Goal: Information Seeking & Learning: Learn about a topic

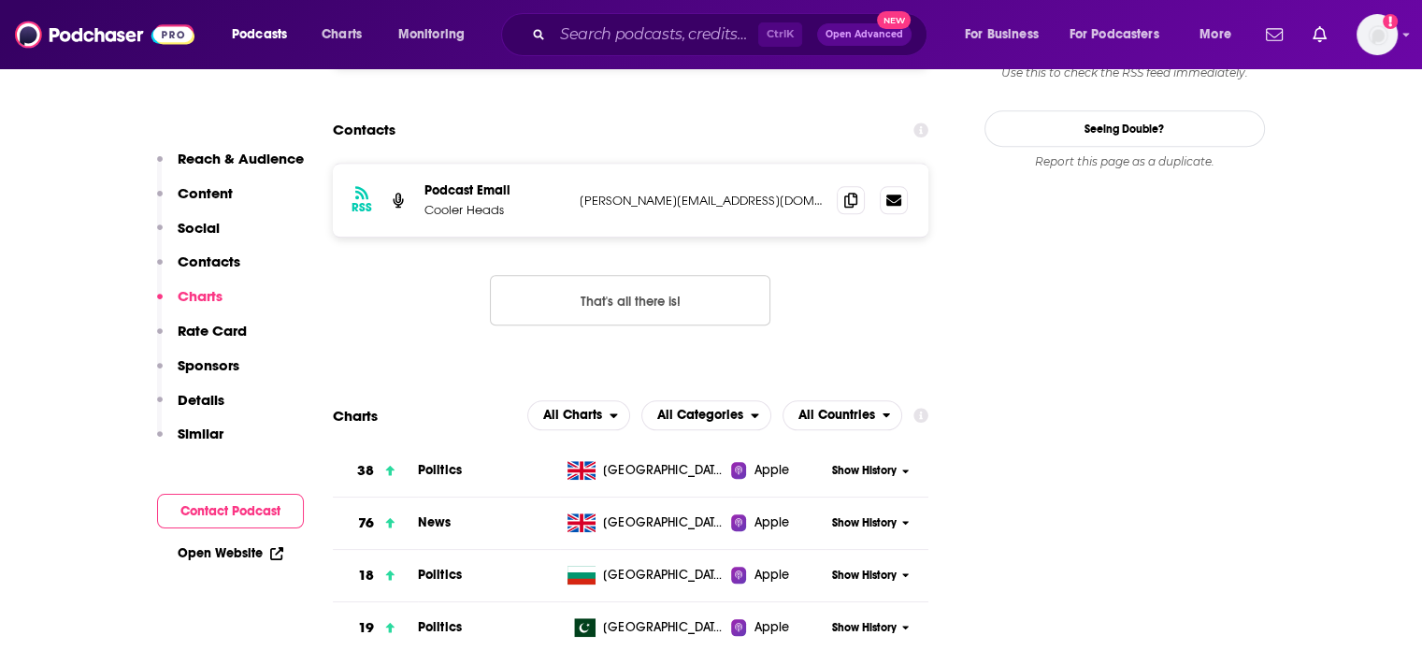
scroll to position [1683, 0]
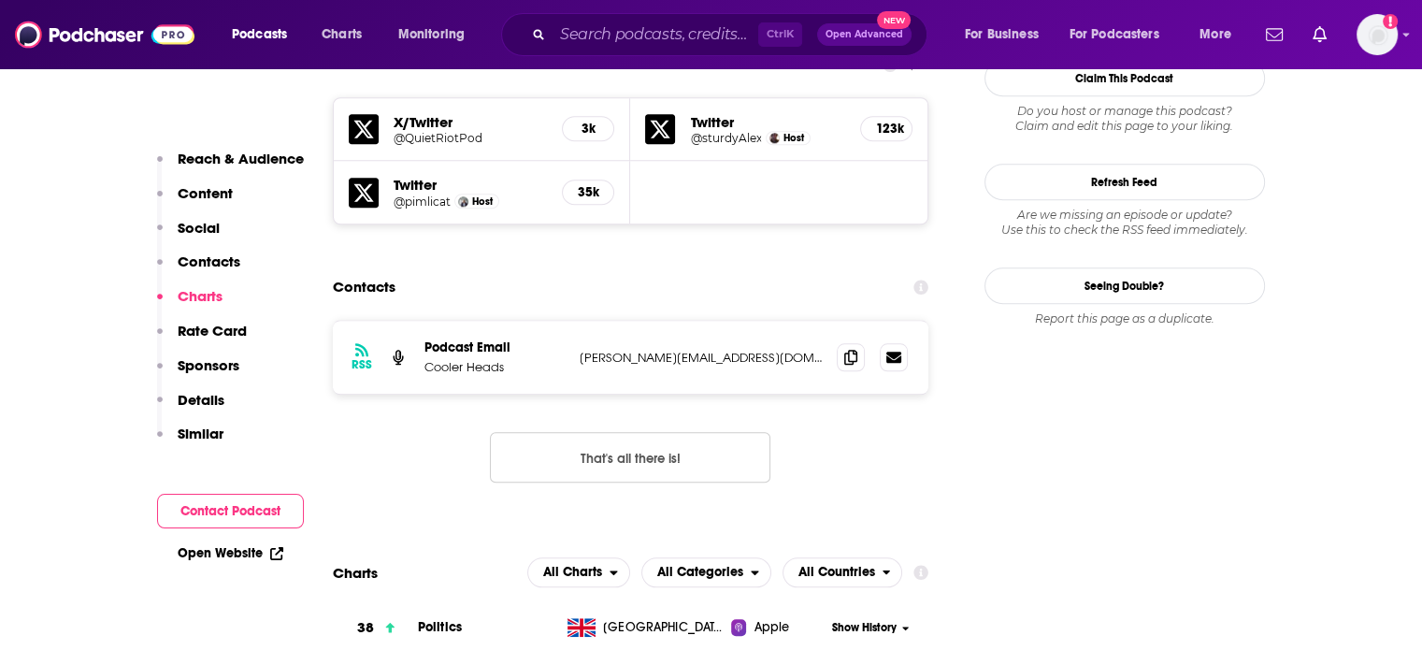
click at [653, 350] on p "kenny@pepshop.co.uk" at bounding box center [701, 358] width 243 height 16
copy div "kenny@pepshop.co.uk kenny@pepshop.co.uk"
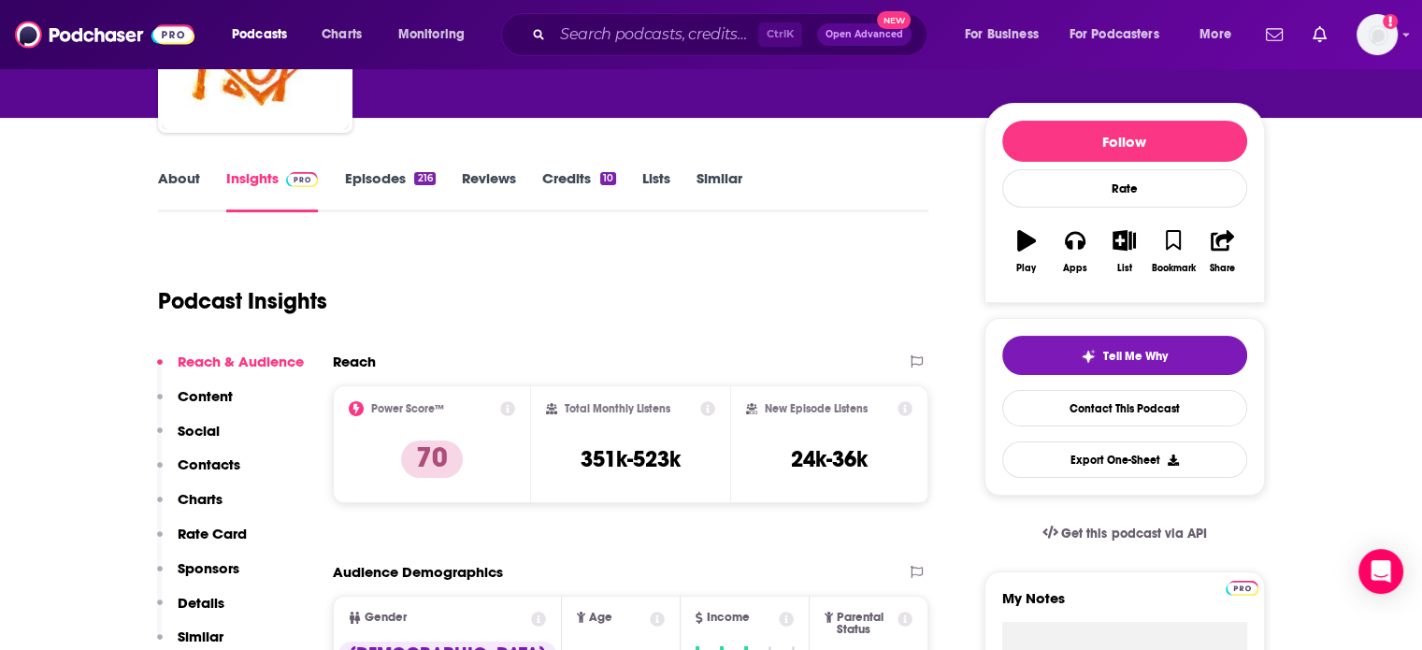
scroll to position [187, 0]
click at [178, 182] on link "About" at bounding box center [179, 190] width 42 height 43
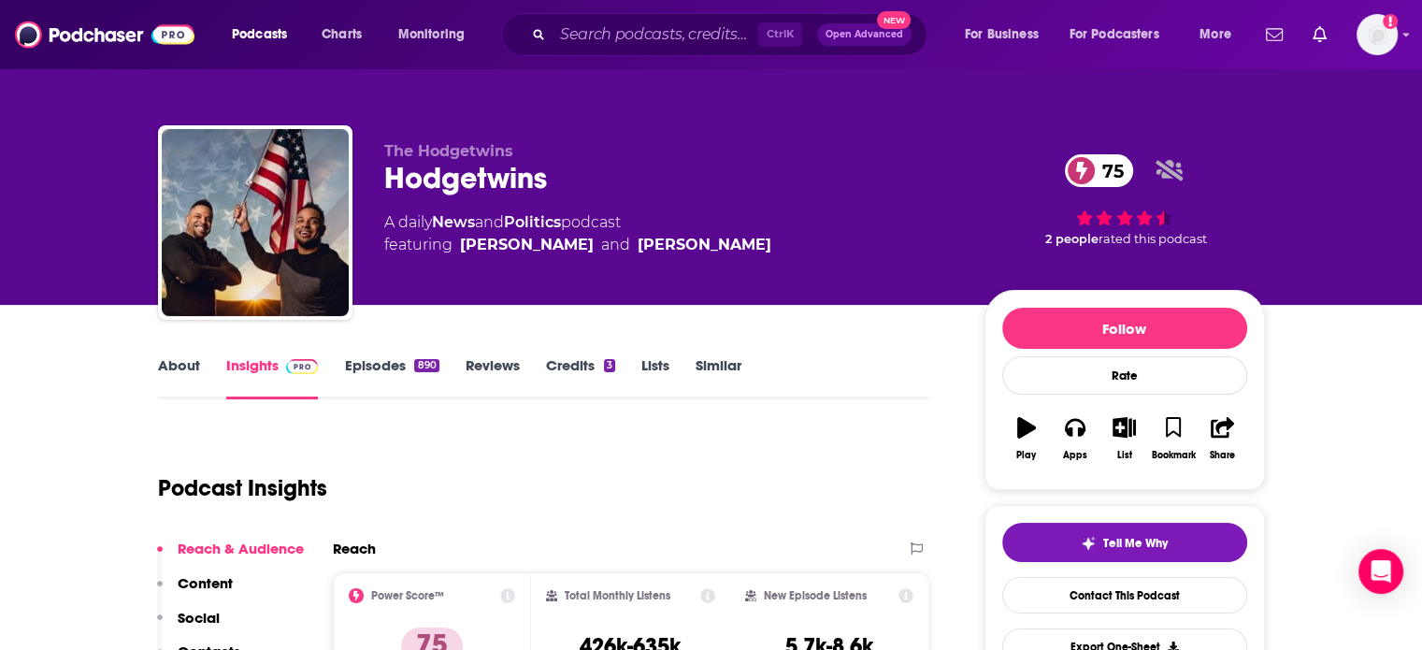
click at [190, 376] on link "About" at bounding box center [179, 377] width 42 height 43
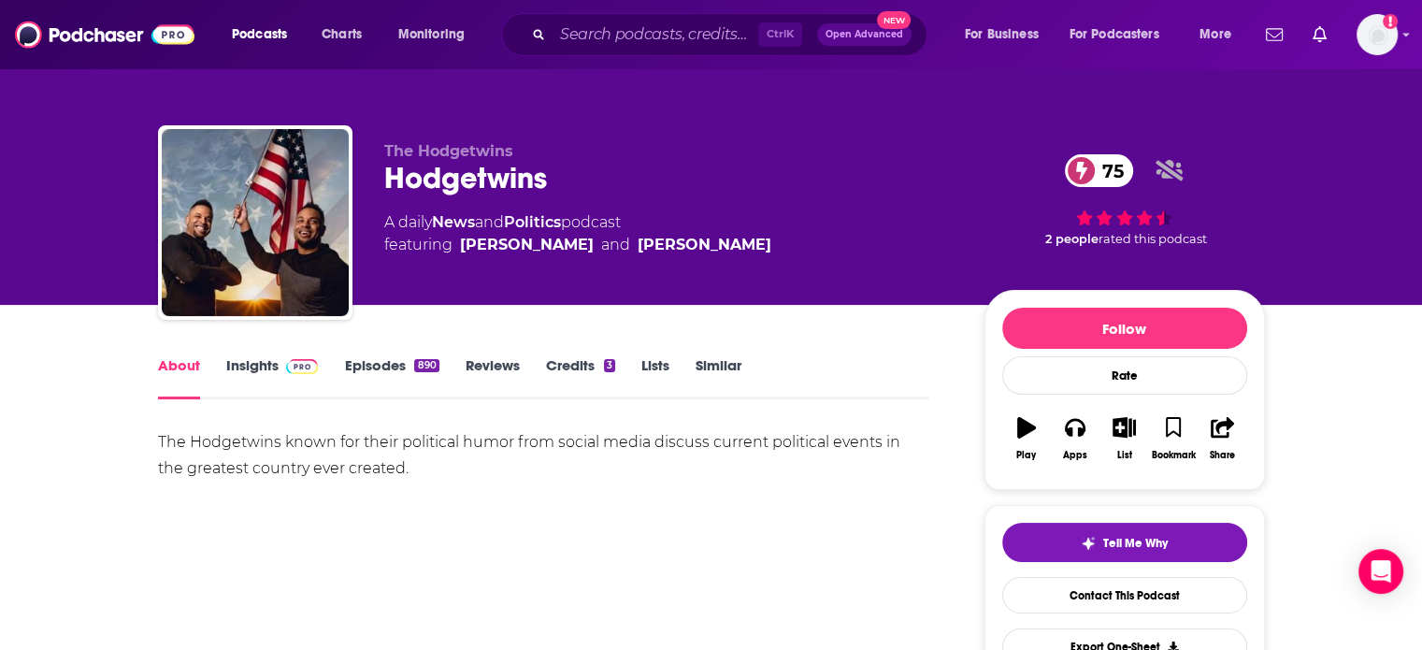
click at [250, 361] on link "Insights" at bounding box center [272, 377] width 93 height 43
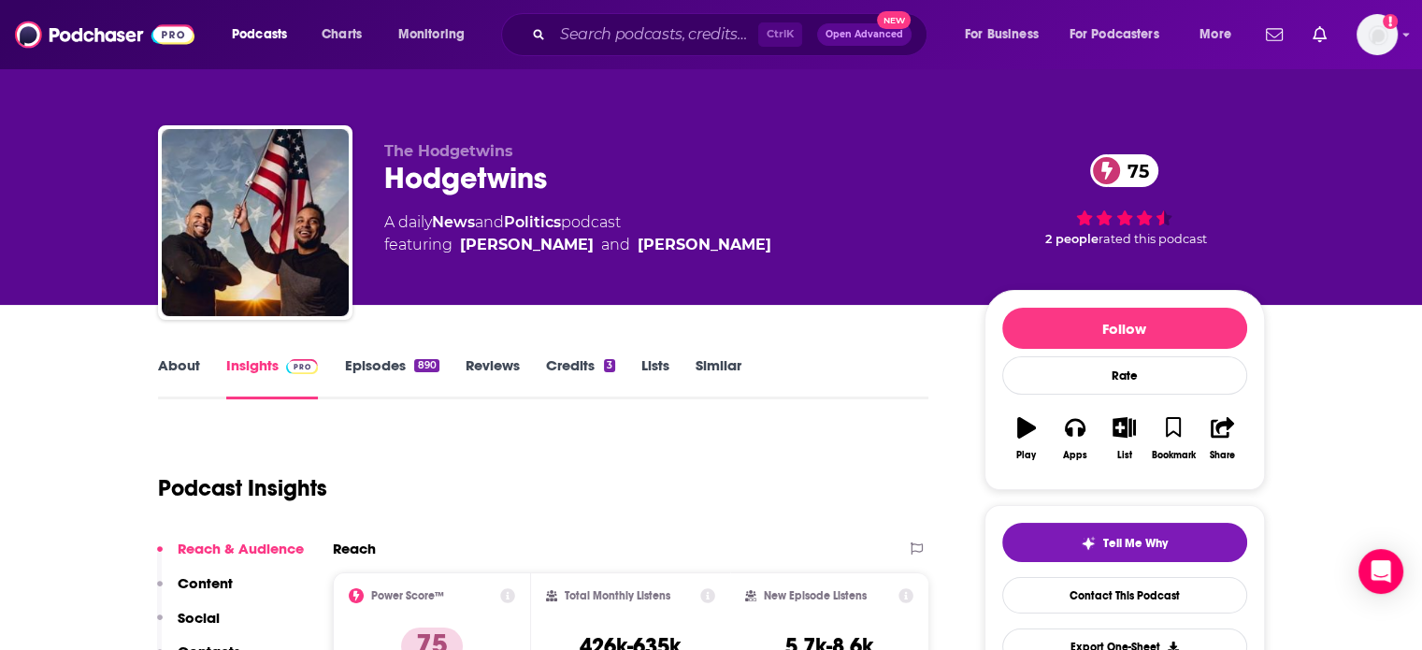
click at [381, 353] on div "About Insights Episodes 890 Reviews Credits 3 Lists Similar" at bounding box center [543, 376] width 771 height 46
click at [381, 359] on link "Episodes 890" at bounding box center [391, 377] width 94 height 43
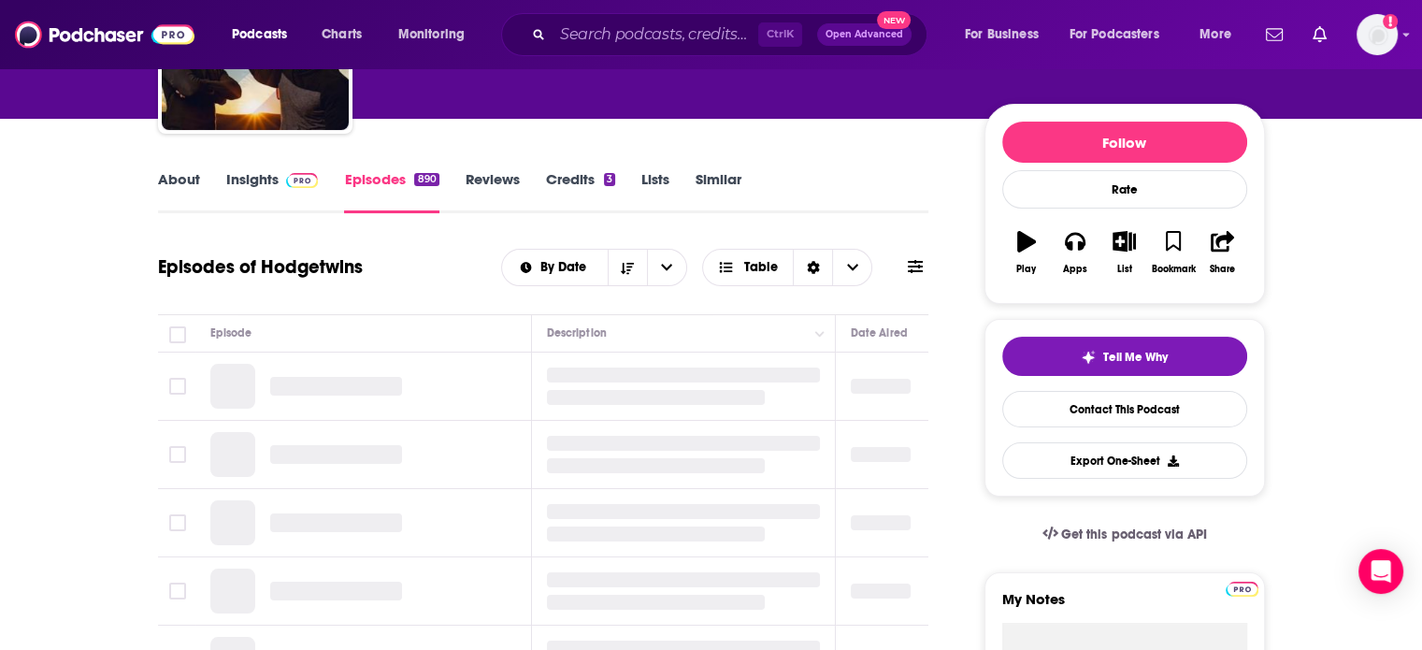
scroll to position [187, 0]
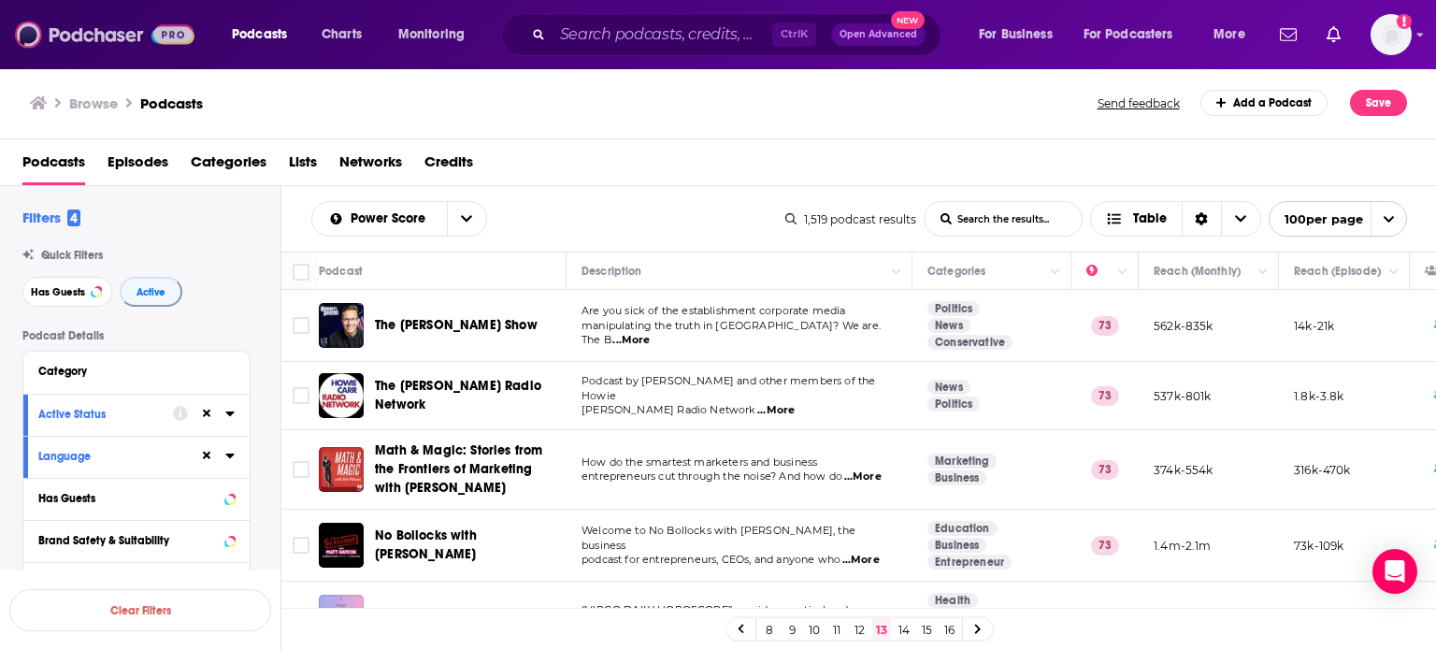
click at [147, 33] on img at bounding box center [104, 35] width 179 height 36
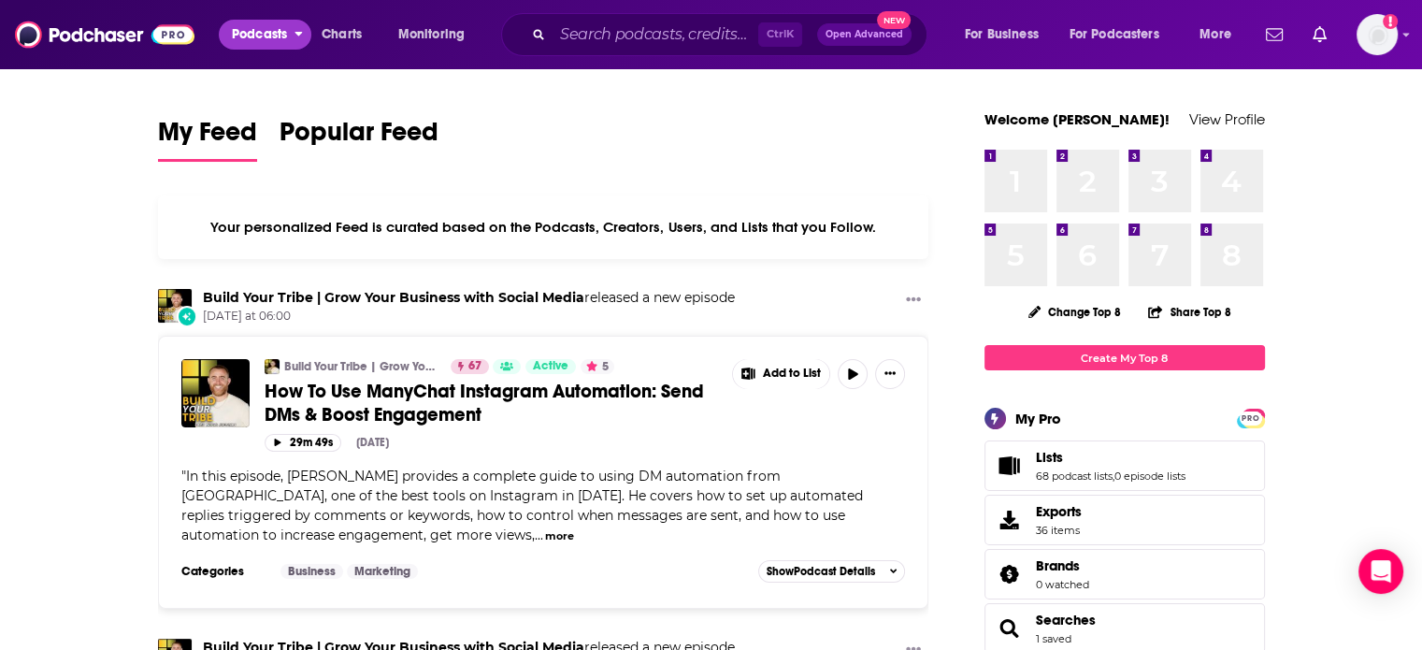
click at [265, 47] on span "Podcasts" at bounding box center [259, 35] width 55 height 26
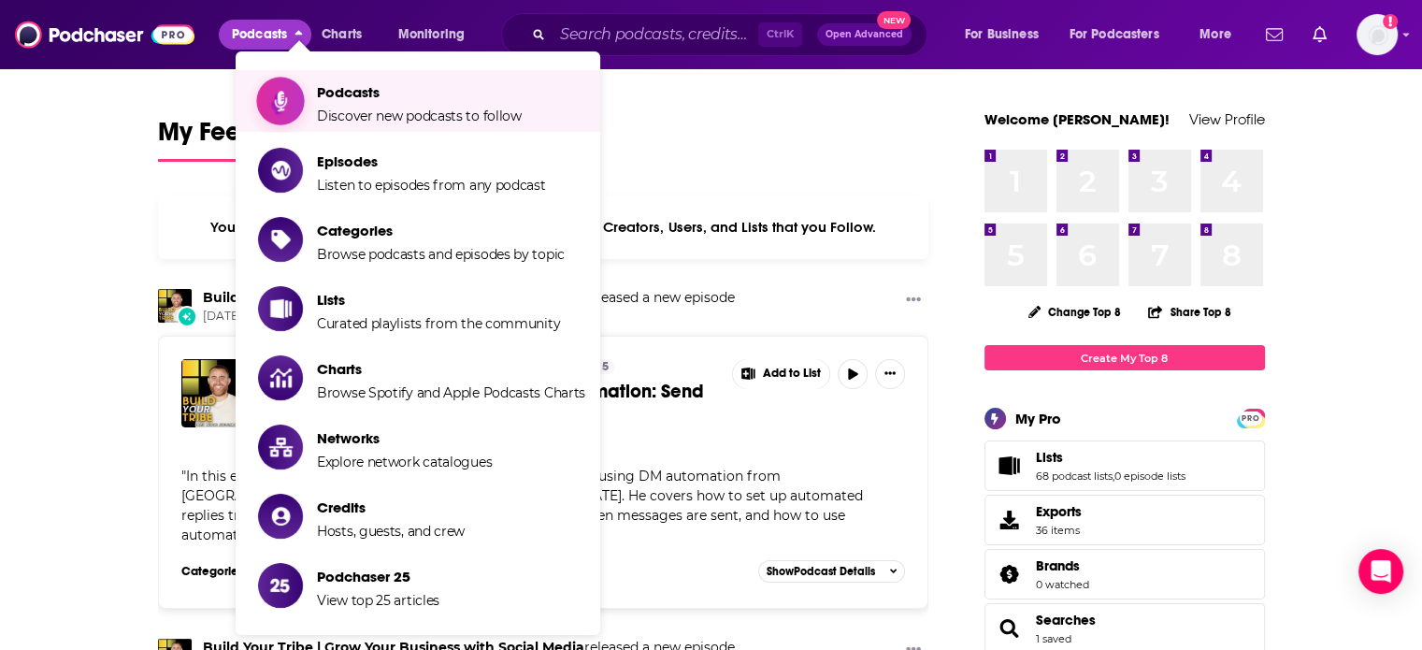
click at [277, 101] on icon "Show item sub-menu" at bounding box center [280, 101] width 13 height 22
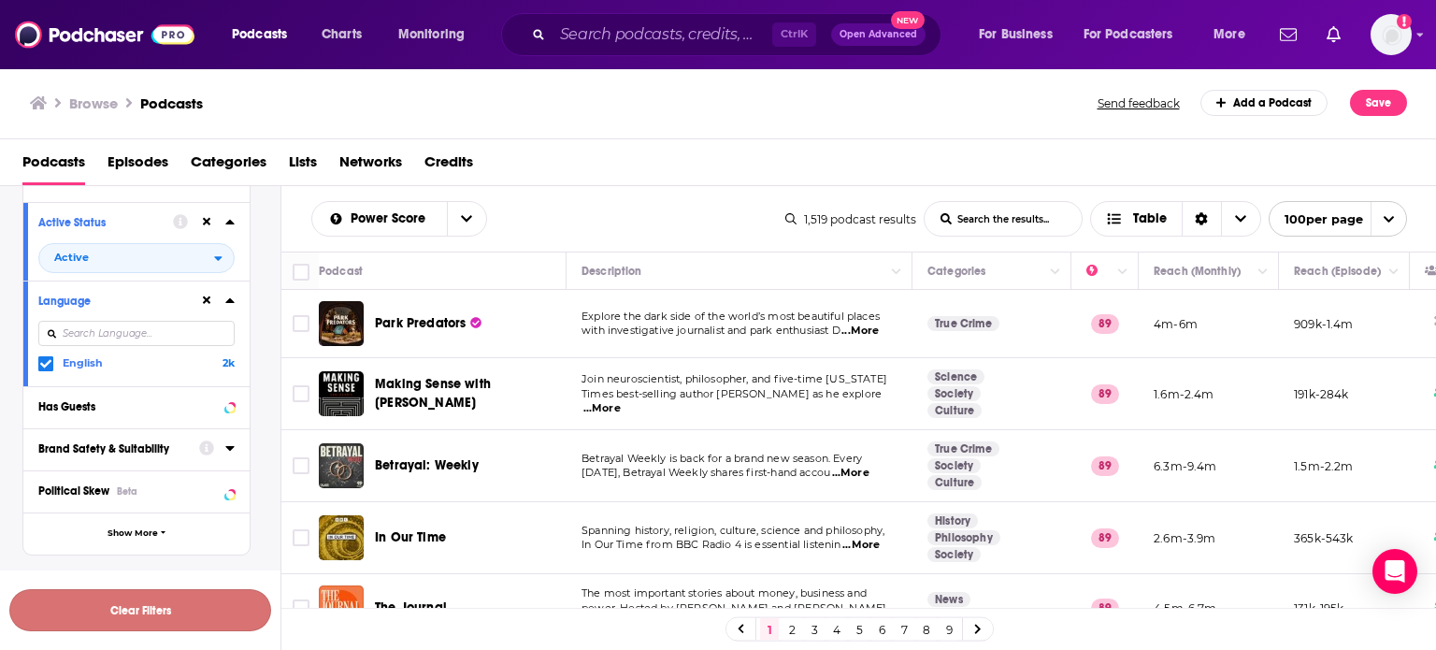
scroll to position [280, 0]
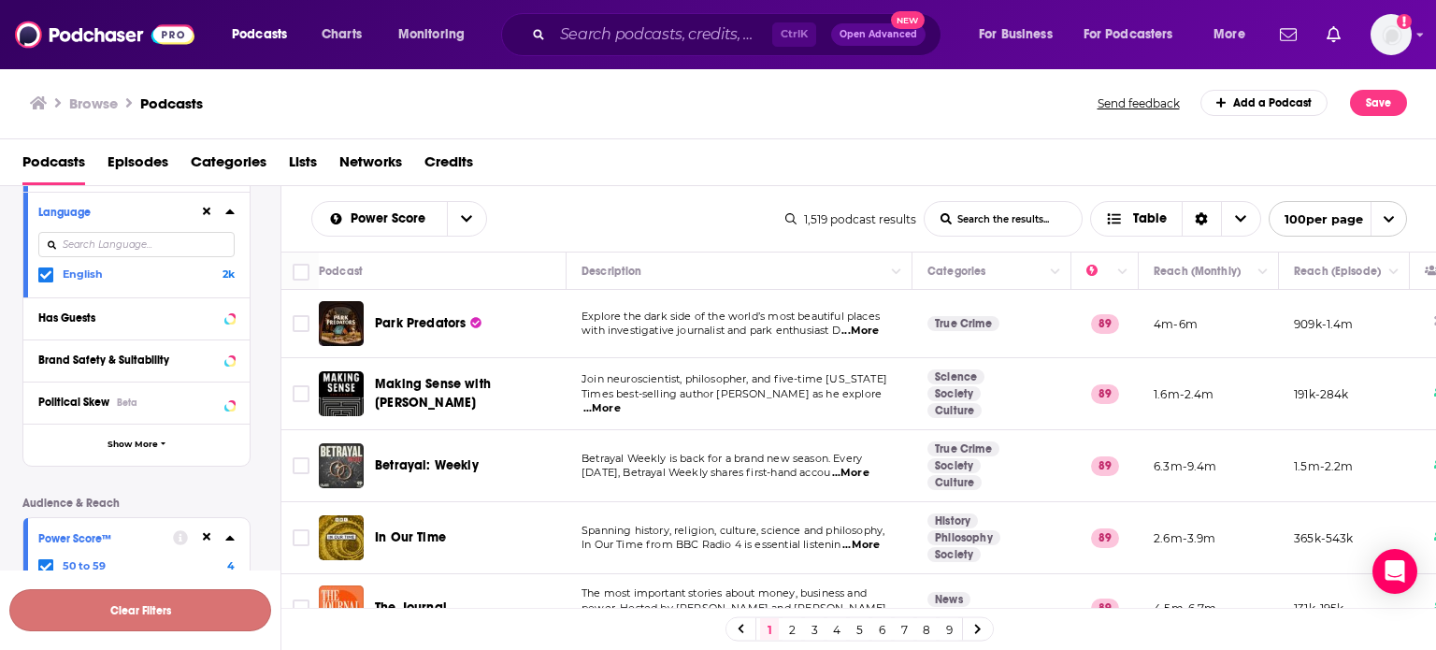
click at [150, 601] on button "Clear Filters" at bounding box center [140, 610] width 262 height 42
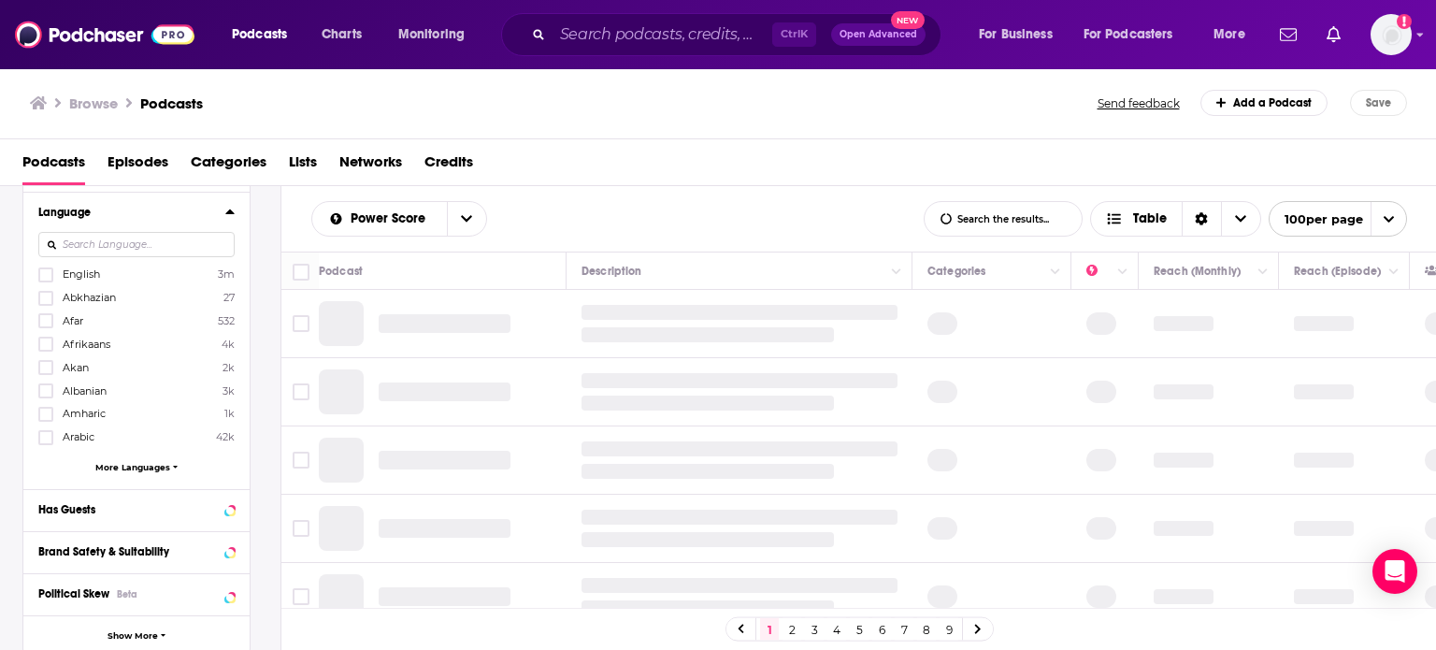
scroll to position [93, 0]
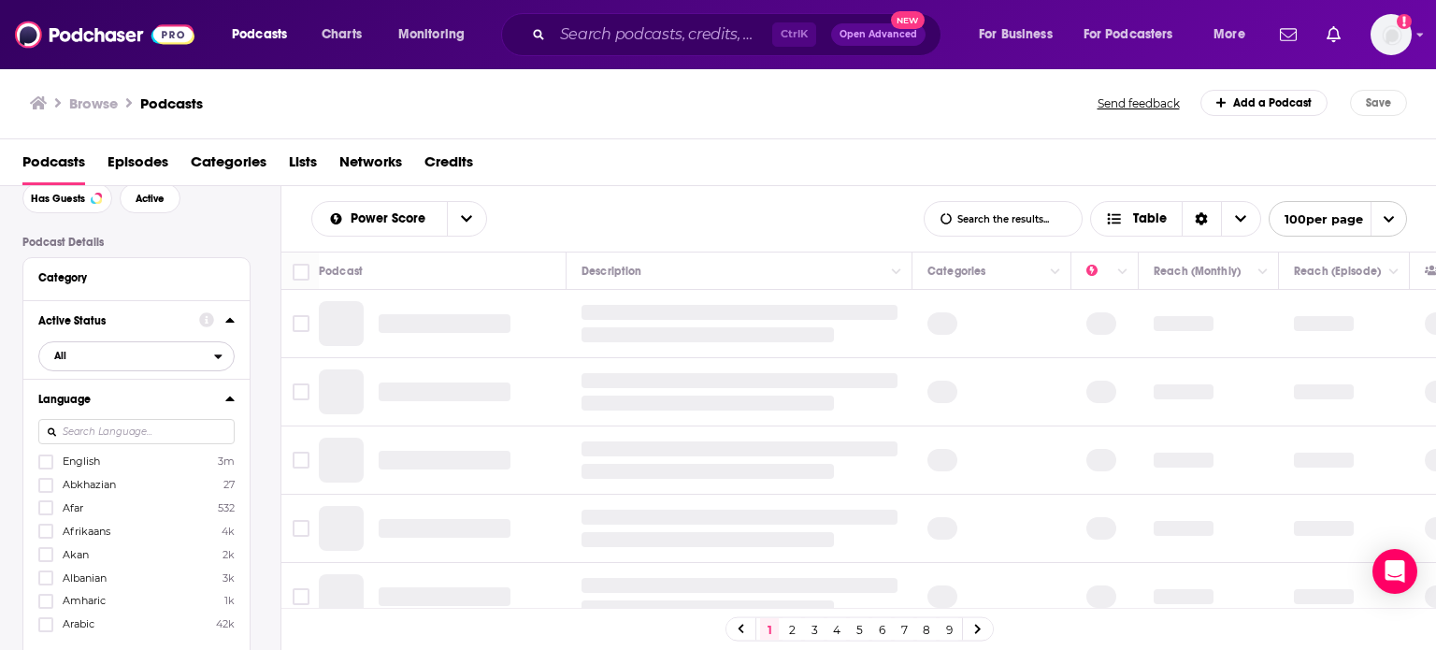
click at [208, 356] on span "All" at bounding box center [126, 355] width 175 height 24
click at [119, 418] on span "Active" at bounding box center [96, 417] width 96 height 10
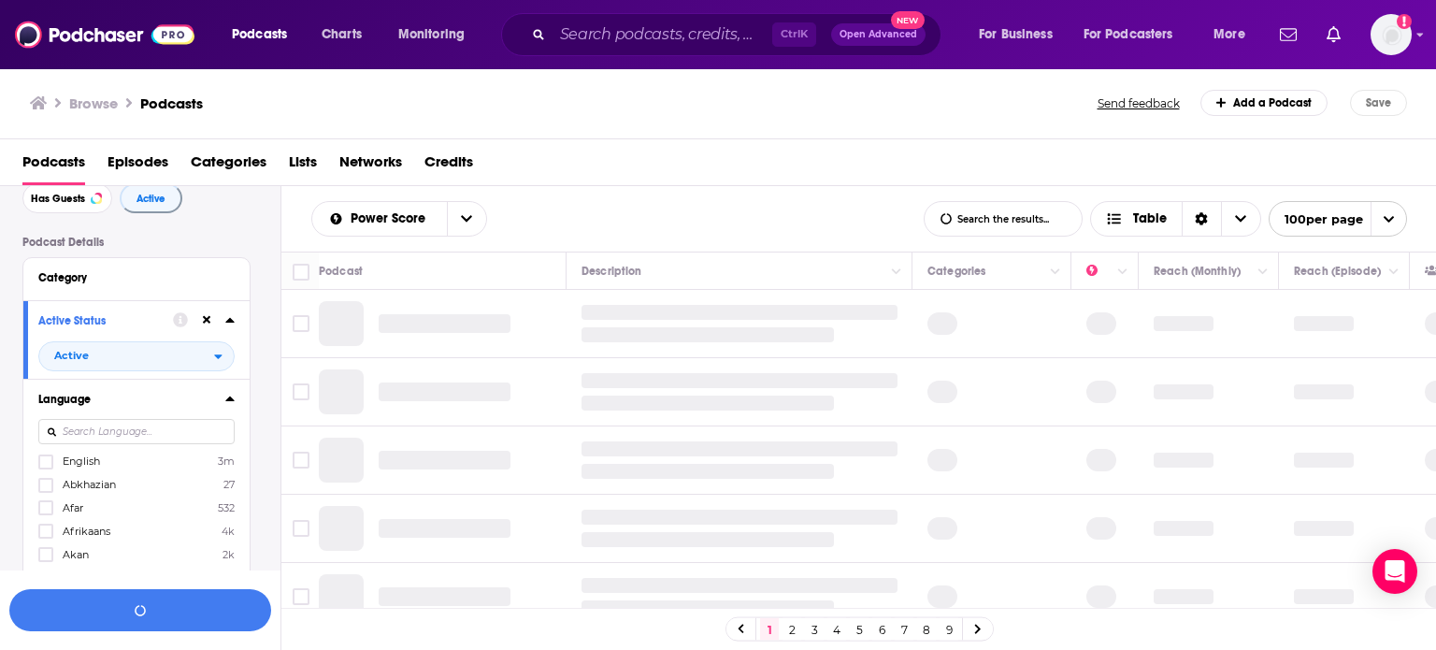
click at [208, 288] on button "Category" at bounding box center [136, 276] width 196 height 23
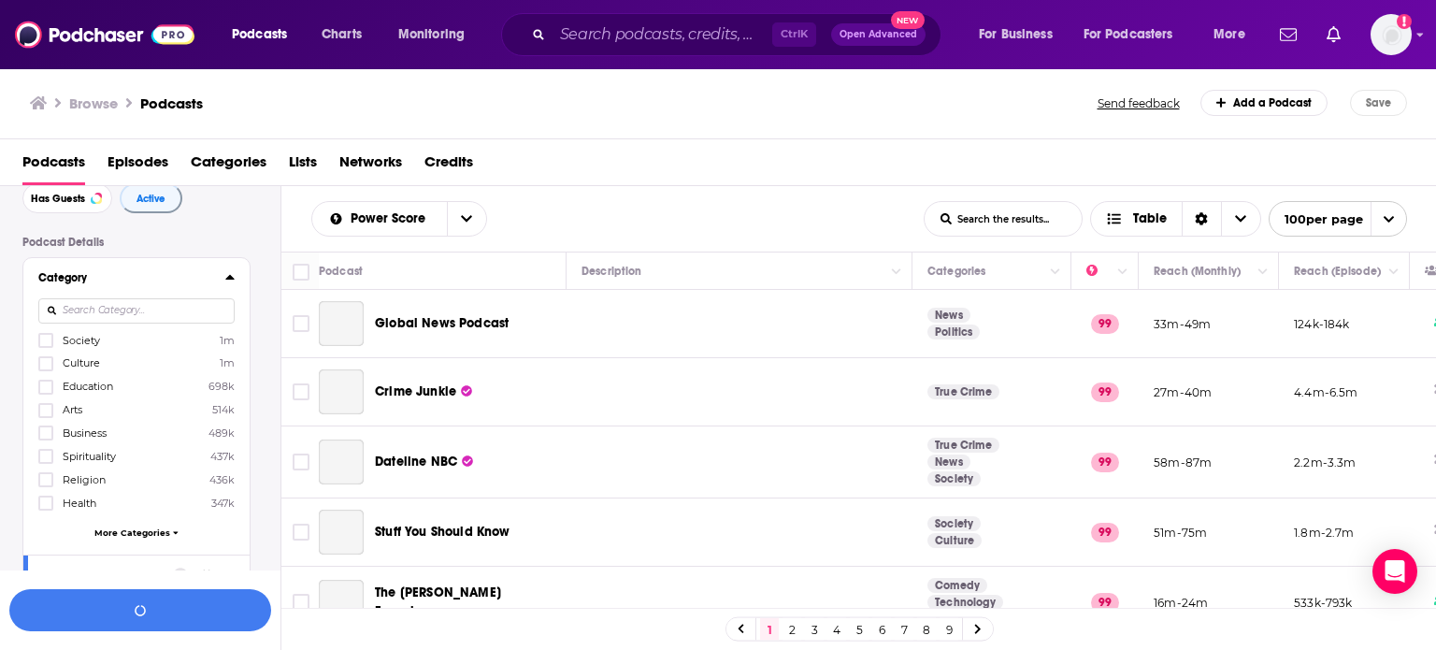
click at [172, 318] on input at bounding box center [136, 310] width 196 height 25
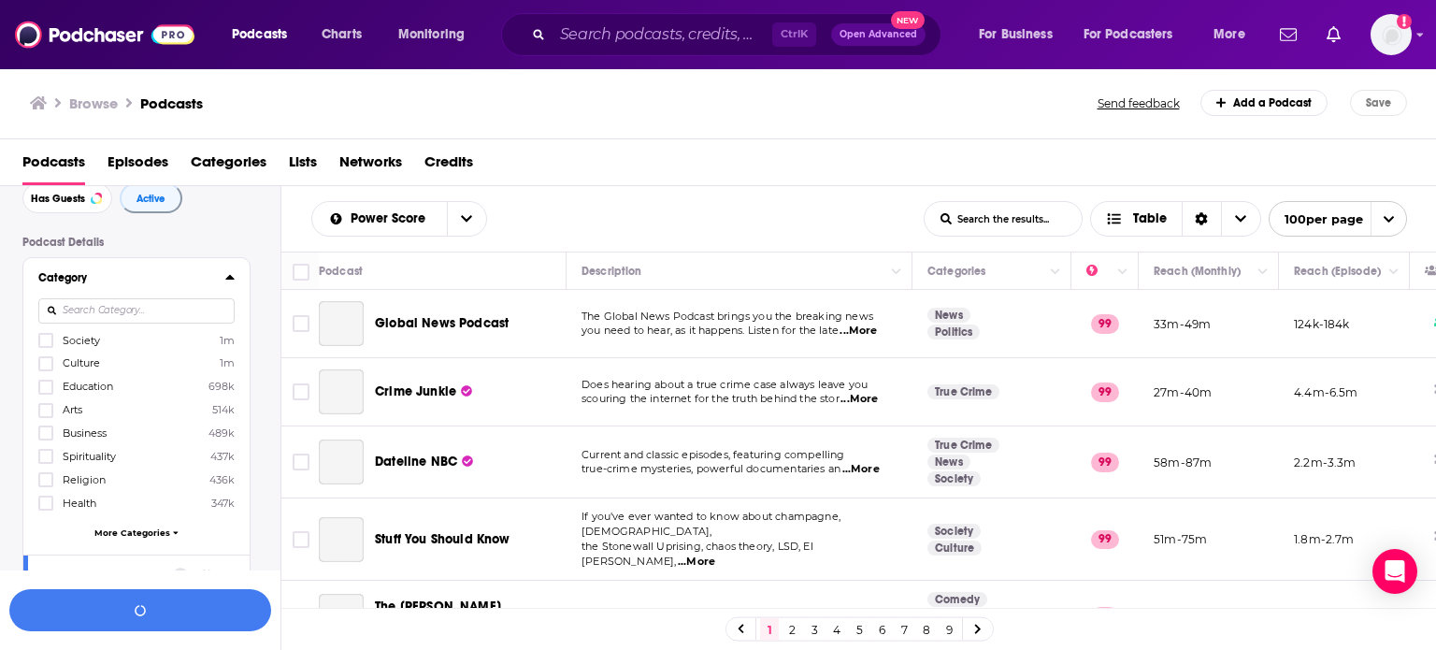
scroll to position [0, 0]
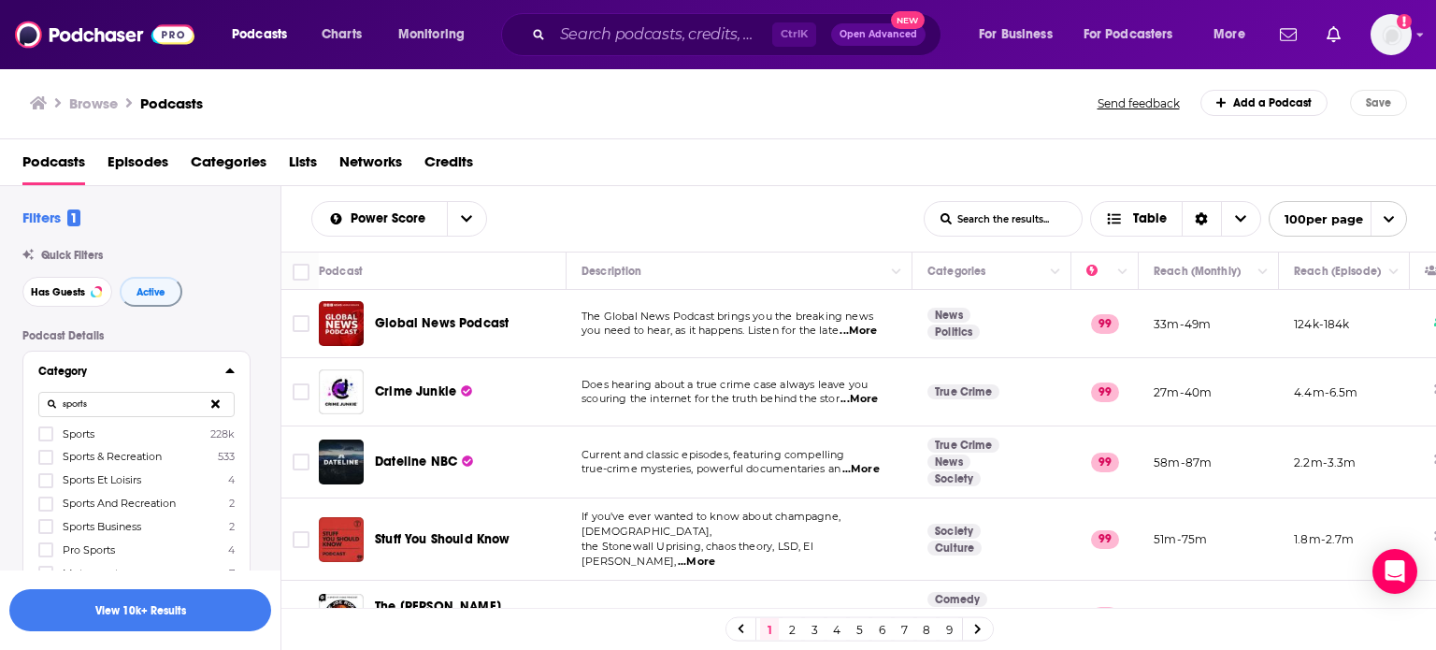
type input "sports"
click at [100, 433] on label "Sports 228k" at bounding box center [136, 433] width 196 height 16
click at [46, 439] on input "multiSelectOption-sports-0" at bounding box center [46, 439] width 0 height 0
click at [237, 369] on div "Category sports Sports 228k Sports & Recreation 533 Sports Et Loisirs 4 Sports …" at bounding box center [136, 484] width 226 height 267
click at [232, 370] on icon at bounding box center [229, 370] width 8 height 5
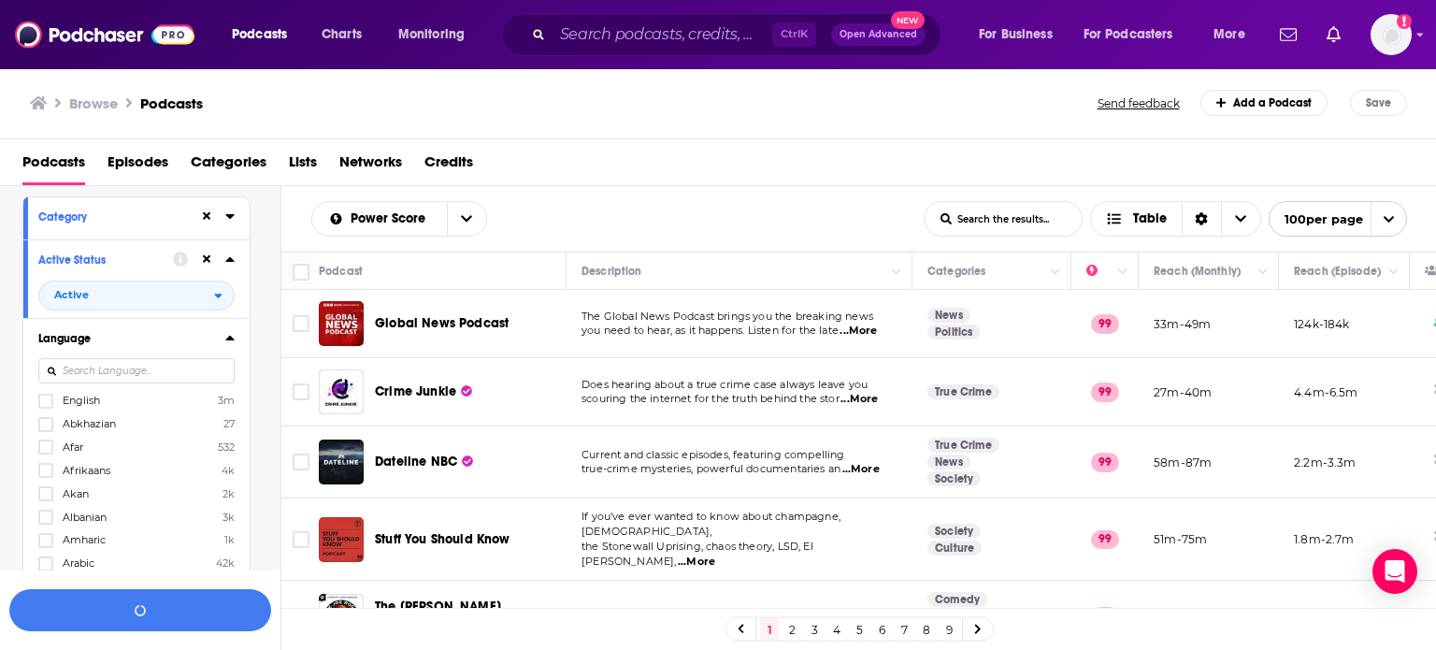
scroll to position [187, 0]
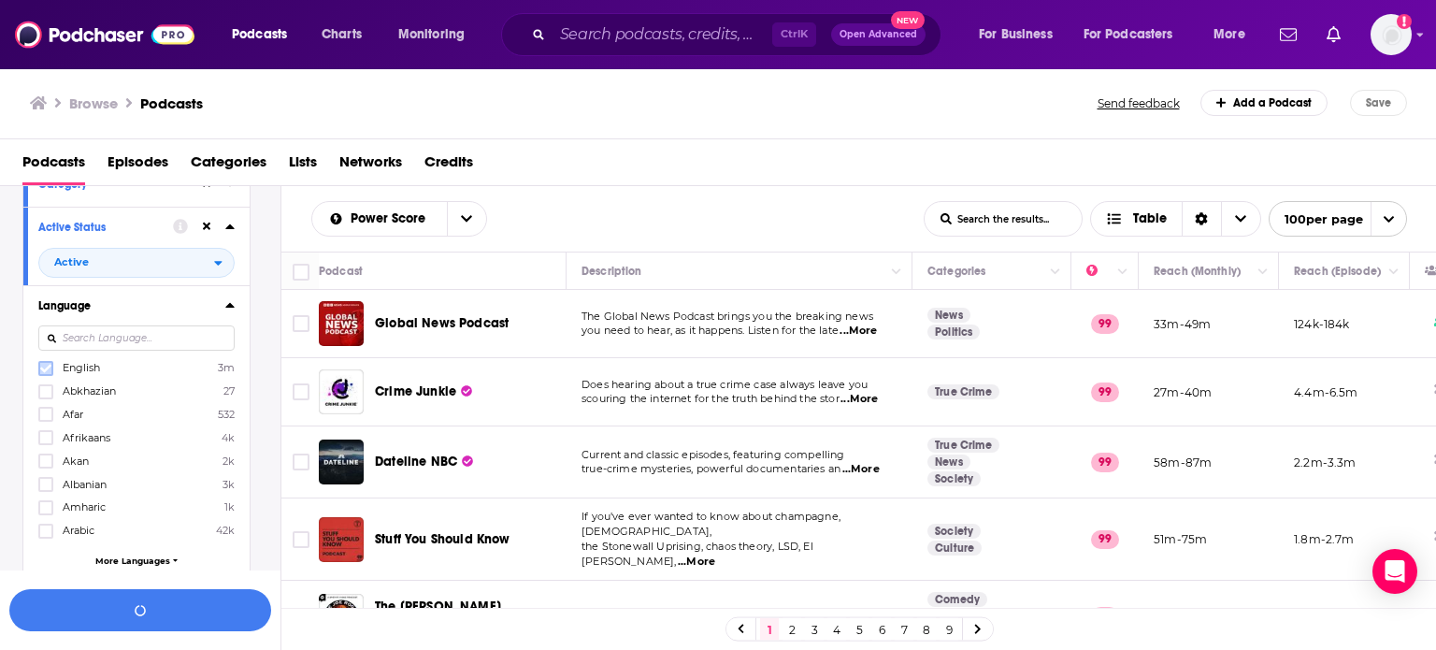
click at [47, 373] on icon at bounding box center [45, 368] width 11 height 11
click at [232, 308] on icon at bounding box center [229, 304] width 9 height 15
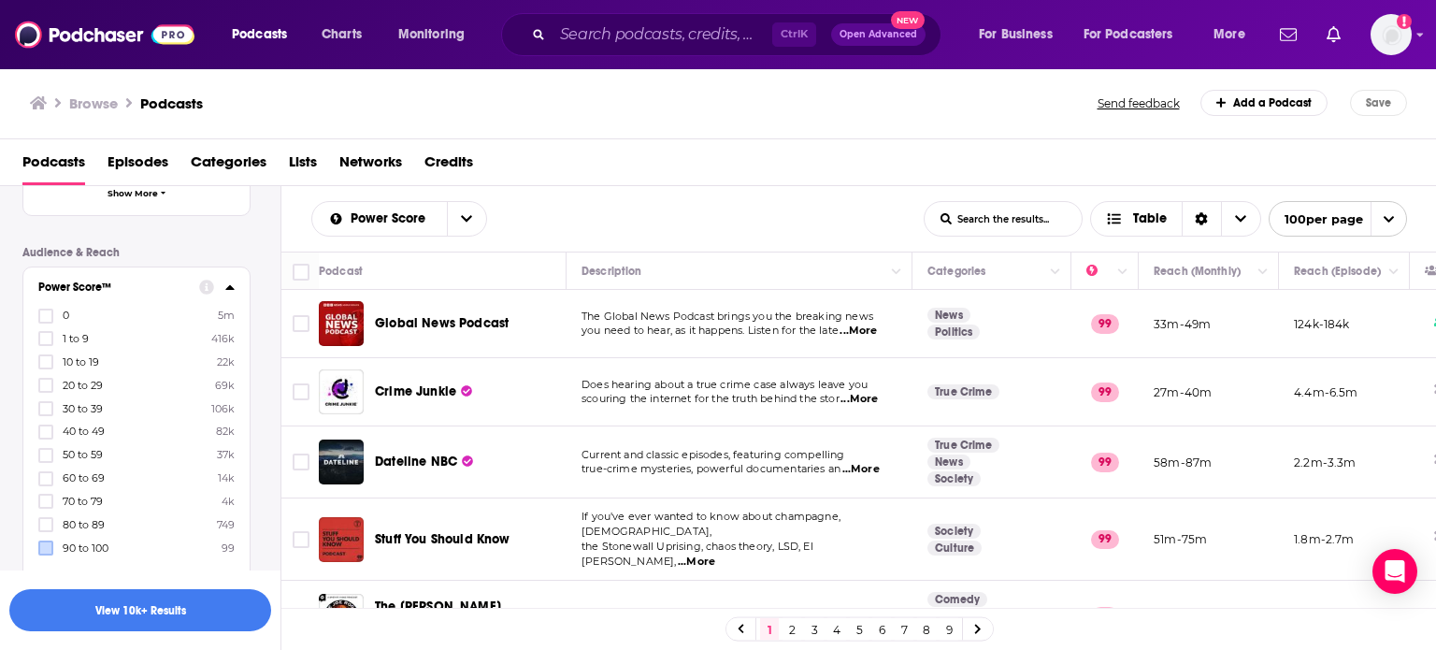
scroll to position [561, 0]
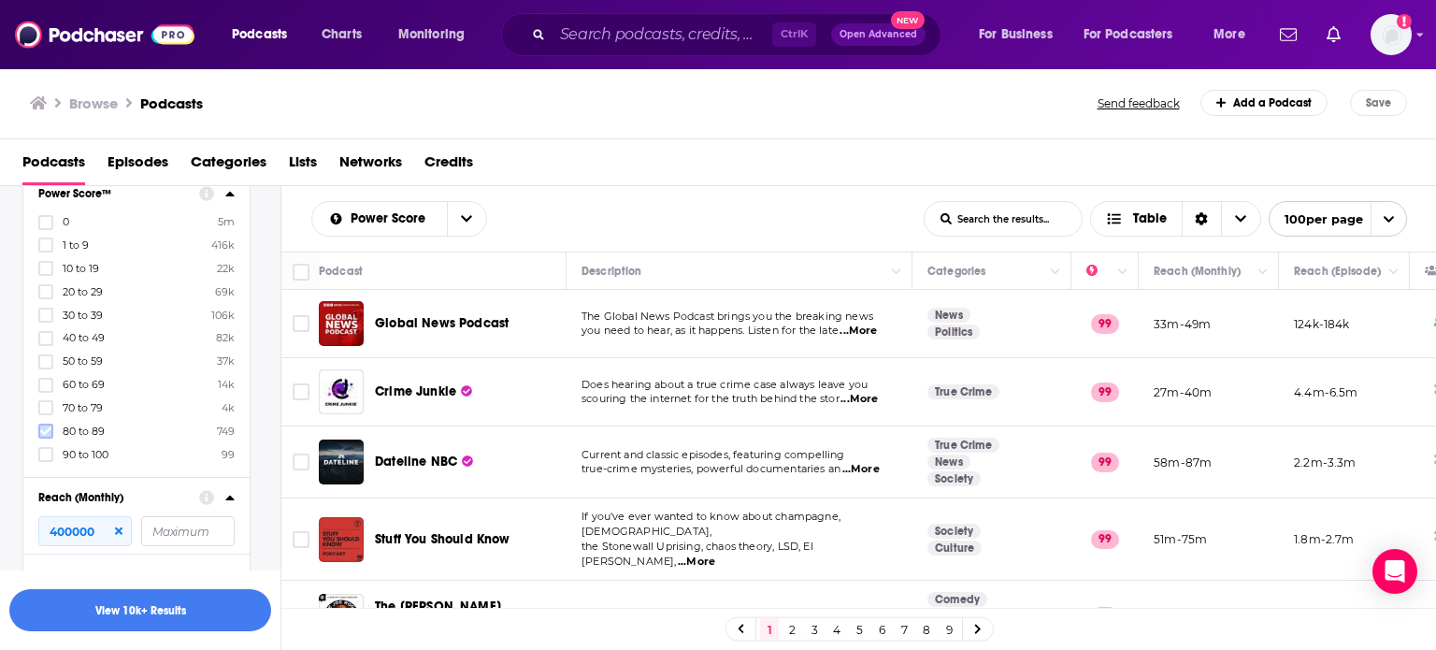
click at [50, 429] on icon at bounding box center [45, 431] width 11 height 8
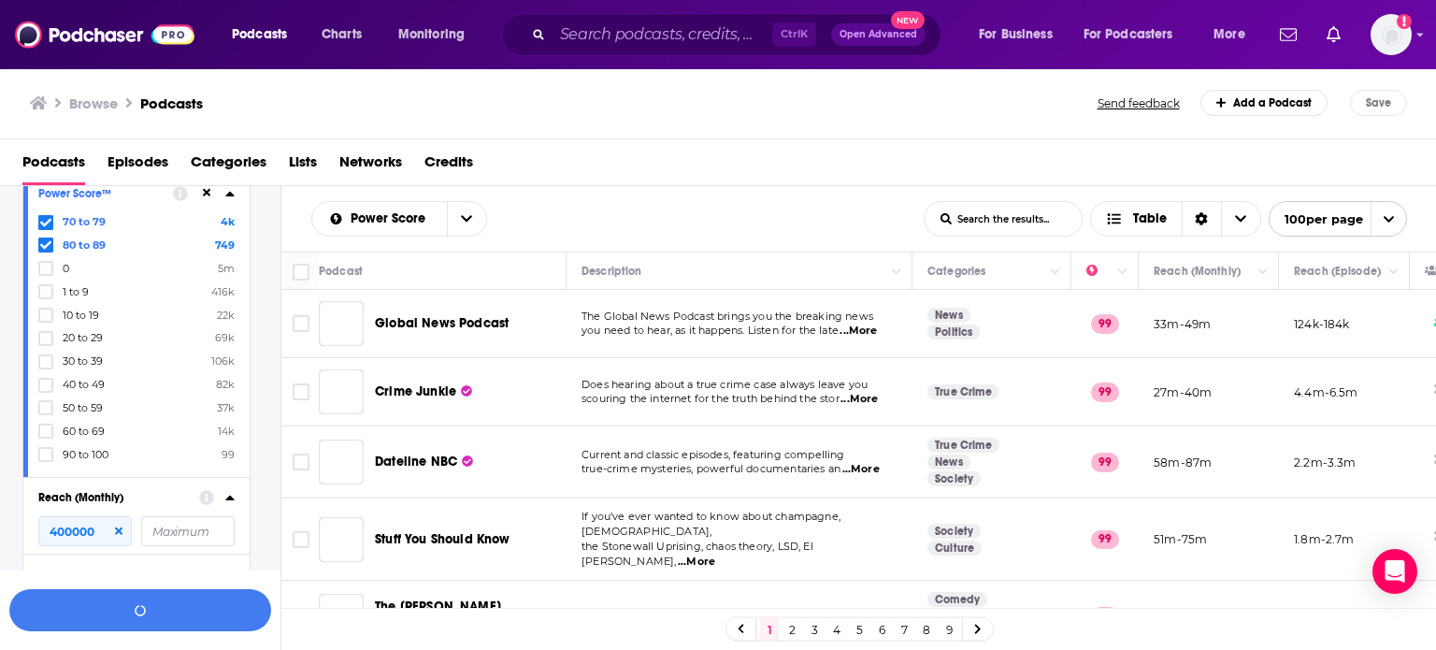
click at [47, 422] on div "70 to 79 4k 80 to 89 749 0 5m 1 to 9 416k 10 to 19 22k 20 to 29 69k 30 to 39 10…" at bounding box center [136, 338] width 196 height 248
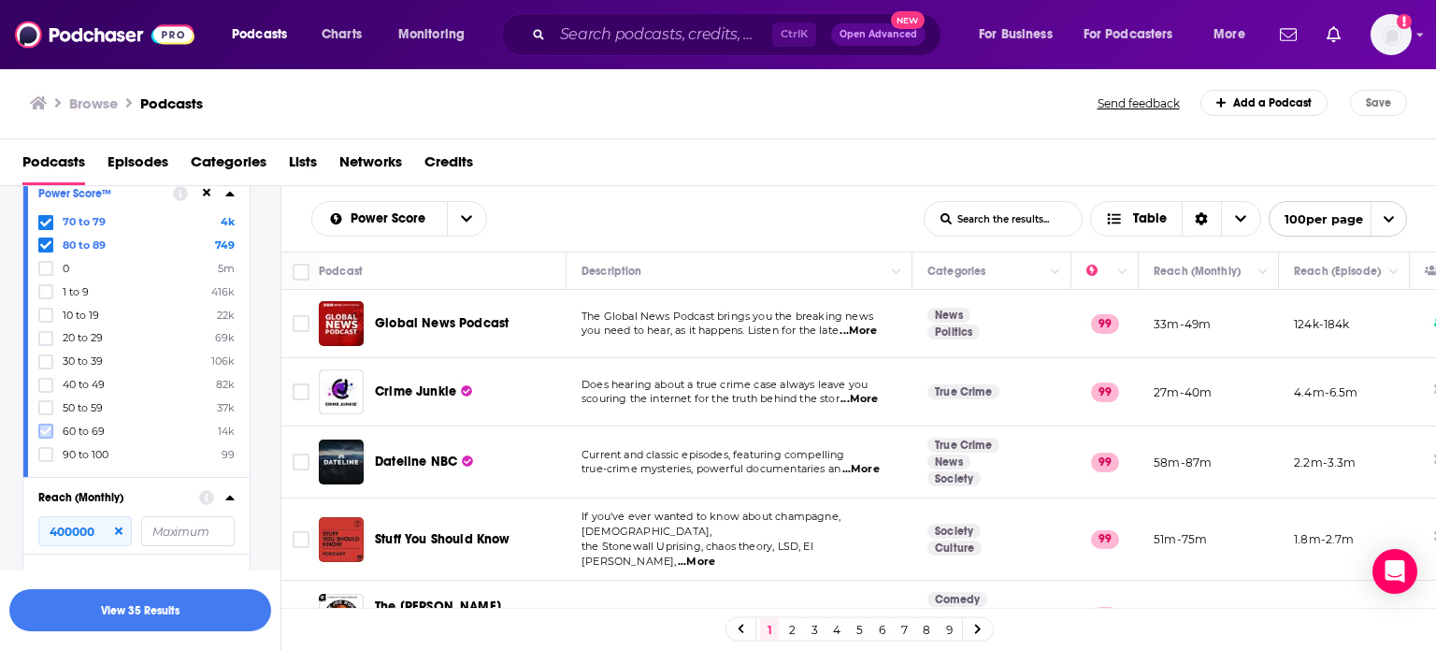
click at [47, 425] on label at bounding box center [45, 430] width 15 height 15
click at [43, 429] on icon at bounding box center [45, 430] width 11 height 11
click at [115, 534] on icon at bounding box center [118, 530] width 7 height 7
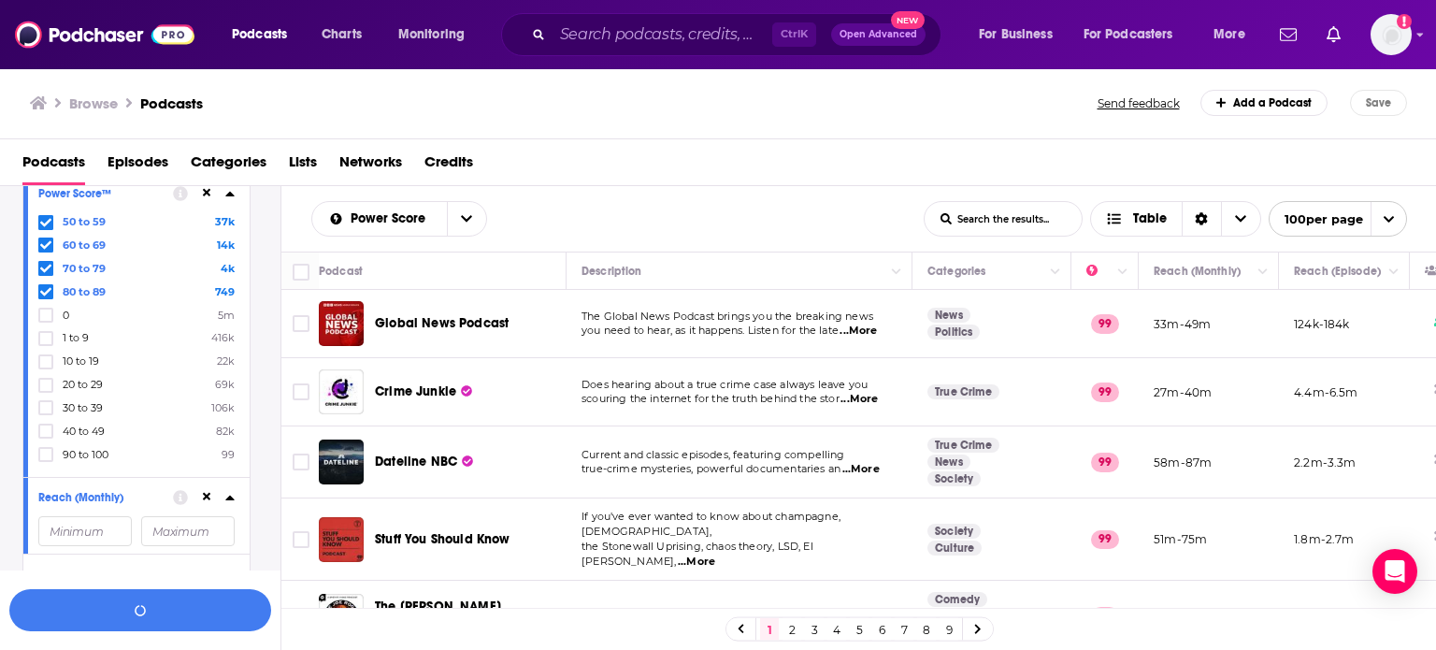
click at [89, 511] on div "Reach (Monthly)" at bounding box center [136, 515] width 226 height 77
click at [91, 524] on input "number" at bounding box center [84, 531] width 93 height 30
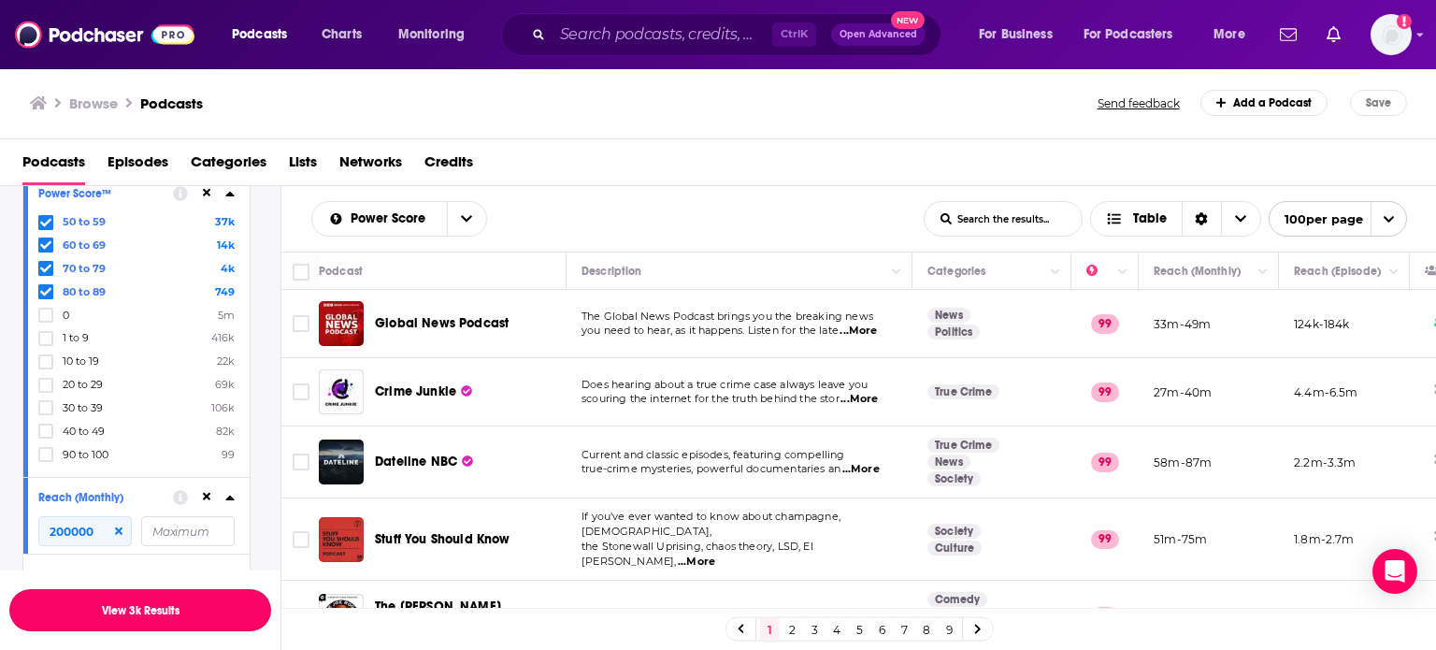
click at [134, 609] on button "View 3k Results" at bounding box center [140, 610] width 262 height 42
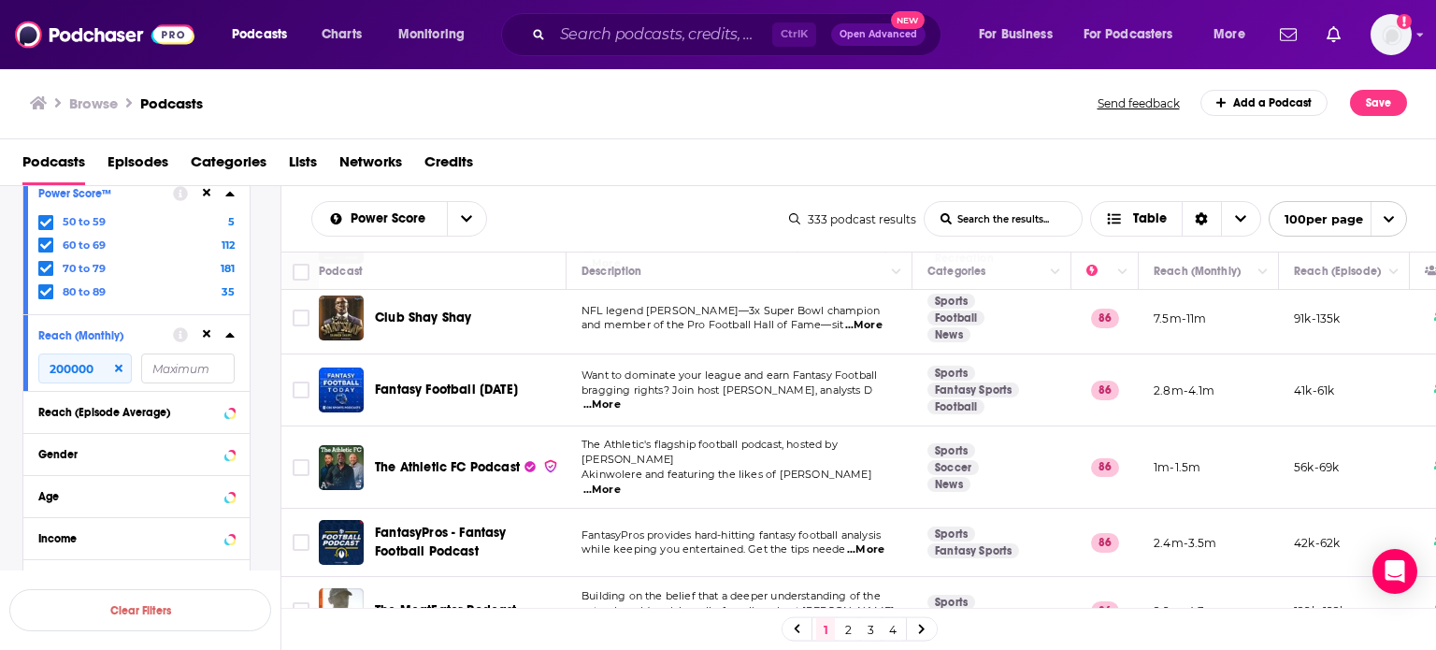
scroll to position [467, 0]
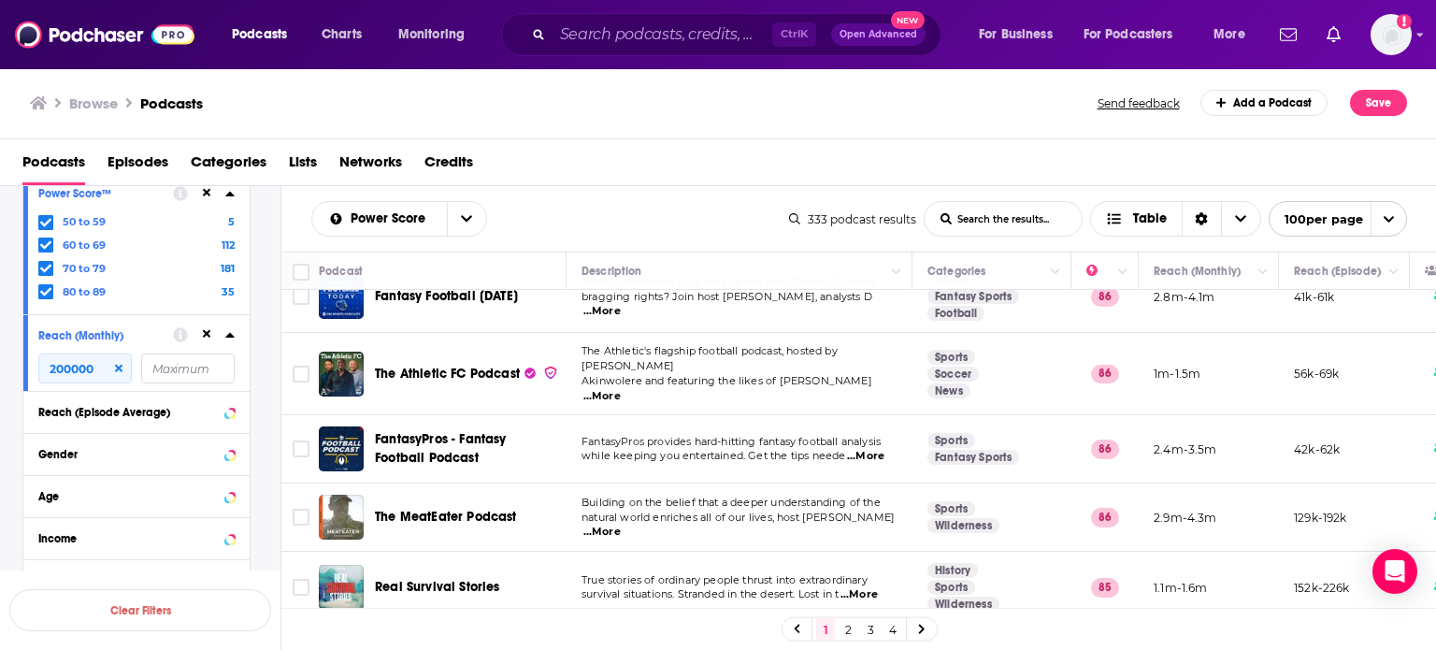
click at [893, 627] on link "4" at bounding box center [892, 629] width 19 height 22
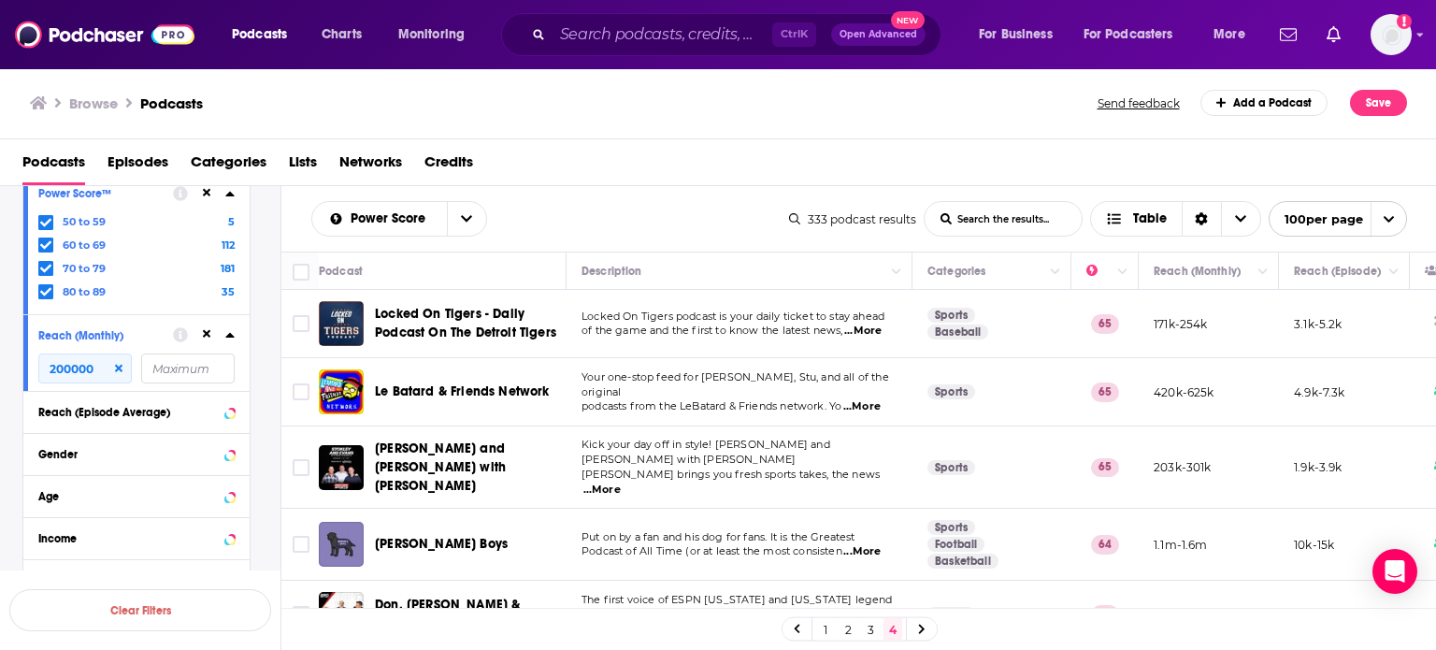
click at [868, 634] on link "3" at bounding box center [870, 629] width 19 height 22
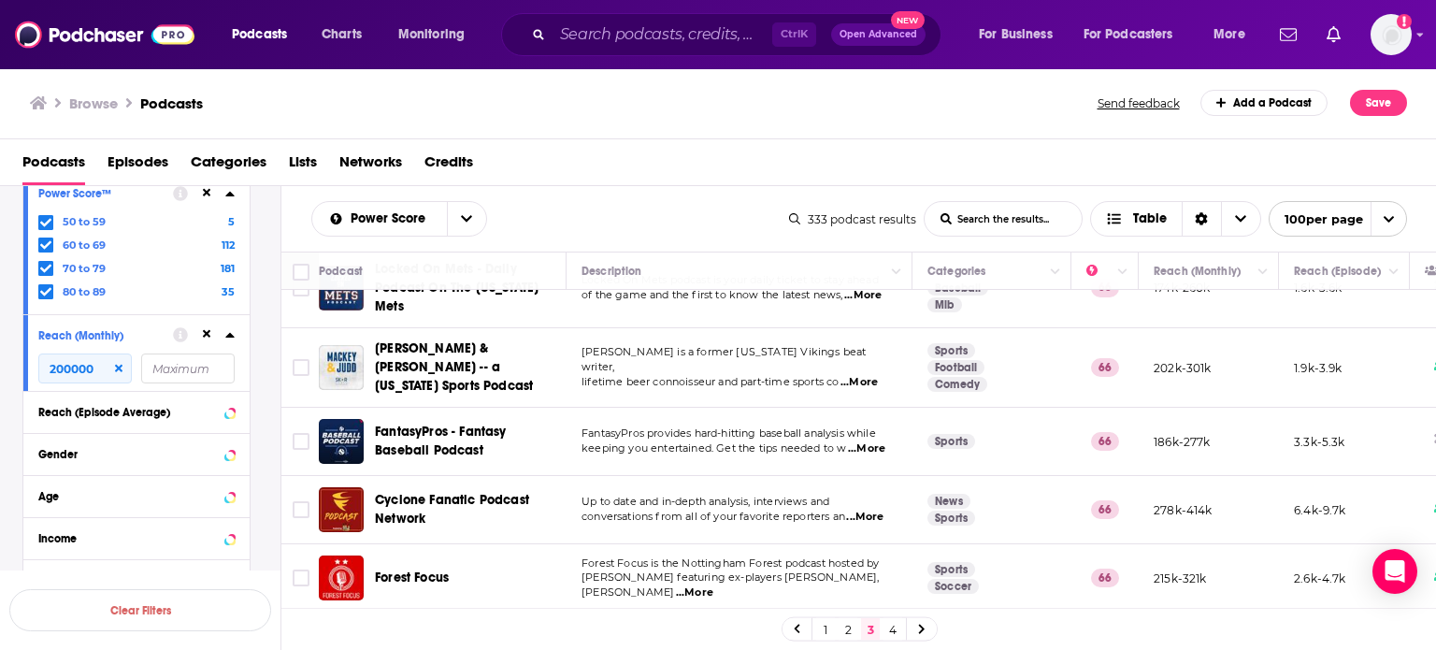
scroll to position [6797, 0]
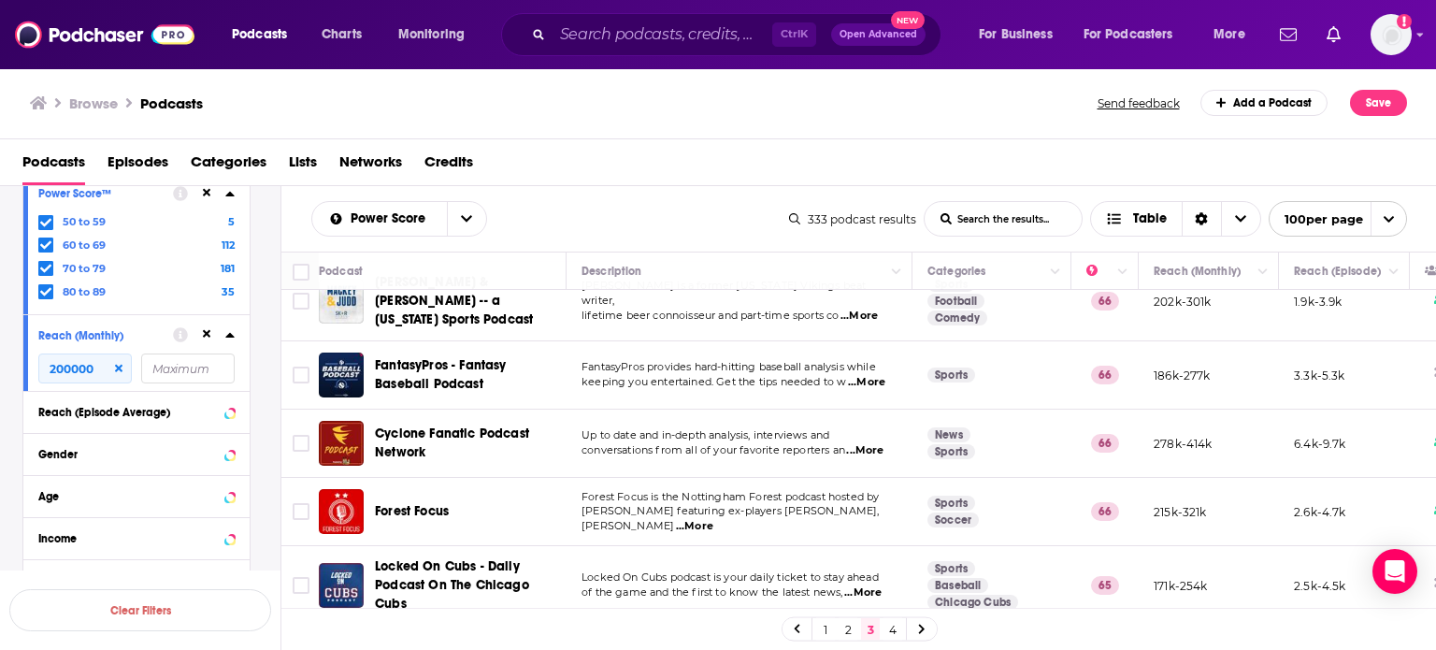
click at [845, 625] on link "2" at bounding box center [848, 629] width 19 height 22
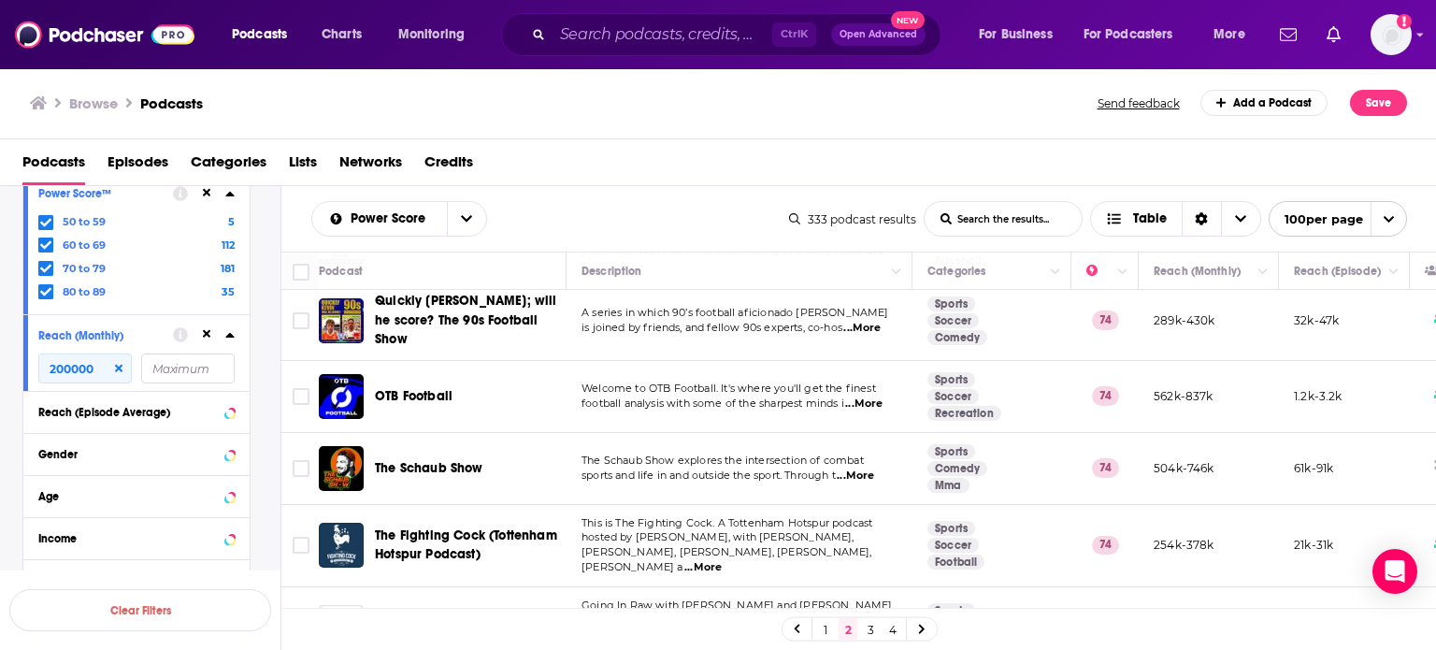
scroll to position [841, 0]
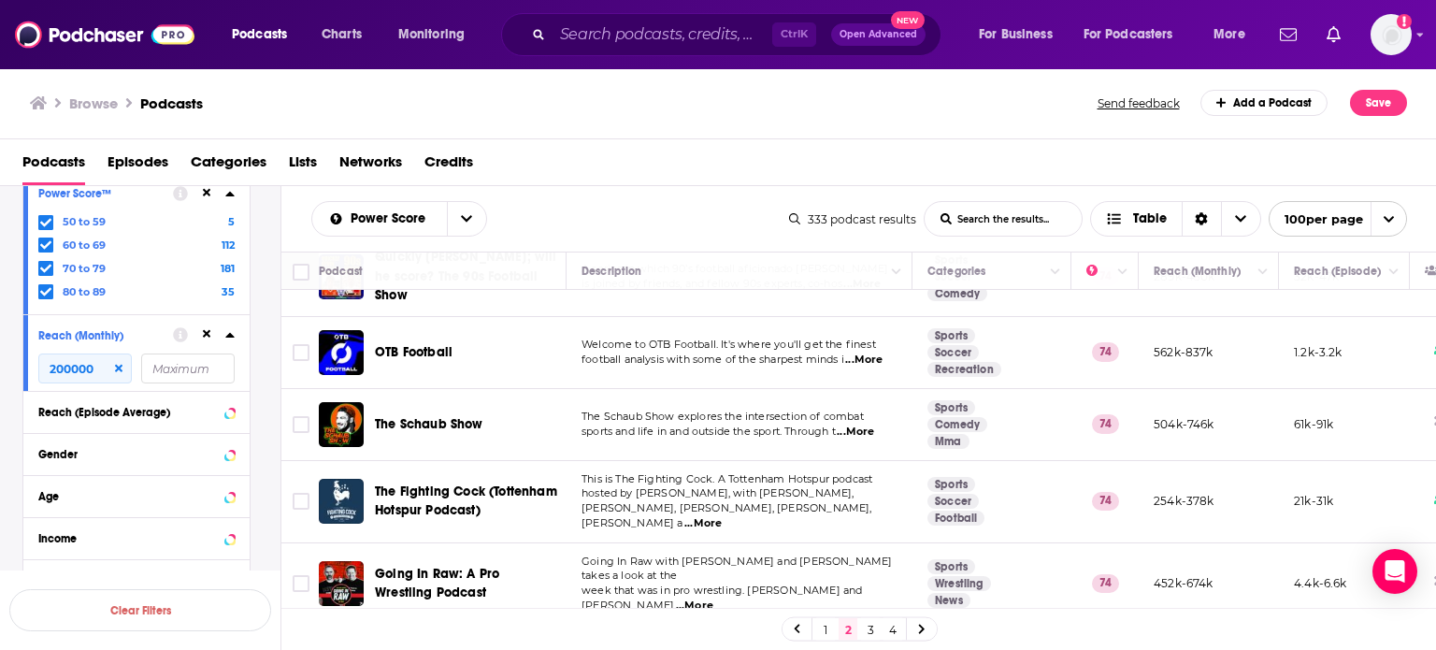
click at [0, 418] on div "Filters 5 Quick Filters Has Guests Active Podcast Details Category Active Statu…" at bounding box center [140, 140] width 280 height 984
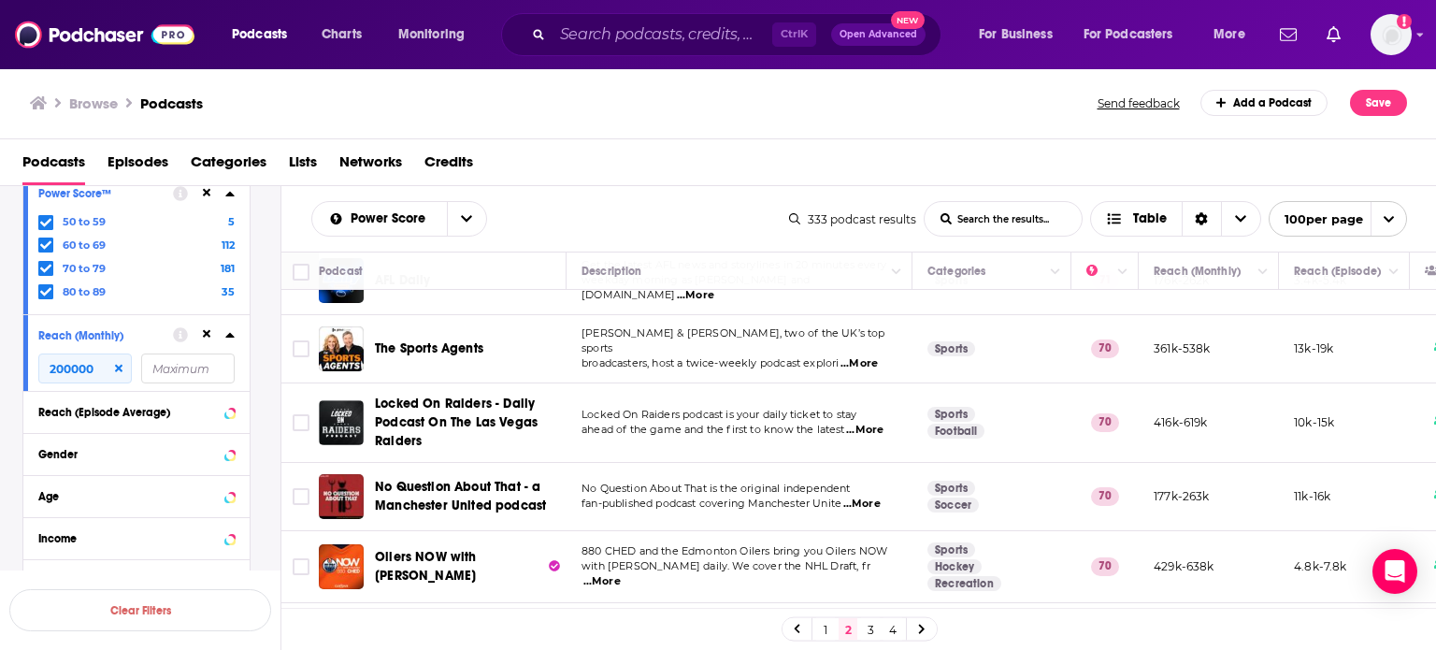
scroll to position [6785, 0]
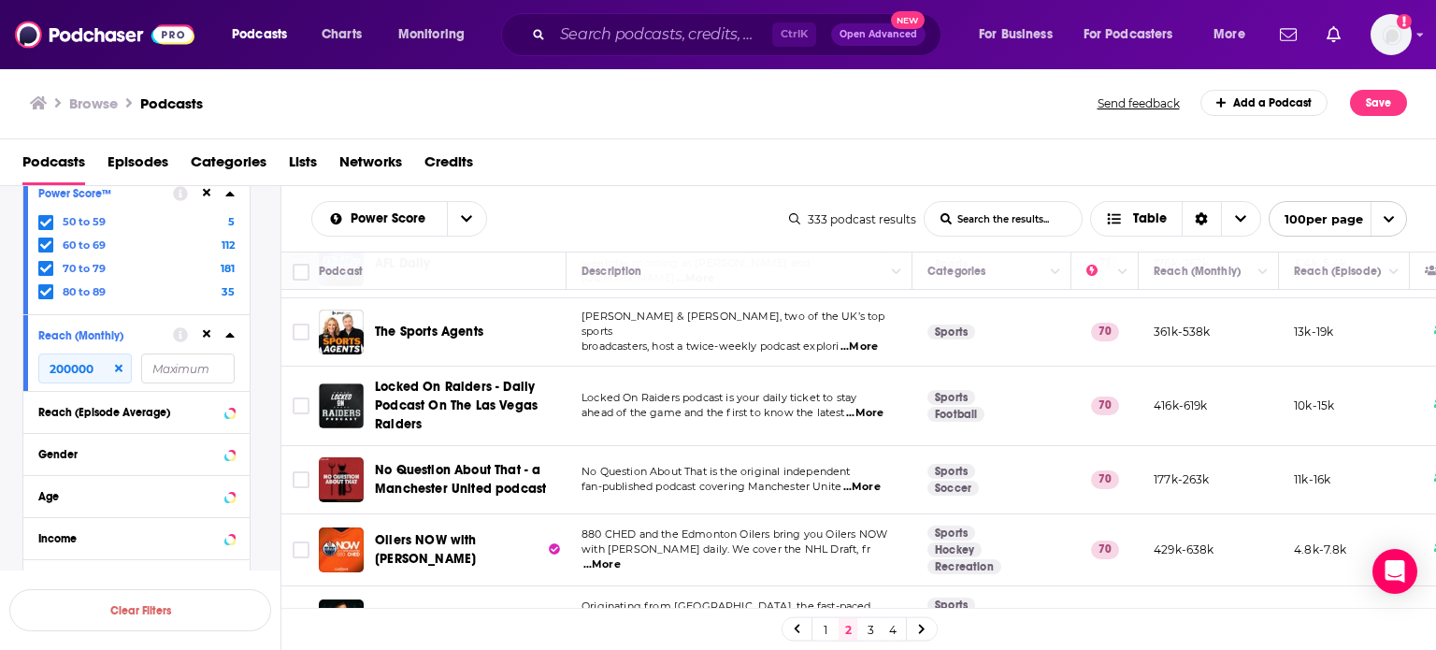
click at [824, 626] on link "1" at bounding box center [825, 629] width 19 height 22
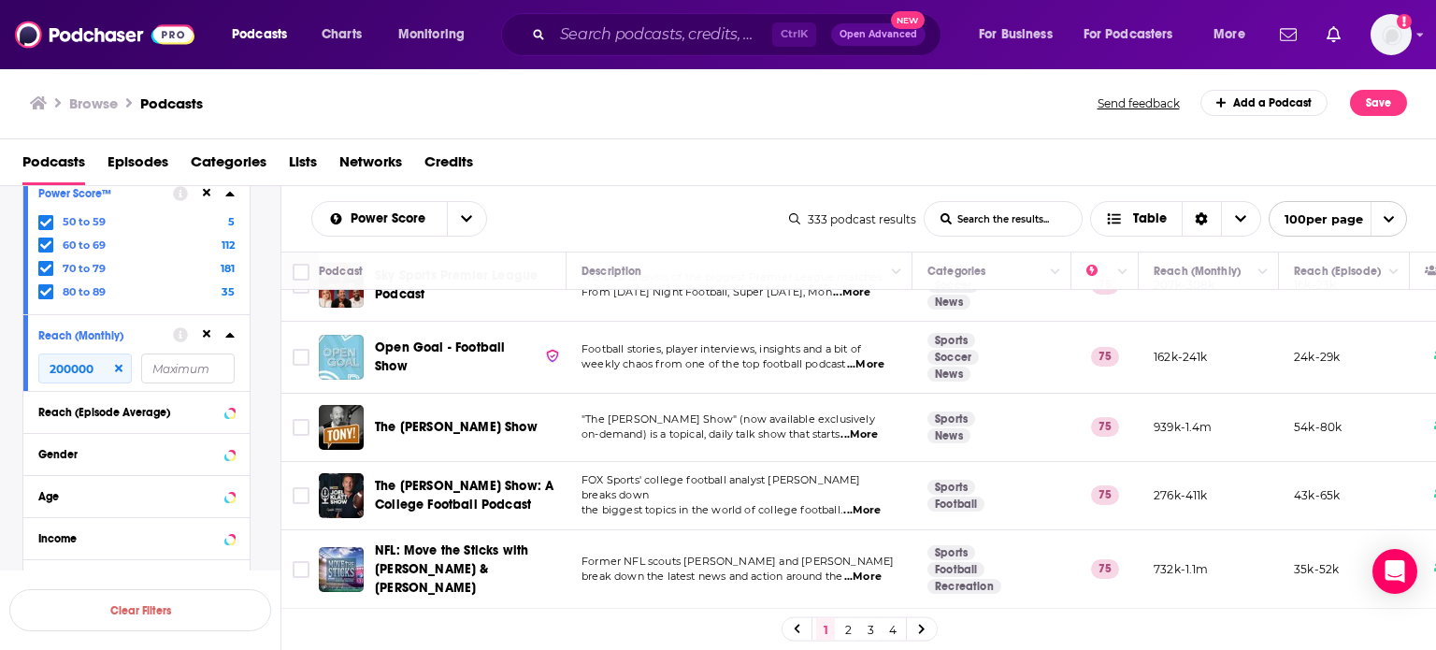
scroll to position [6056, 0]
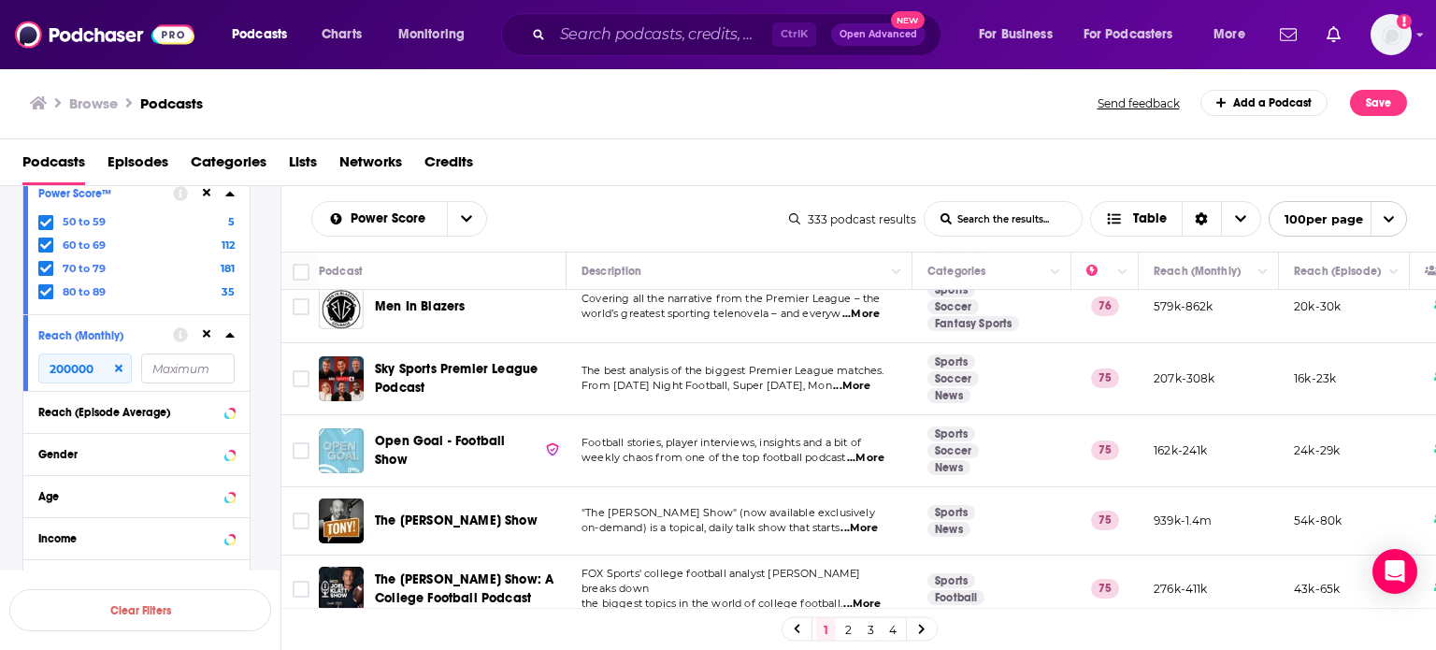
click at [872, 521] on span "...More" at bounding box center [858, 528] width 37 height 15
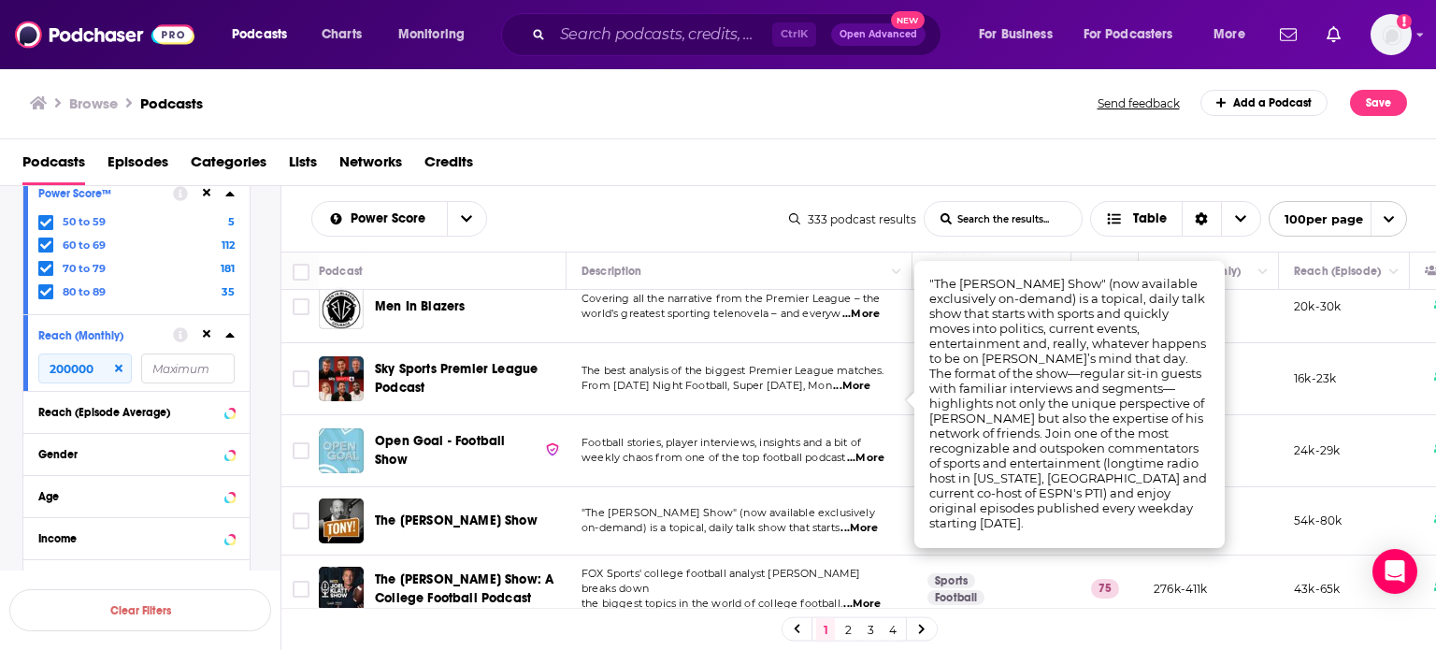
scroll to position [5962, 0]
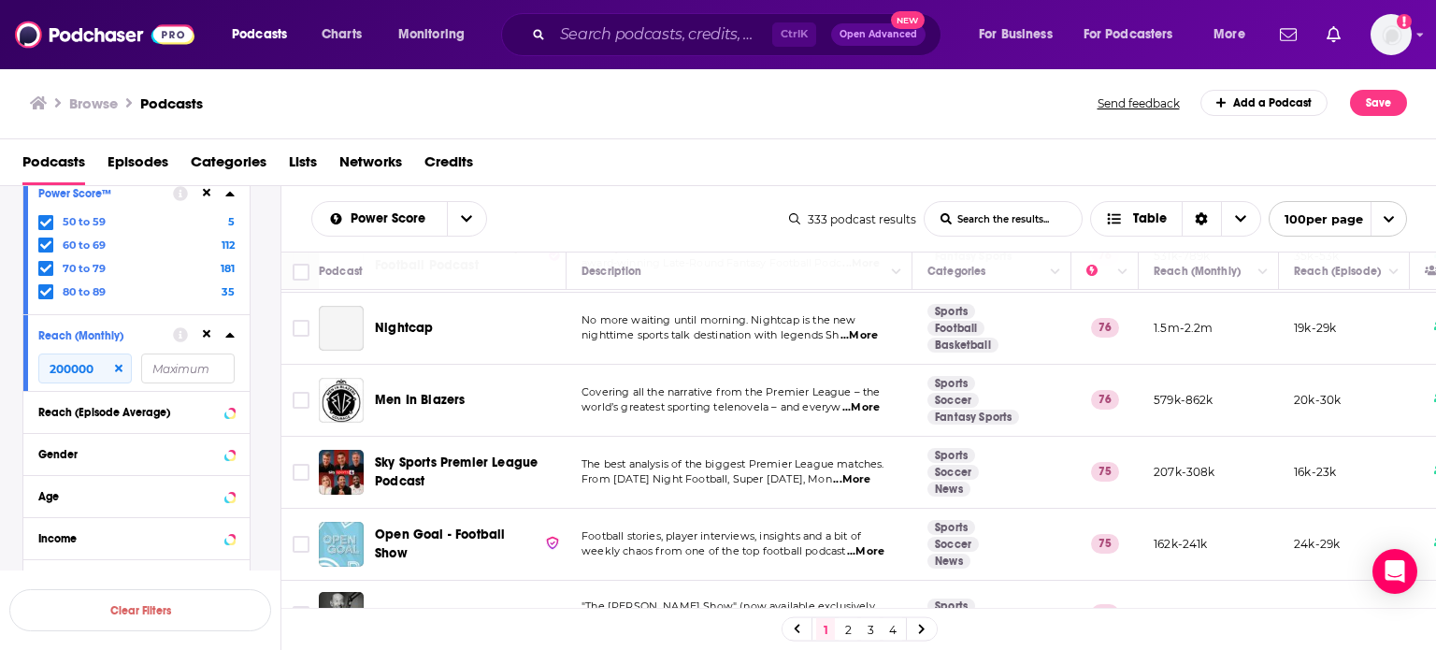
click at [664, 544] on span "weekly chaos from one of the top football podcast" at bounding box center [713, 550] width 264 height 13
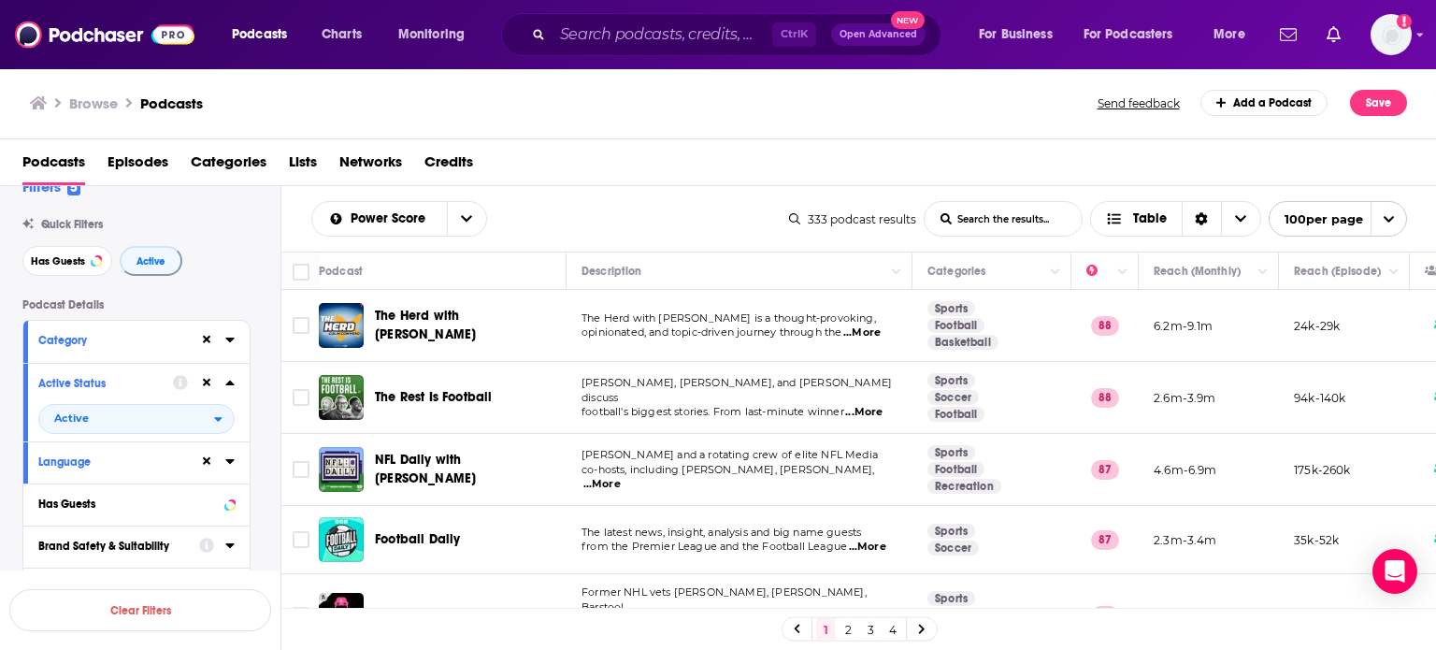
scroll to position [0, 0]
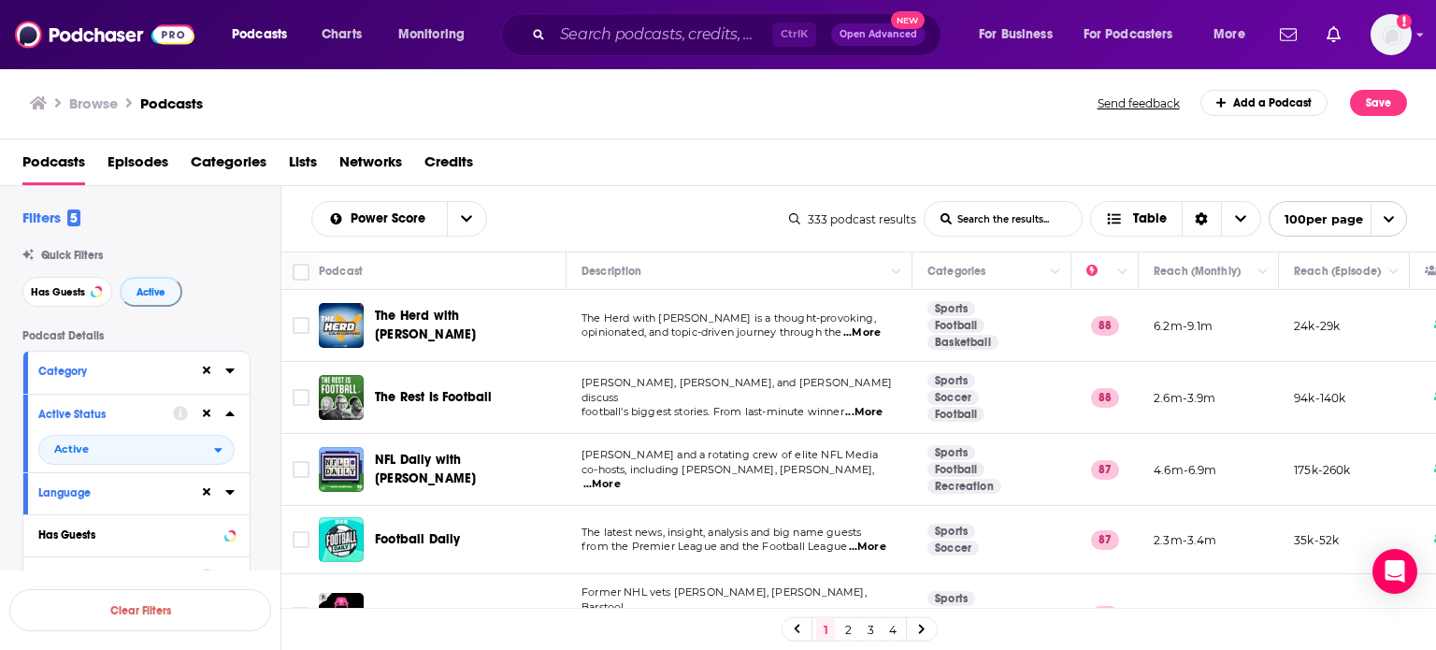
click at [166, 367] on button "Category" at bounding box center [118, 370] width 161 height 23
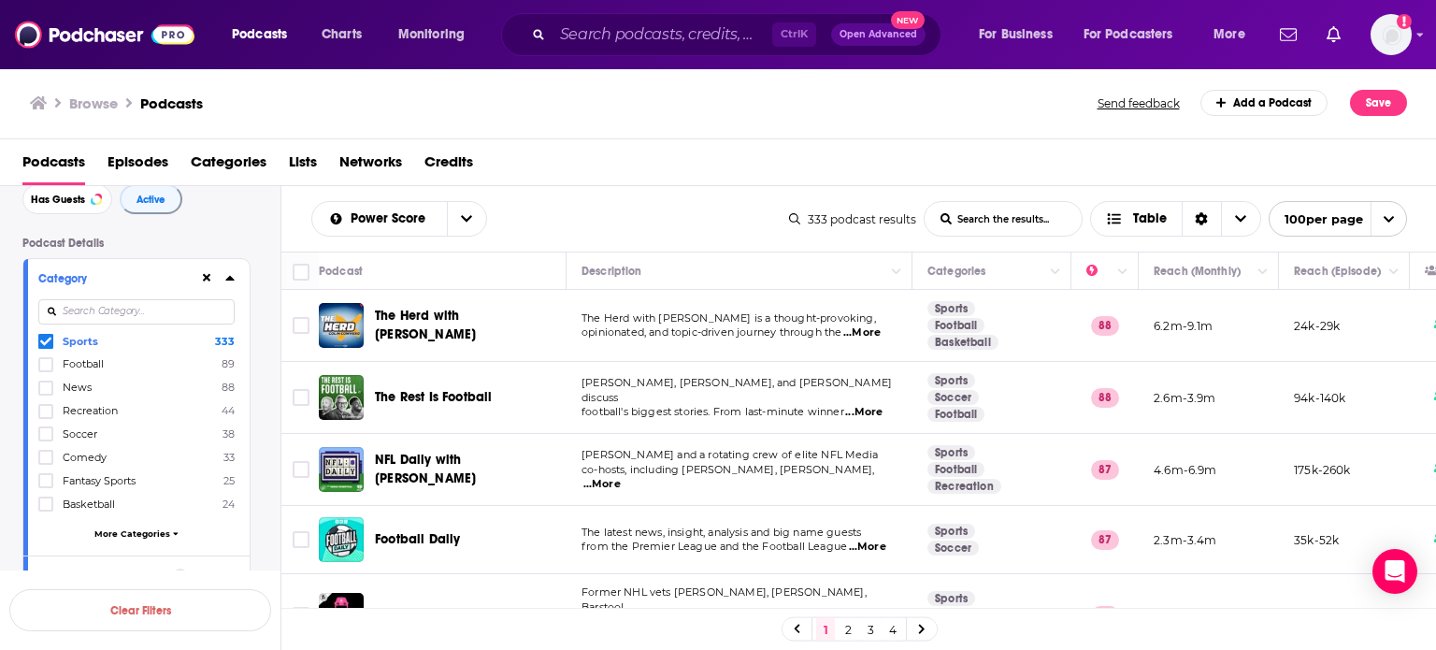
scroll to position [93, 0]
click at [35, 345] on div "Category Sports 333 Football 89 News 88 Recreation 44 Soccer 38 Comedy 33 Fanta…" at bounding box center [136, 406] width 226 height 296
click at [43, 341] on icon at bounding box center [45, 341] width 11 height 8
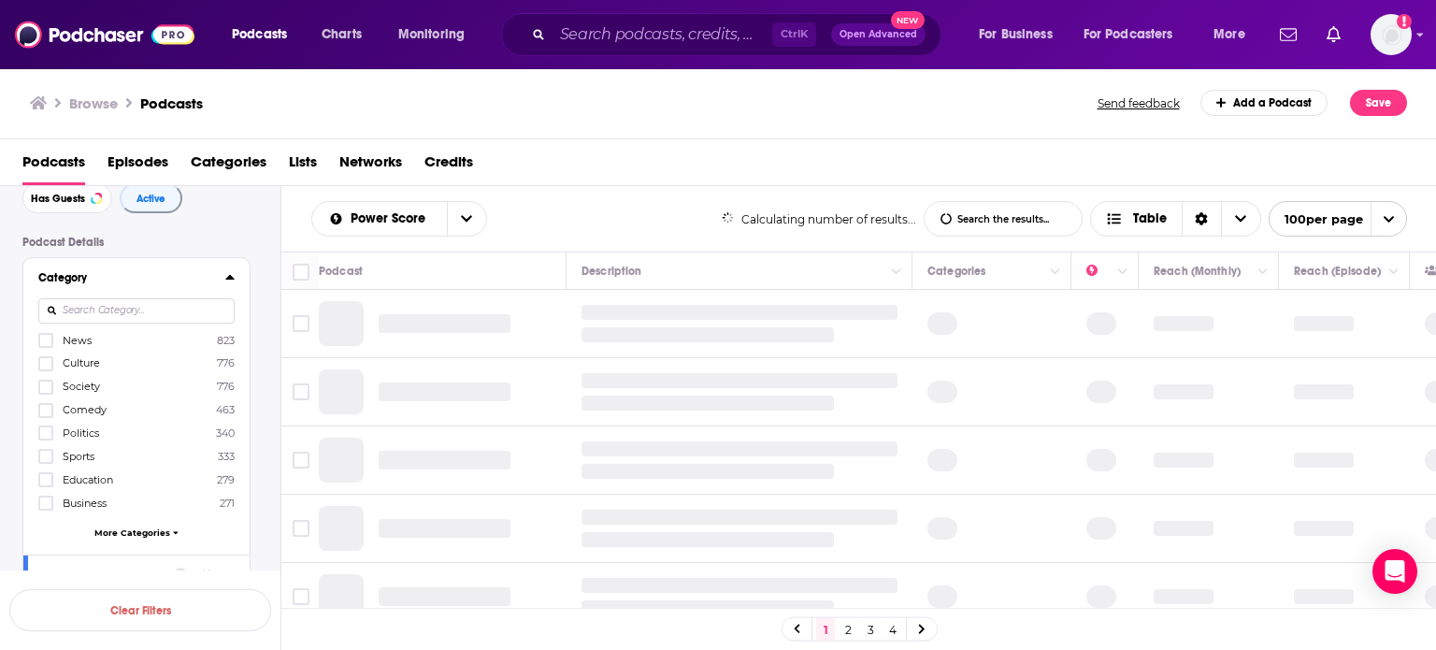
click at [46, 391] on icon at bounding box center [45, 386] width 11 height 11
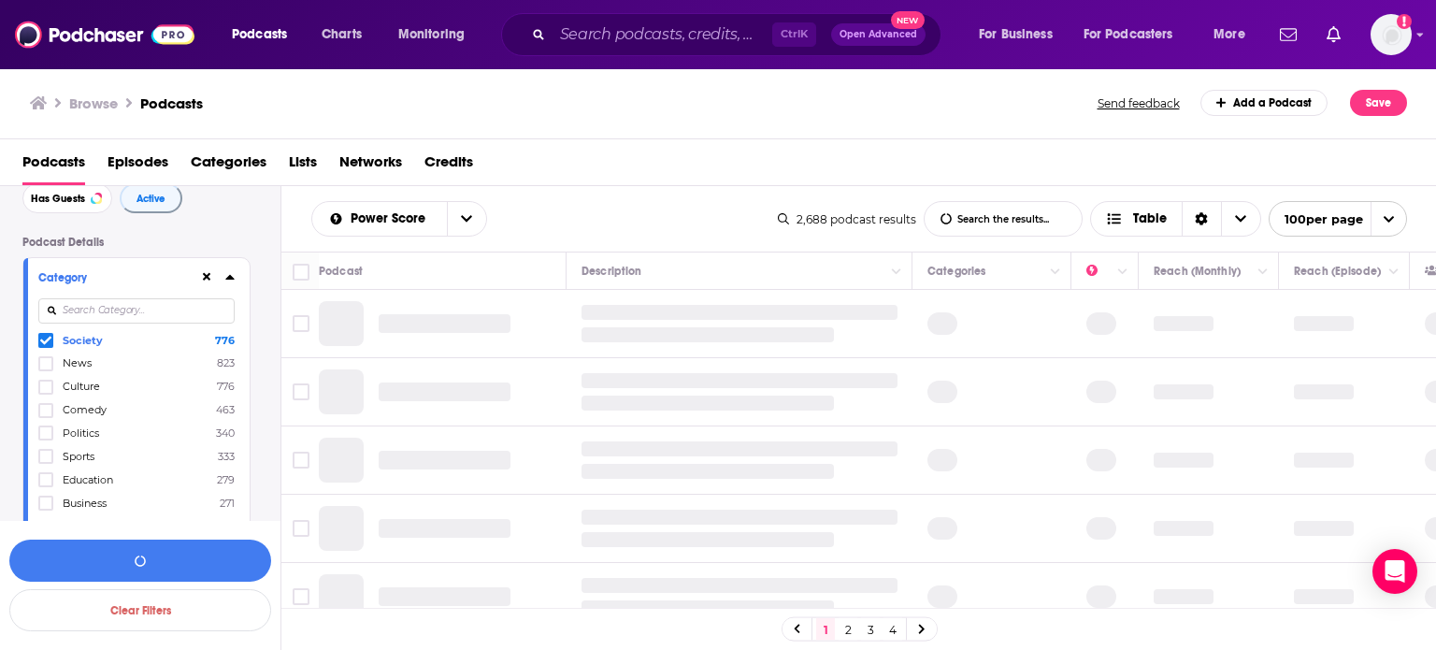
click at [44, 341] on icon at bounding box center [45, 340] width 11 height 11
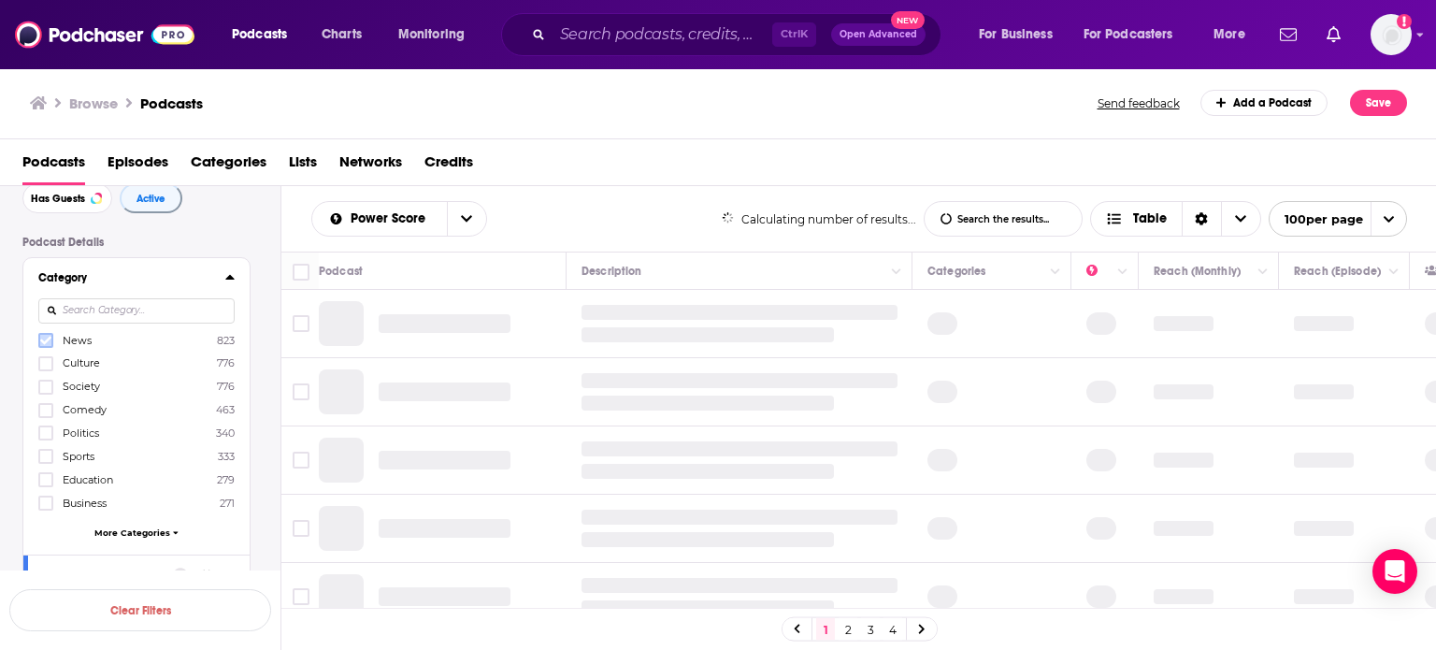
click at [44, 343] on icon at bounding box center [45, 341] width 11 height 8
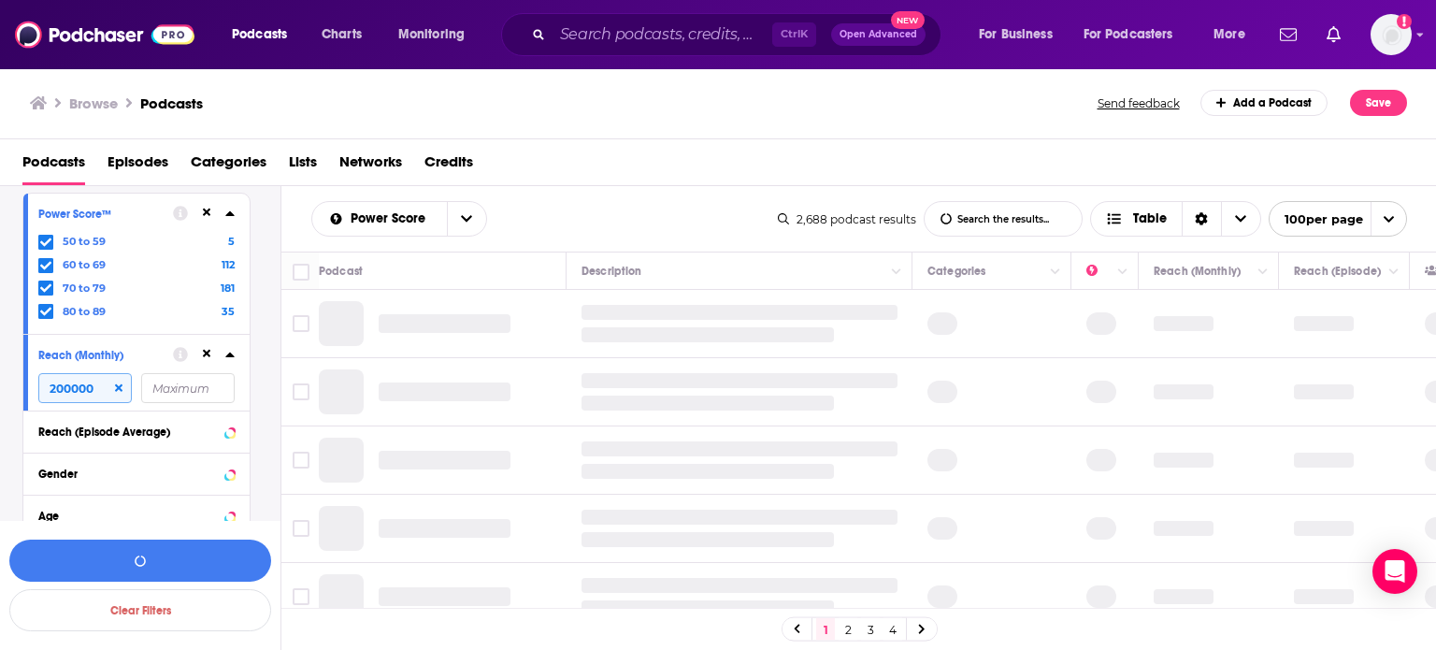
scroll to position [841, 0]
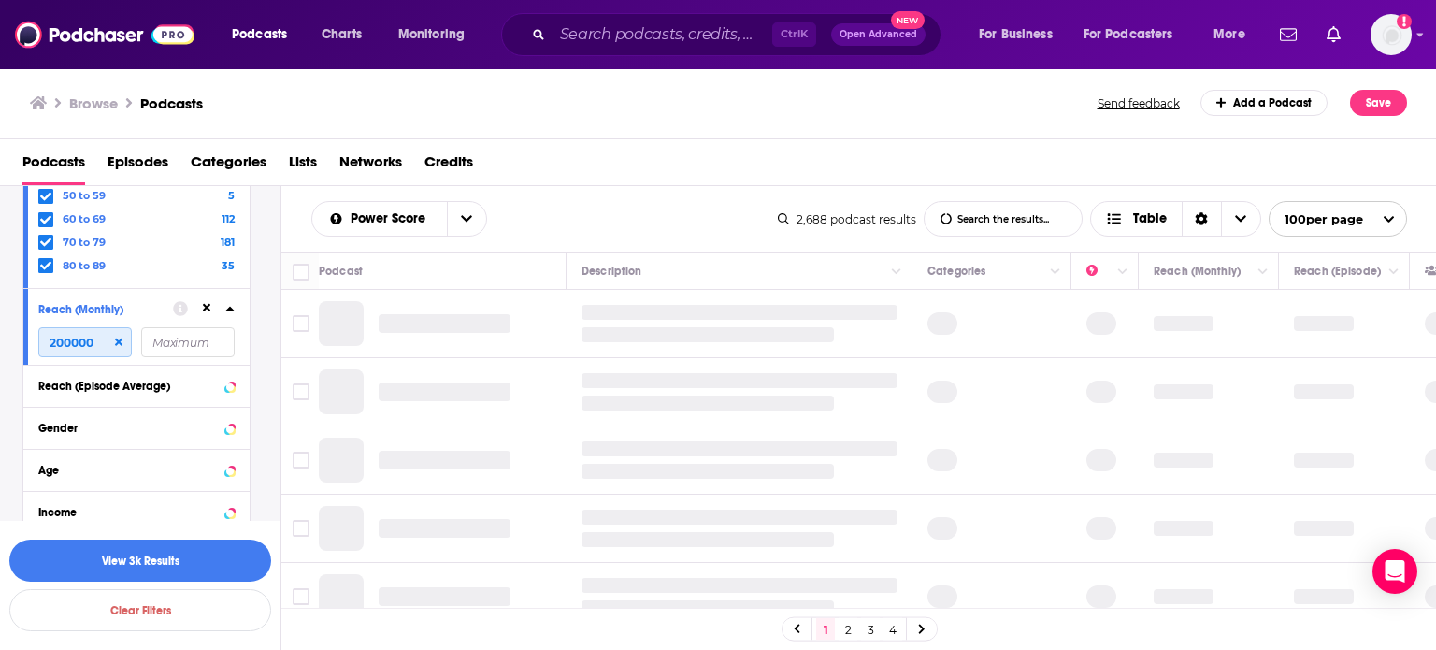
click at [55, 353] on input "200000" at bounding box center [84, 342] width 93 height 30
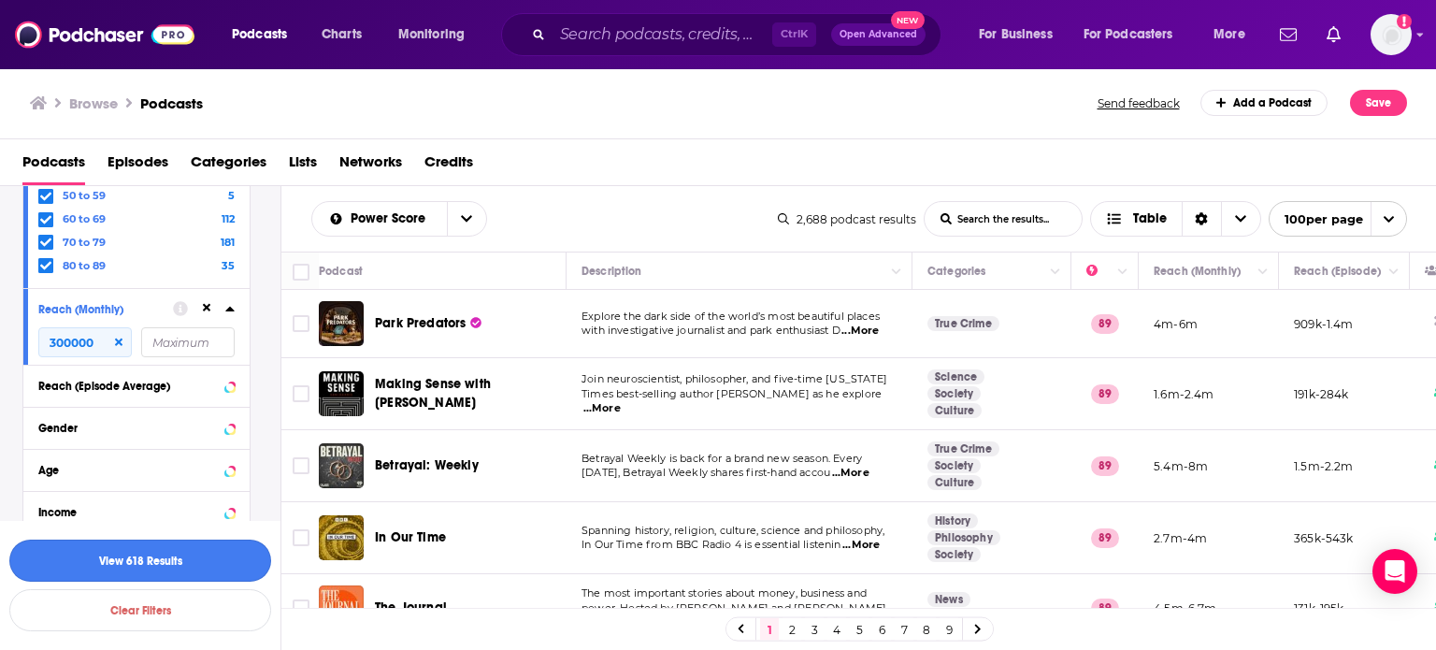
click at [157, 549] on button "View 618 Results" at bounding box center [140, 560] width 262 height 42
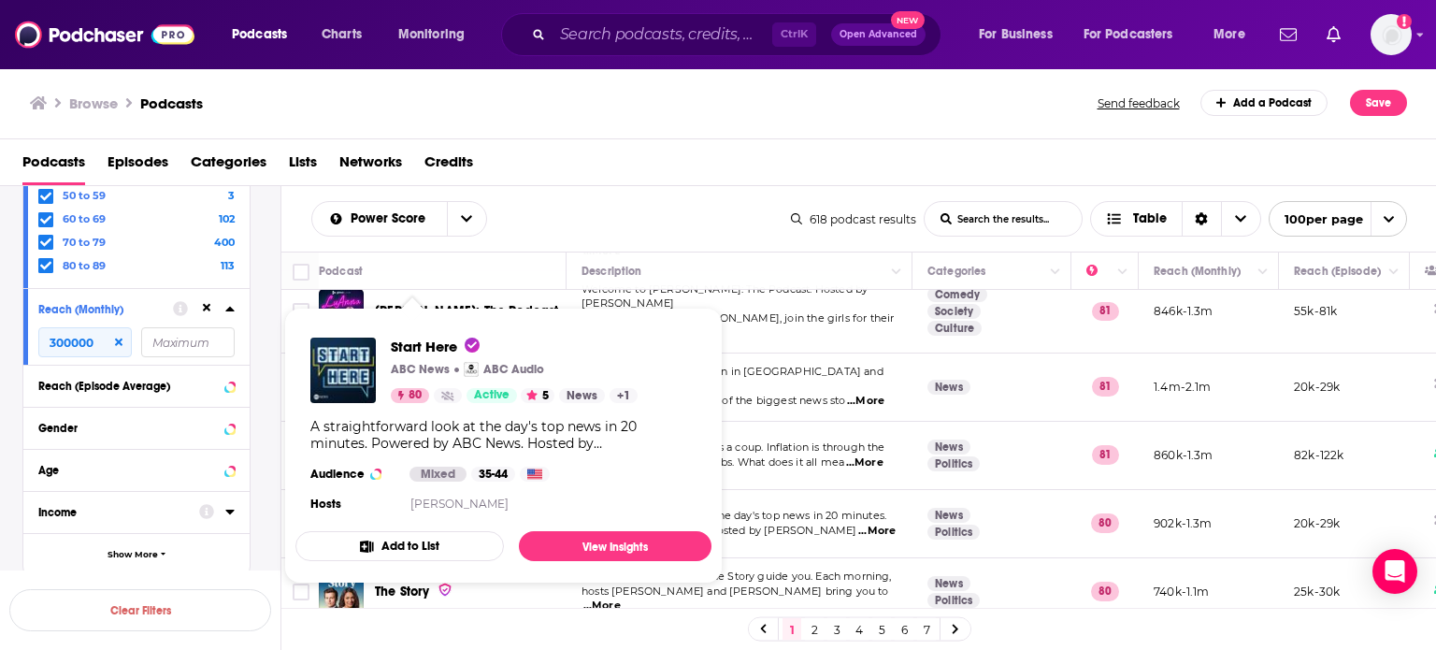
scroll to position [6732, 0]
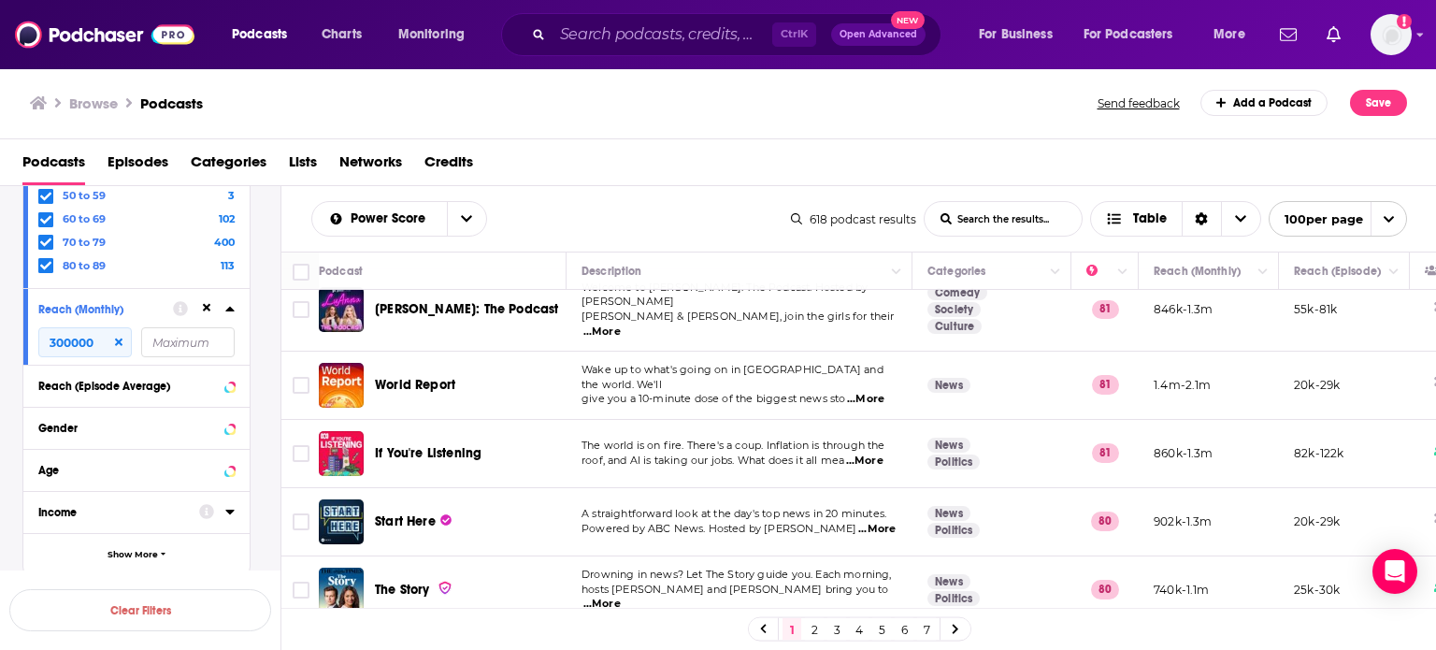
drag, startPoint x: 817, startPoint y: 633, endPoint x: 701, endPoint y: 628, distance: 116.0
click at [817, 633] on link "2" at bounding box center [814, 629] width 19 height 22
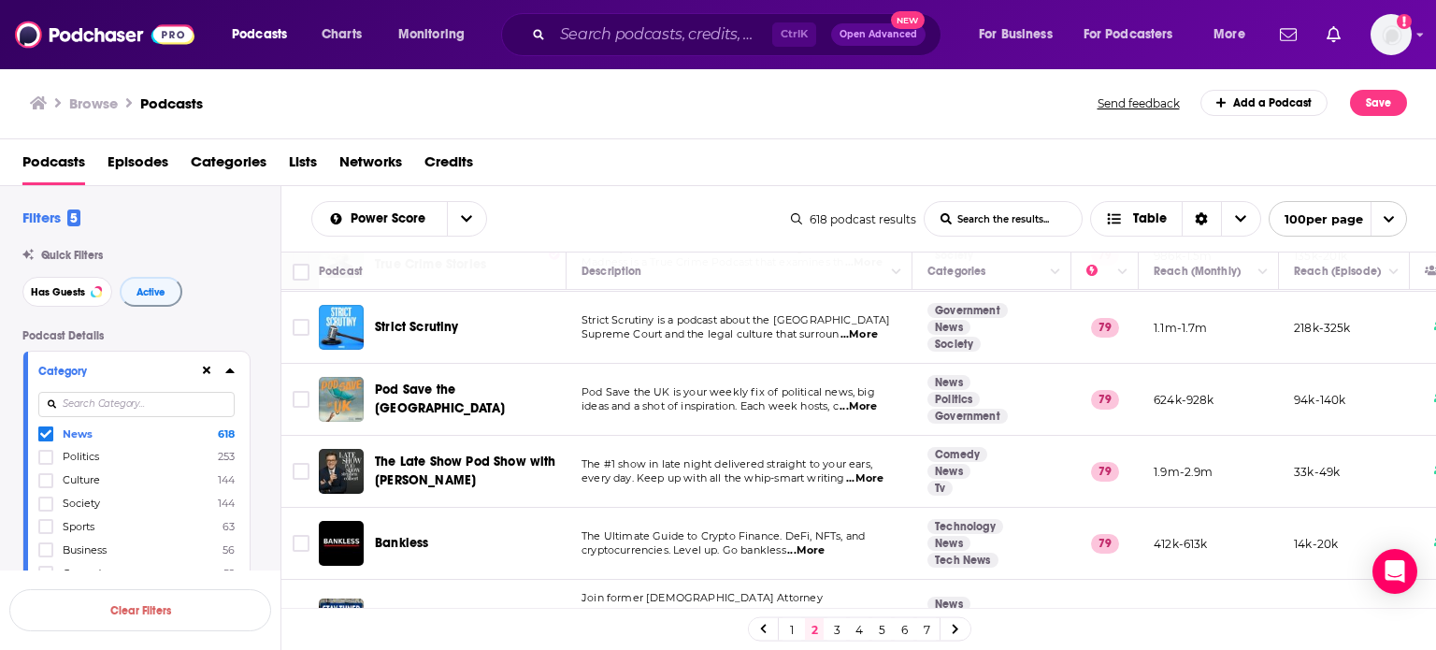
drag, startPoint x: 42, startPoint y: 439, endPoint x: 247, endPoint y: 31, distance: 456.9
click at [42, 439] on icon at bounding box center [45, 433] width 11 height 11
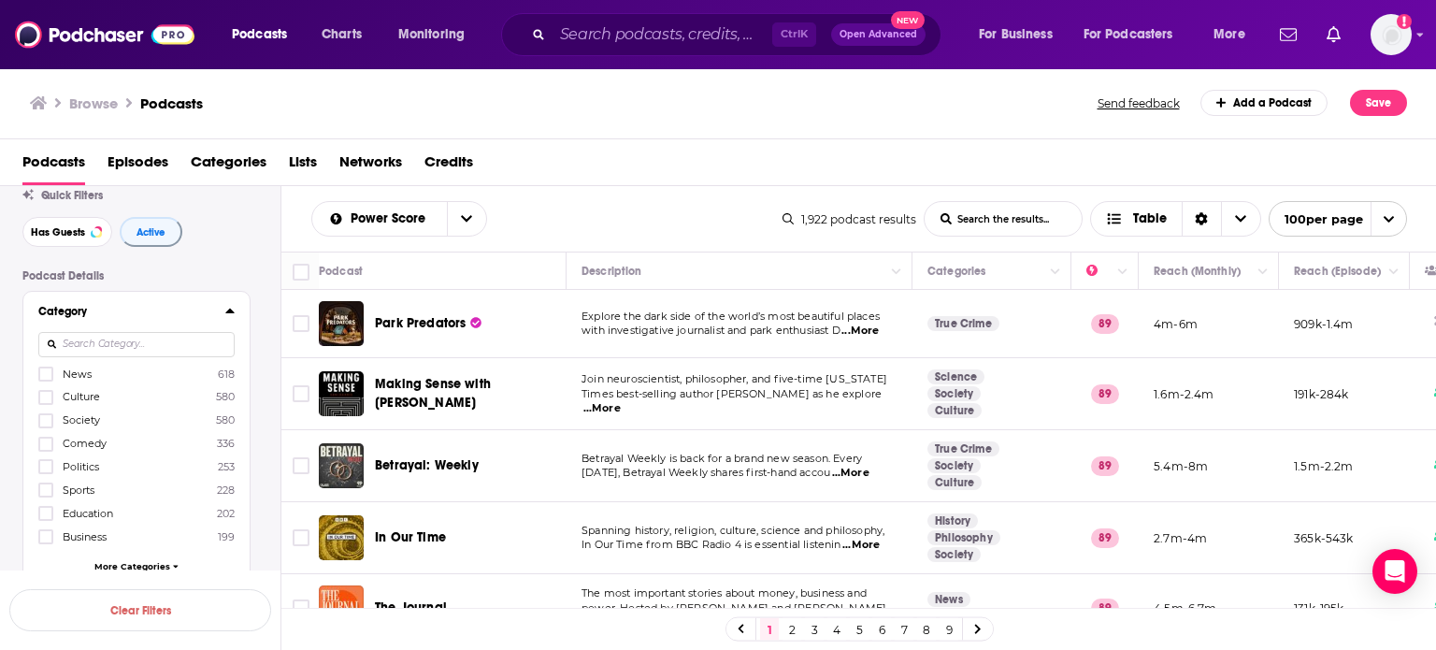
scroll to position [93, 0]
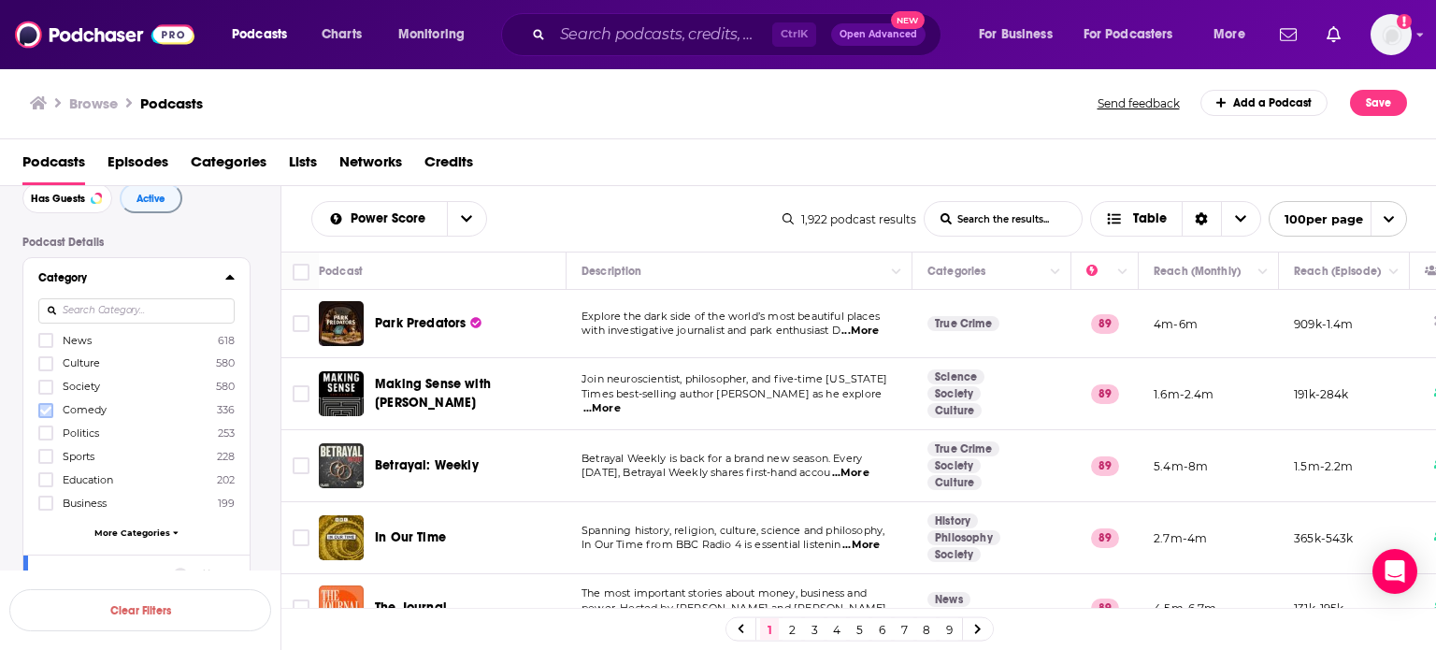
click at [41, 409] on icon at bounding box center [45, 410] width 11 height 8
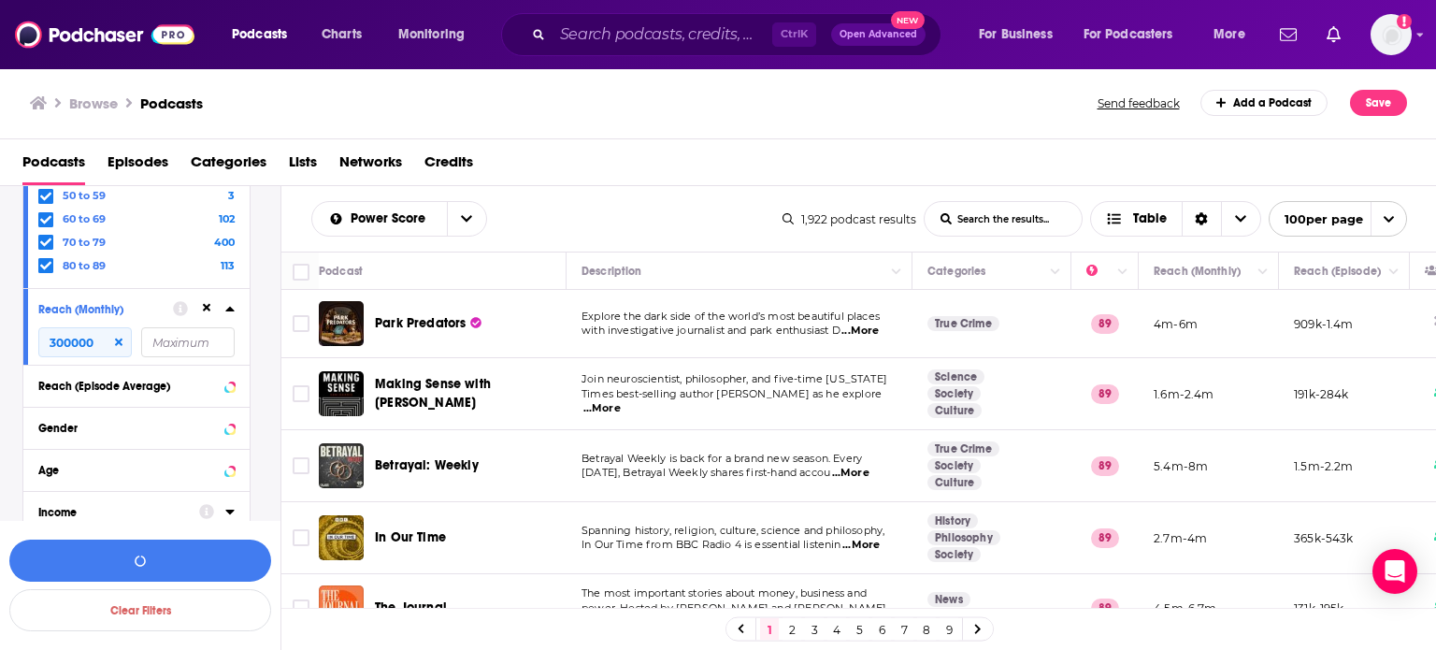
scroll to position [908, 0]
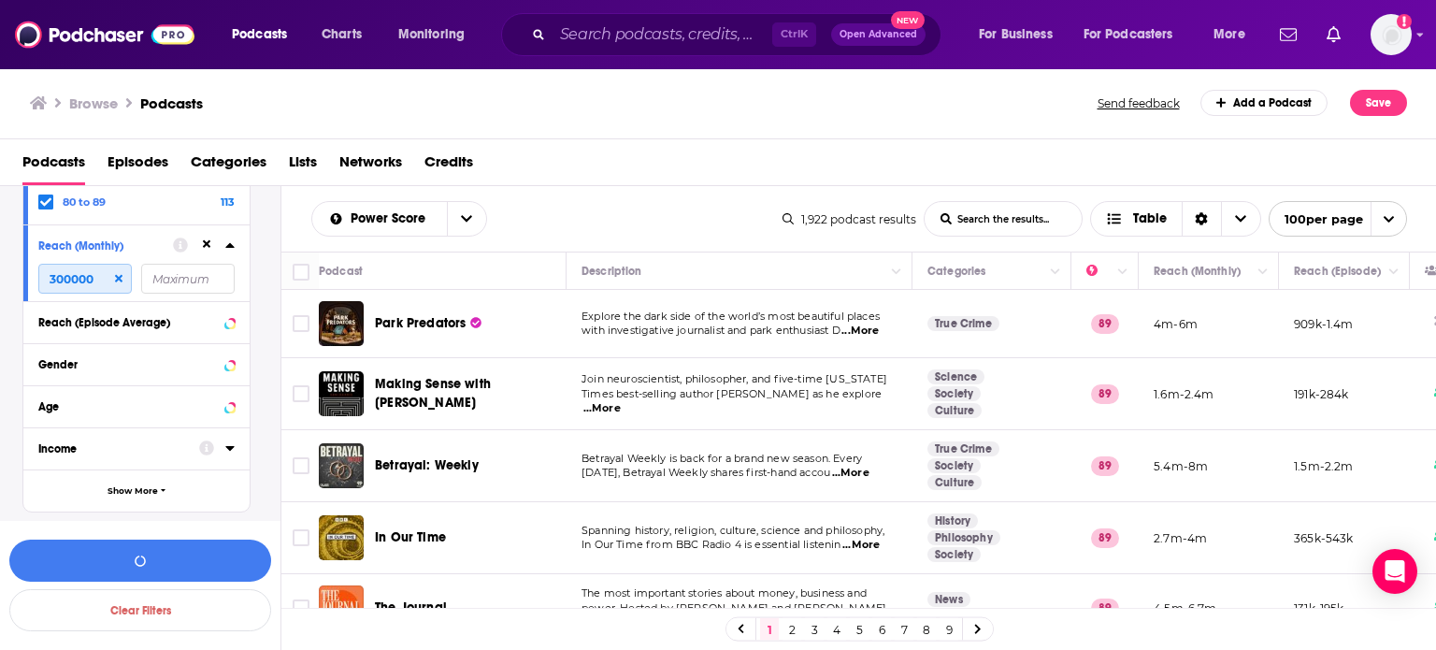
drag, startPoint x: 64, startPoint y: 285, endPoint x: 37, endPoint y: 278, distance: 27.2
click at [37, 278] on div "Reach (Monthly) 300000" at bounding box center [136, 262] width 226 height 77
type input "250000"
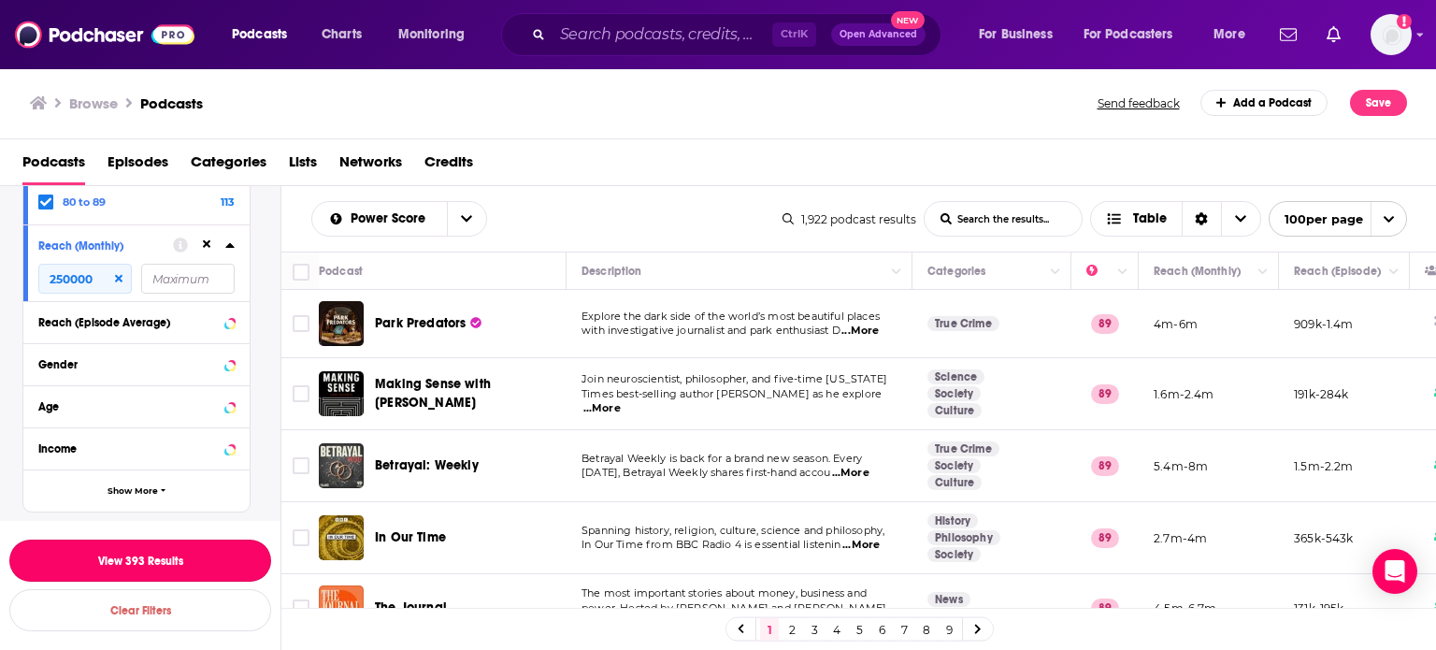
click at [194, 565] on button "View 393 Results" at bounding box center [140, 560] width 262 height 42
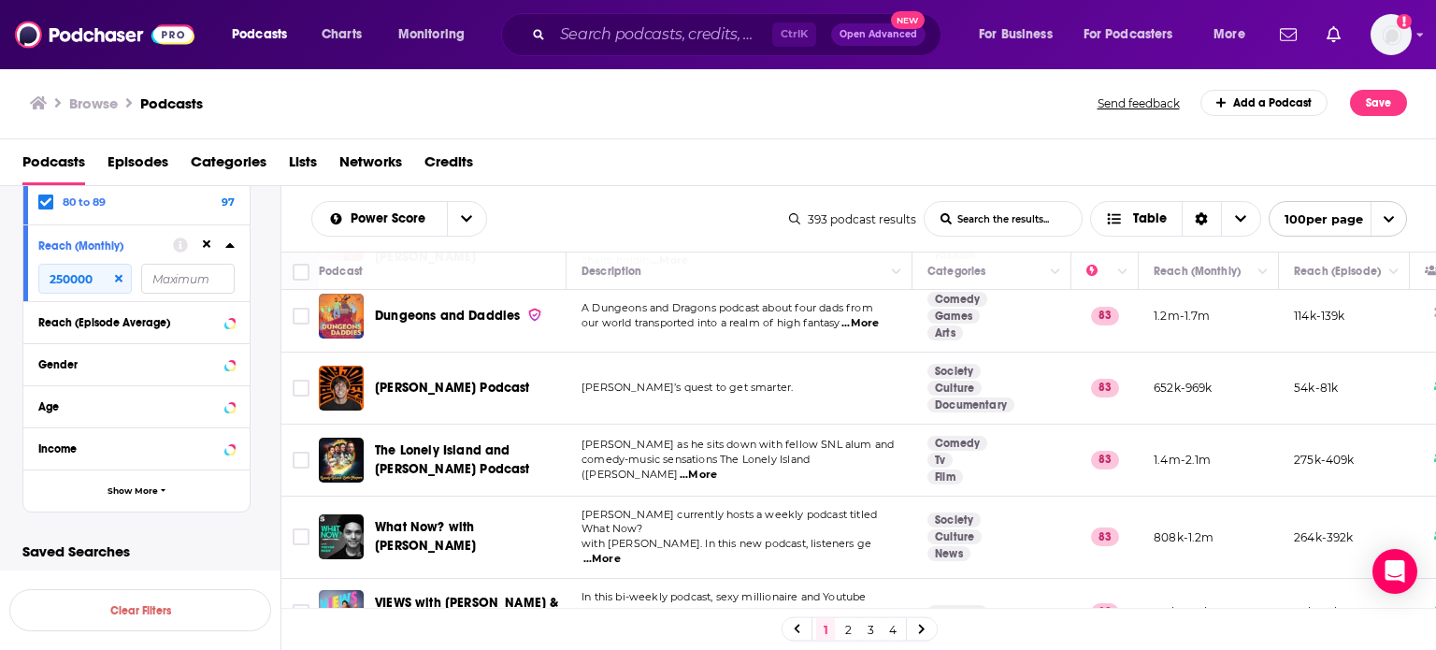
scroll to position [2898, 0]
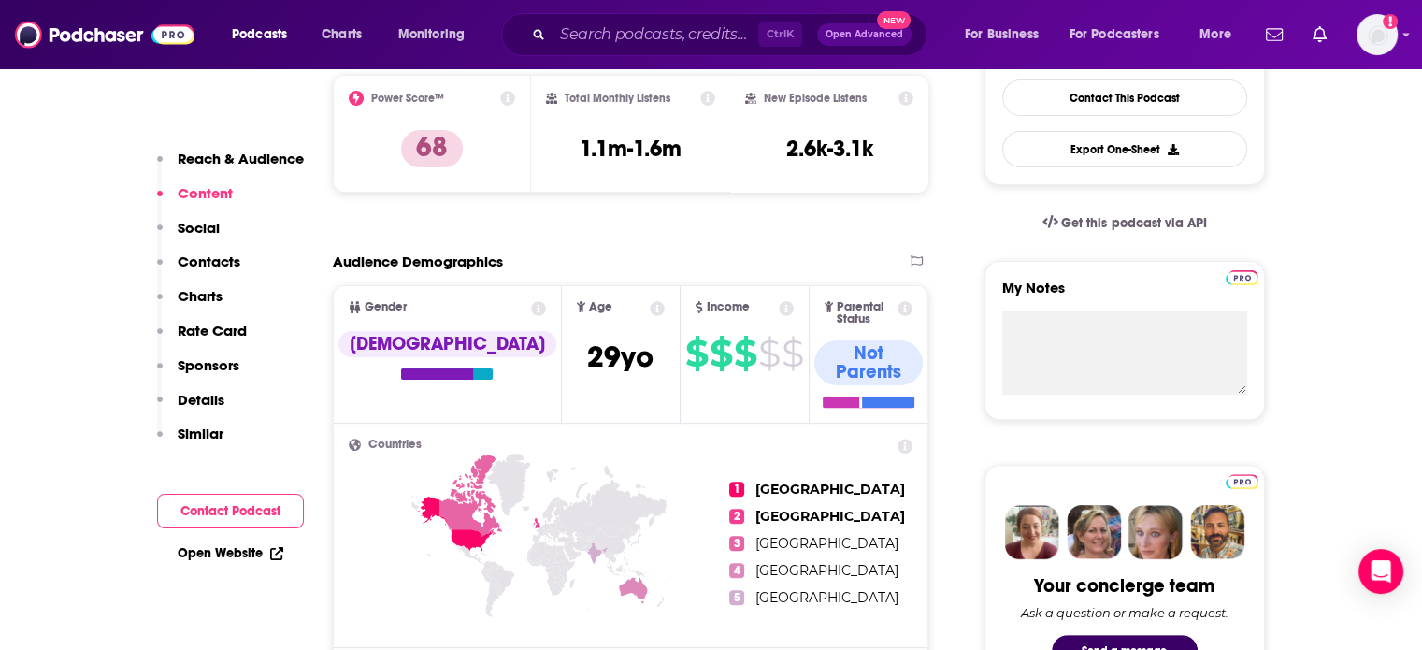
scroll to position [187, 0]
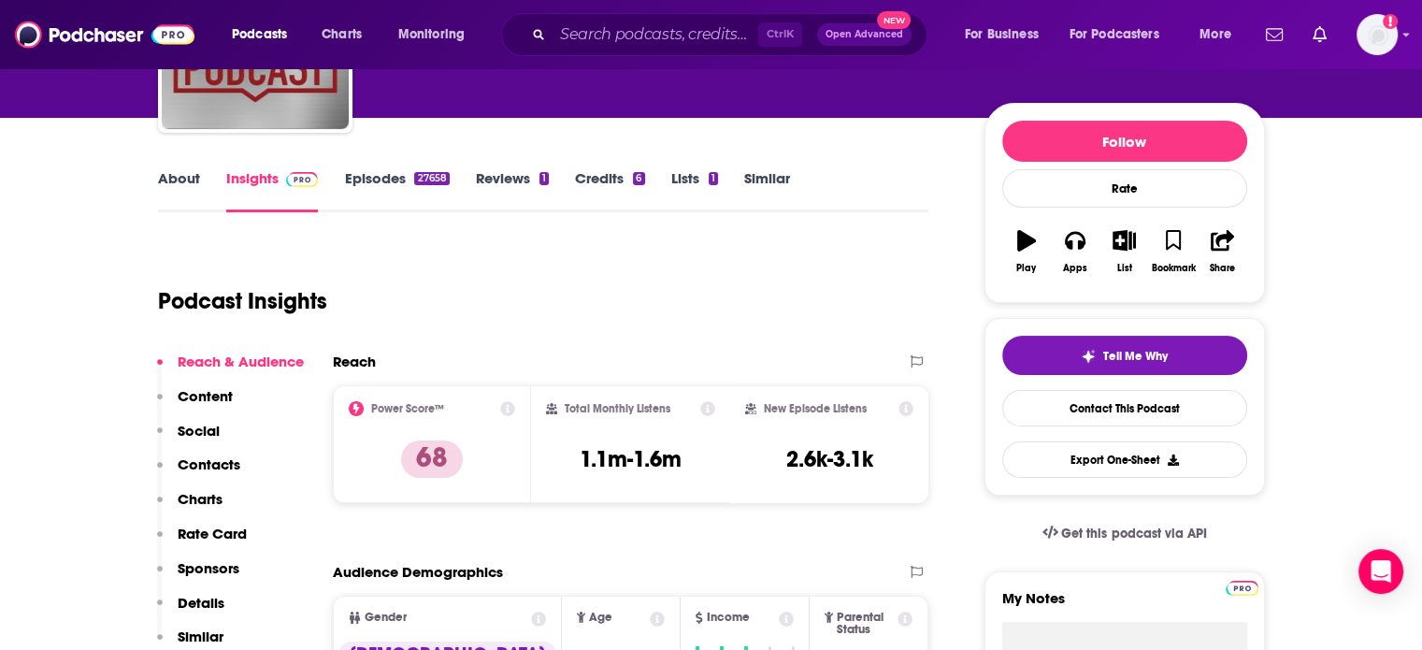
click at [158, 196] on link "About" at bounding box center [179, 190] width 42 height 43
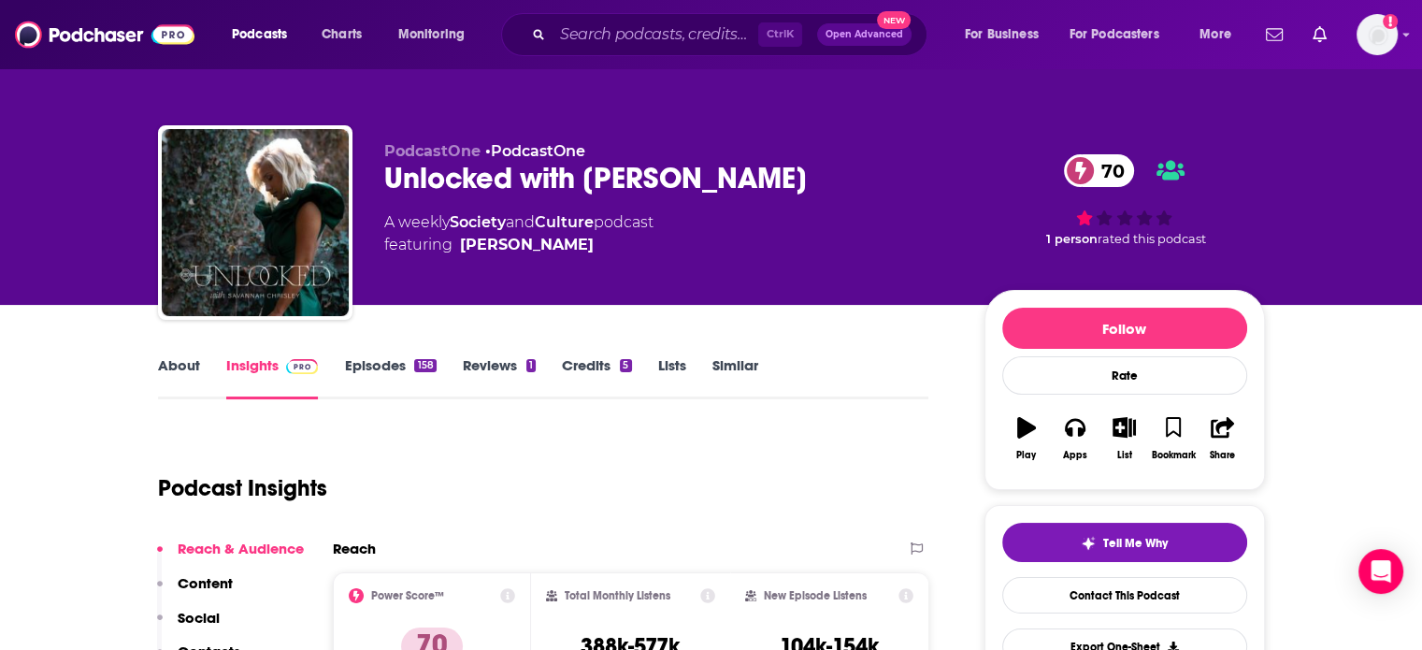
click at [189, 380] on link "About" at bounding box center [179, 377] width 42 height 43
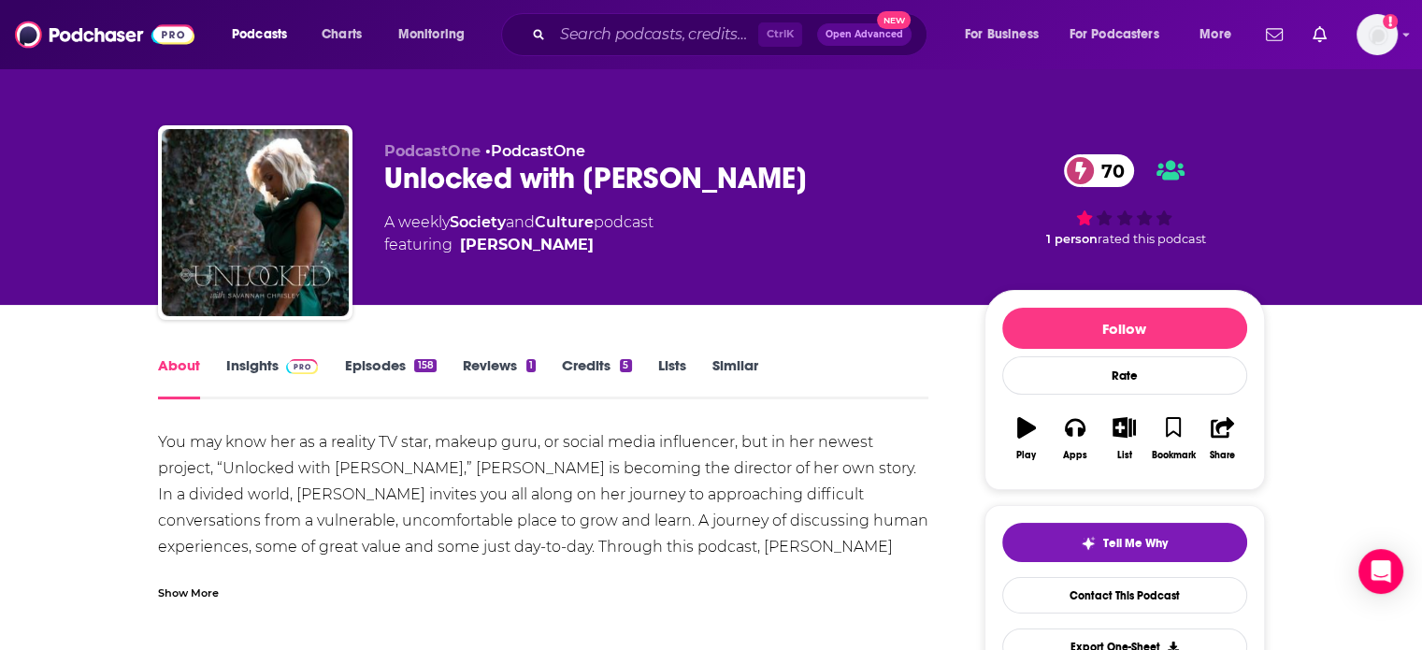
click at [197, 592] on div "Show More" at bounding box center [188, 591] width 61 height 18
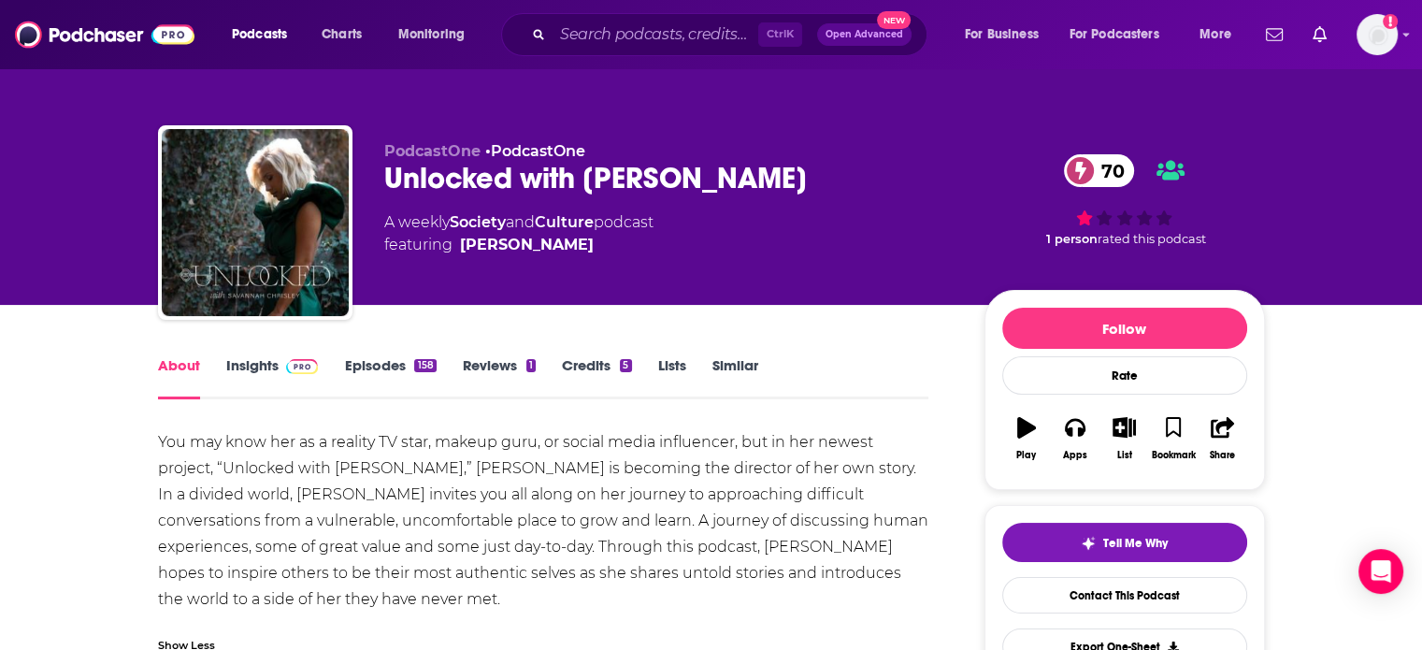
click at [273, 373] on link "Insights" at bounding box center [272, 377] width 93 height 43
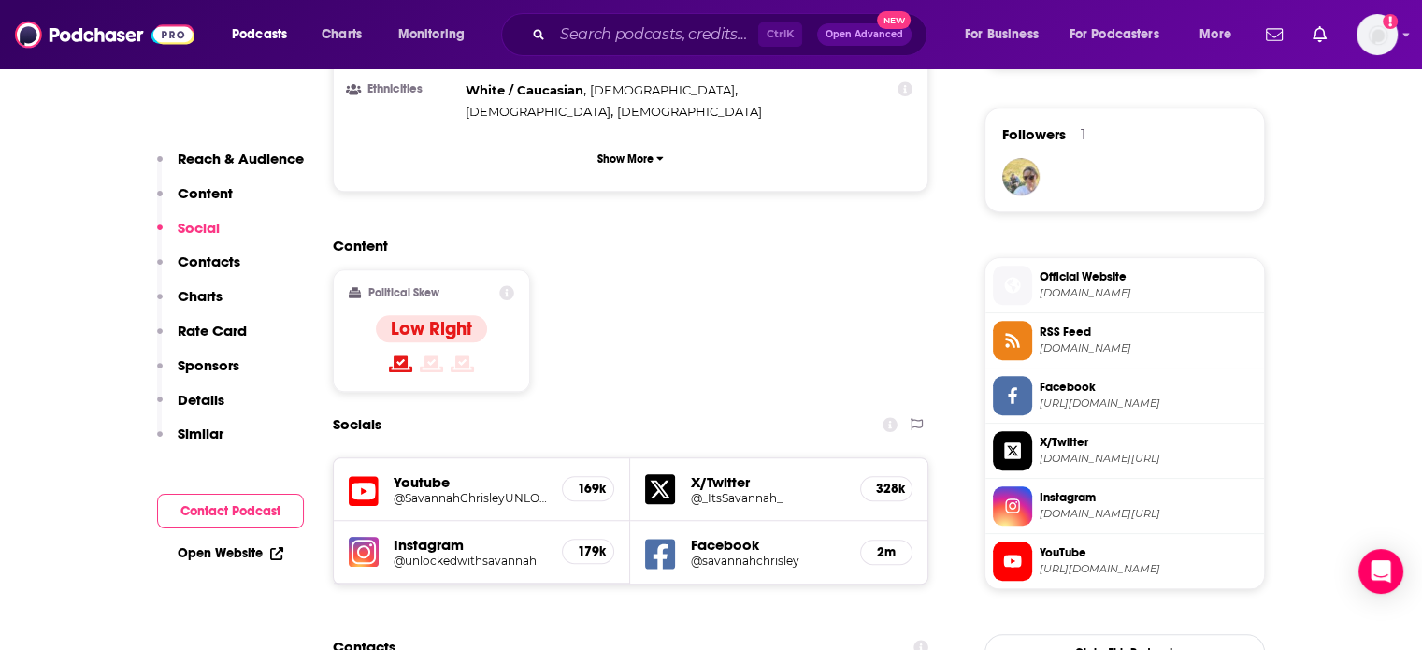
scroll to position [1402, 0]
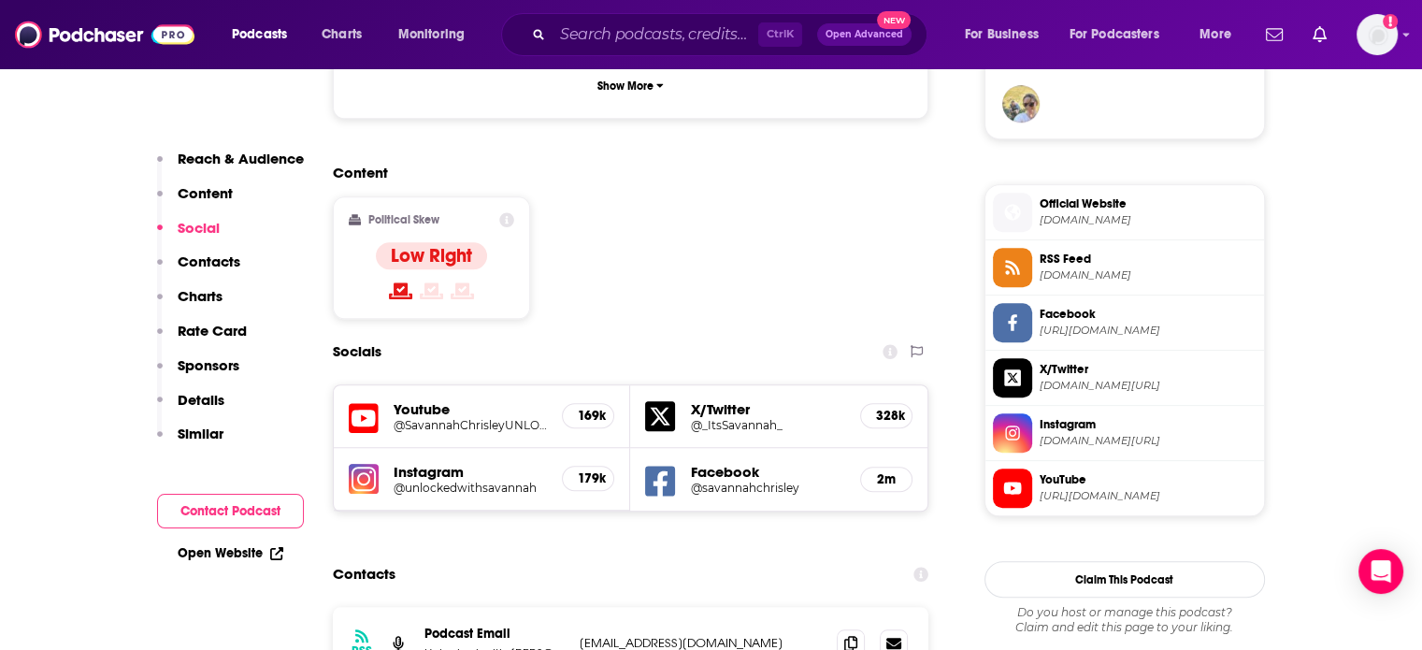
click at [650, 635] on p "unlockedwithsavannah@gmail.com" at bounding box center [701, 643] width 243 height 16
copy div "unlockedwithsavannah@gmail.com unlockedwithsavannah@gmail.com"
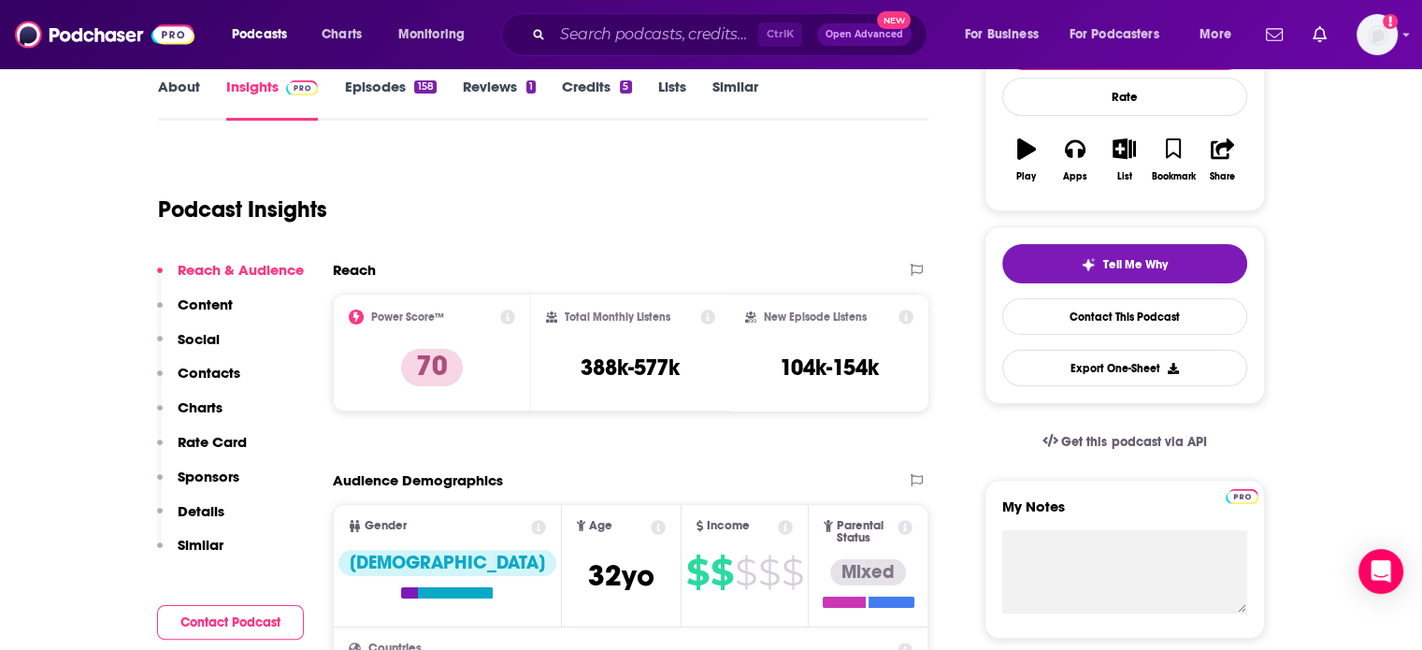
scroll to position [0, 0]
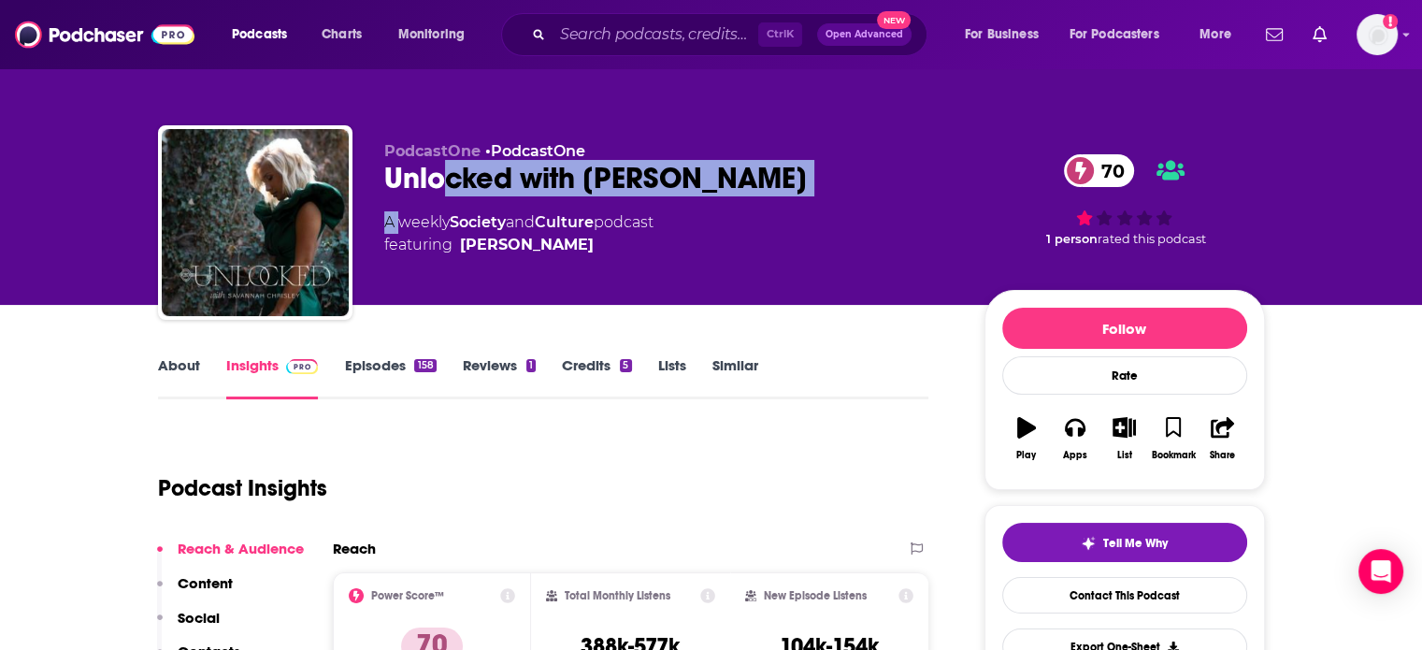
click at [404, 219] on div "PodcastOne • PodcastOne Unlocked with Savannah Chrisley 70 A weekly Society and…" at bounding box center [669, 217] width 570 height 150
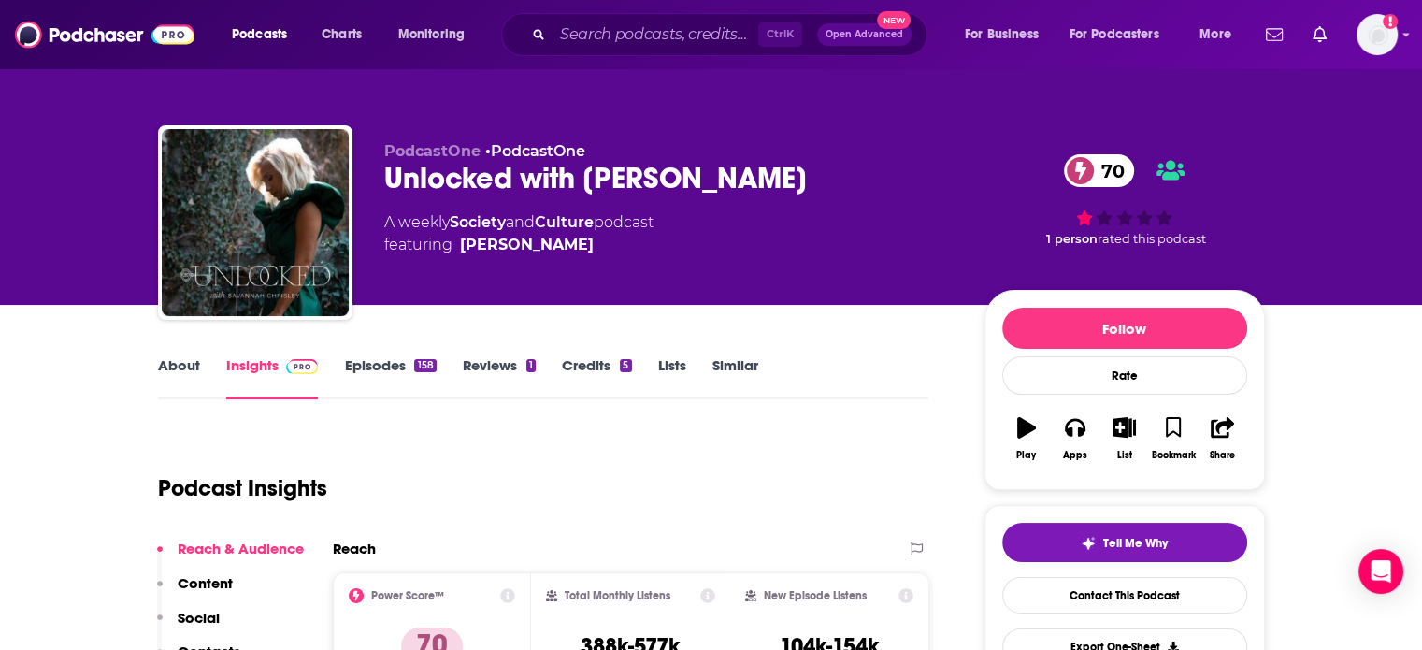
click at [404, 219] on div "A weekly Society and Culture podcast featuring Savannah Chrisley" at bounding box center [518, 233] width 269 height 45
click at [393, 174] on div "Unlocked with Savannah Chrisley 70" at bounding box center [669, 178] width 570 height 36
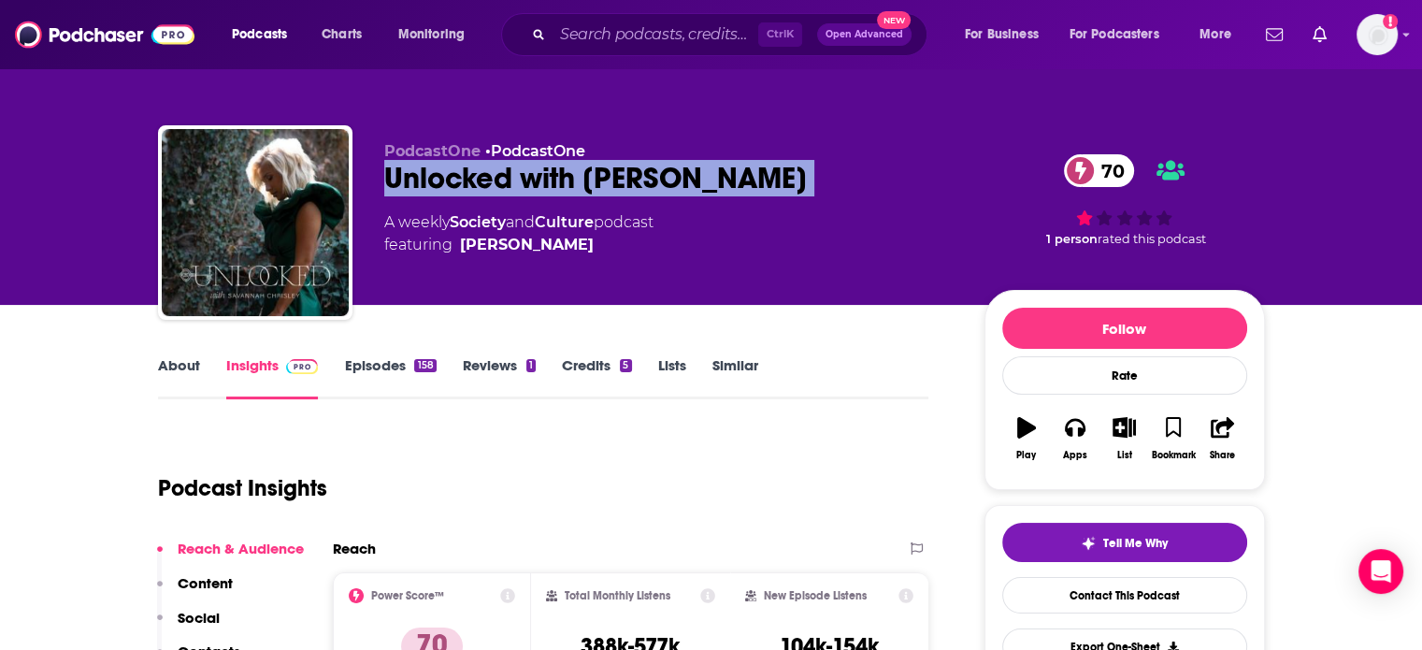
click at [393, 174] on div "Unlocked with Savannah Chrisley 70" at bounding box center [669, 178] width 570 height 36
copy div "Unlocked with Savannah Chrisley 70"
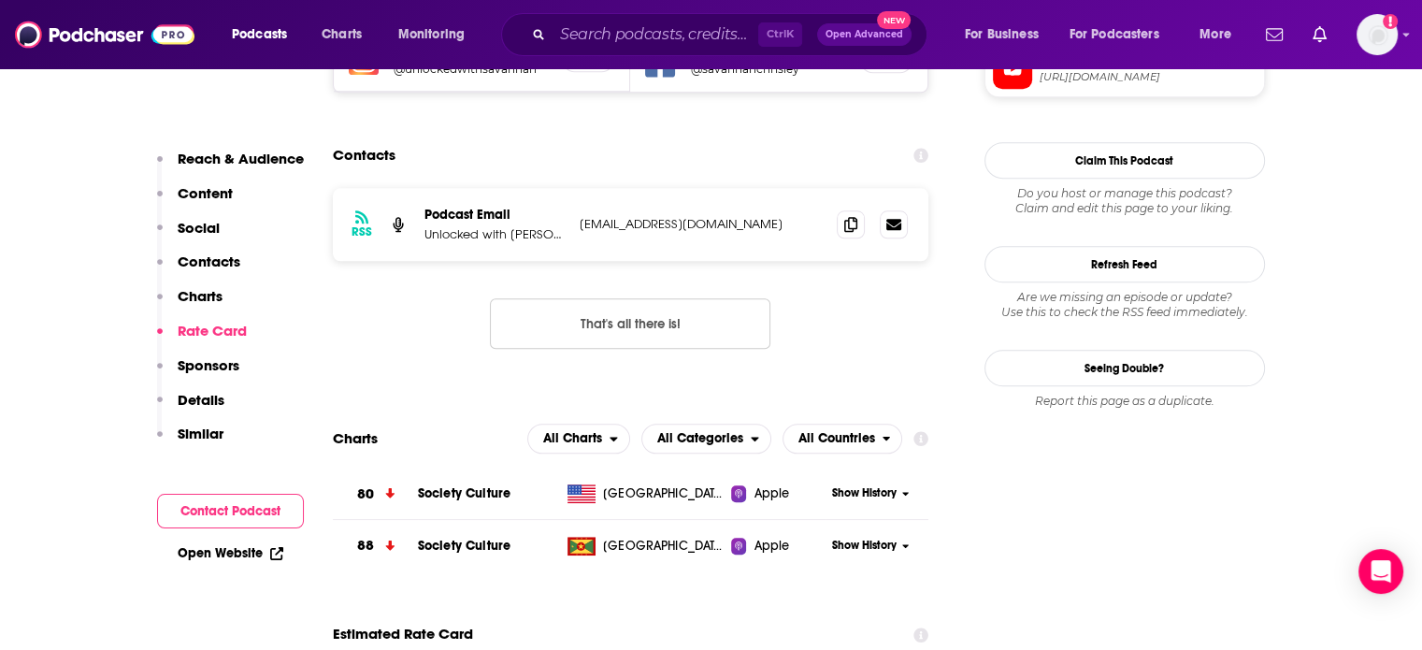
scroll to position [1589, 0]
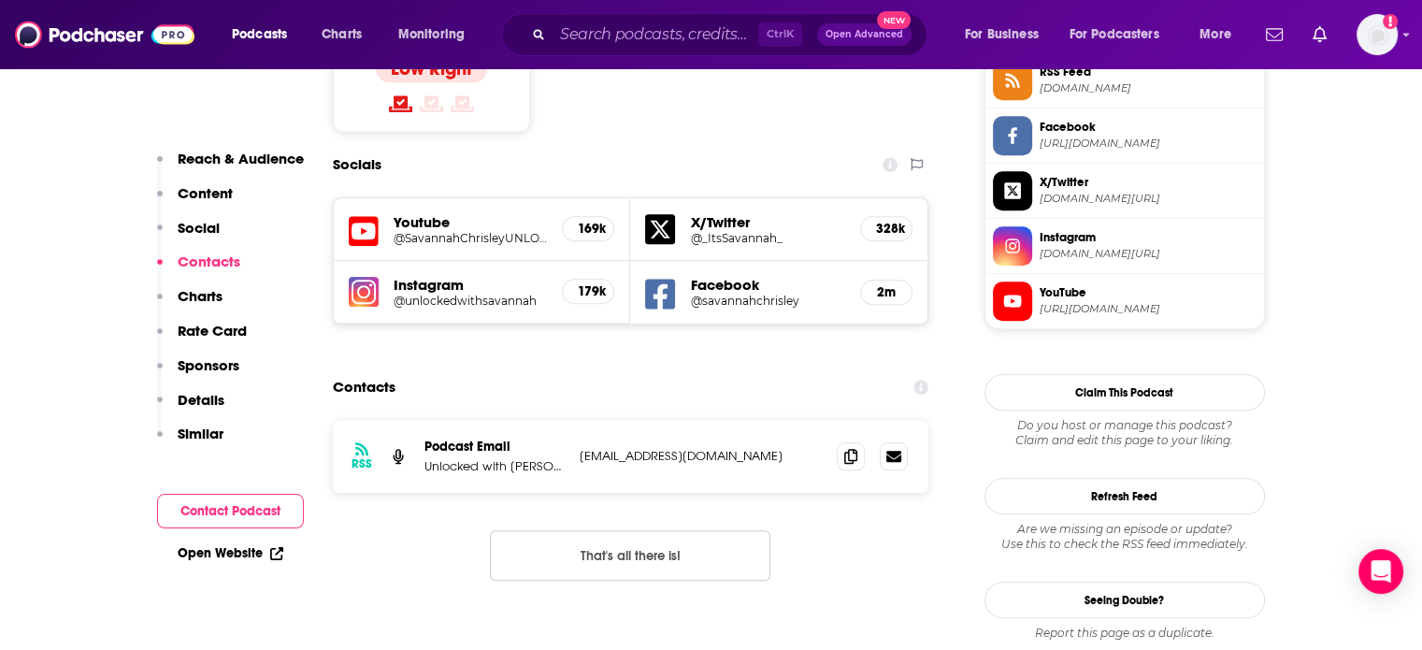
click at [658, 448] on p "unlockedwithsavannah@gmail.com" at bounding box center [701, 456] width 243 height 16
copy div "unlockedwithsavannah@gmail.com unlockedwithsavannah@gmail.com"
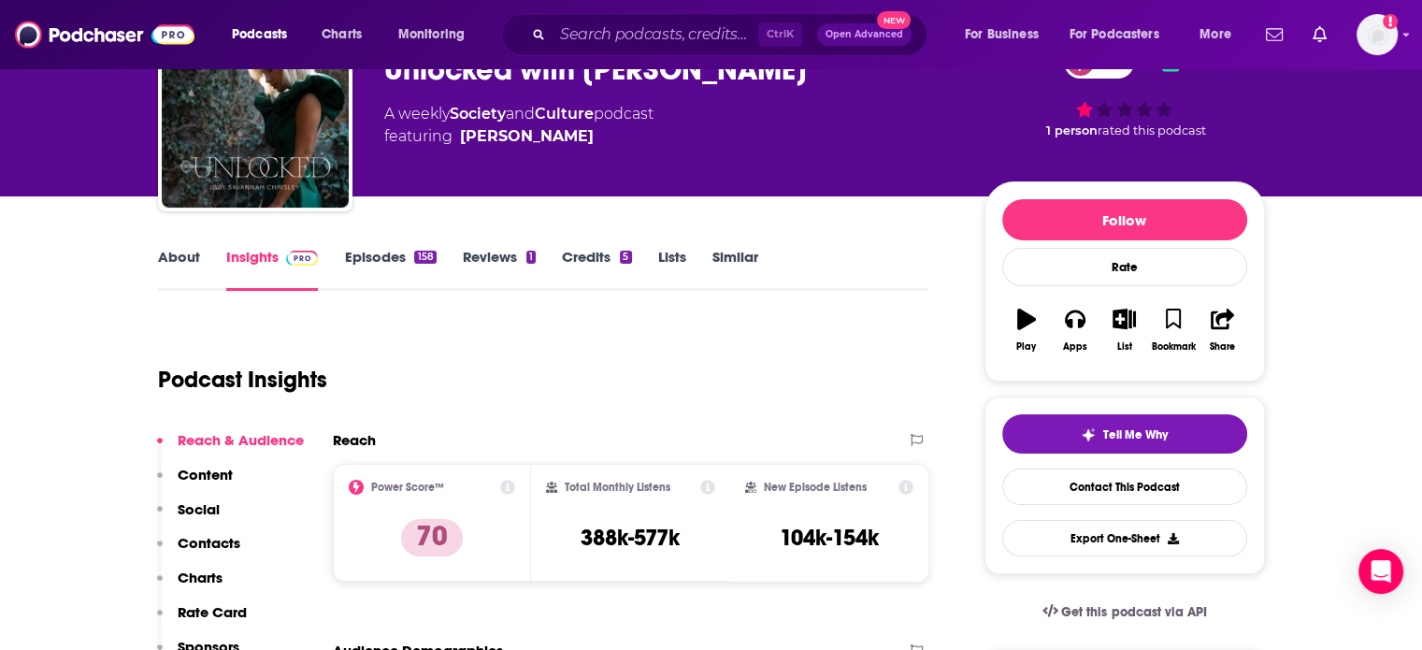
scroll to position [0, 0]
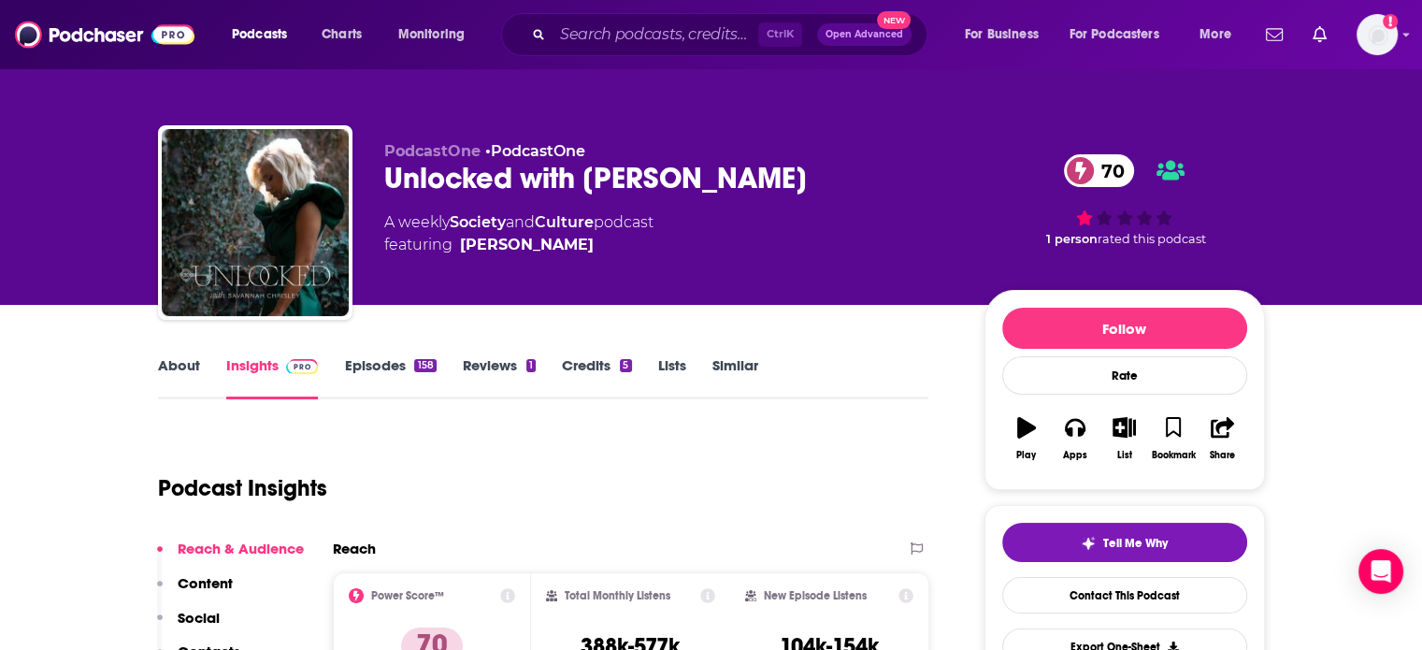
drag, startPoint x: 666, startPoint y: 260, endPoint x: 456, endPoint y: 250, distance: 209.6
click at [456, 250] on div "PodcastOne • PodcastOne Unlocked with Savannah Chrisley 70 A weekly Society and…" at bounding box center [669, 217] width 570 height 150
copy span "Savannah Chrisley"
click at [368, 354] on div "About Insights Episodes 158 Reviews 1 Credits 5 Lists Similar" at bounding box center [543, 376] width 771 height 46
click at [367, 379] on link "Episodes 158" at bounding box center [390, 377] width 92 height 43
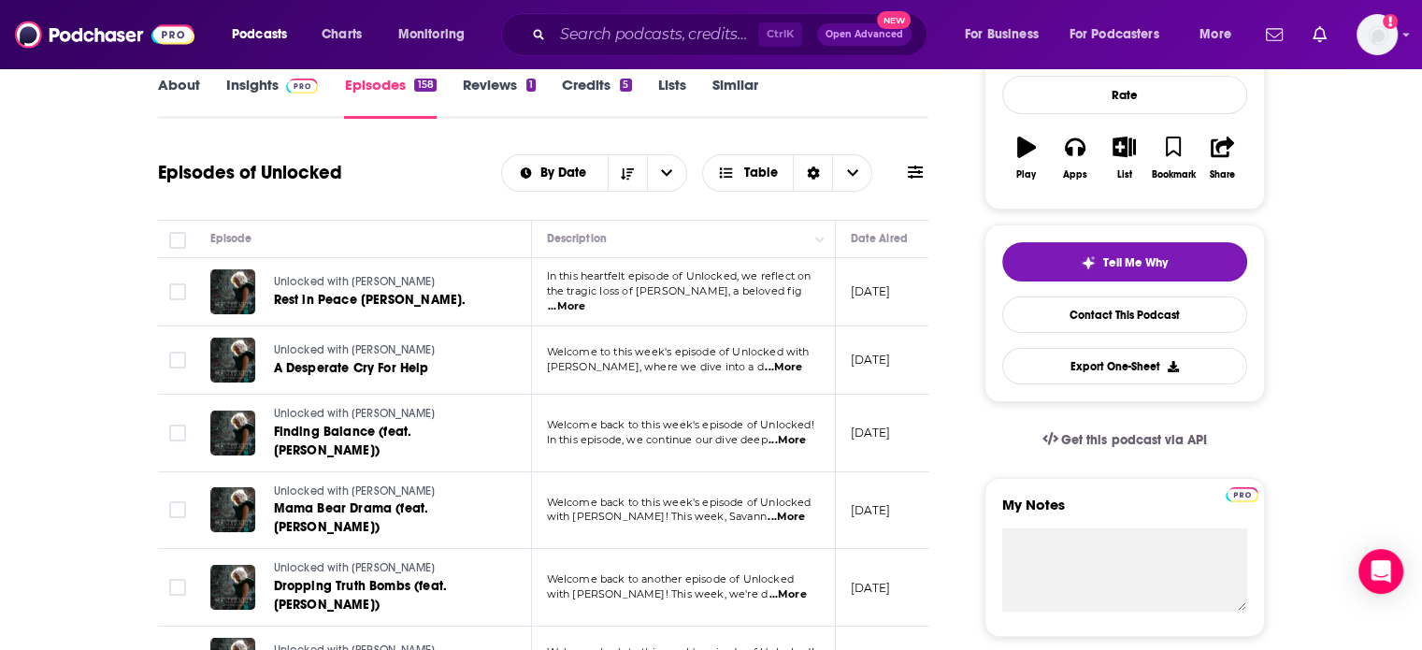
scroll to position [467, 0]
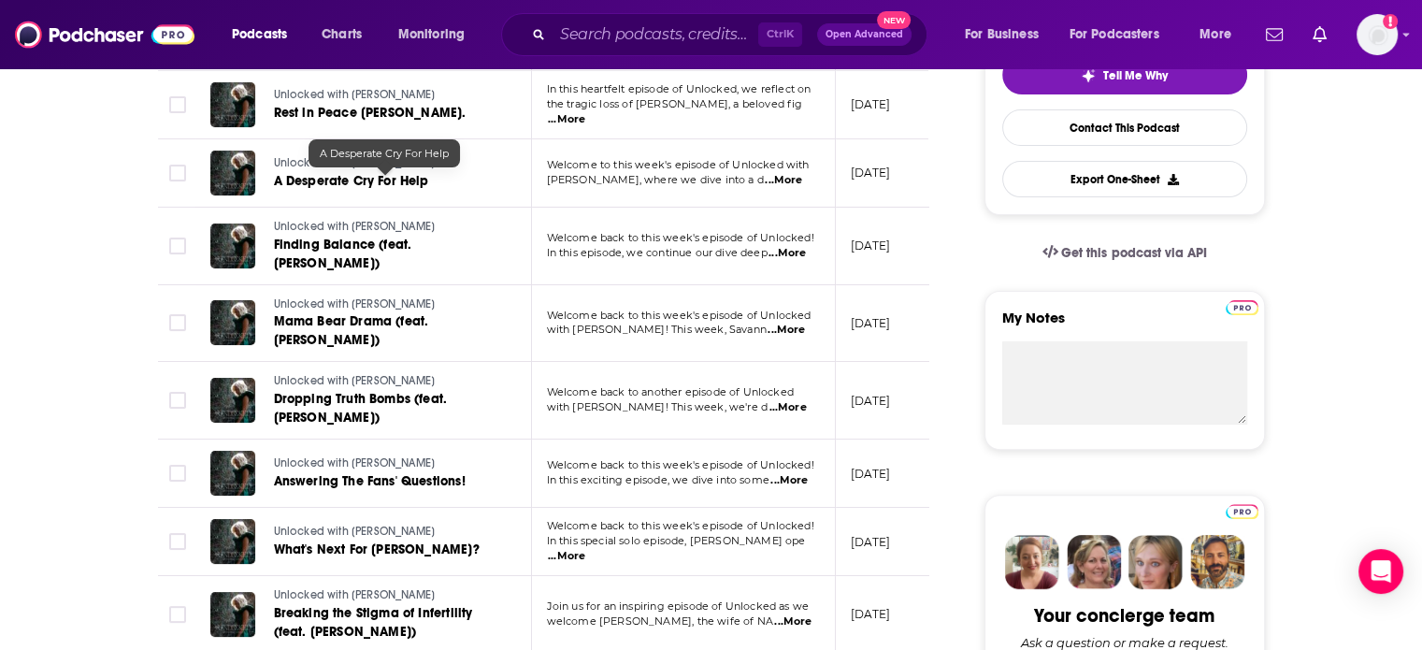
click at [647, 174] on span "Savannah Chrisley, where we dive into a d" at bounding box center [655, 179] width 217 height 13
click at [779, 179] on span "...More" at bounding box center [783, 180] width 37 height 15
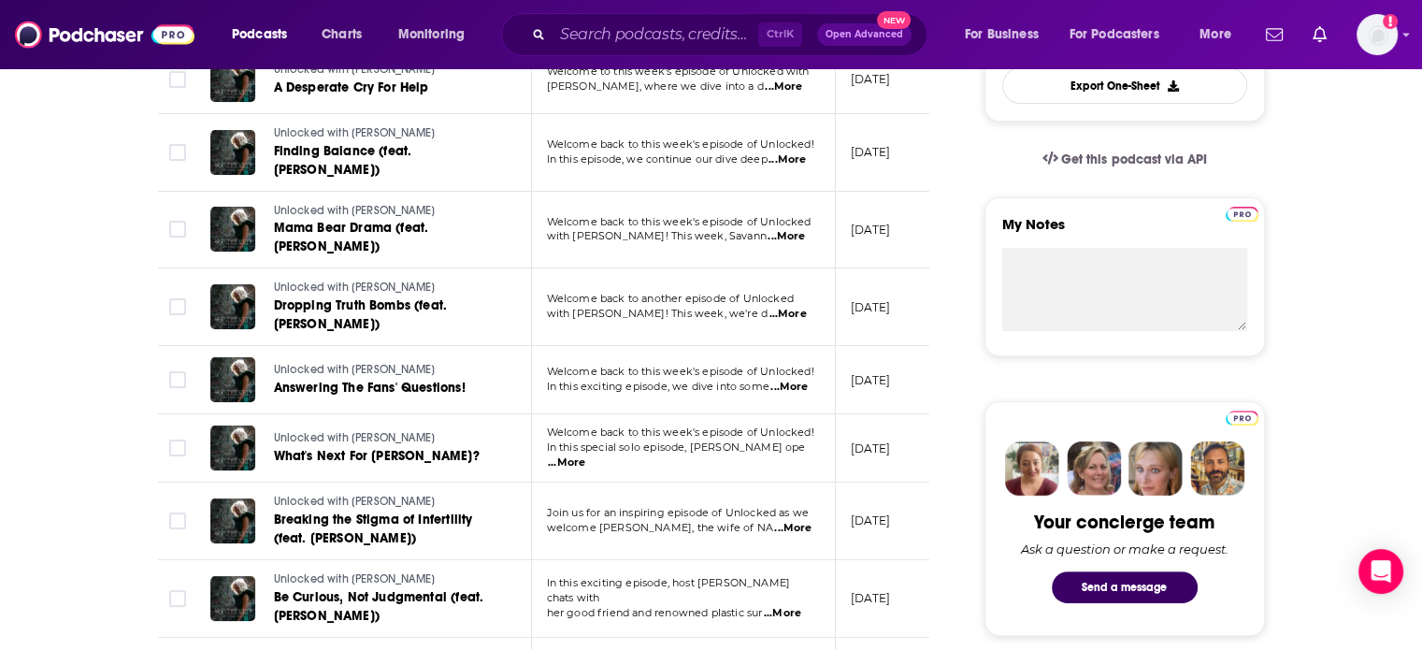
scroll to position [654, 0]
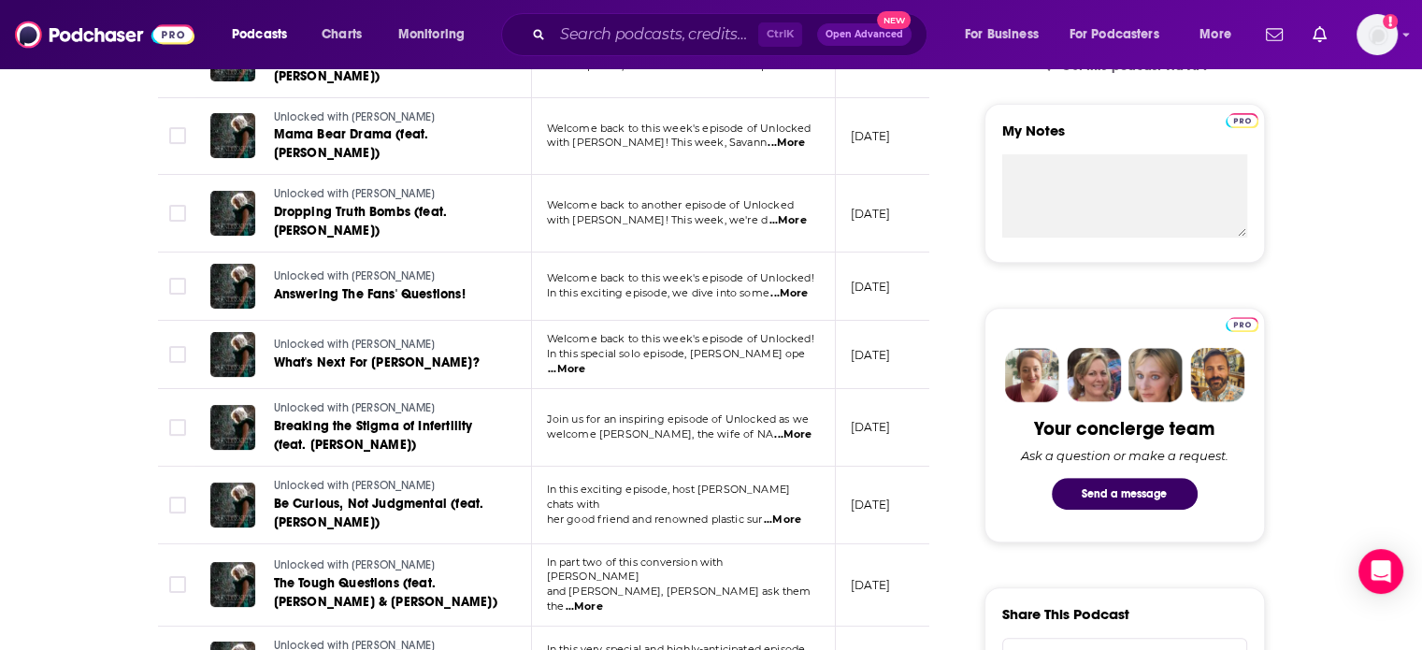
click at [791, 438] on span "...More" at bounding box center [792, 434] width 37 height 15
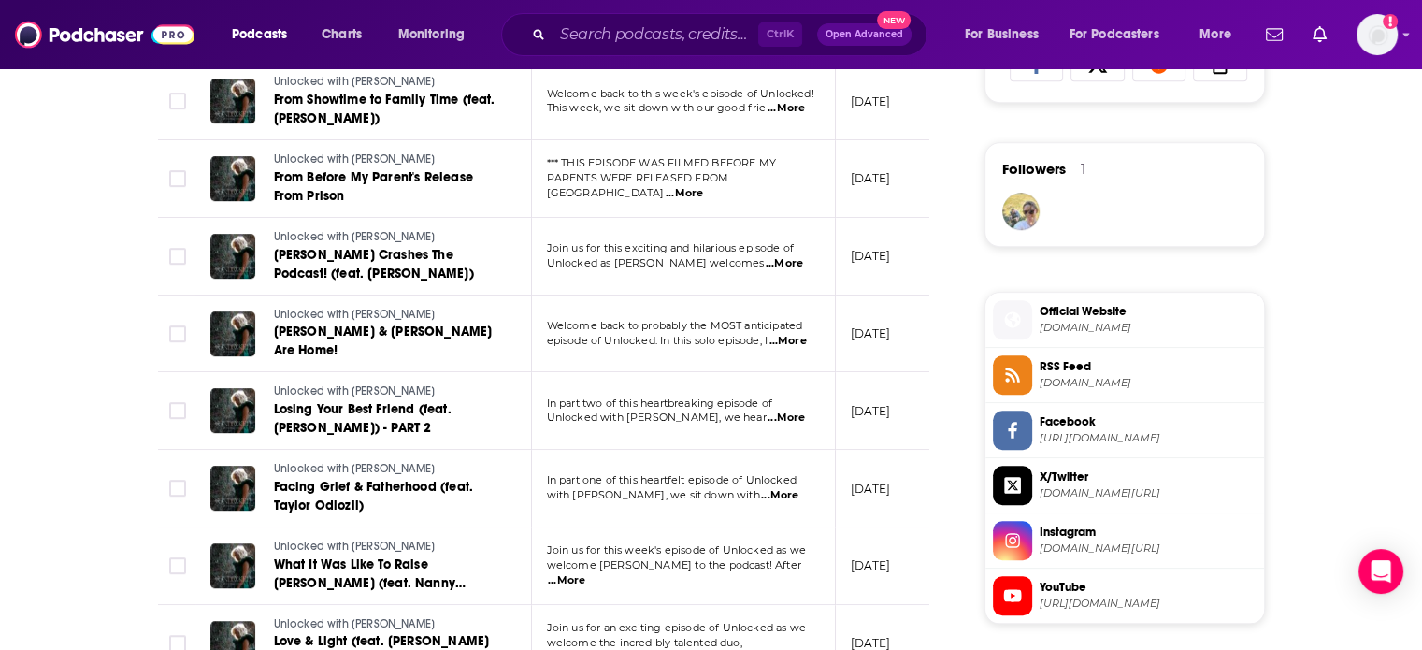
scroll to position [1496, 0]
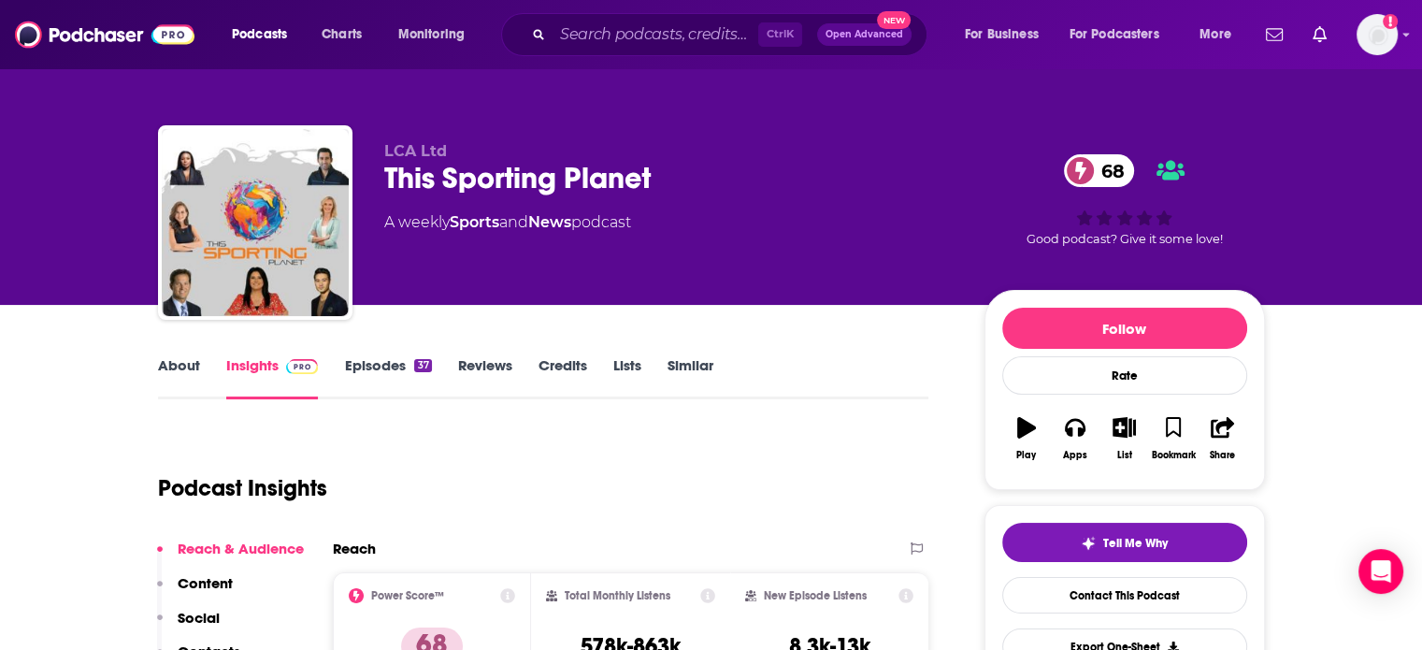
click at [173, 364] on link "About" at bounding box center [179, 377] width 42 height 43
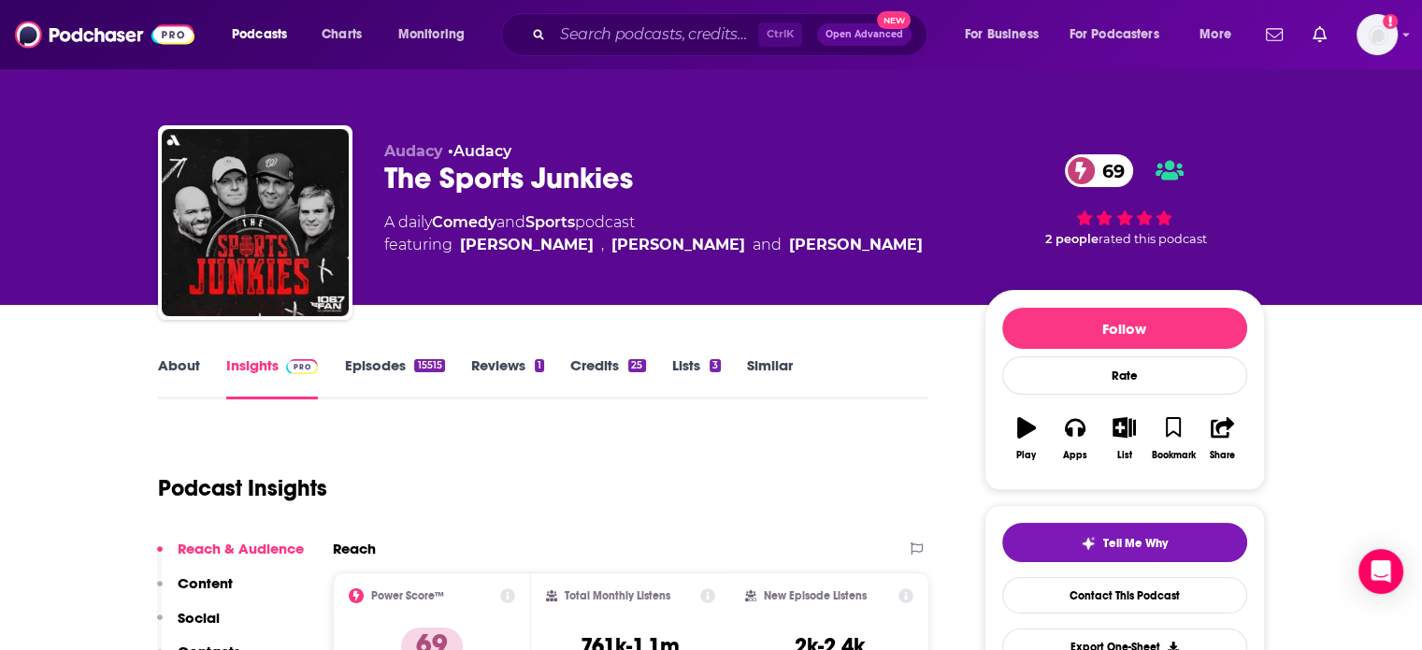
click at [191, 366] on link "About" at bounding box center [179, 377] width 42 height 43
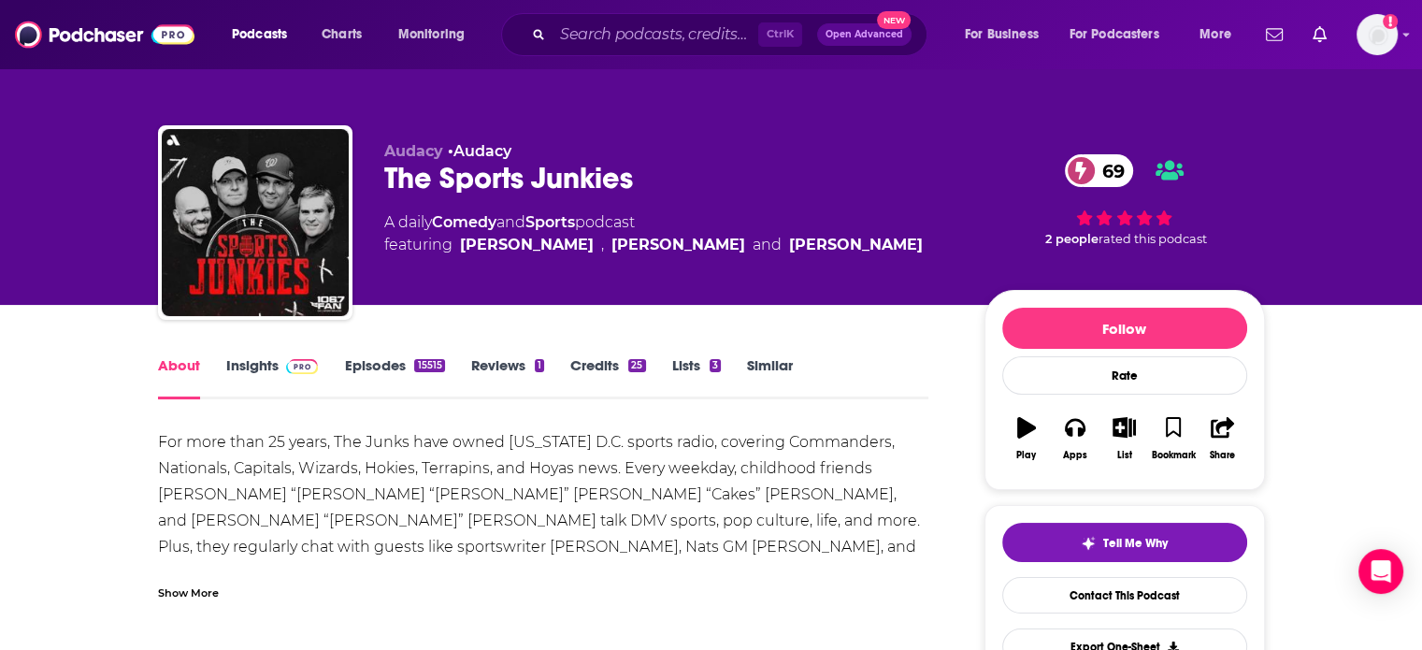
click at [262, 362] on link "Insights" at bounding box center [272, 377] width 93 height 43
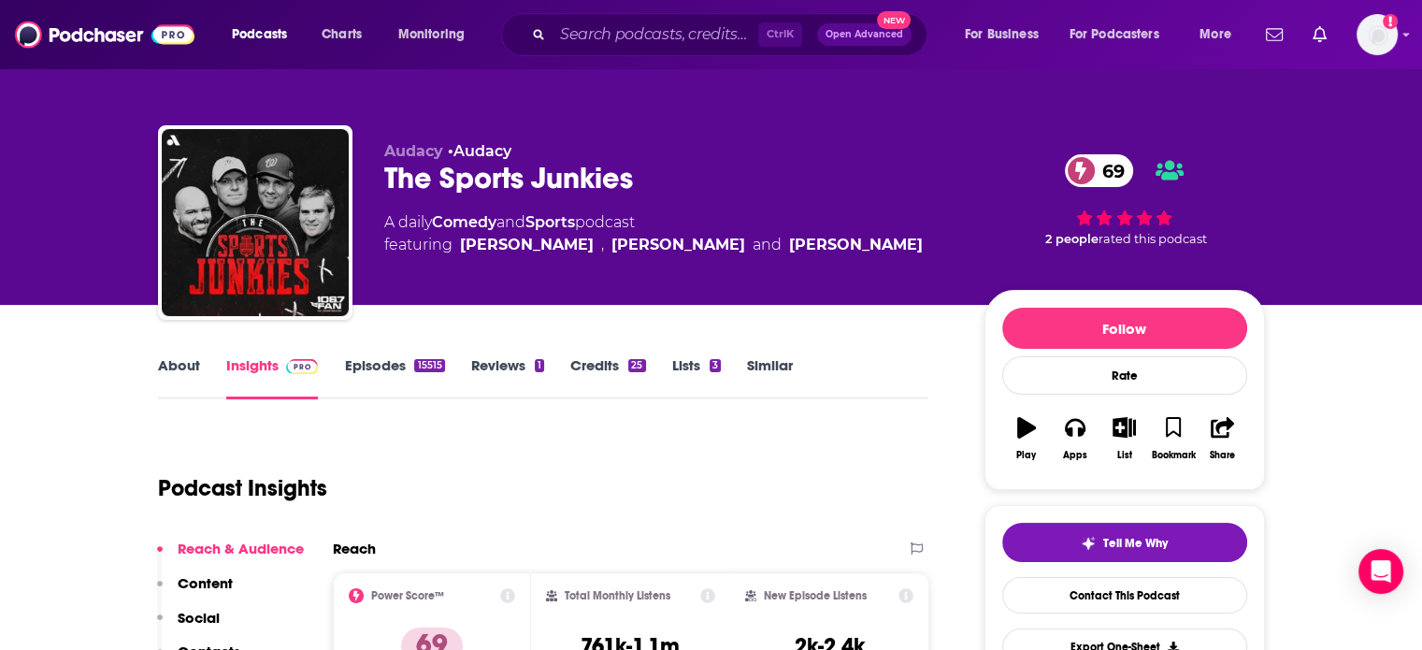
click at [158, 369] on link "About" at bounding box center [179, 377] width 42 height 43
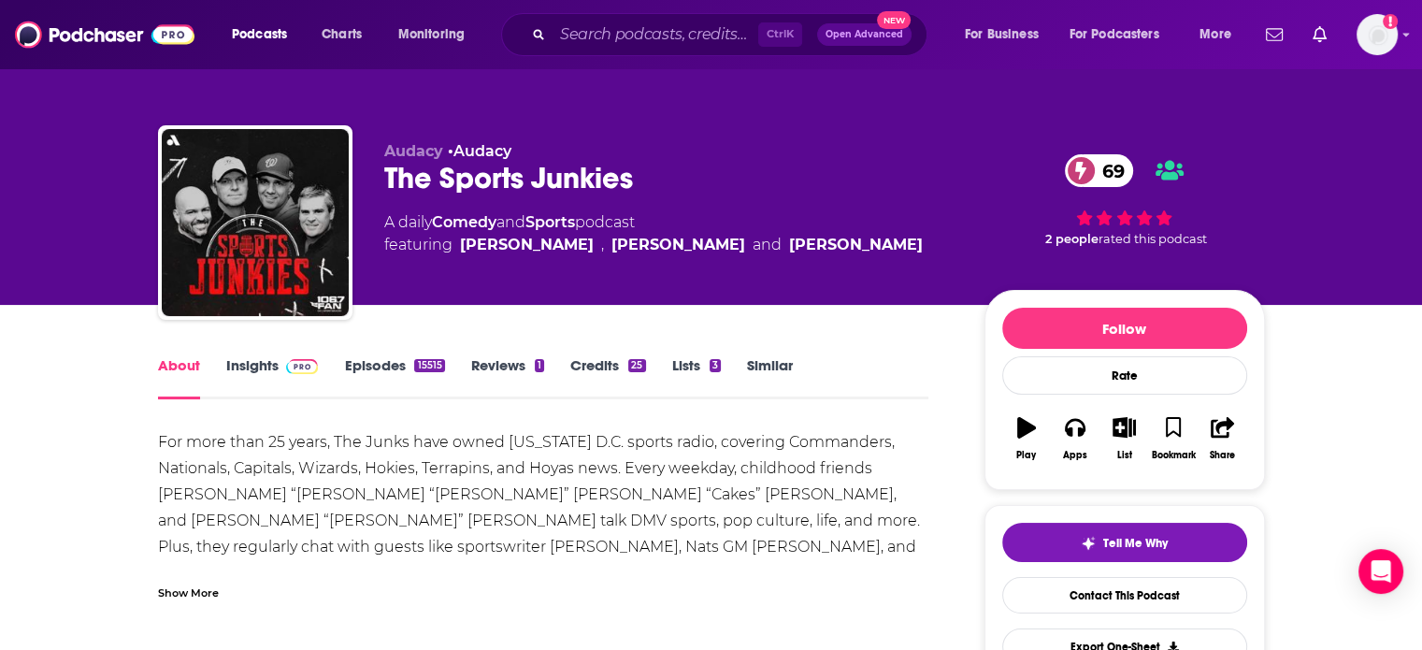
click at [188, 578] on div "Show More" at bounding box center [543, 585] width 771 height 32
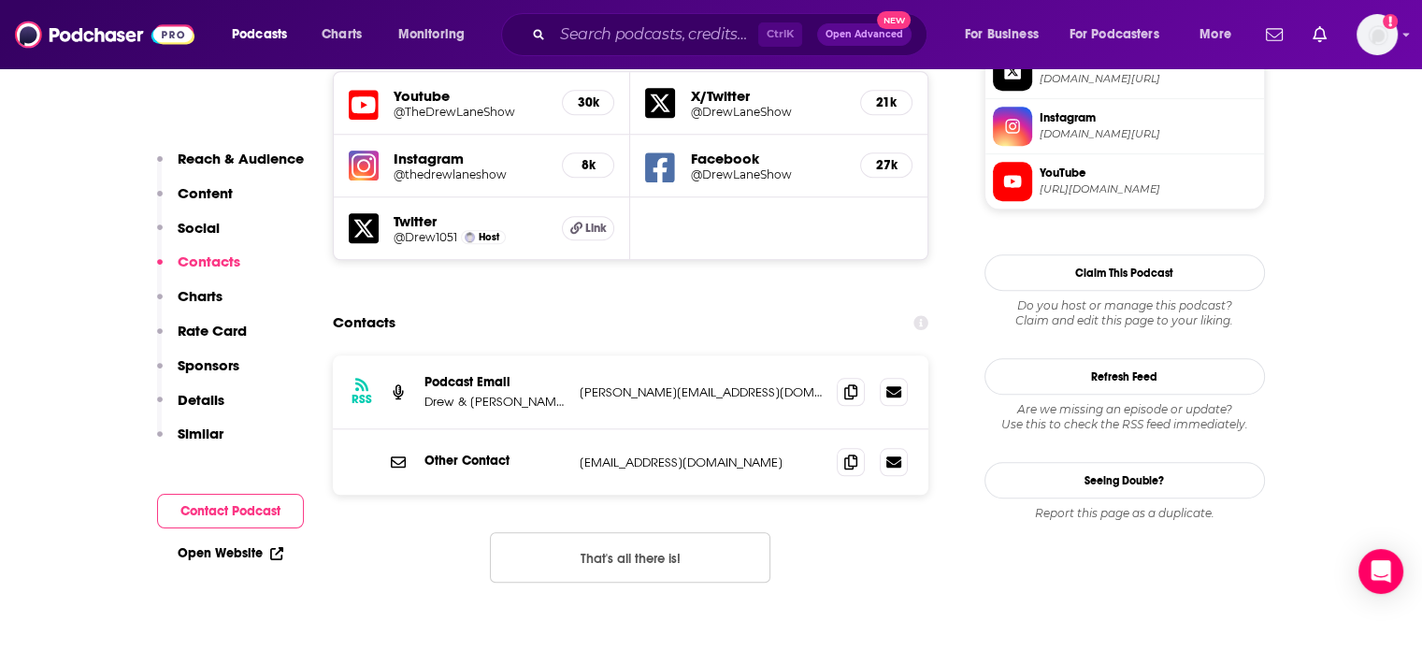
scroll to position [1776, 0]
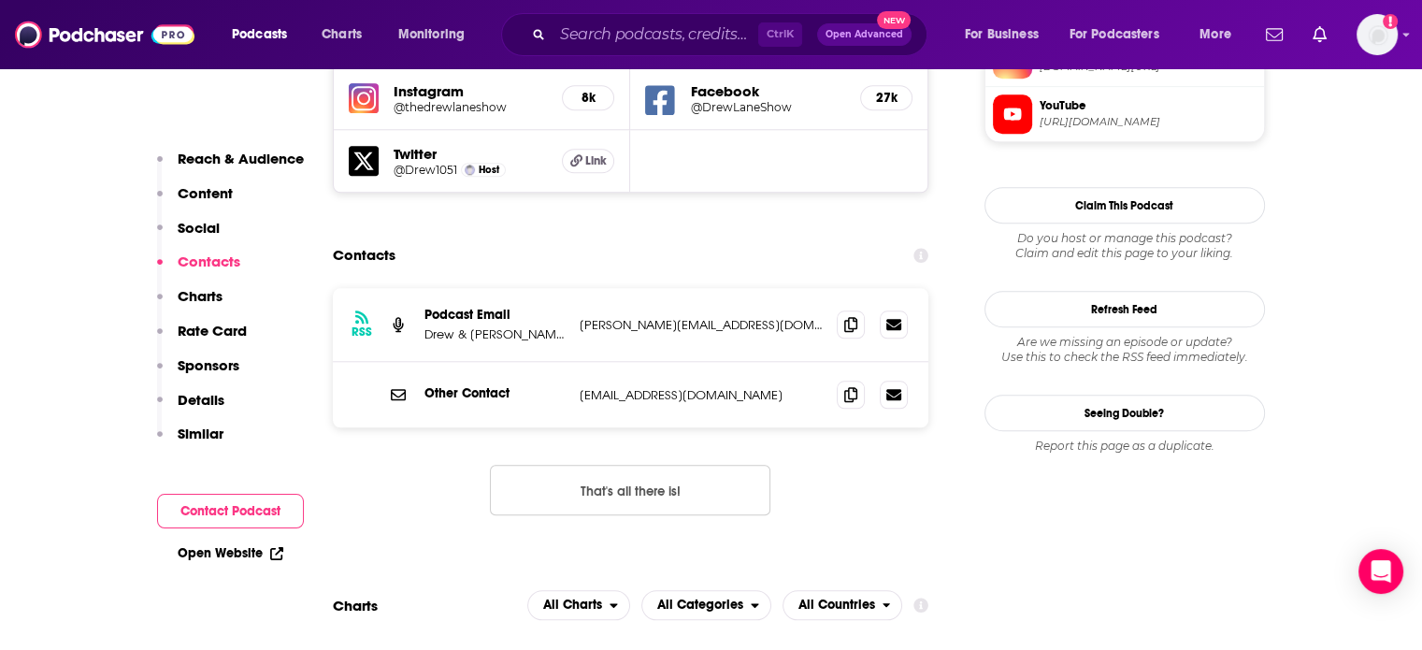
click at [610, 317] on p "Marc@DrewAndMikePodcast.Com" at bounding box center [701, 325] width 243 height 16
copy div "Marc@DrewAndMikePodcast.Com Marc@DrewAndMikePodcast.Com"
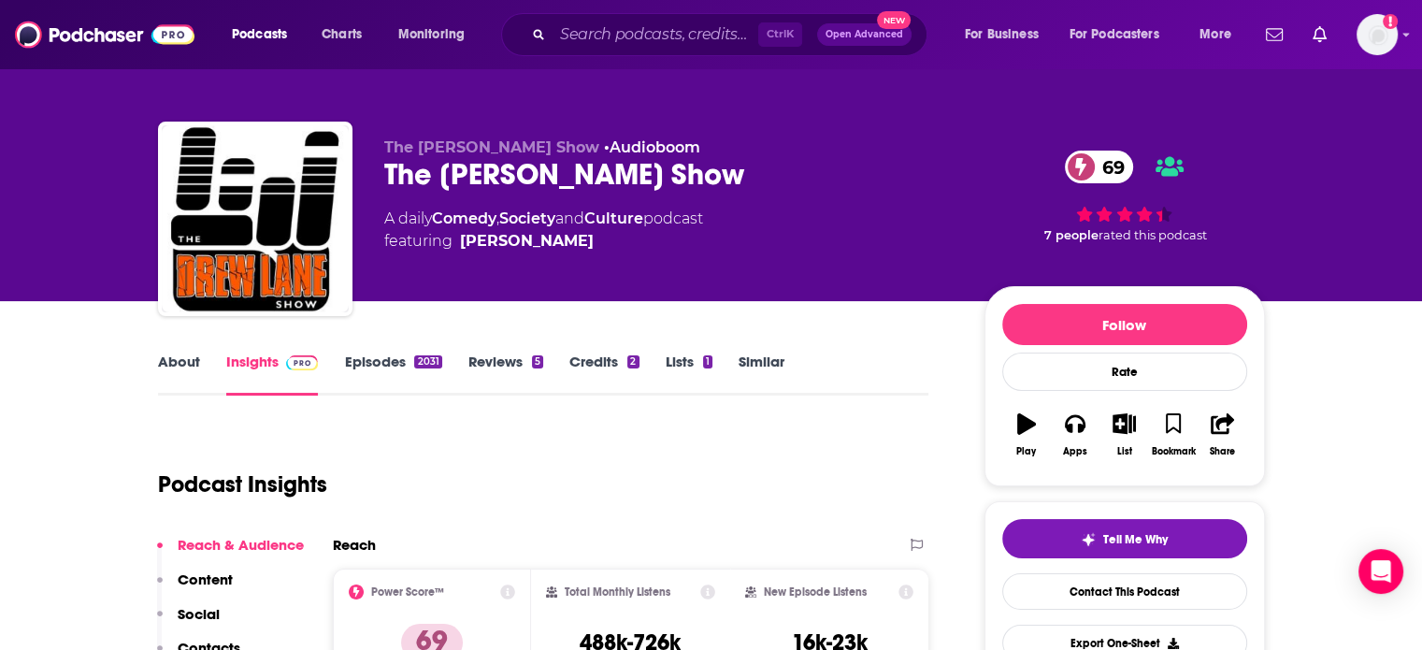
scroll to position [0, 0]
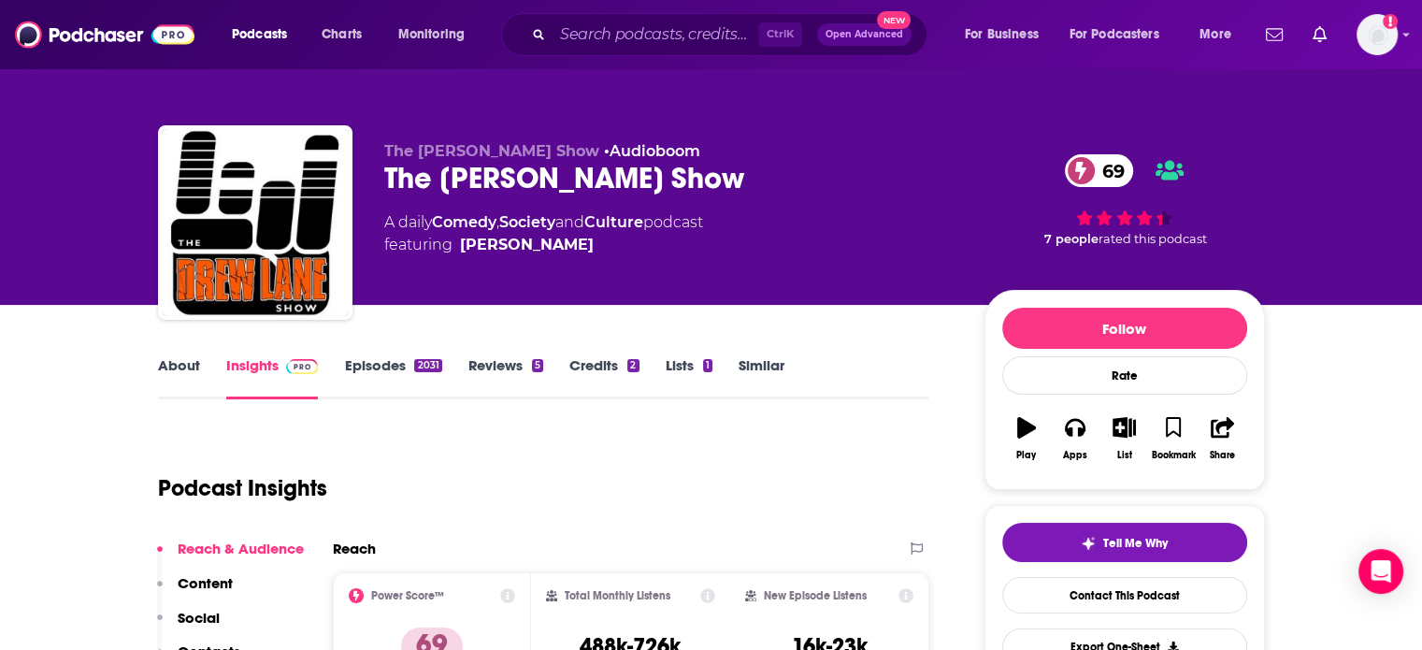
click at [473, 158] on span "The Drew Lane Show" at bounding box center [491, 151] width 215 height 18
click at [471, 176] on div "The Drew Lane Show 69" at bounding box center [669, 178] width 570 height 36
drag, startPoint x: 471, startPoint y: 176, endPoint x: 322, endPoint y: 253, distance: 168.5
click at [554, 176] on div "The Drew Lane Show 69" at bounding box center [669, 178] width 570 height 36
click at [217, 354] on div "About Insights Episodes 2031 Reviews 5 Credits 2 Lists 1 Similar" at bounding box center [543, 376] width 771 height 46
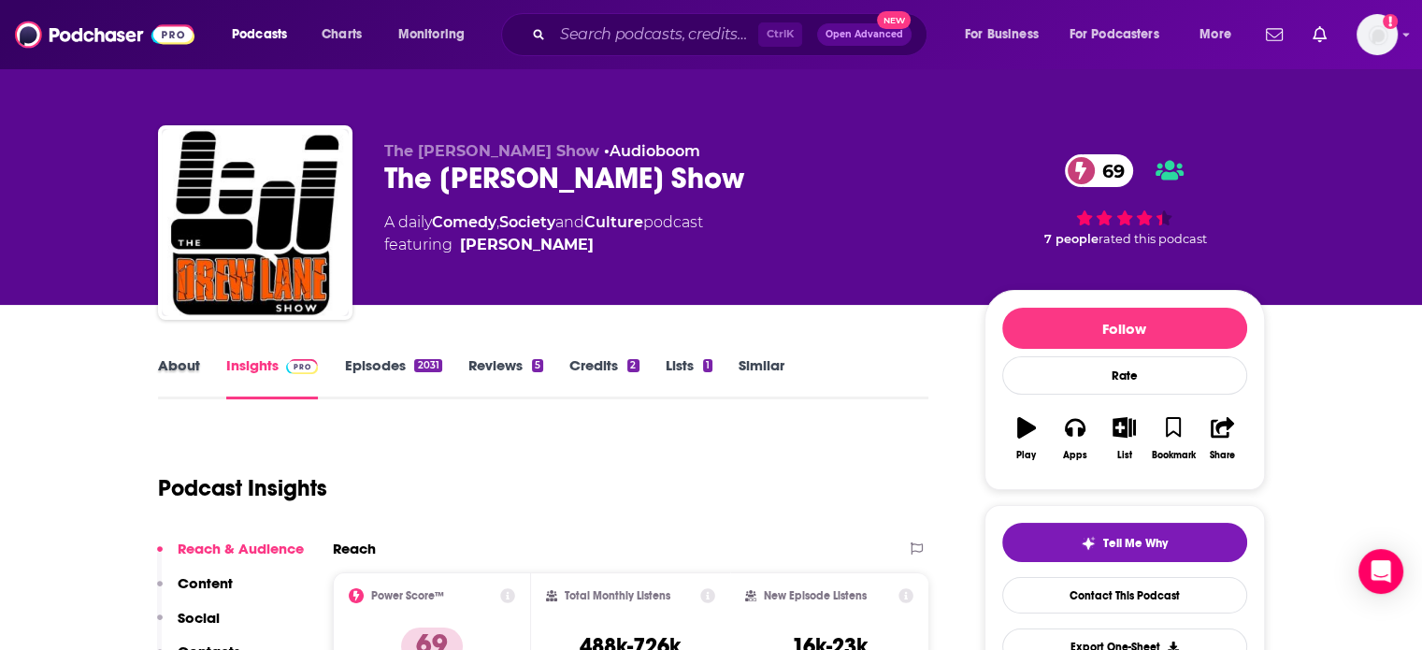
click at [200, 359] on div "About" at bounding box center [192, 377] width 68 height 43
click at [192, 364] on link "About" at bounding box center [179, 377] width 42 height 43
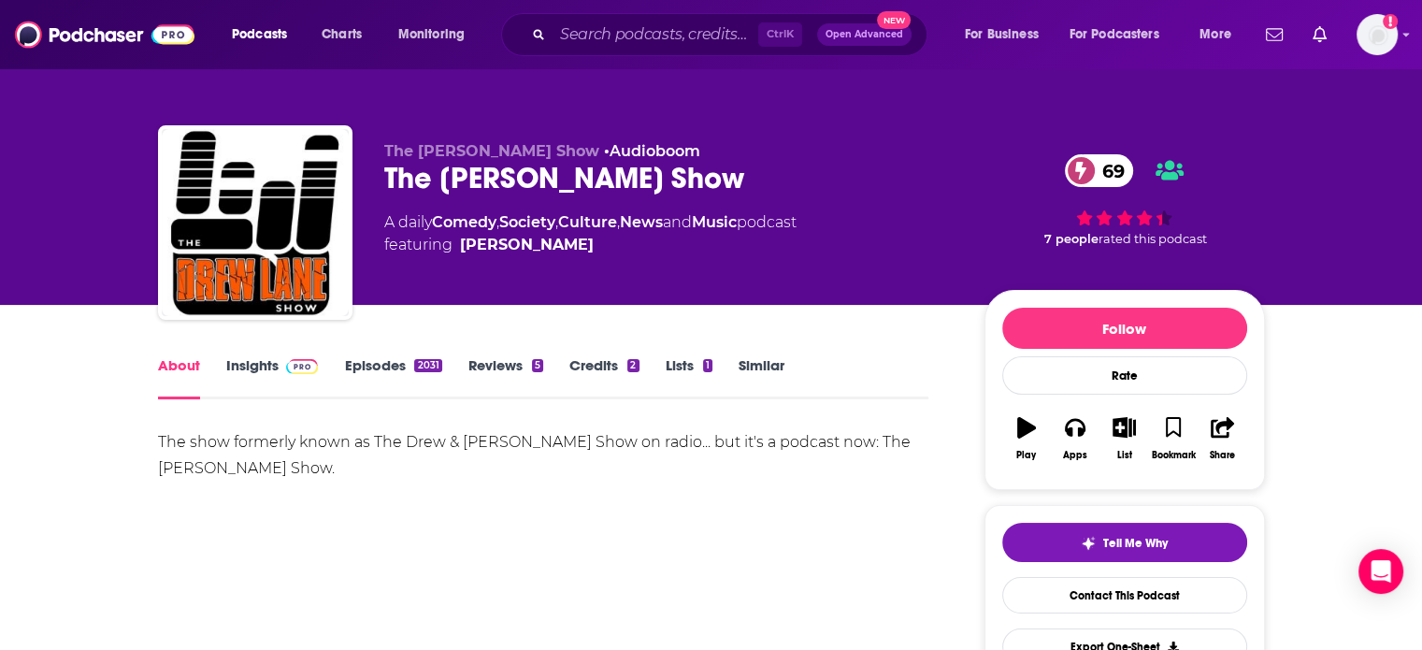
click at [259, 358] on link "Insights" at bounding box center [272, 377] width 93 height 43
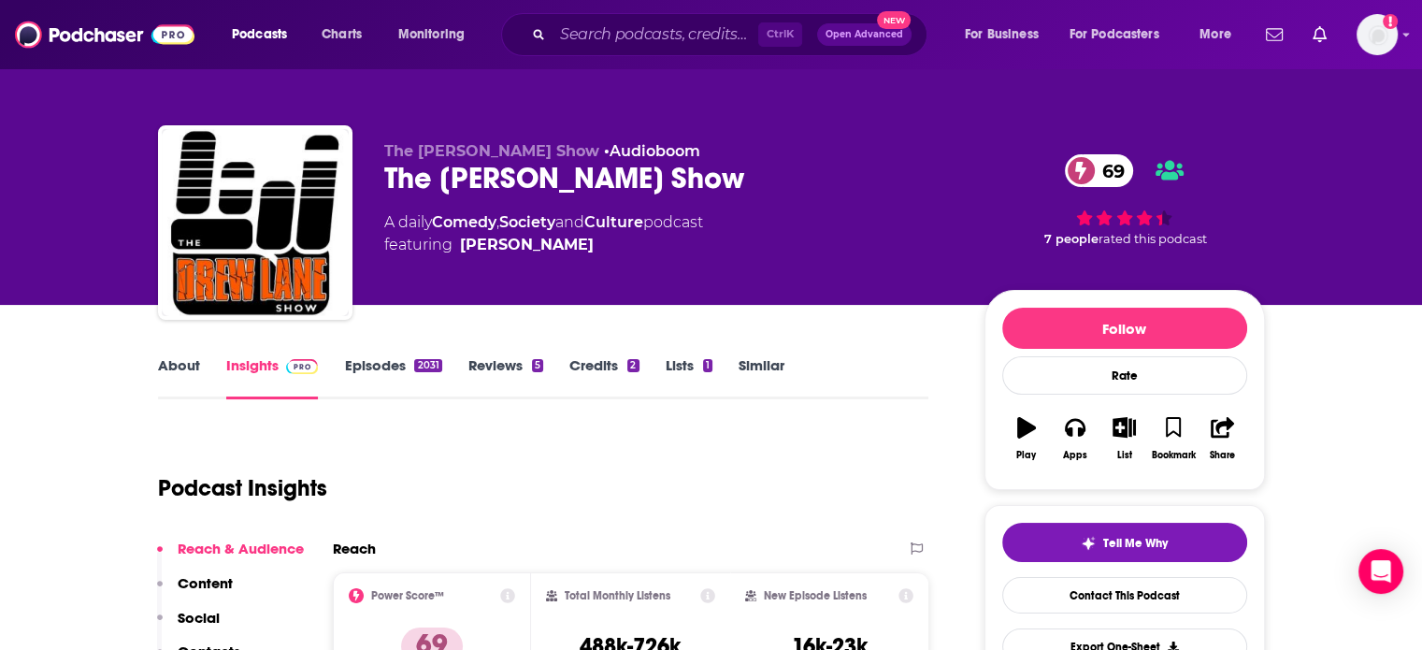
click at [529, 176] on div "The Drew Lane Show 69" at bounding box center [669, 178] width 570 height 36
click at [528, 176] on div "The Drew Lane Show 69" at bounding box center [669, 178] width 570 height 36
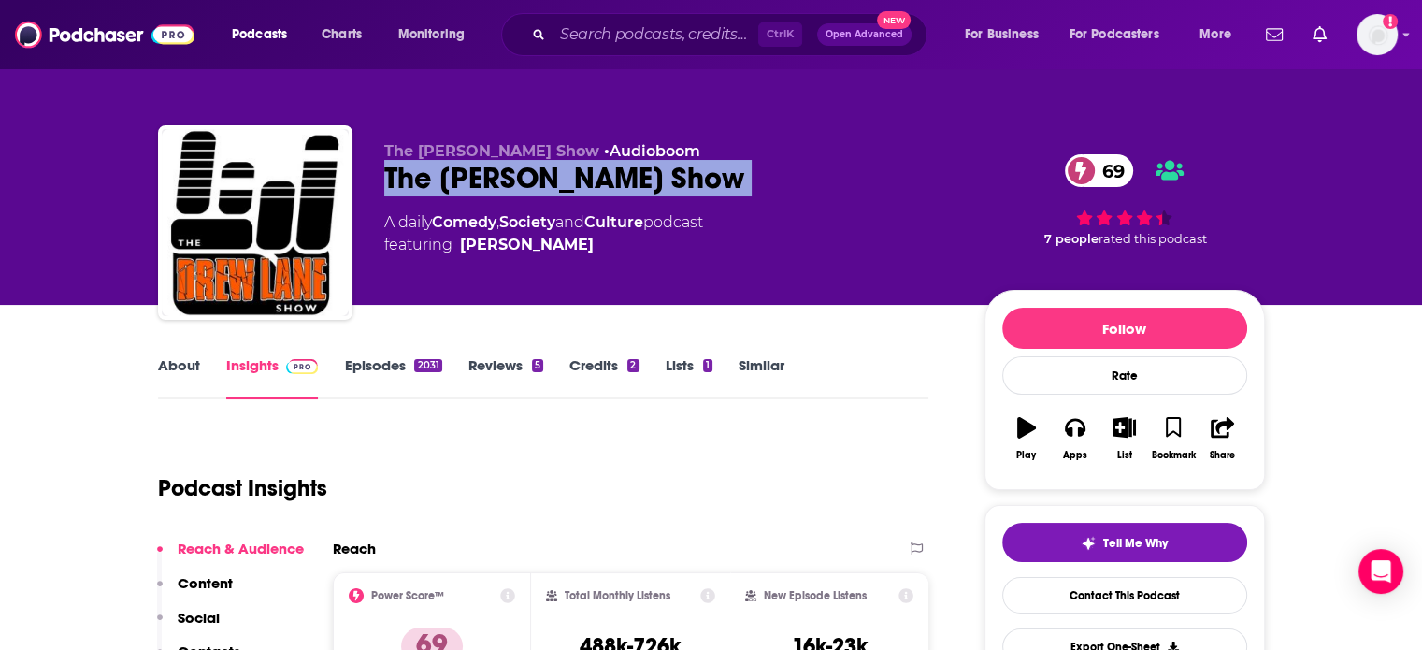
click at [528, 176] on div "The Drew Lane Show 69" at bounding box center [669, 178] width 570 height 36
copy div "The Drew Lane Show 69"
click at [184, 377] on link "About" at bounding box center [179, 377] width 42 height 43
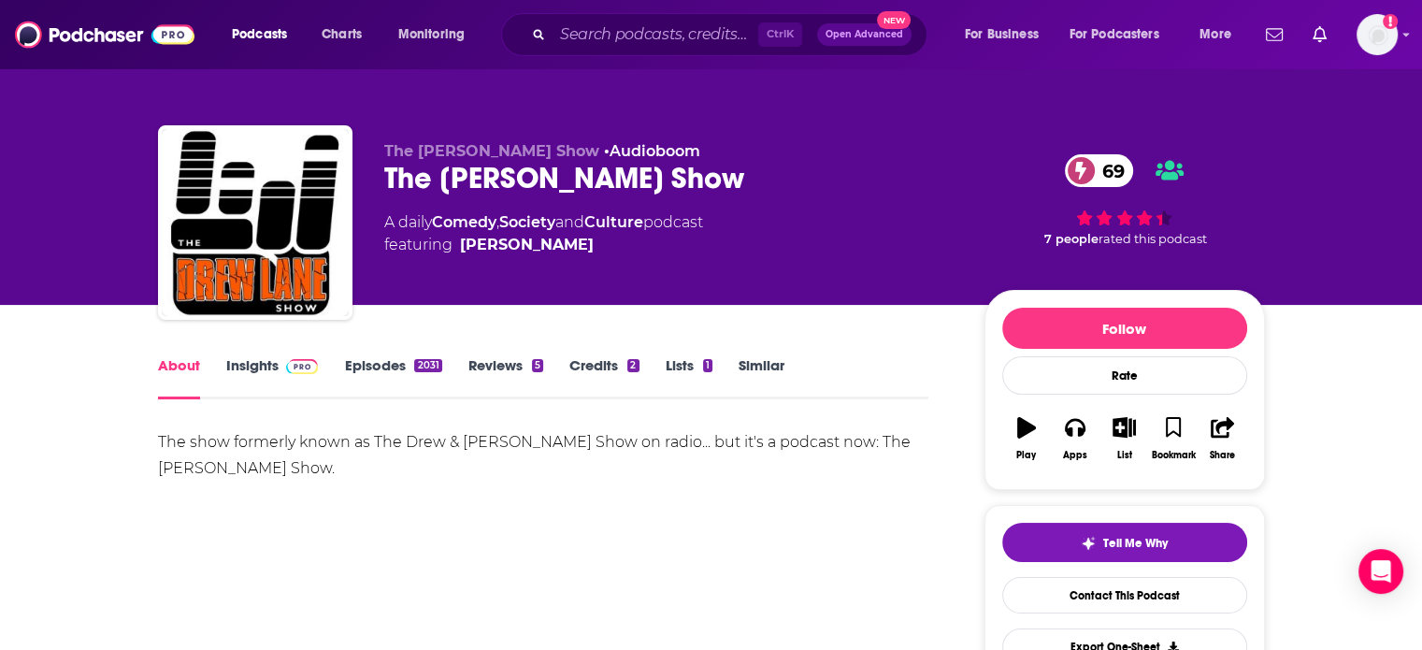
click at [293, 373] on img at bounding box center [302, 366] width 33 height 15
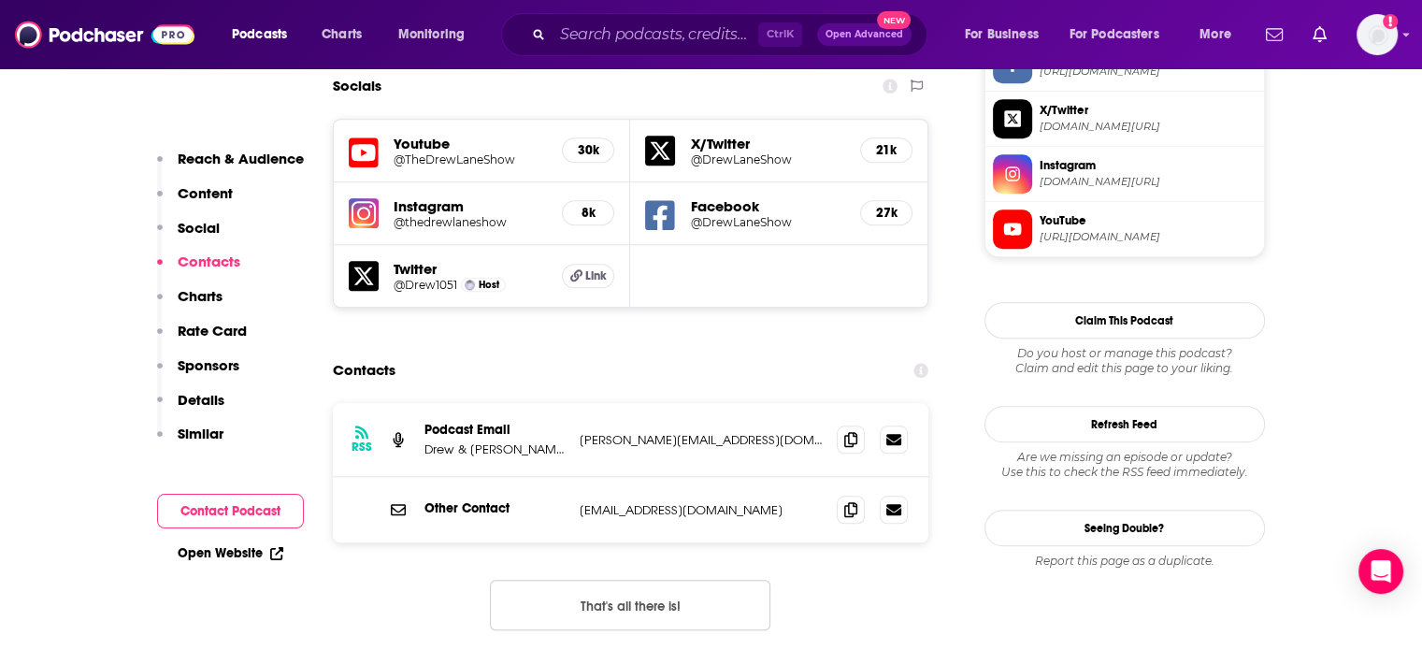
scroll to position [1683, 0]
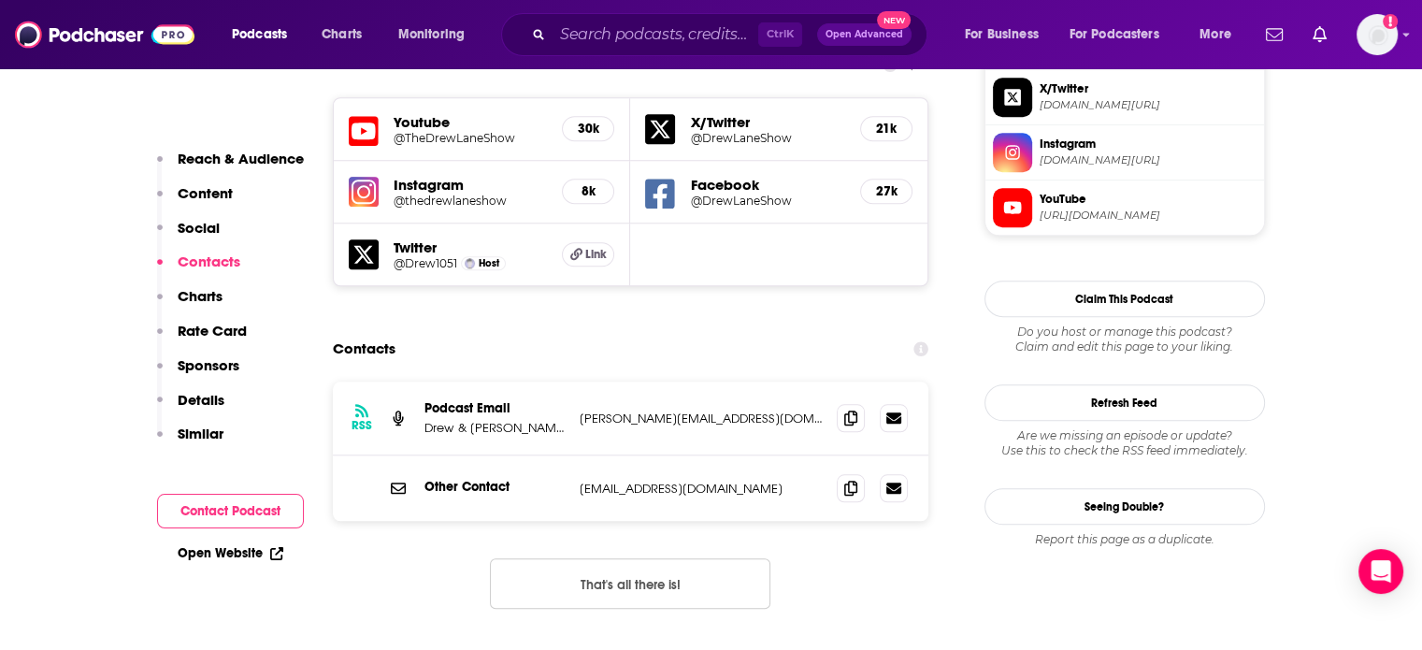
click at [661, 410] on p "Marc@DrewAndMikePodcast.Com" at bounding box center [701, 418] width 243 height 16
copy div "Marc@DrewAndMikePodcast.Com Marc@DrewAndMikePodcast.Com"
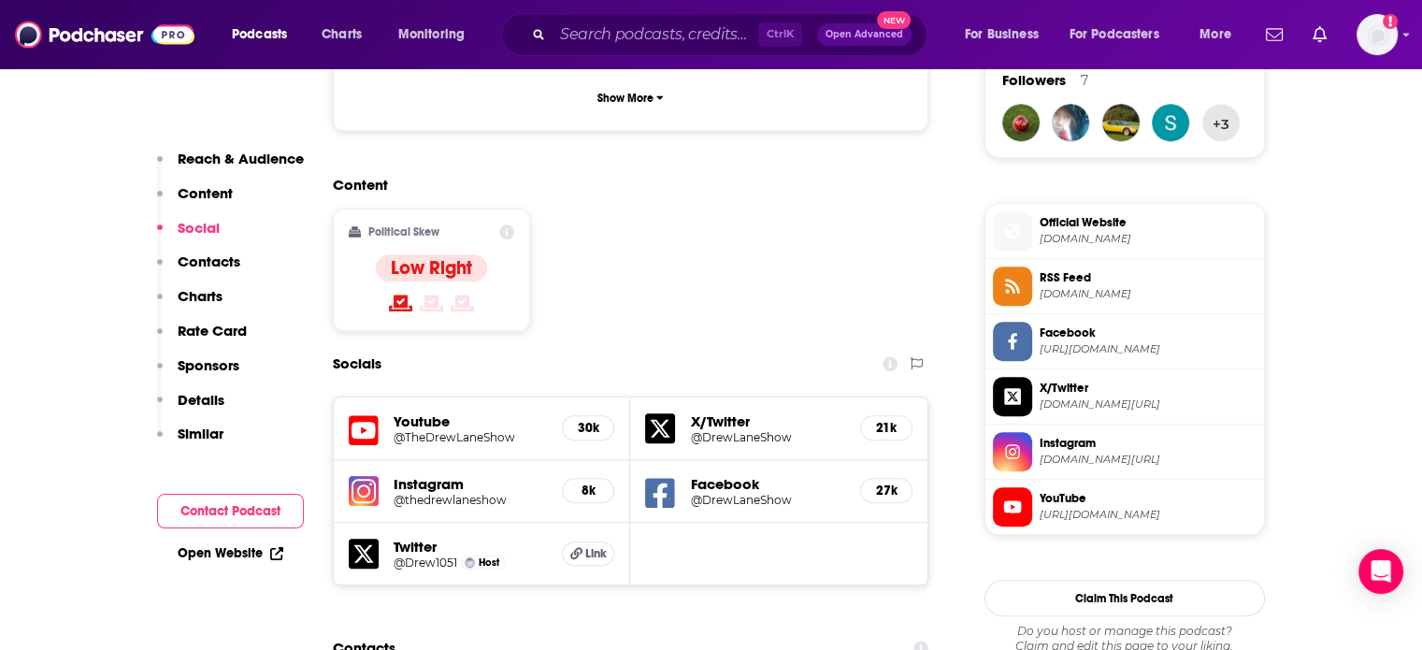
scroll to position [1496, 0]
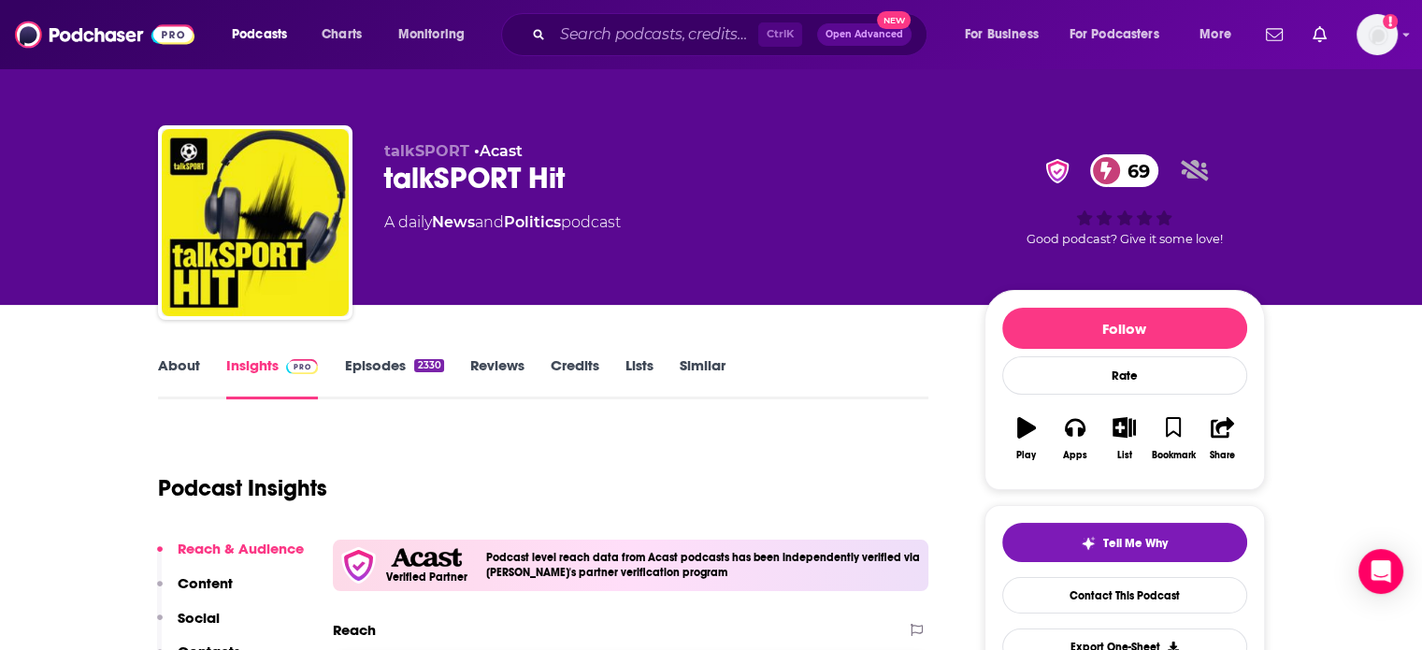
click at [454, 182] on div "talkSPORT Hit 69" at bounding box center [669, 178] width 570 height 36
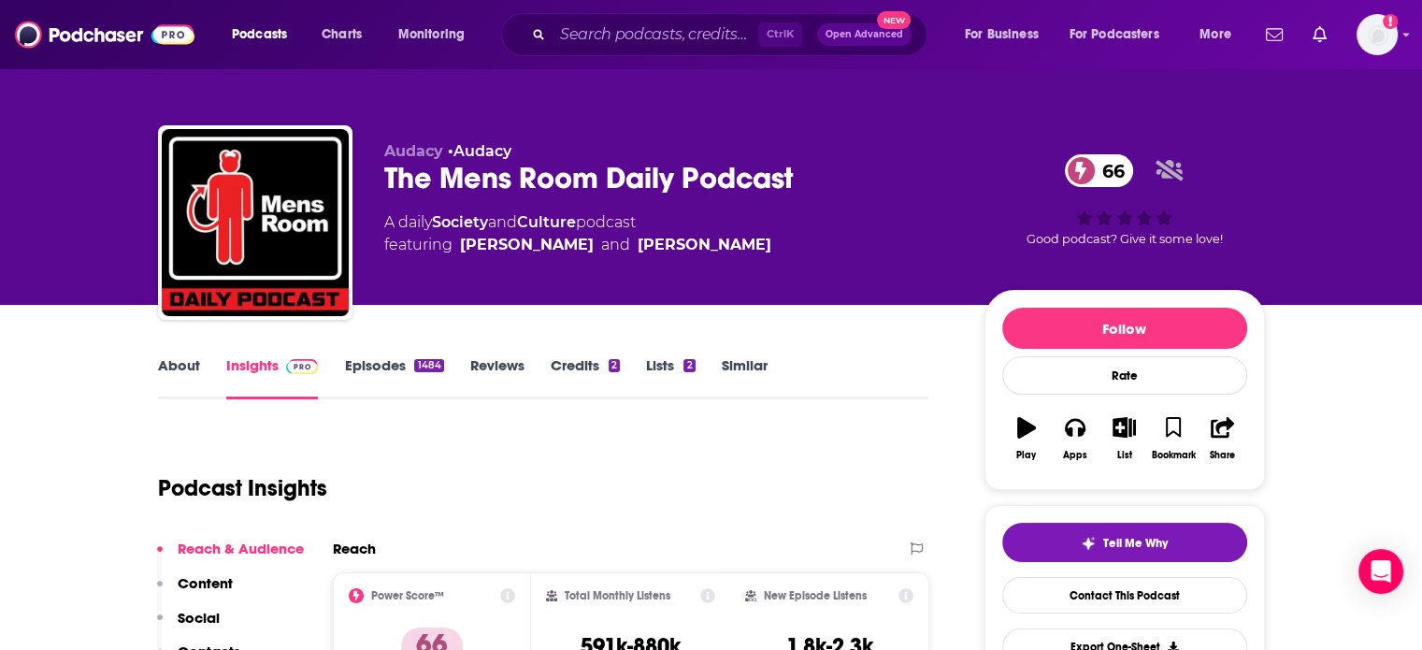
click at [179, 364] on link "About" at bounding box center [179, 377] width 42 height 43
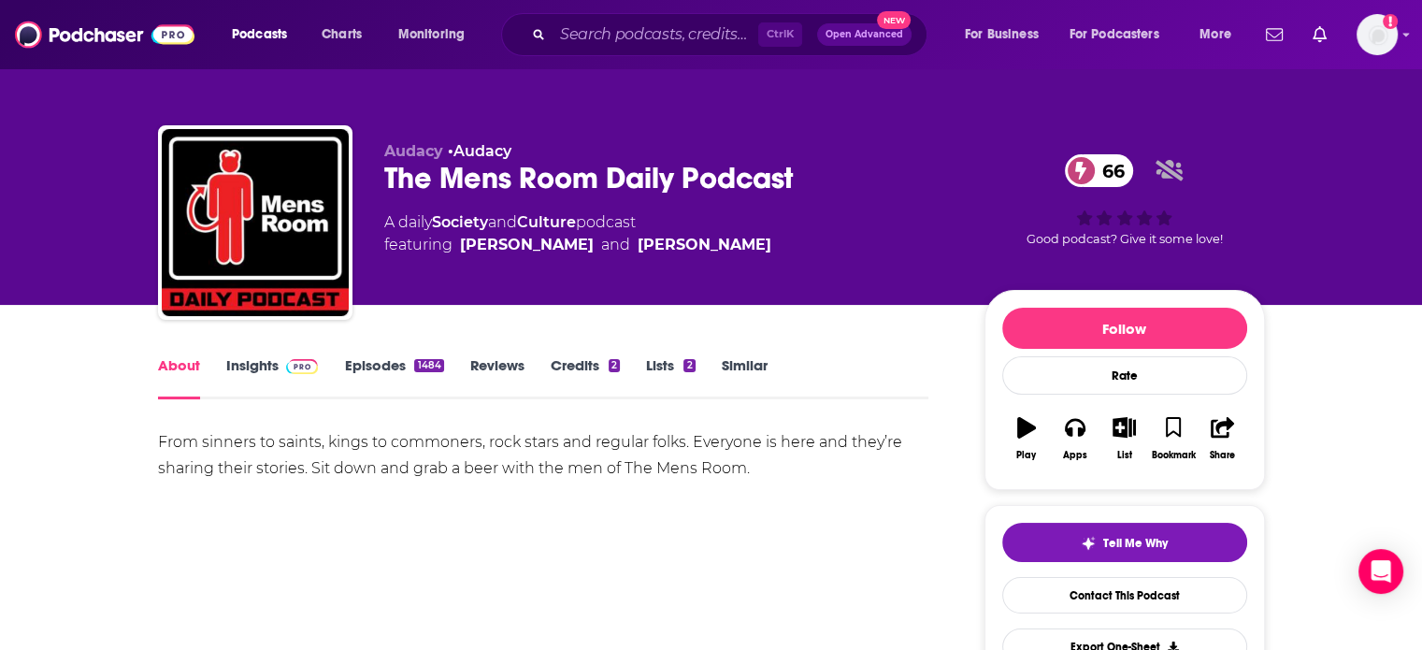
click at [272, 366] on link "Insights" at bounding box center [272, 377] width 93 height 43
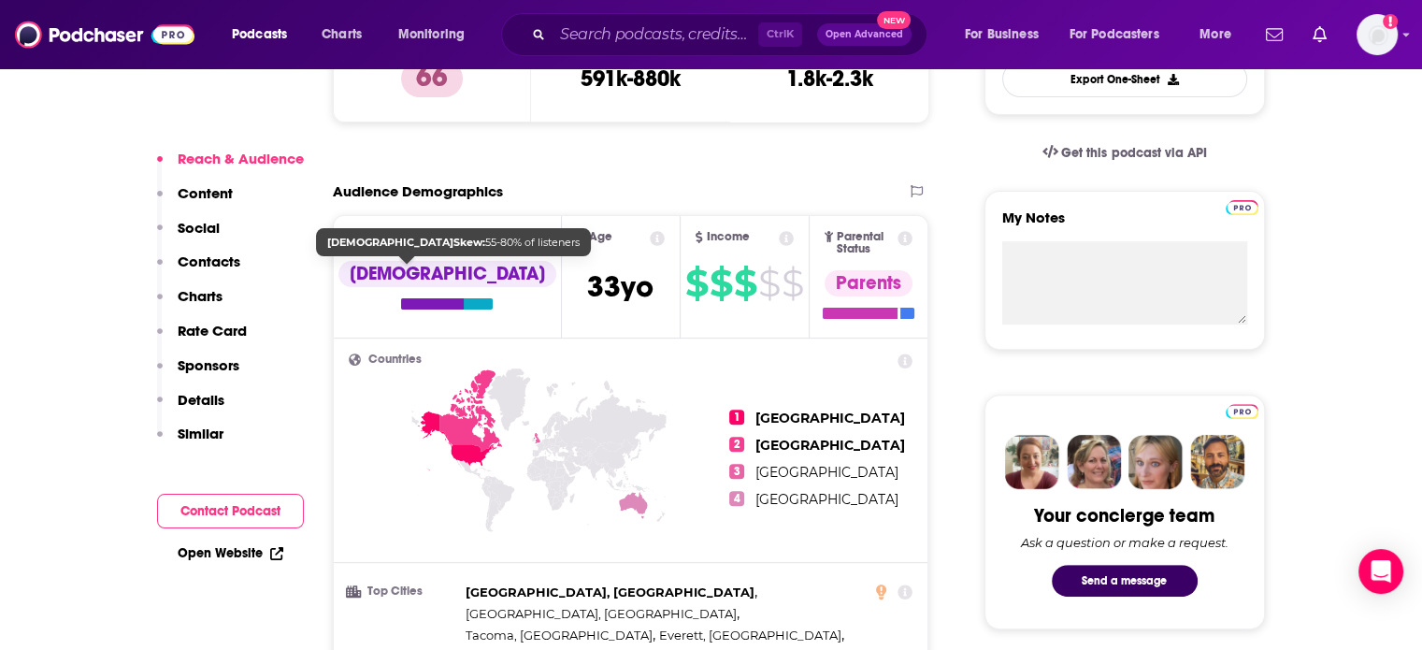
scroll to position [187, 0]
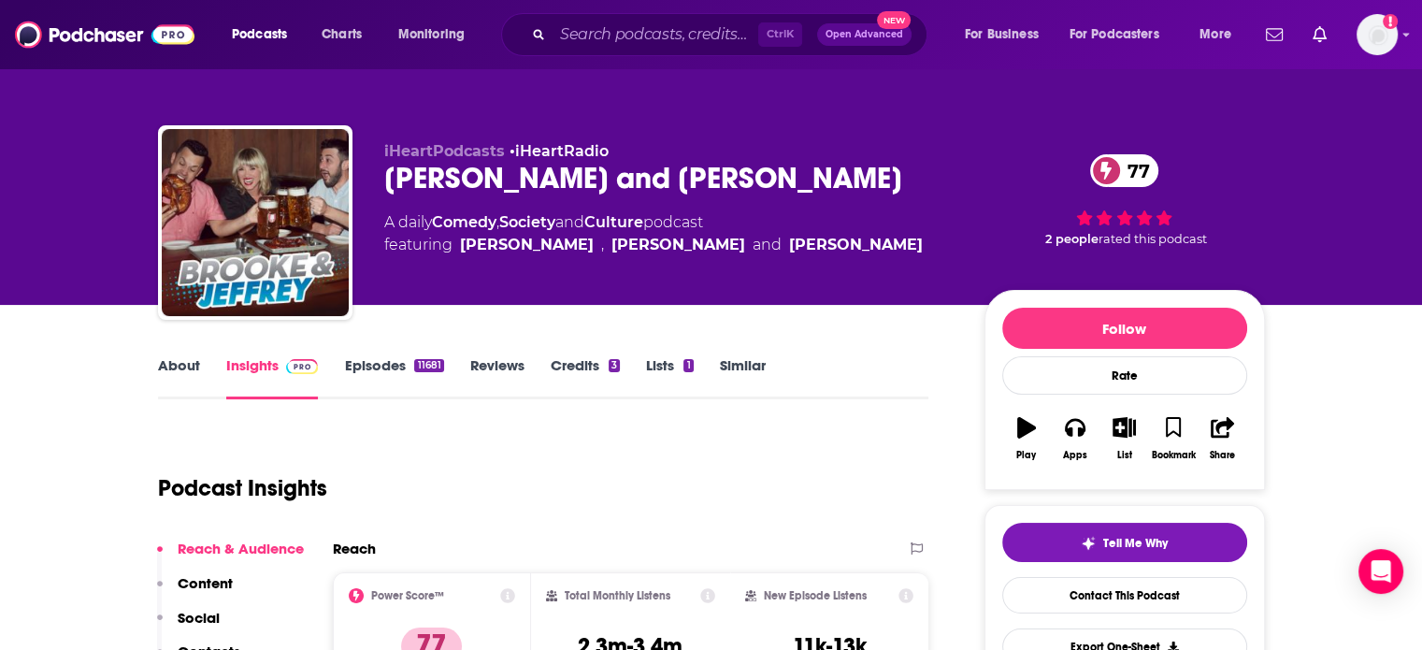
click at [171, 378] on link "About" at bounding box center [179, 377] width 42 height 43
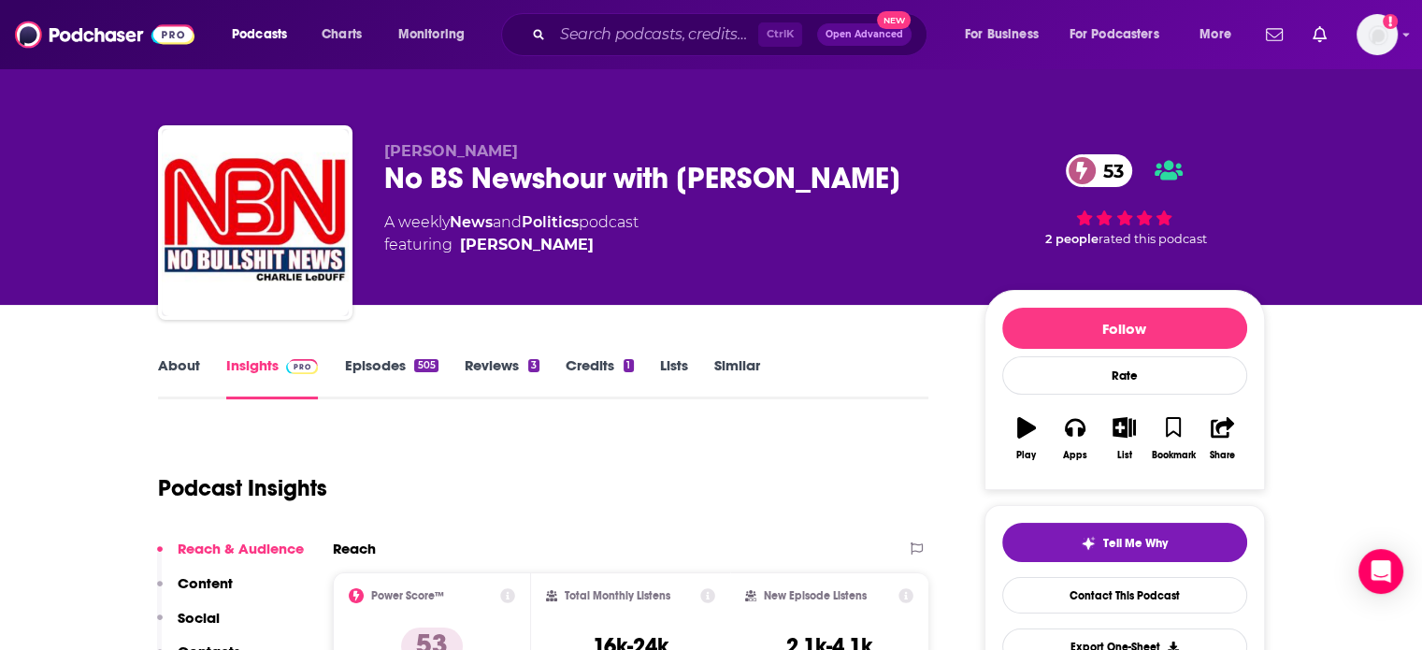
click at [175, 379] on link "About" at bounding box center [179, 377] width 42 height 43
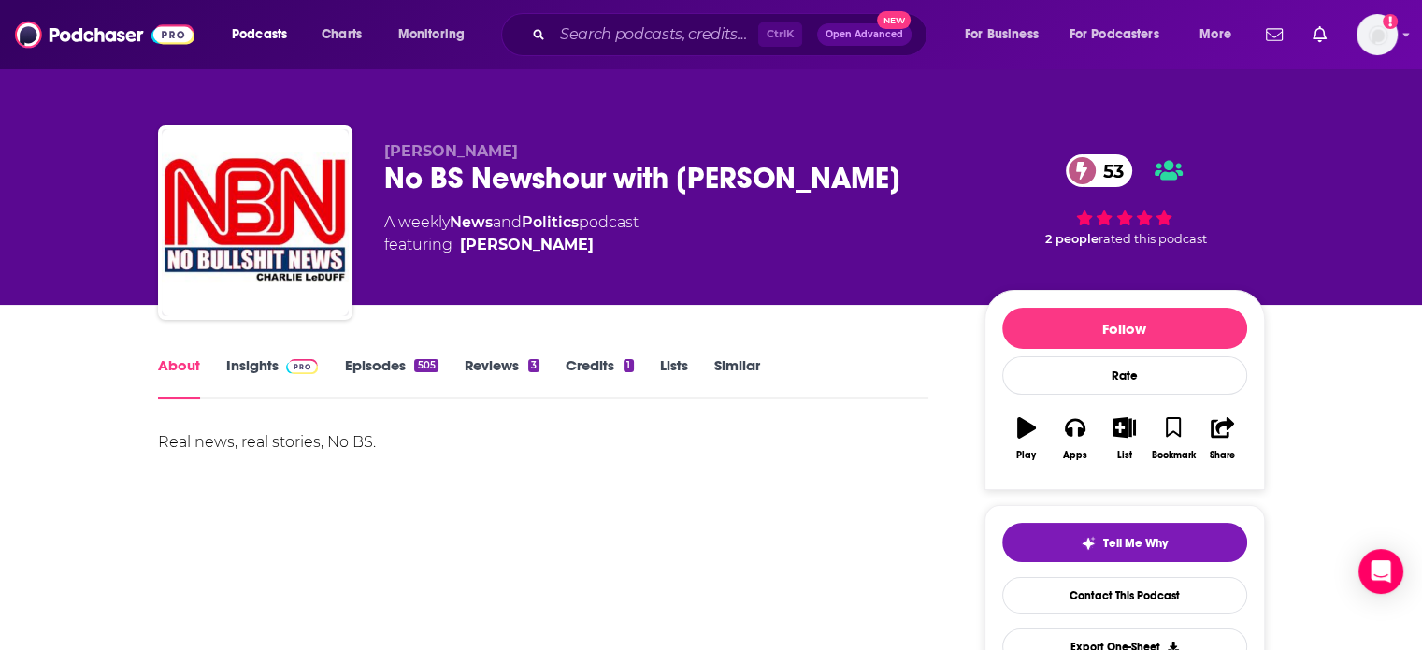
click at [262, 373] on link "Insights" at bounding box center [272, 377] width 93 height 43
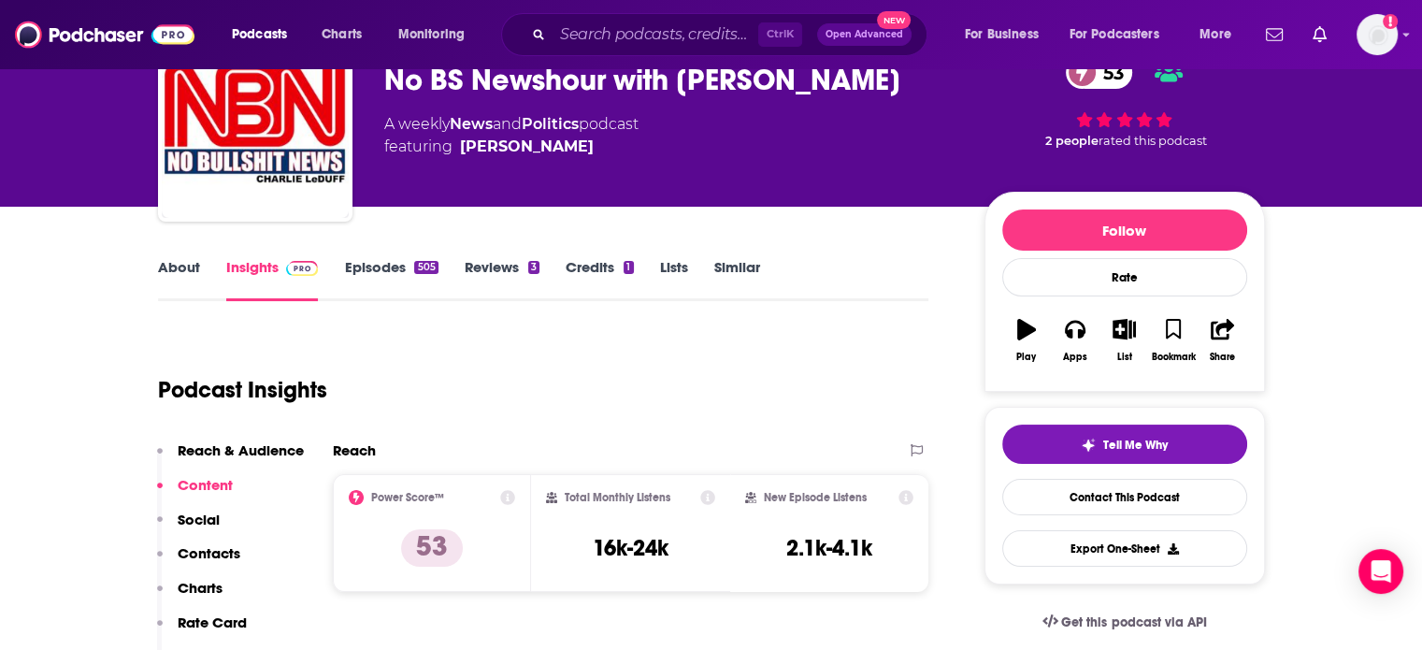
scroll to position [93, 0]
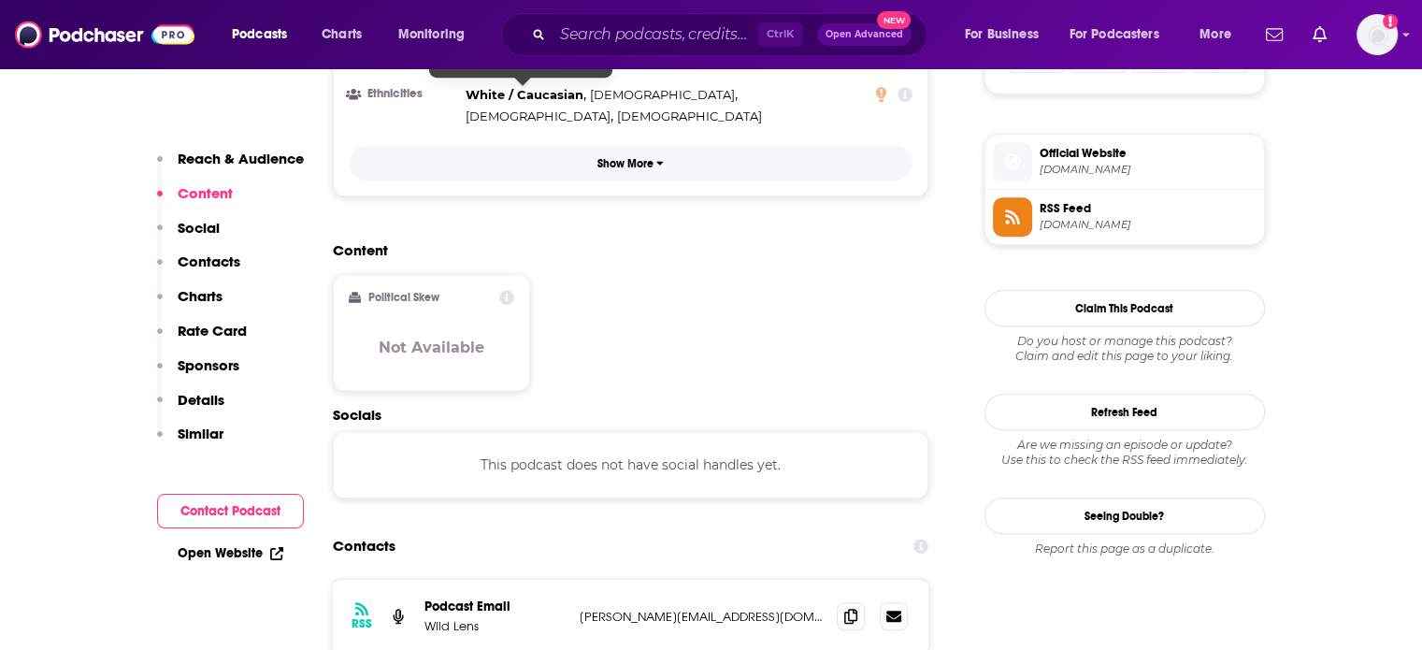
scroll to position [1309, 0]
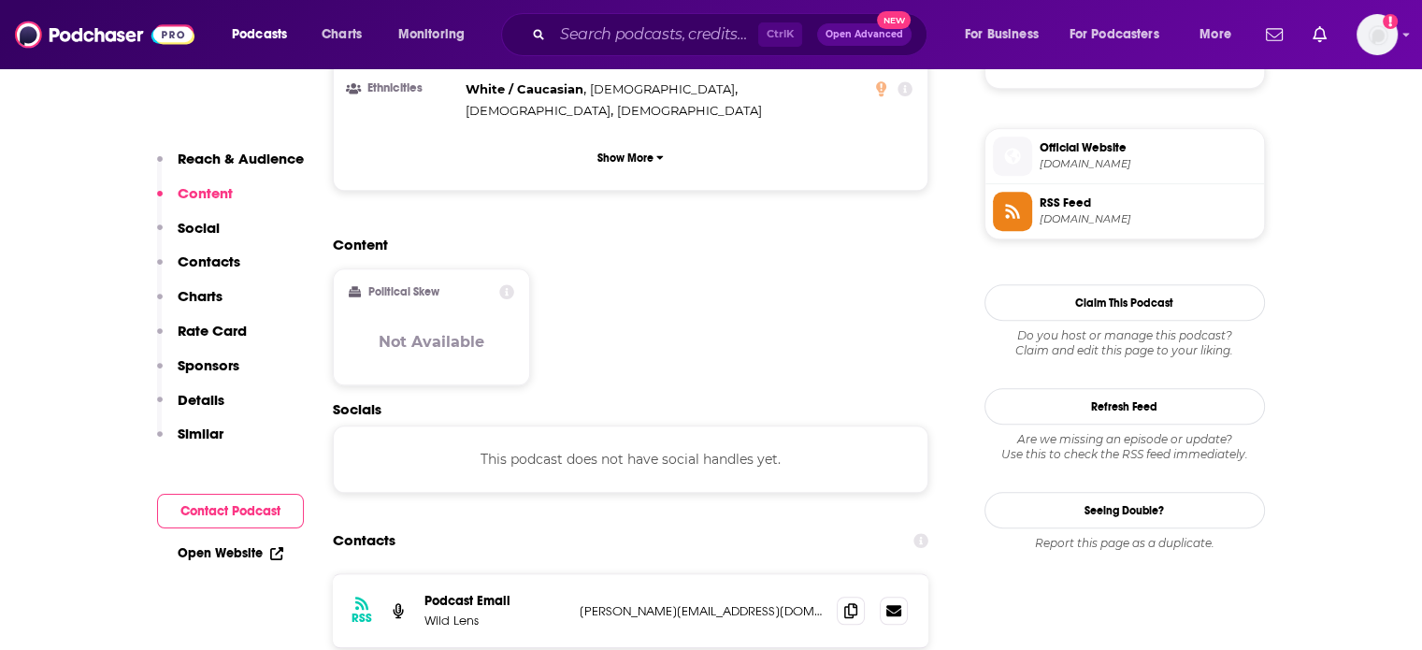
click at [638, 603] on p "[PERSON_NAME][EMAIL_ADDRESS][DOMAIN_NAME]" at bounding box center [701, 611] width 243 height 16
copy div "[PERSON_NAME][EMAIL_ADDRESS][DOMAIN_NAME] [PERSON_NAME][EMAIL_ADDRESS][DOMAIN_N…"
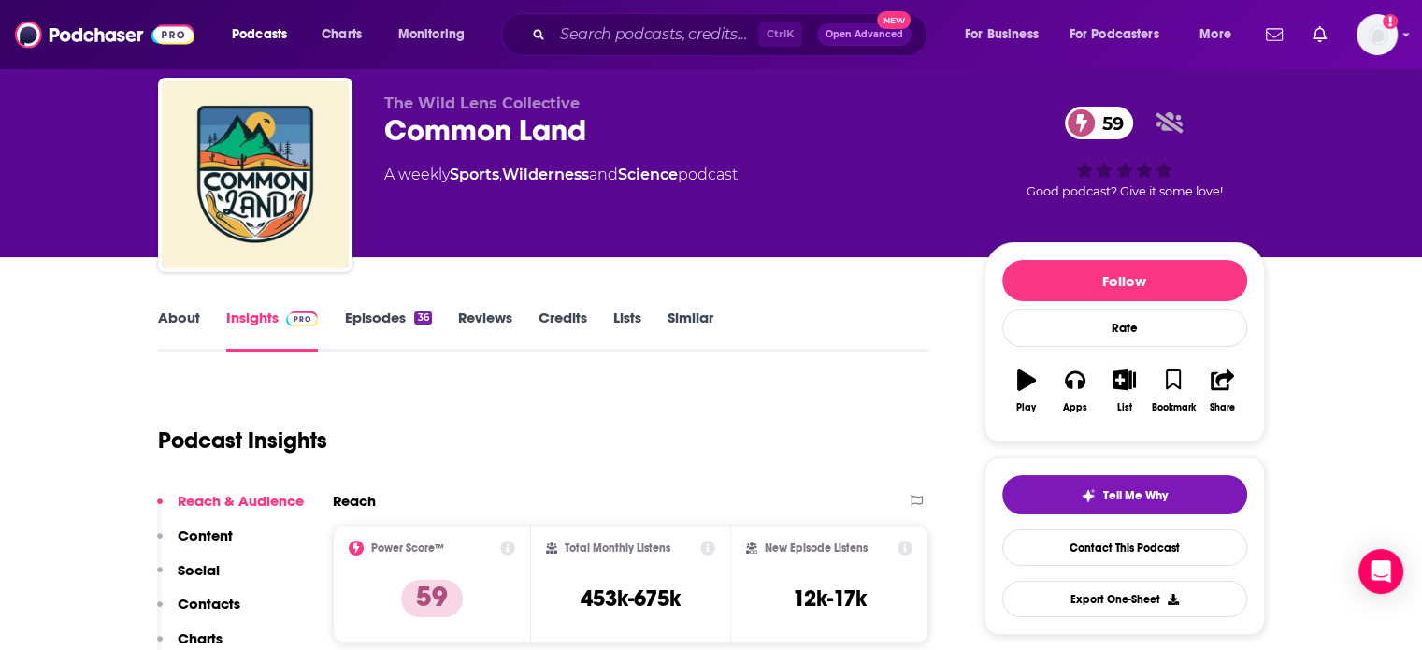
scroll to position [93, 0]
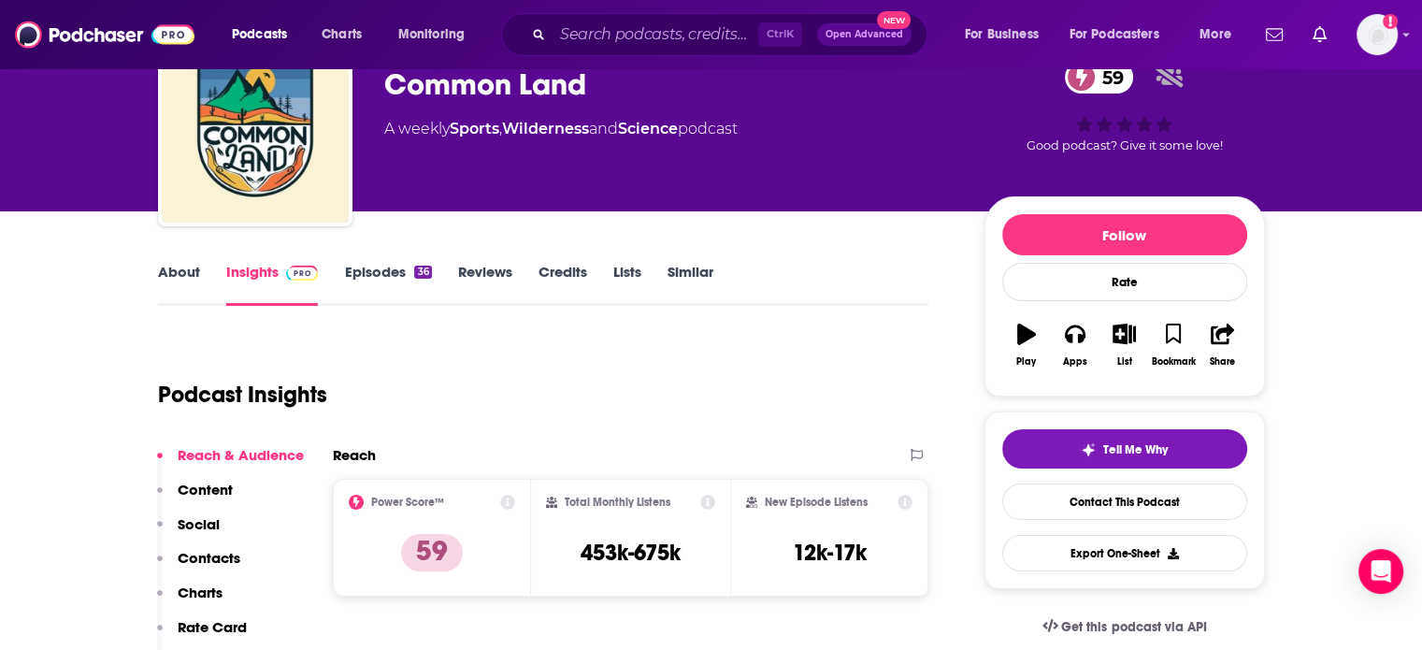
click at [168, 266] on link "About" at bounding box center [179, 284] width 42 height 43
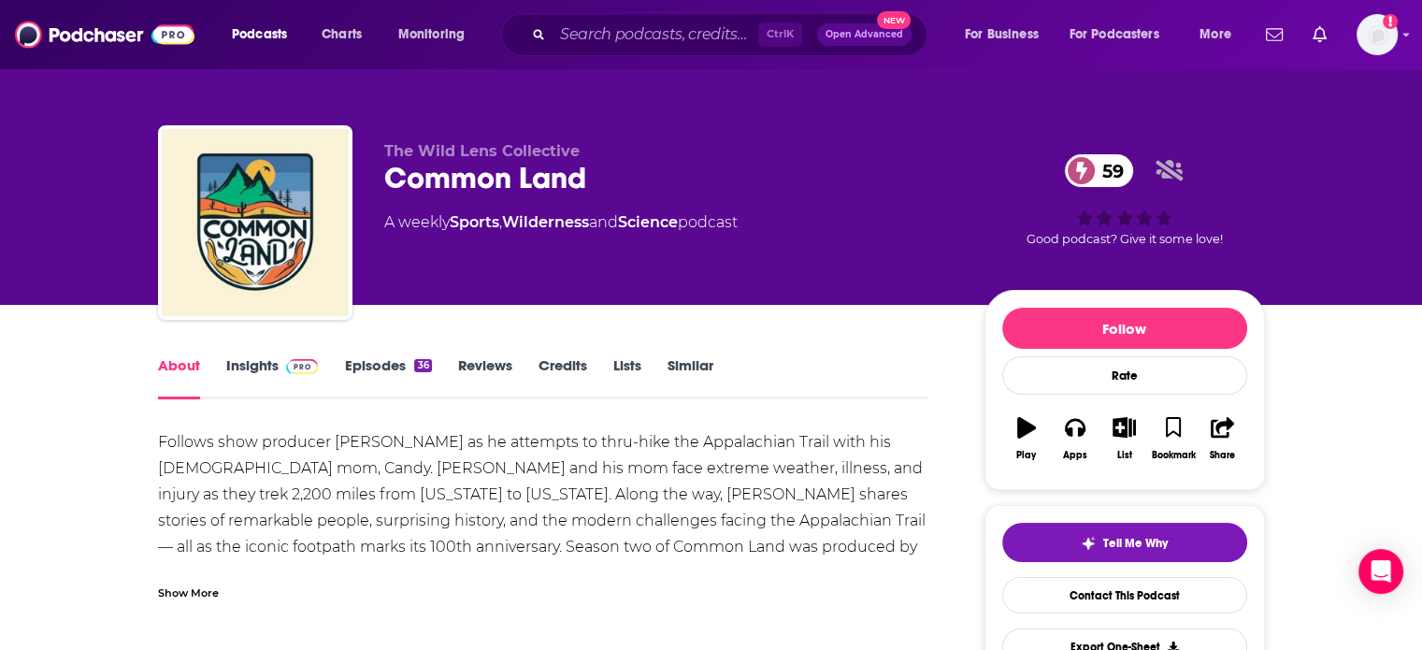
click at [201, 591] on div "Show More" at bounding box center [188, 591] width 61 height 18
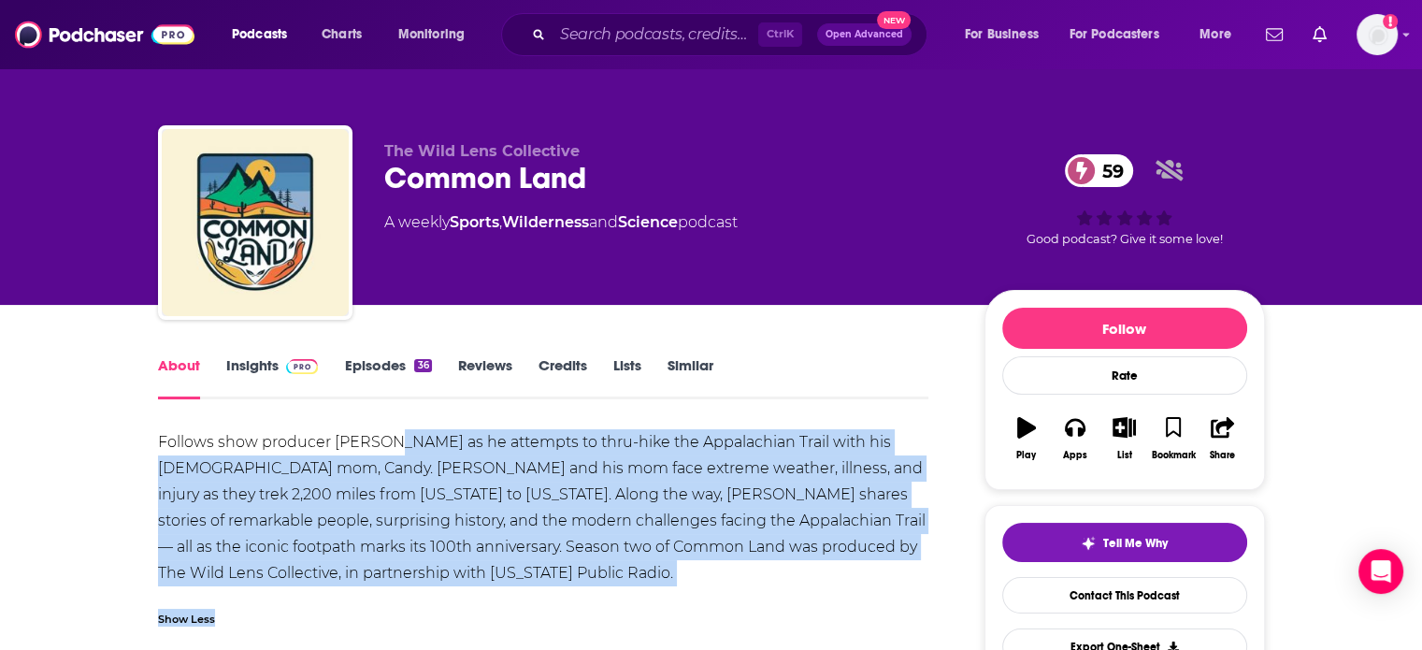
drag, startPoint x: 452, startPoint y: 586, endPoint x: 388, endPoint y: 437, distance: 162.5
click at [388, 437] on div "Follows show producer [PERSON_NAME] as he attempts to thru-hike the Appalachian…" at bounding box center [543, 533] width 771 height 208
click at [388, 437] on div "Follows show producer [PERSON_NAME] as he attempts to thru-hike the Appalachian…" at bounding box center [543, 507] width 771 height 157
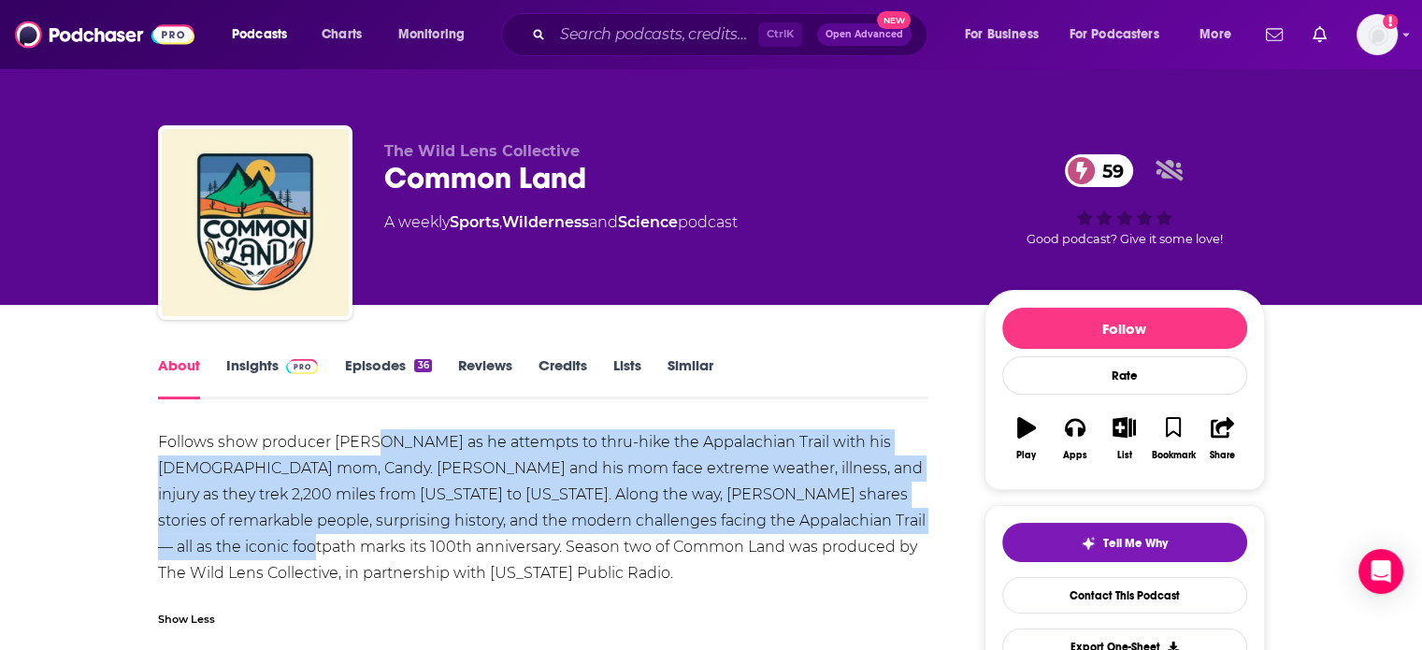
drag, startPoint x: 388, startPoint y: 437, endPoint x: 167, endPoint y: 556, distance: 251.0
click at [167, 556] on div "Follows show producer [PERSON_NAME] as he attempts to thru-hike the Appalachian…" at bounding box center [543, 507] width 771 height 157
click at [166, 556] on div "Follows show producer [PERSON_NAME] as he attempts to thru-hike the Appalachian…" at bounding box center [543, 507] width 771 height 157
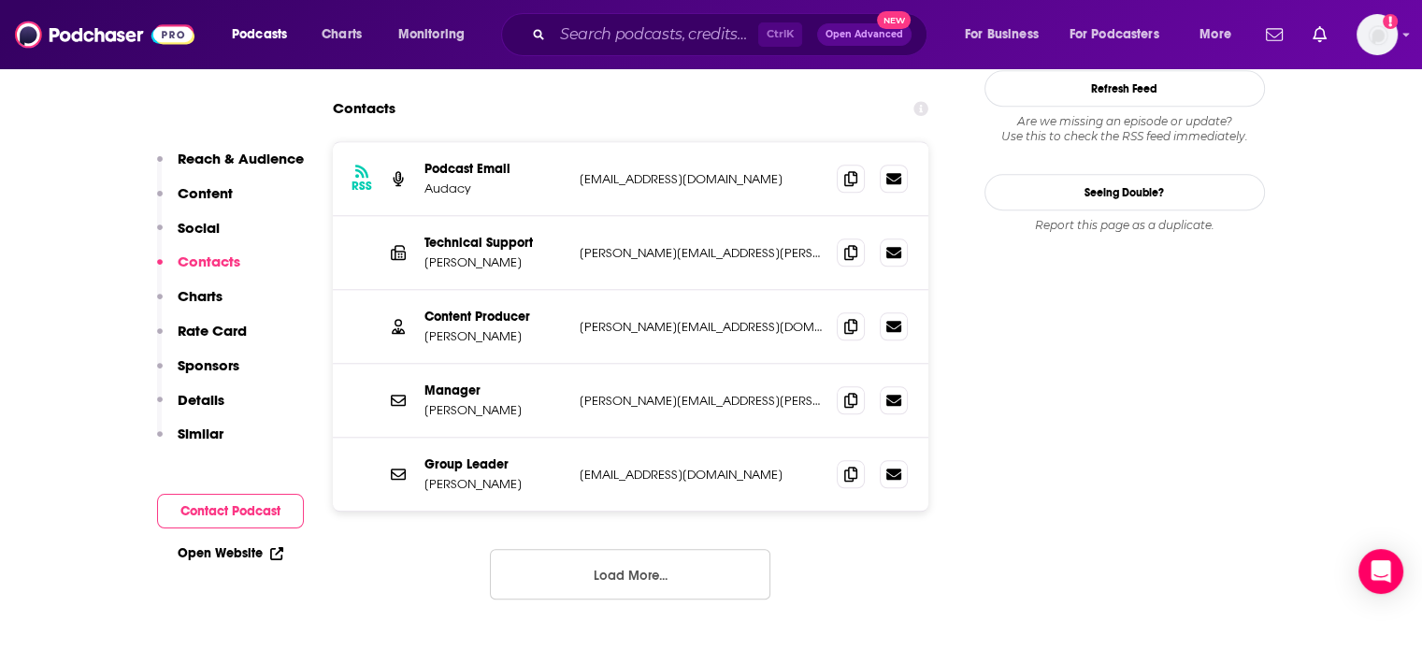
scroll to position [1683, 0]
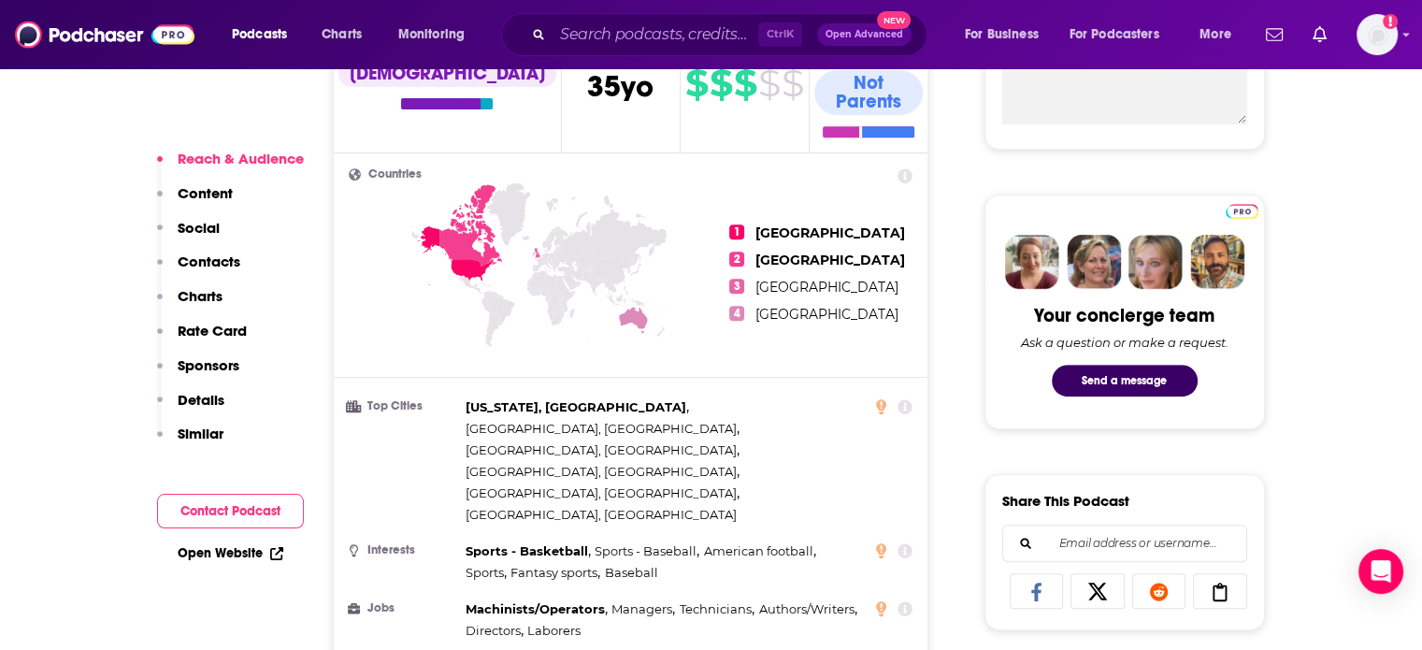
scroll to position [1309, 0]
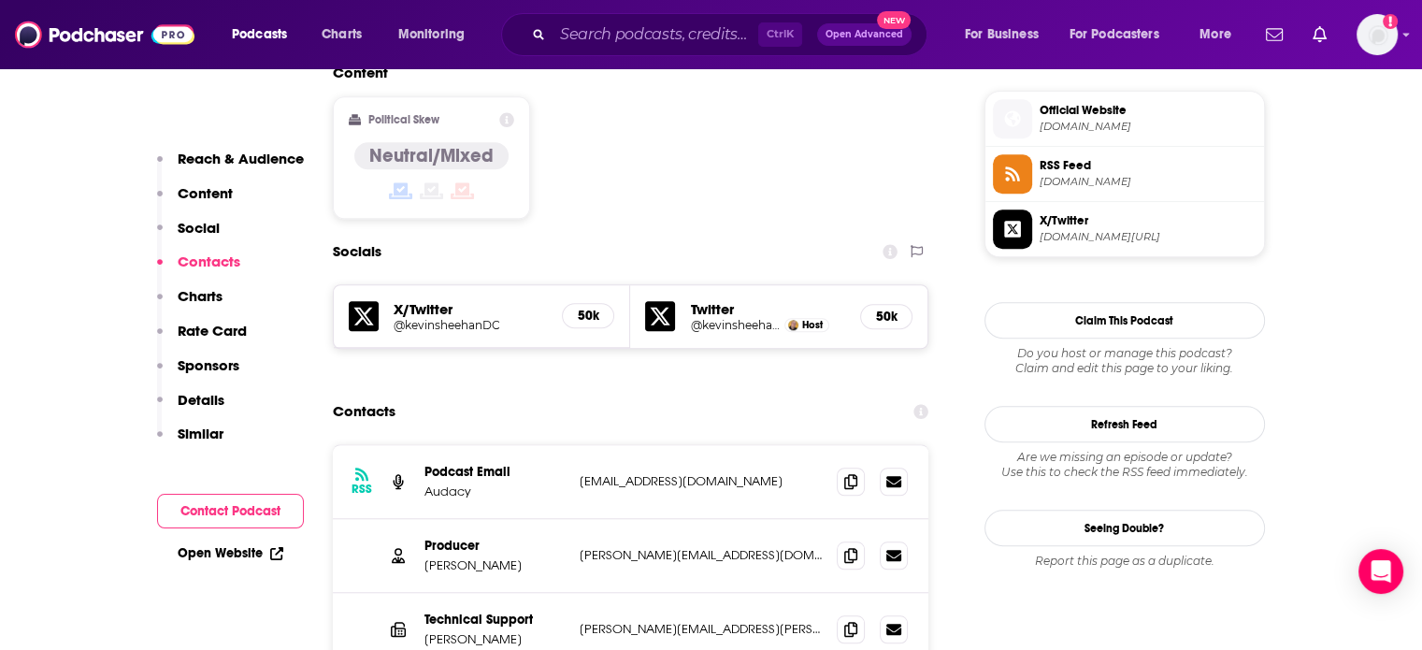
scroll to position [1683, 0]
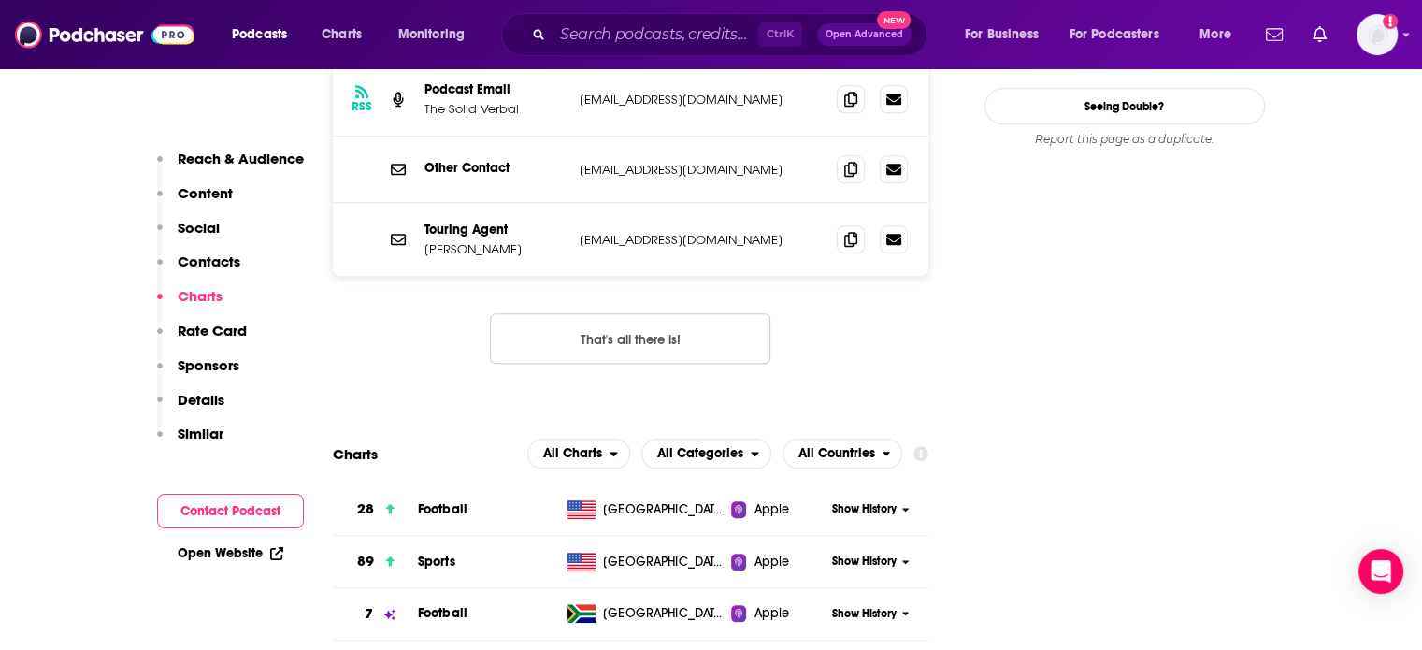
scroll to position [1683, 0]
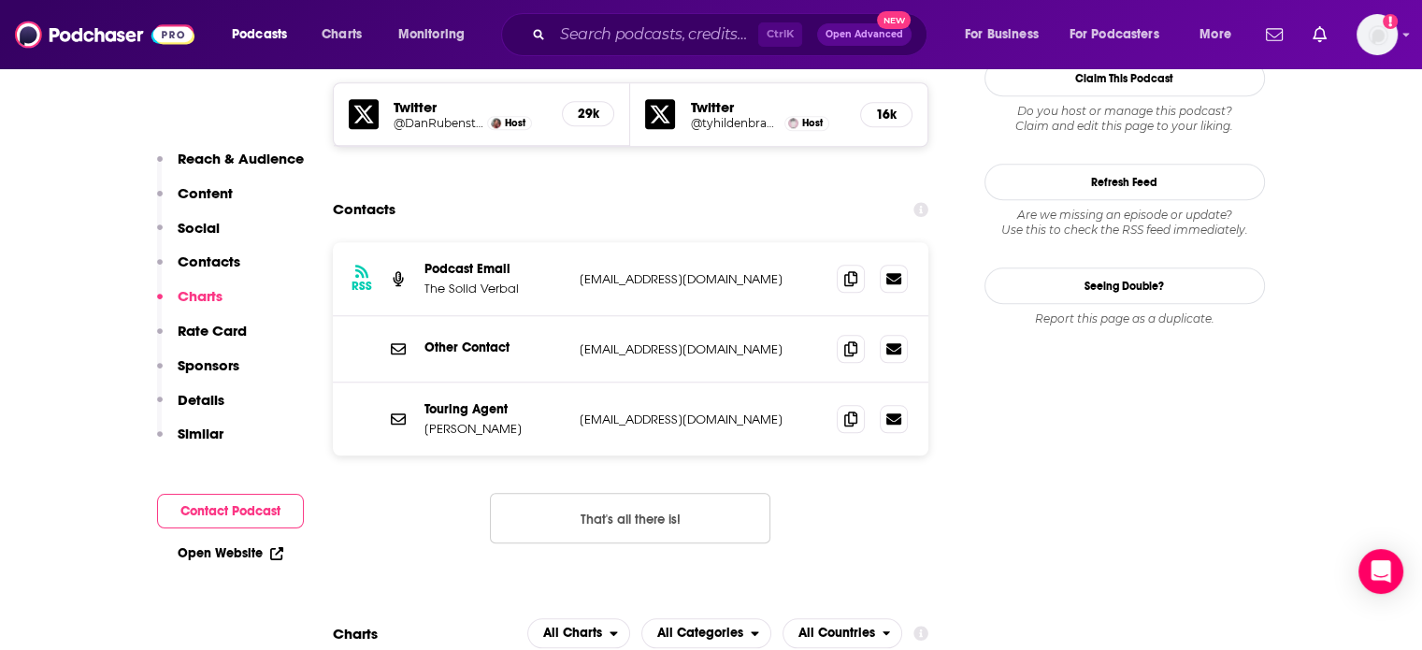
click at [665, 341] on p "advertising@solidverbal.com" at bounding box center [701, 349] width 243 height 16
click at [610, 271] on p "solidverbal@gmail.com" at bounding box center [701, 279] width 243 height 16
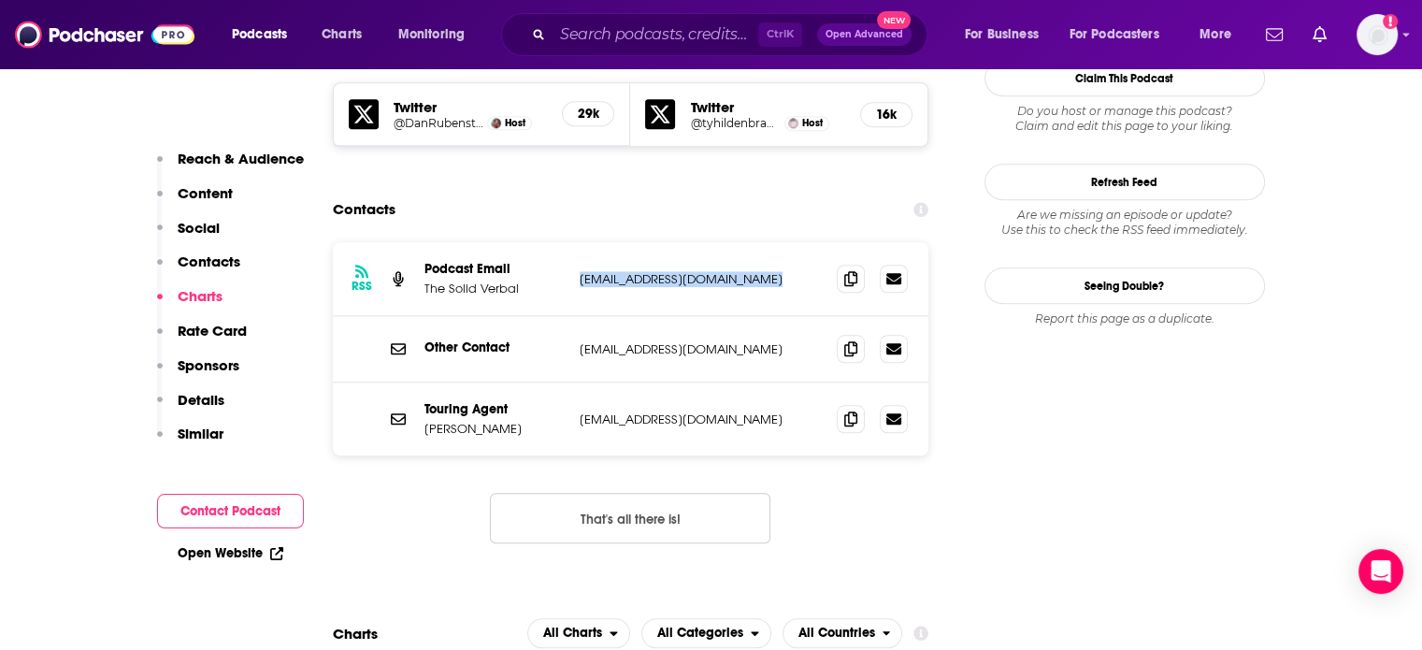
click at [610, 271] on p "solidverbal@gmail.com" at bounding box center [701, 279] width 243 height 16
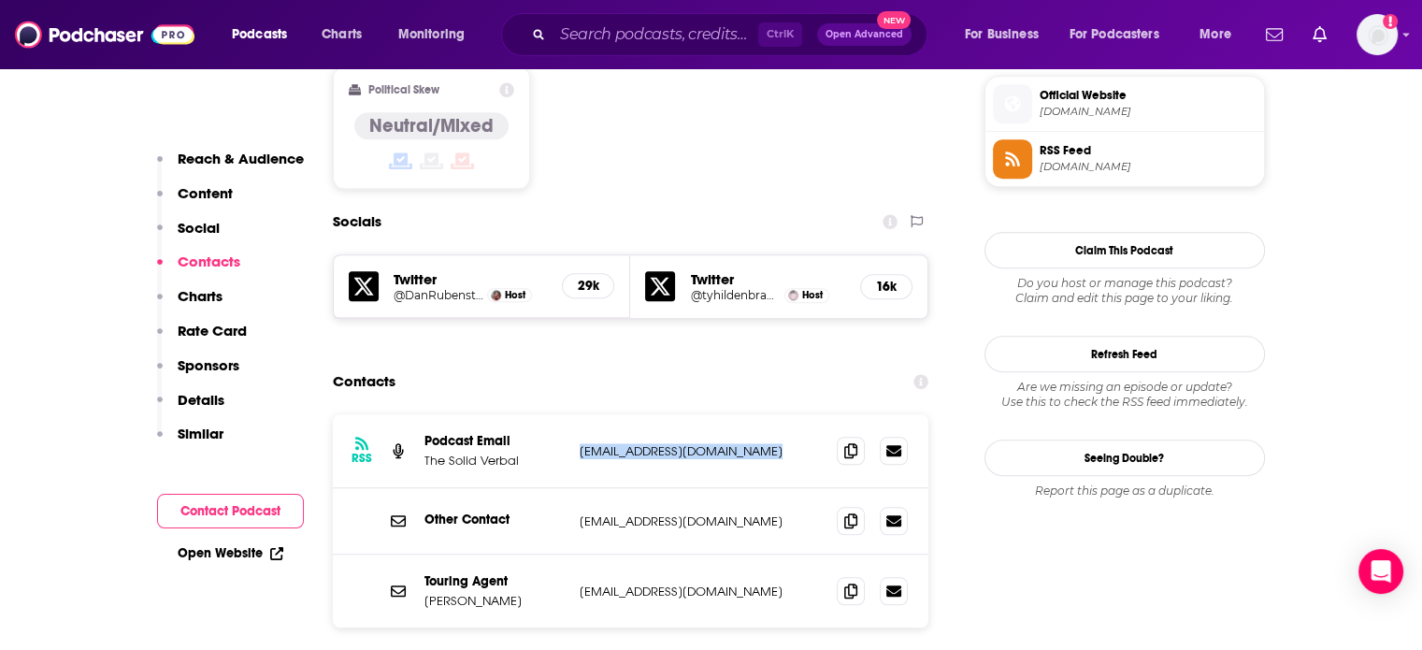
scroll to position [1589, 0]
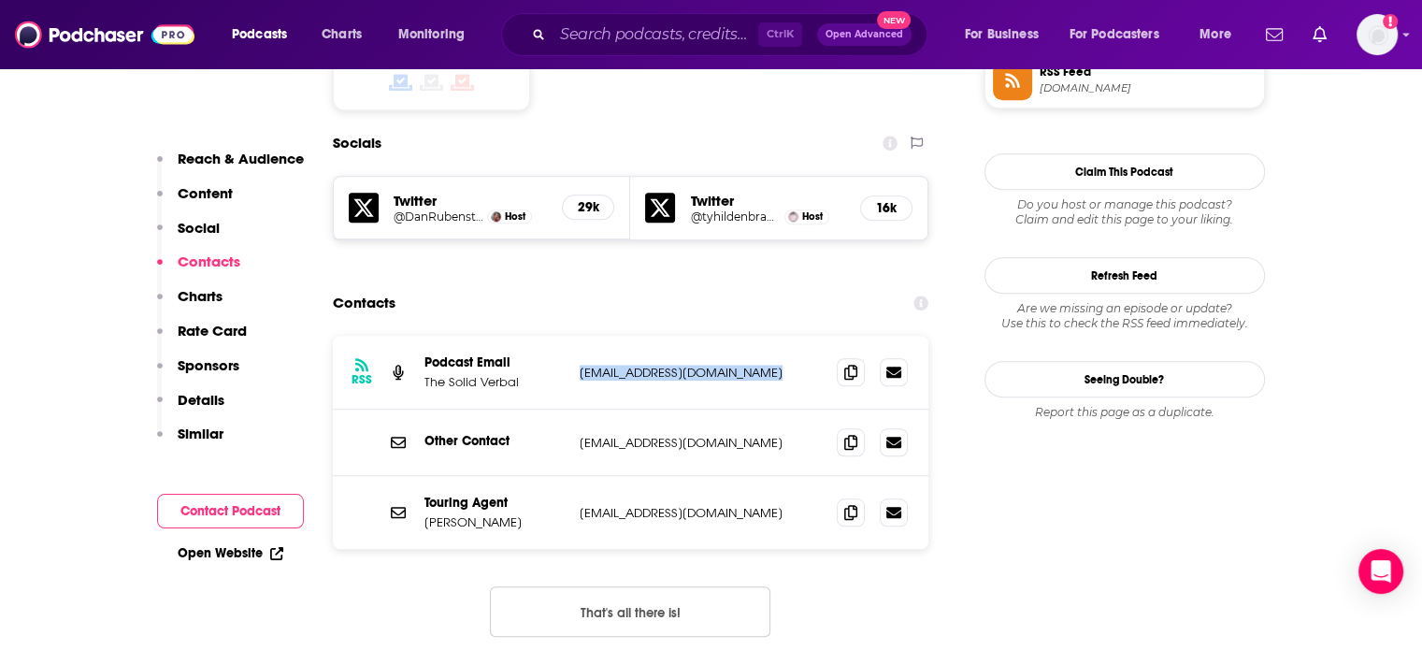
click at [622, 365] on p "solidverbal@gmail.com" at bounding box center [701, 373] width 243 height 16
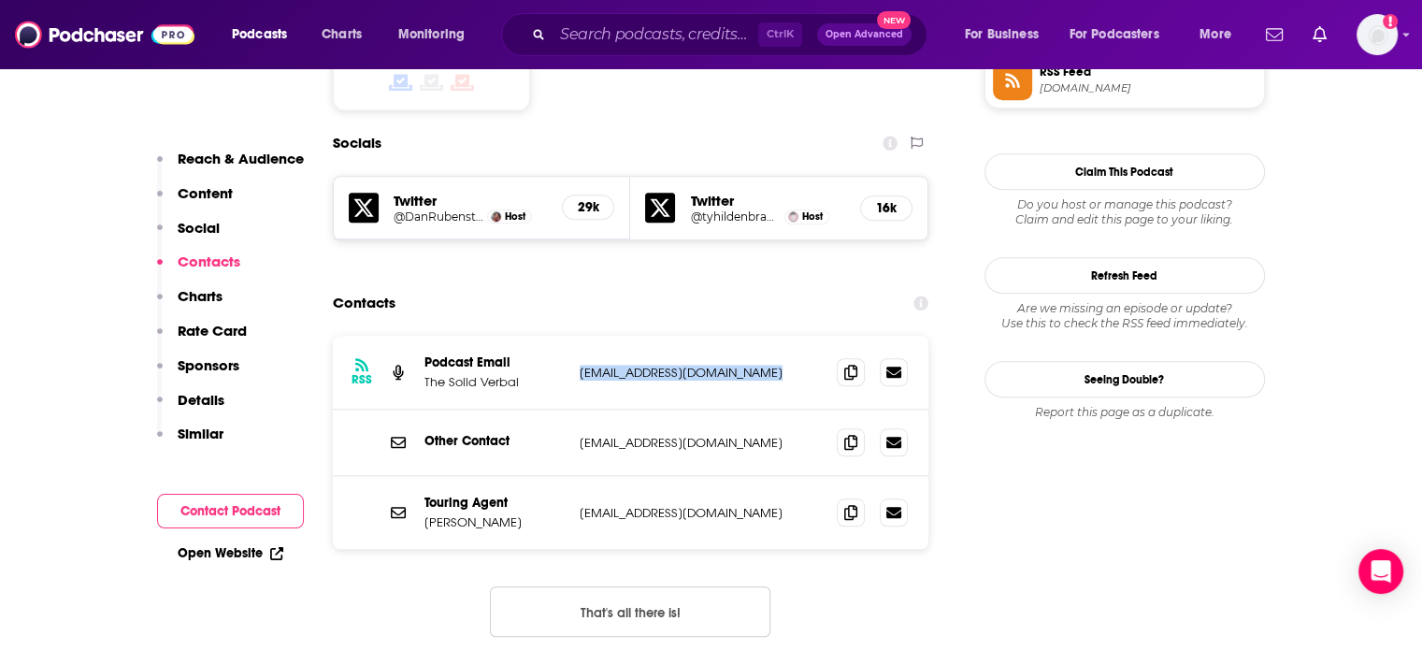
click at [622, 365] on p "solidverbal@gmail.com" at bounding box center [701, 373] width 243 height 16
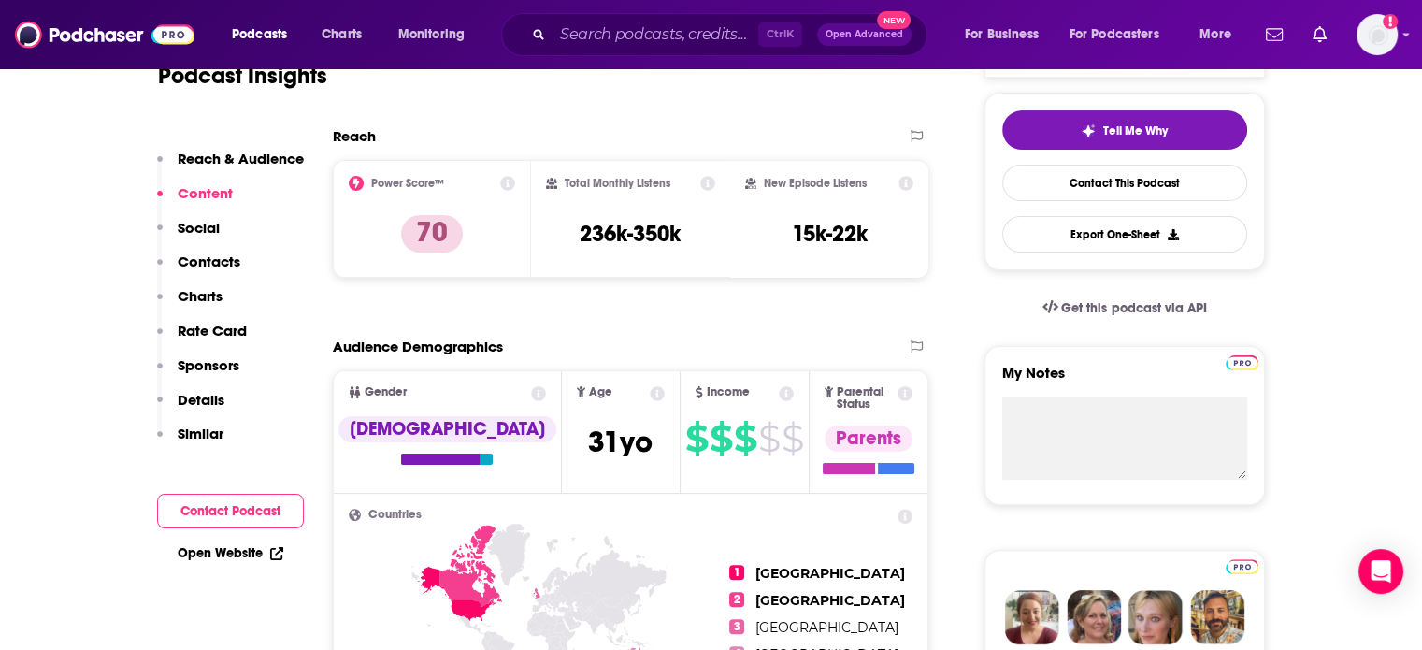
scroll to position [0, 0]
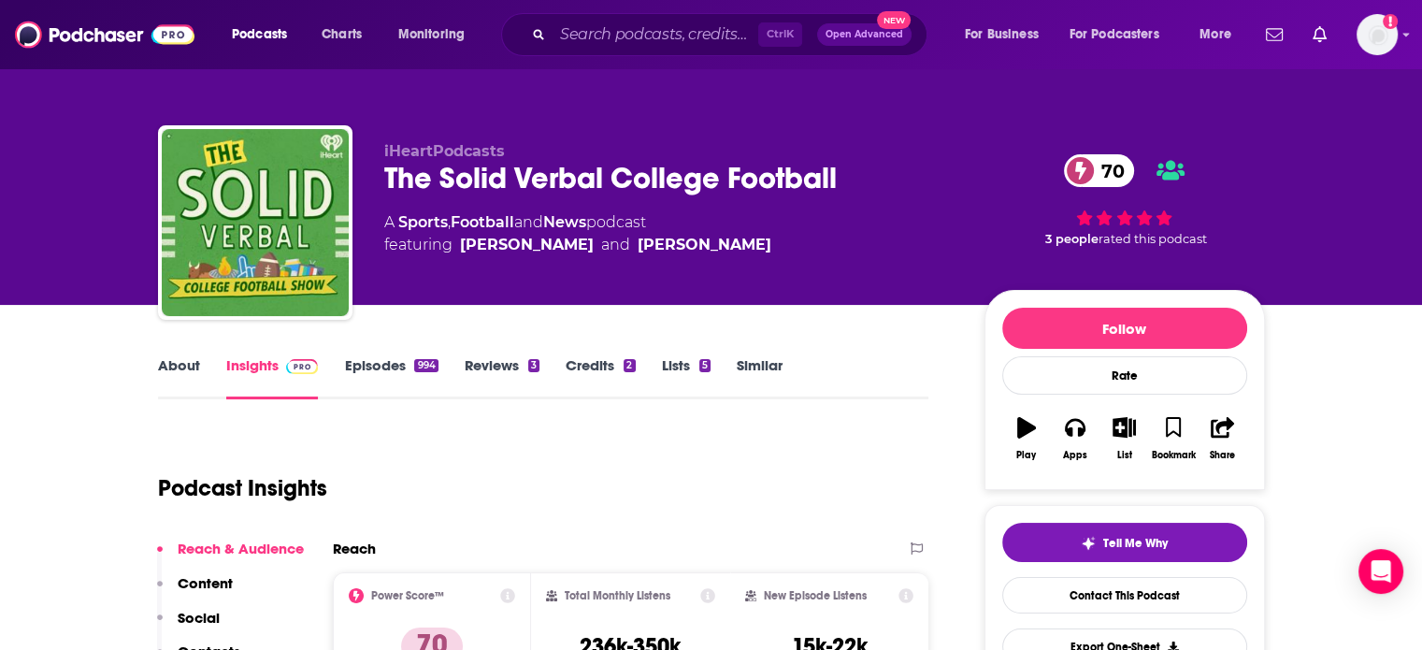
click at [406, 175] on div "The Solid Verbal College Football 70" at bounding box center [669, 178] width 570 height 36
drag, startPoint x: 589, startPoint y: 267, endPoint x: 463, endPoint y: 266, distance: 126.2
click at [463, 266] on div "iHeartPodcasts The Solid Verbal College Football 70 A Sports , Football and New…" at bounding box center [669, 217] width 570 height 150
copy link "Dan Rubenstein"
click at [564, 200] on div "iHeartPodcasts The Solid Verbal College Football 70 A Sports , Football and New…" at bounding box center [669, 217] width 570 height 150
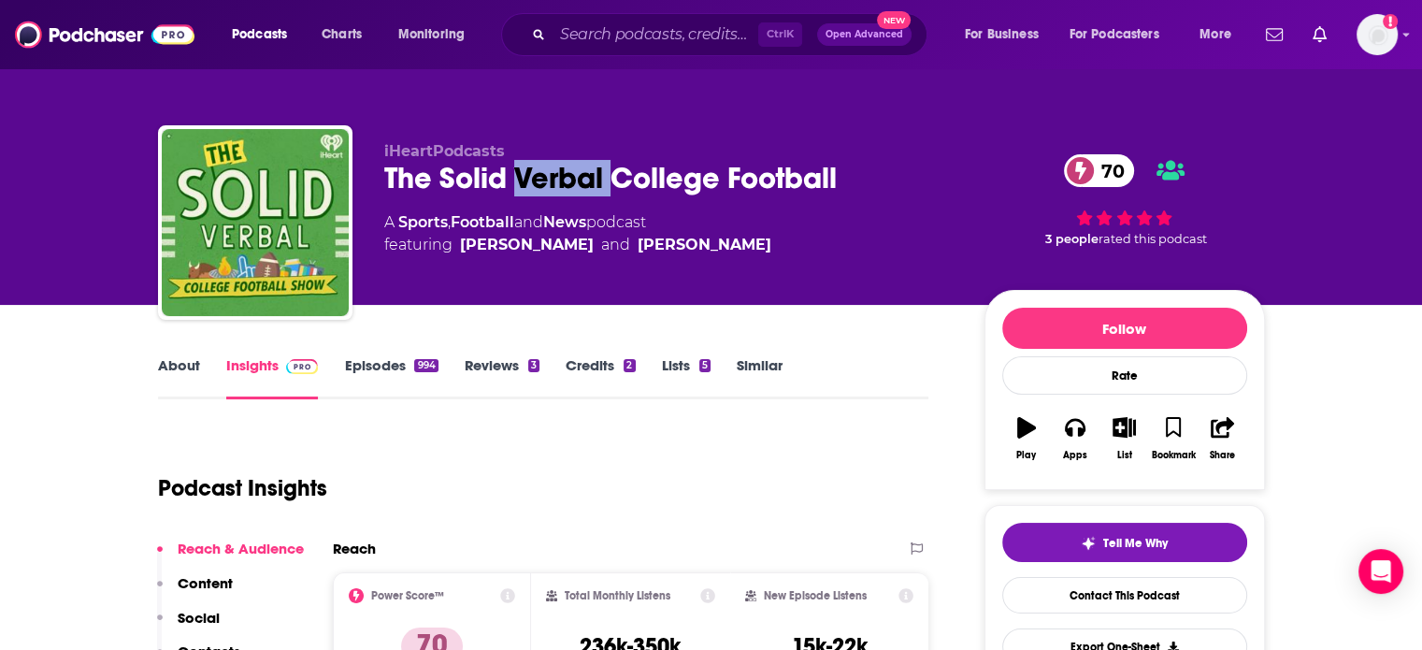
click at [563, 200] on div "iHeartPodcasts The Solid Verbal College Football 70 A Sports , Football and New…" at bounding box center [669, 217] width 570 height 150
click at [562, 180] on div "The Solid Verbal College Football 70" at bounding box center [669, 178] width 570 height 36
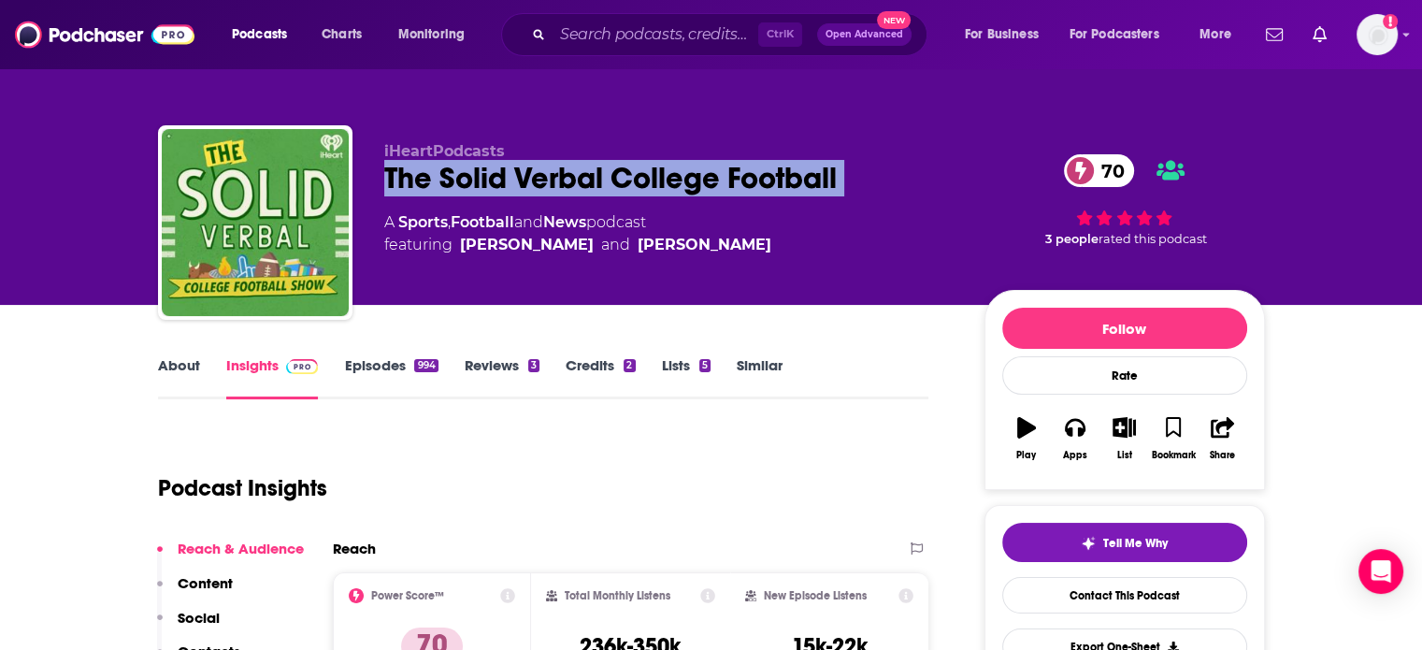
click at [562, 180] on div "The Solid Verbal College Football 70" at bounding box center [669, 178] width 570 height 36
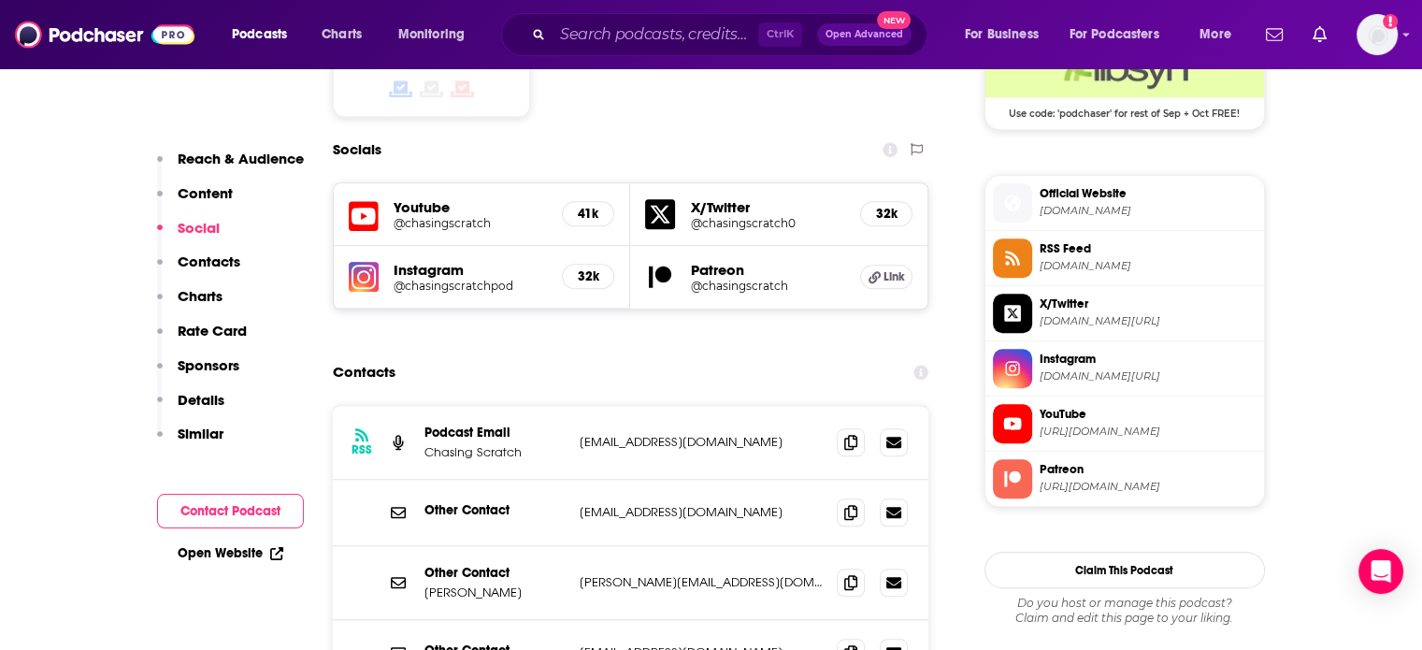
scroll to position [1589, 0]
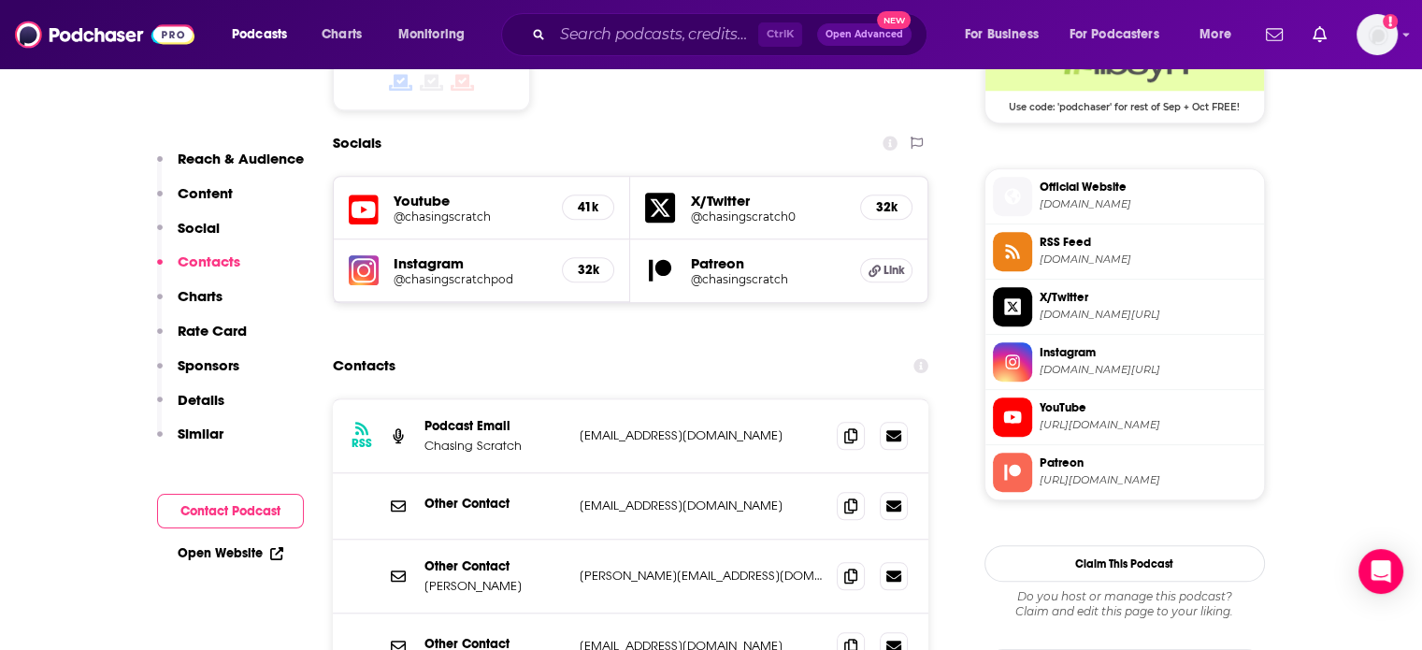
click at [657, 427] on p "[EMAIL_ADDRESS][DOMAIN_NAME]" at bounding box center [701, 435] width 243 height 16
copy div "[EMAIL_ADDRESS][DOMAIN_NAME] [EMAIL_ADDRESS][DOMAIN_NAME]"
click at [437, 437] on p "Chasing Scratch" at bounding box center [494, 445] width 140 height 16
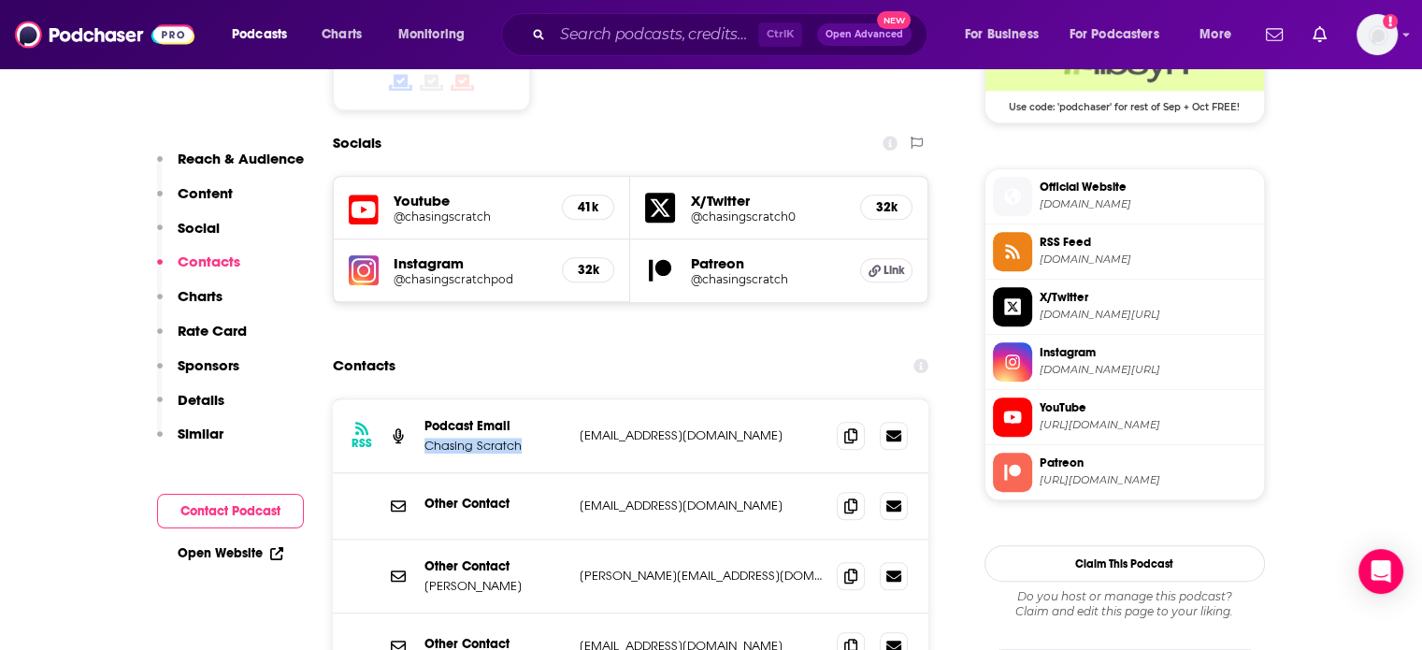
drag, startPoint x: 446, startPoint y: 377, endPoint x: 475, endPoint y: 380, distance: 29.1
click at [475, 437] on p "Chasing Scratch" at bounding box center [494, 445] width 140 height 16
copy p "Chasing Scratch"
click at [651, 427] on p "[EMAIL_ADDRESS][DOMAIN_NAME]" at bounding box center [701, 435] width 243 height 16
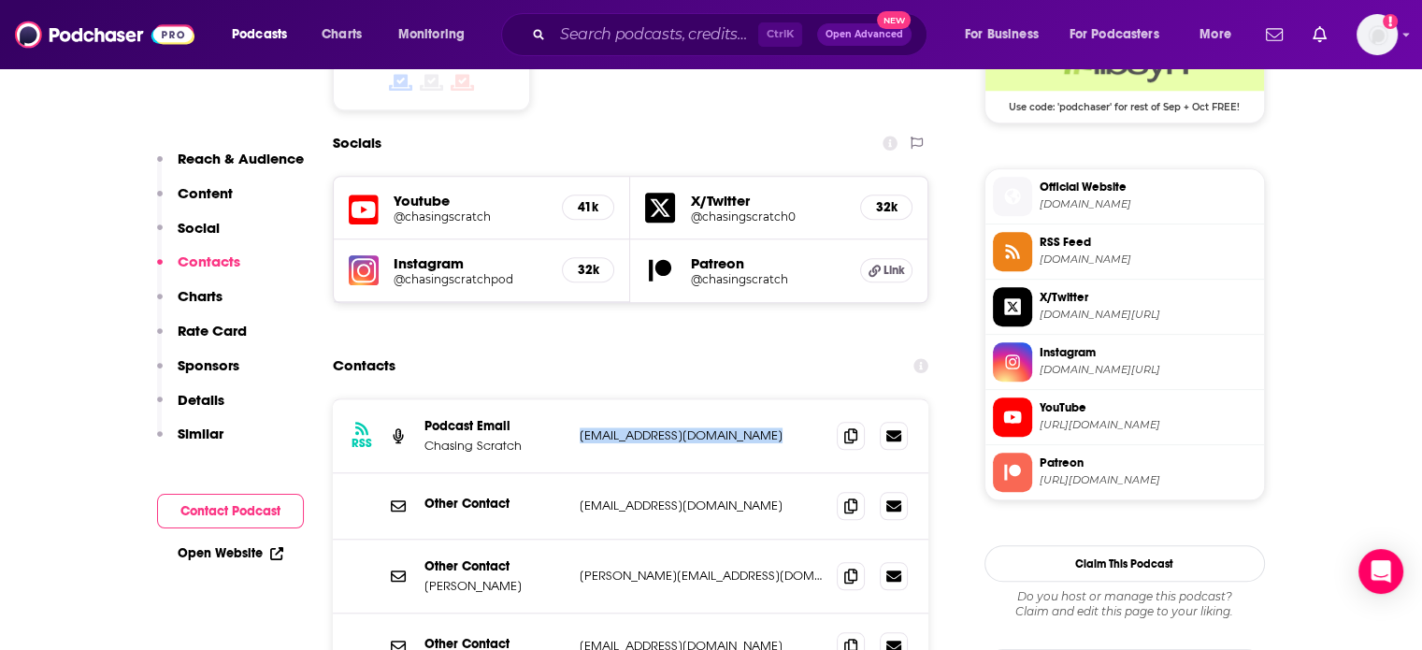
click at [651, 427] on p "[EMAIL_ADDRESS][DOMAIN_NAME]" at bounding box center [701, 435] width 243 height 16
copy div "[EMAIL_ADDRESS][DOMAIN_NAME] [EMAIL_ADDRESS][DOMAIN_NAME]"
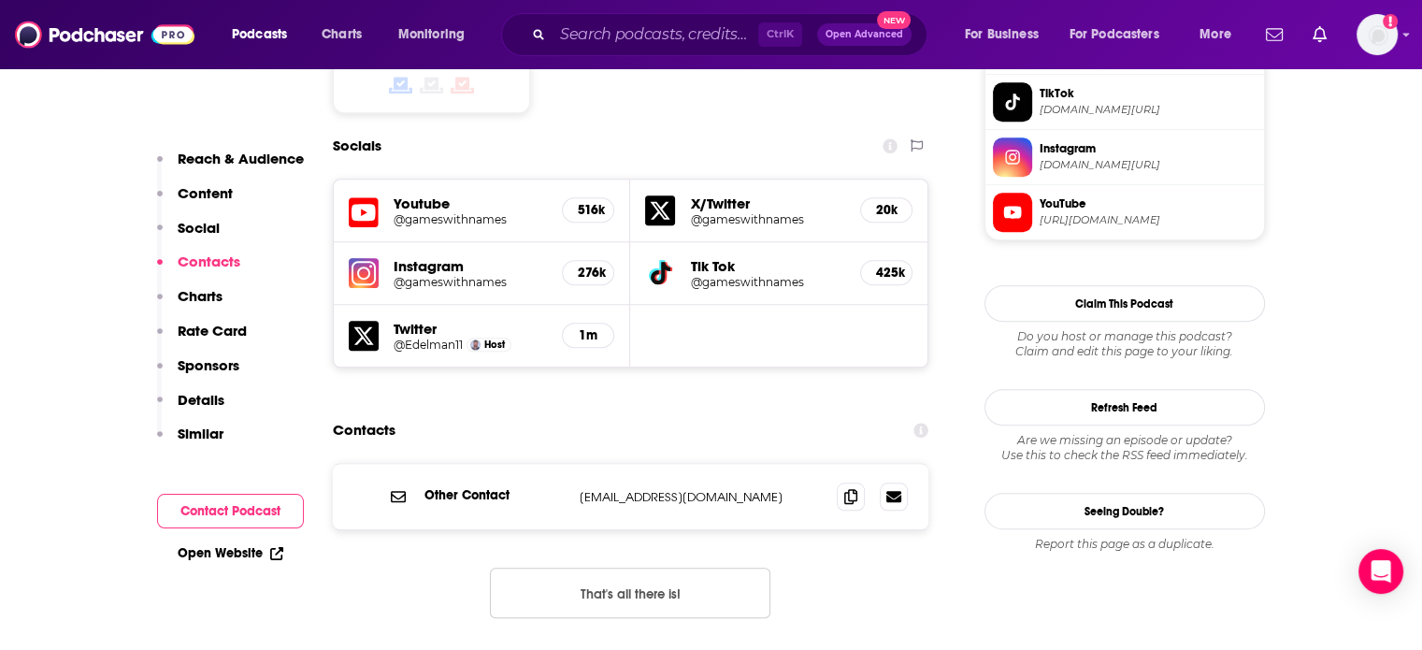
scroll to position [1776, 0]
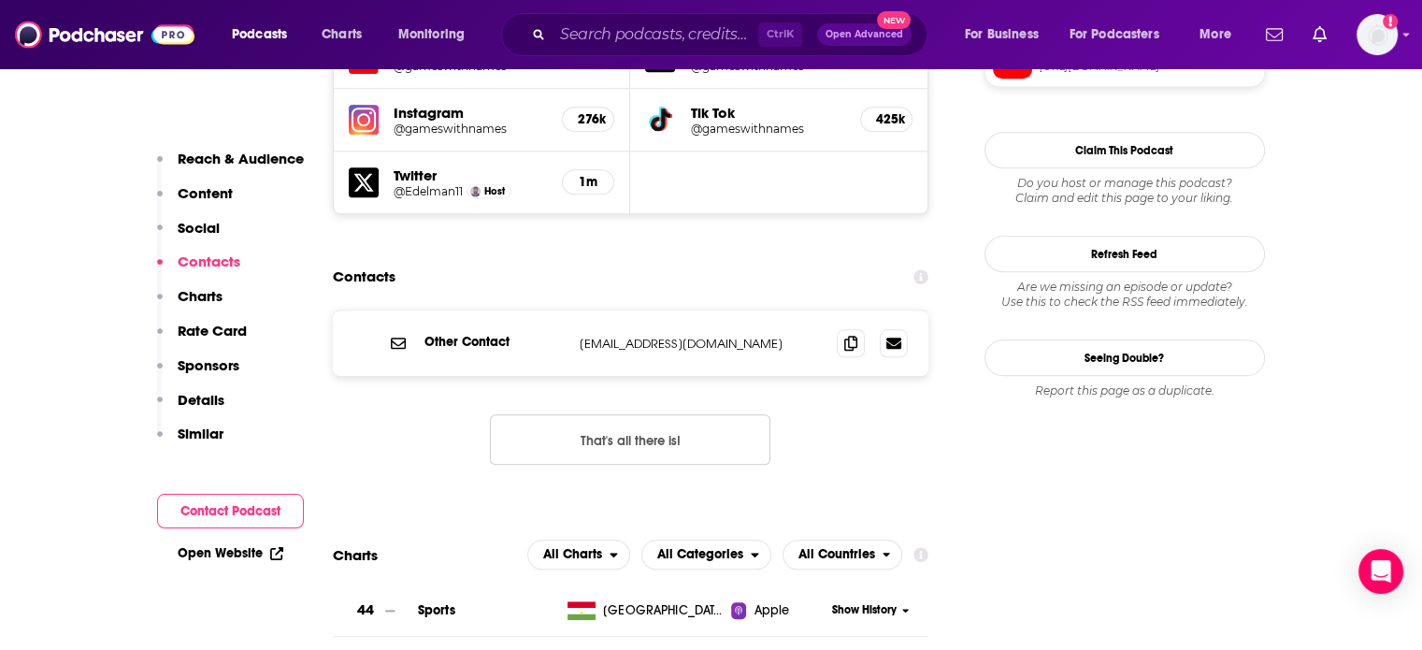
click at [667, 336] on p "[EMAIL_ADDRESS][DOMAIN_NAME]" at bounding box center [701, 344] width 243 height 16
copy div "[EMAIL_ADDRESS][DOMAIN_NAME] [EMAIL_ADDRESS][DOMAIN_NAME]"
click at [621, 336] on p "[EMAIL_ADDRESS][DOMAIN_NAME]" at bounding box center [701, 344] width 243 height 16
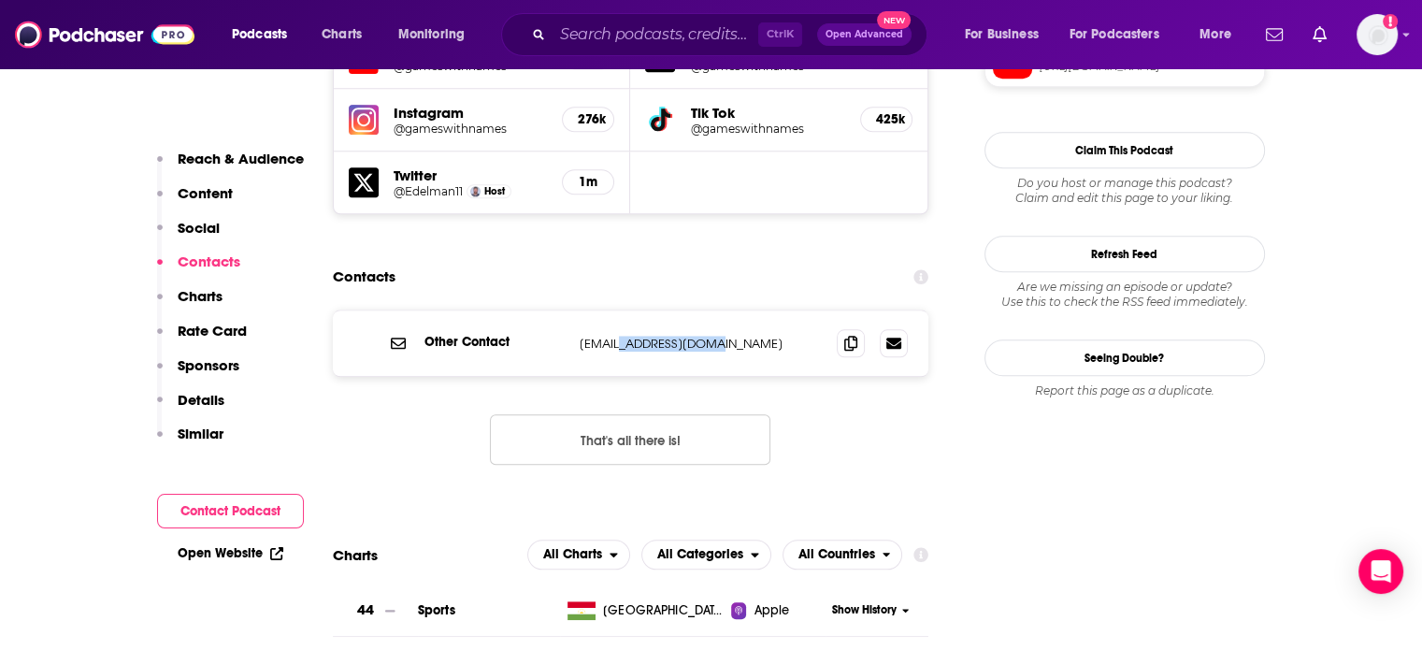
click at [621, 336] on p "[EMAIL_ADDRESS][DOMAIN_NAME]" at bounding box center [701, 344] width 243 height 16
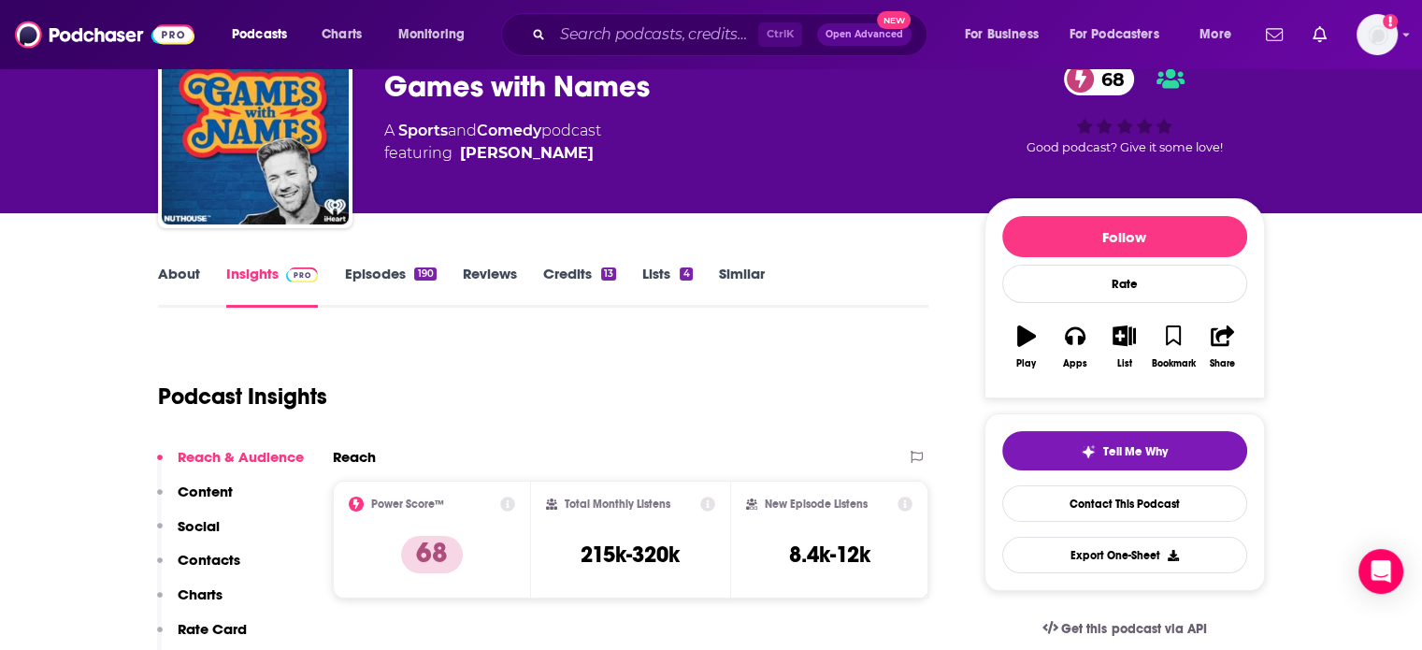
scroll to position [0, 0]
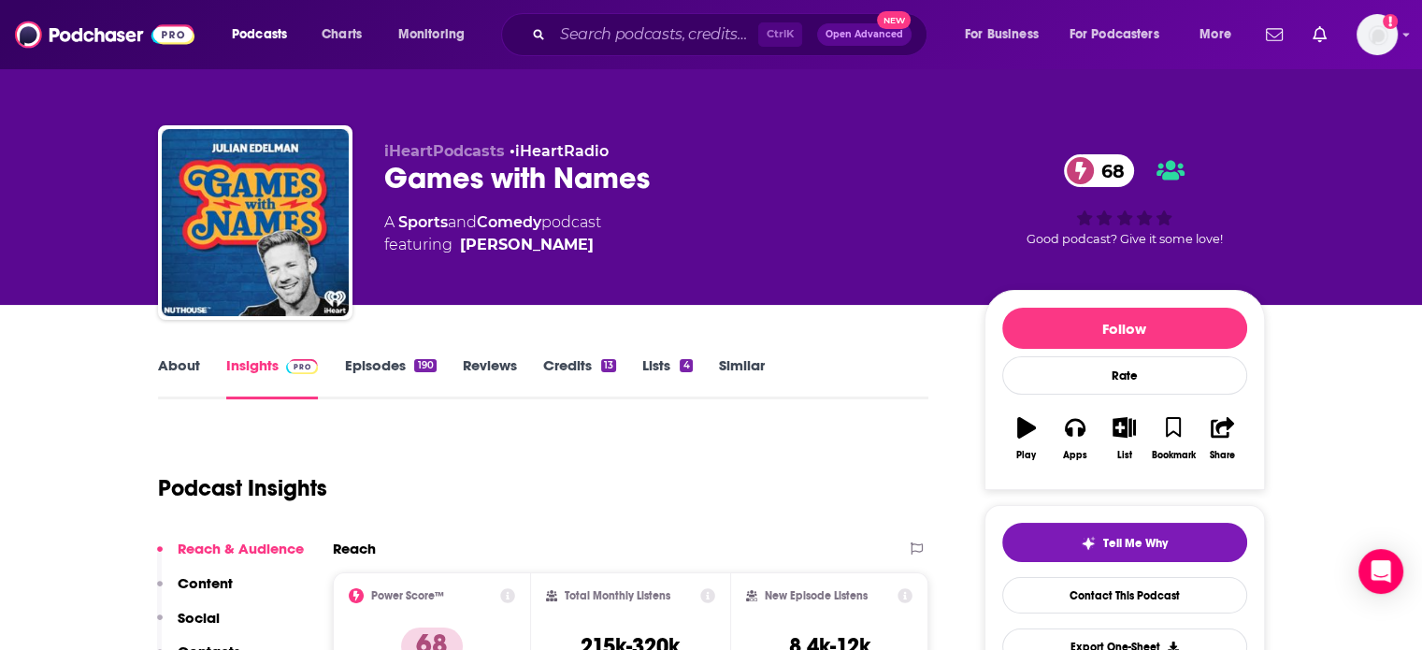
click at [398, 368] on link "Episodes 190" at bounding box center [390, 377] width 92 height 43
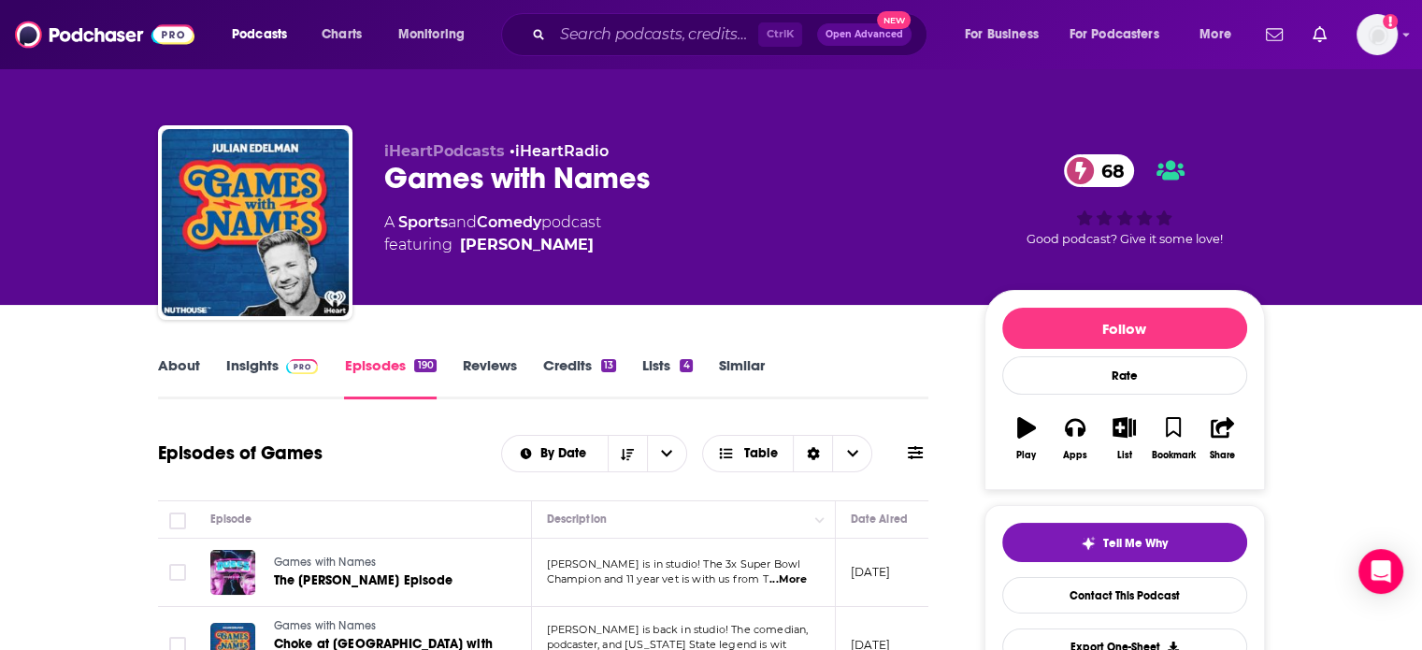
drag, startPoint x: 592, startPoint y: 264, endPoint x: 527, endPoint y: 207, distance: 86.1
click at [450, 253] on div "iHeartPodcasts • iHeartRadio Games with Names 68 A Sports and Comedy podcast fe…" at bounding box center [669, 217] width 570 height 150
copy span "[PERSON_NAME]"
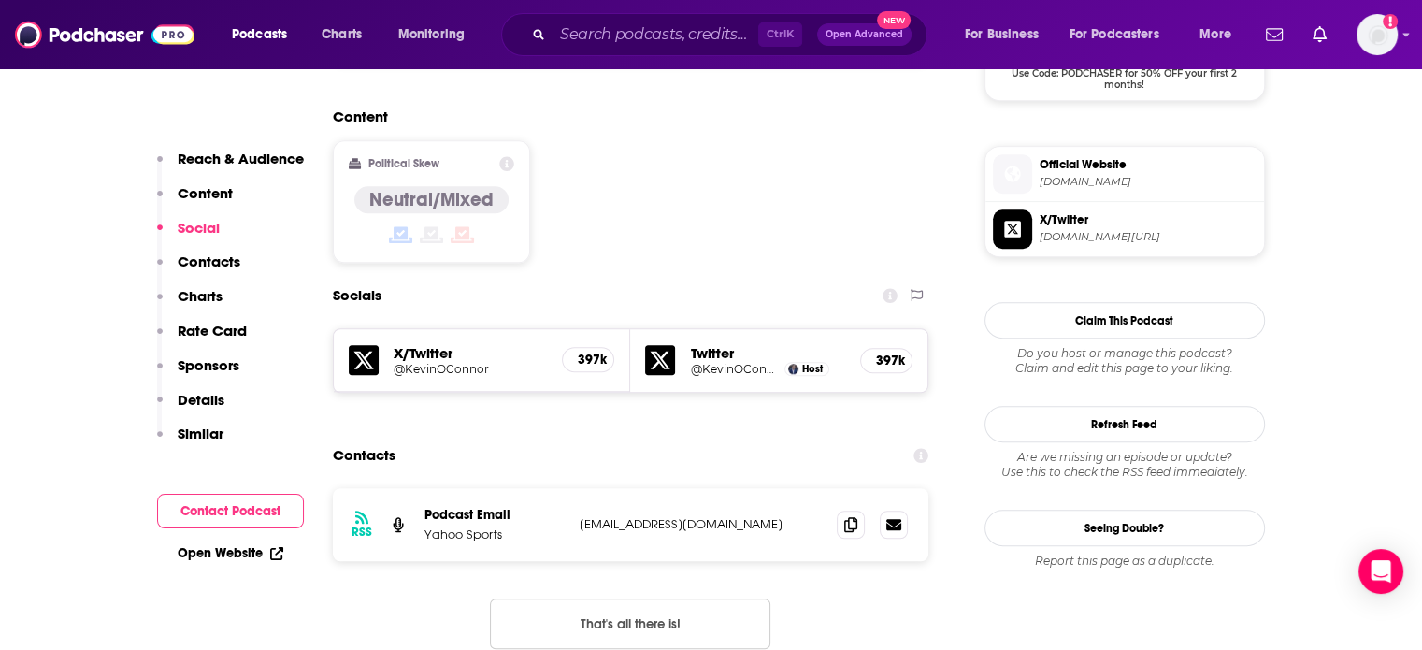
scroll to position [1496, 0]
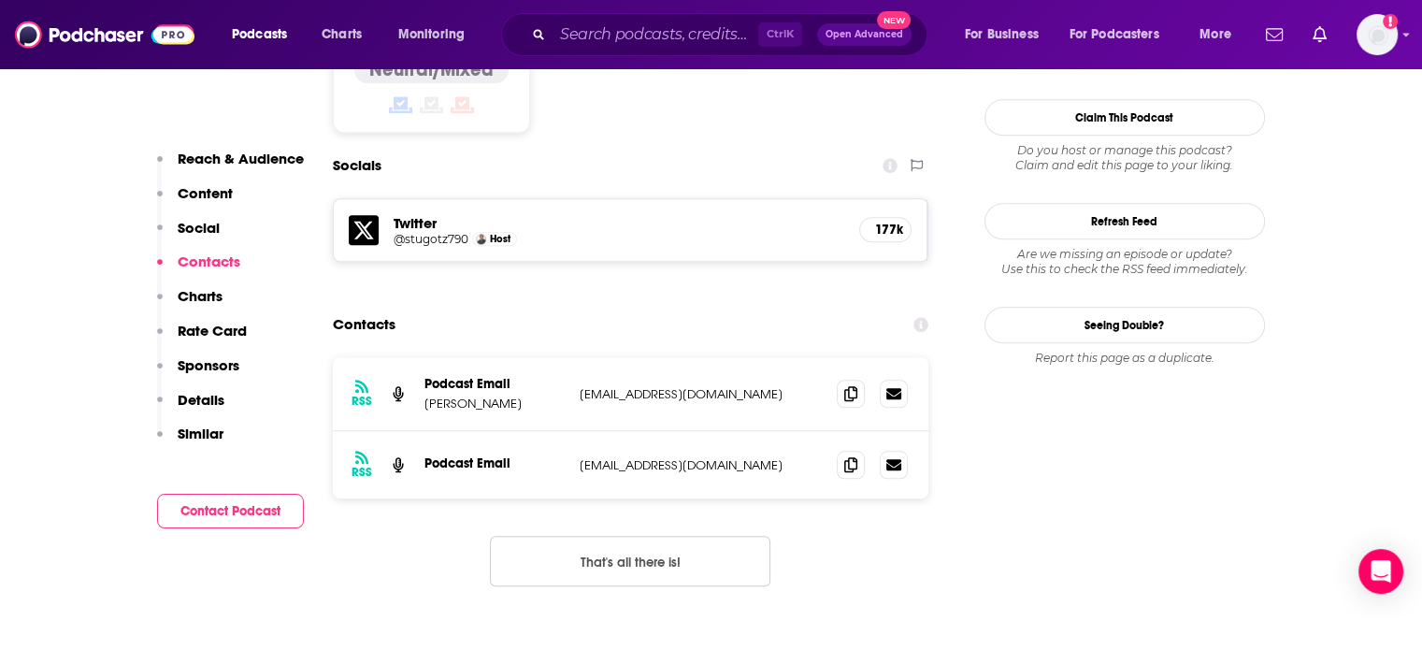
scroll to position [1589, 0]
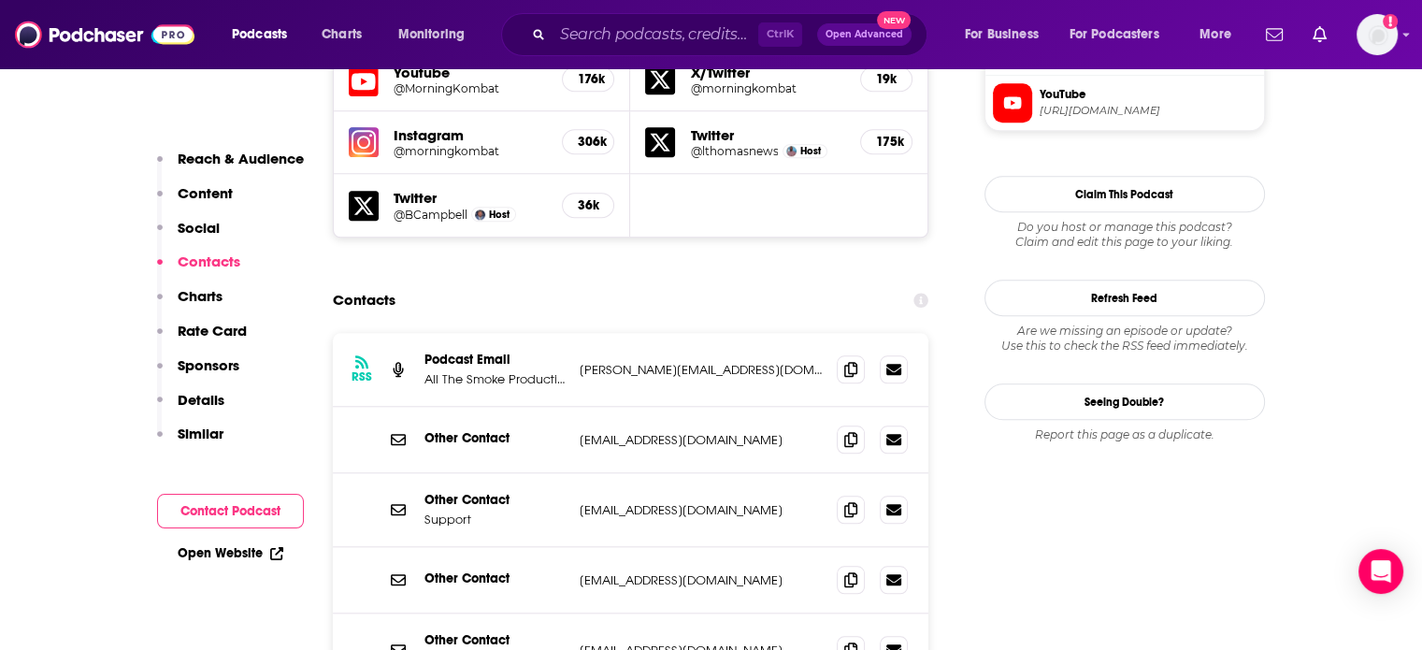
scroll to position [1776, 0]
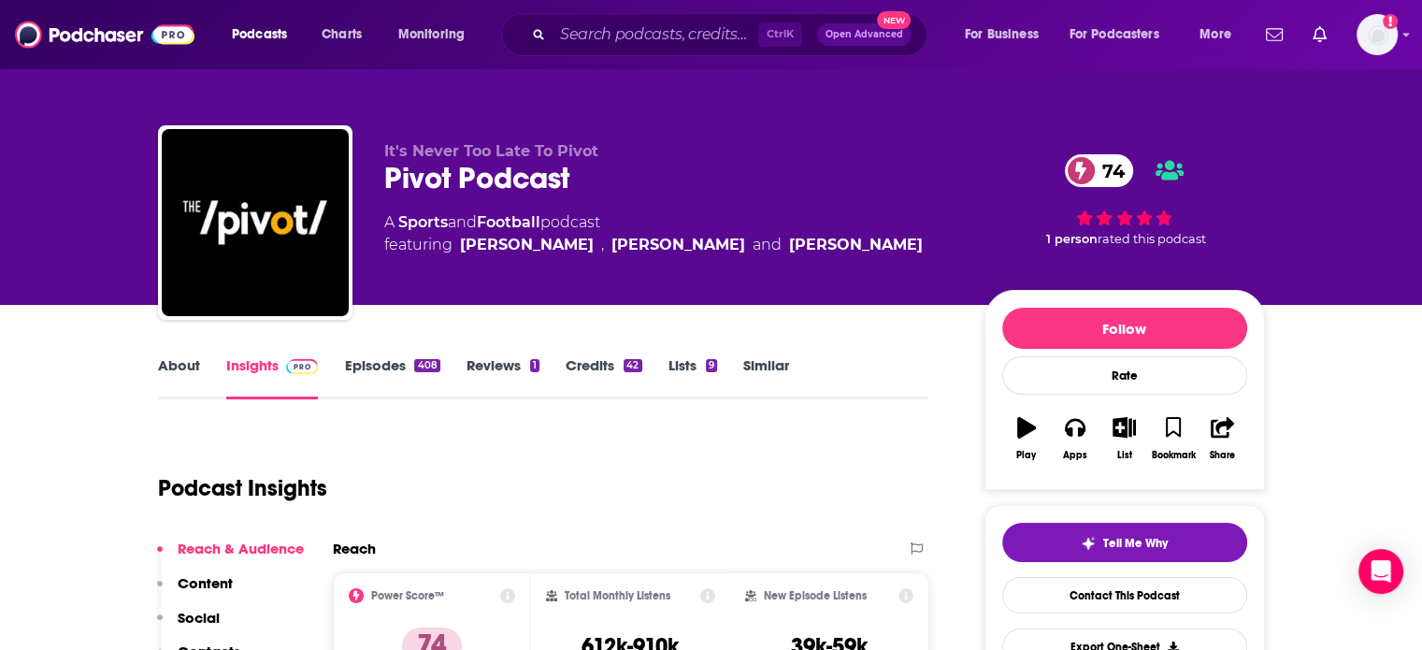
click at [197, 358] on link "About" at bounding box center [179, 377] width 42 height 43
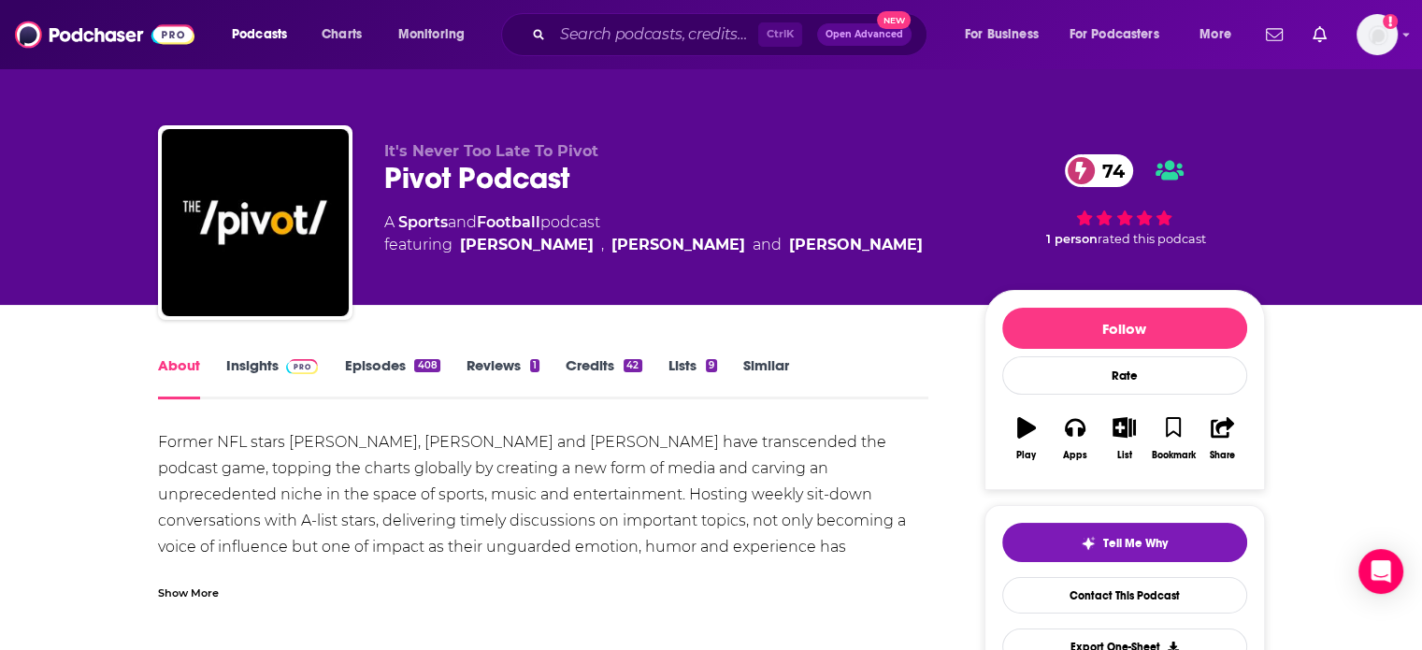
click at [274, 356] on link "Insights" at bounding box center [272, 377] width 93 height 43
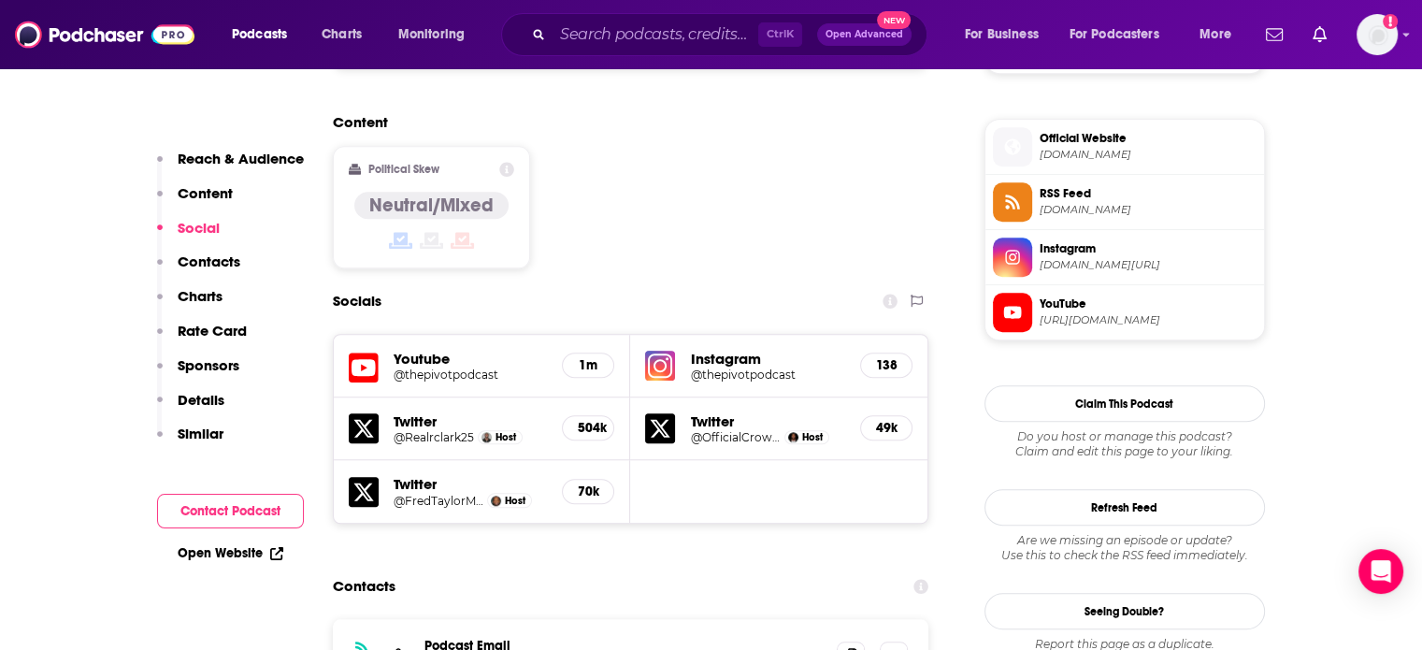
scroll to position [1496, 0]
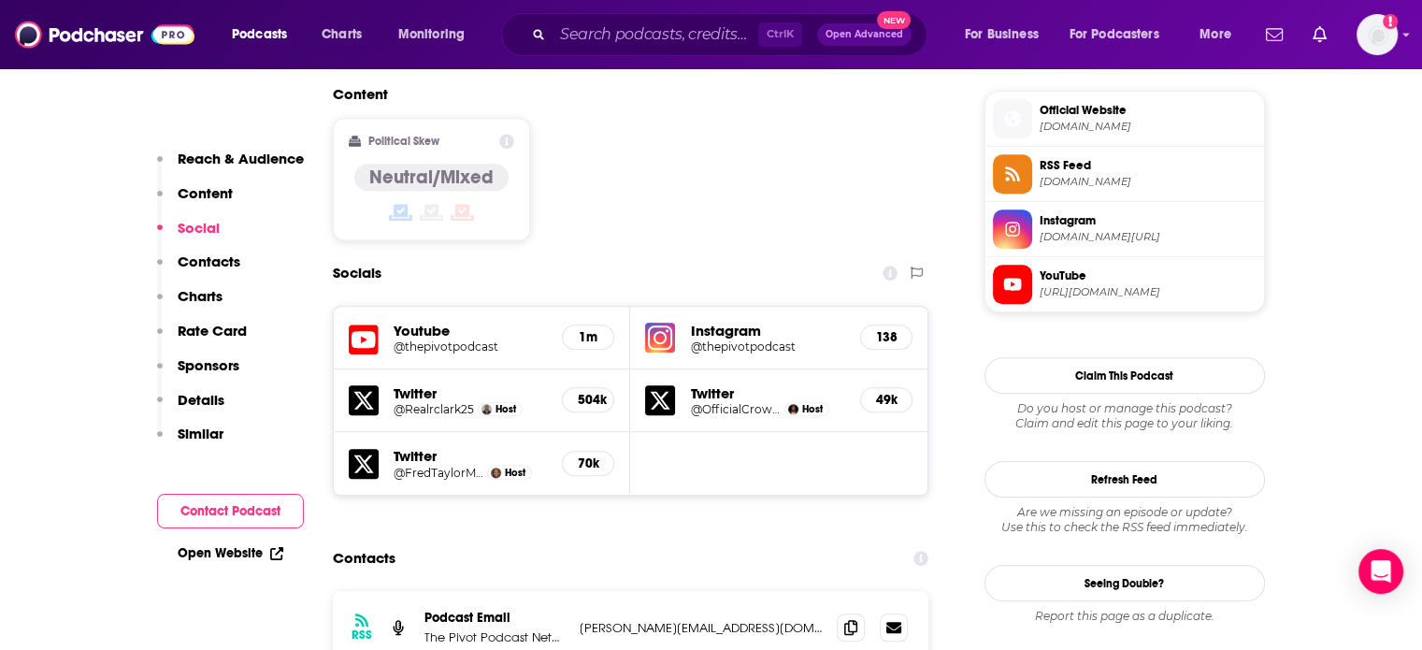
click at [633, 620] on p "alicia@pivotpodcast.com" at bounding box center [701, 628] width 243 height 16
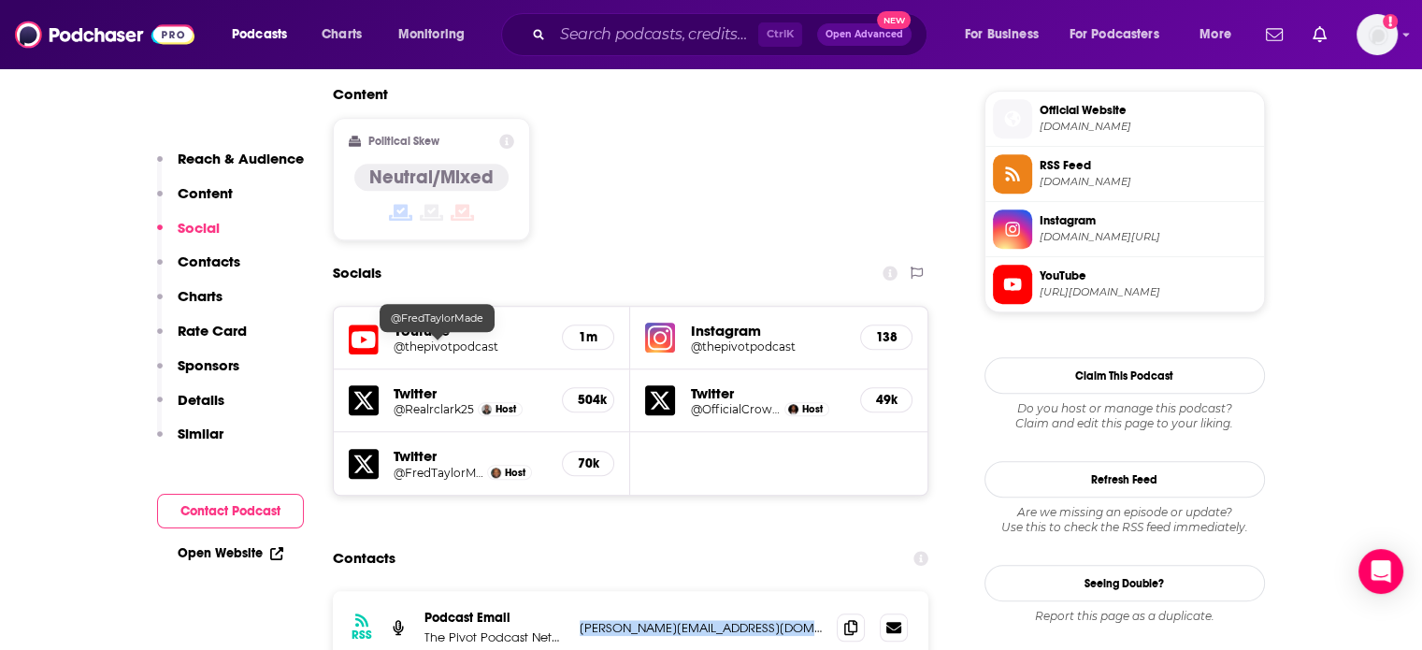
copy div "alicia@pivotpodcast.com alicia@pivotpodcast.com"
click at [611, 591] on div "RSS Podcast Email The Pivot Podcast Network alicia@pivotpodcast.com alicia@pivo…" at bounding box center [631, 627] width 596 height 73
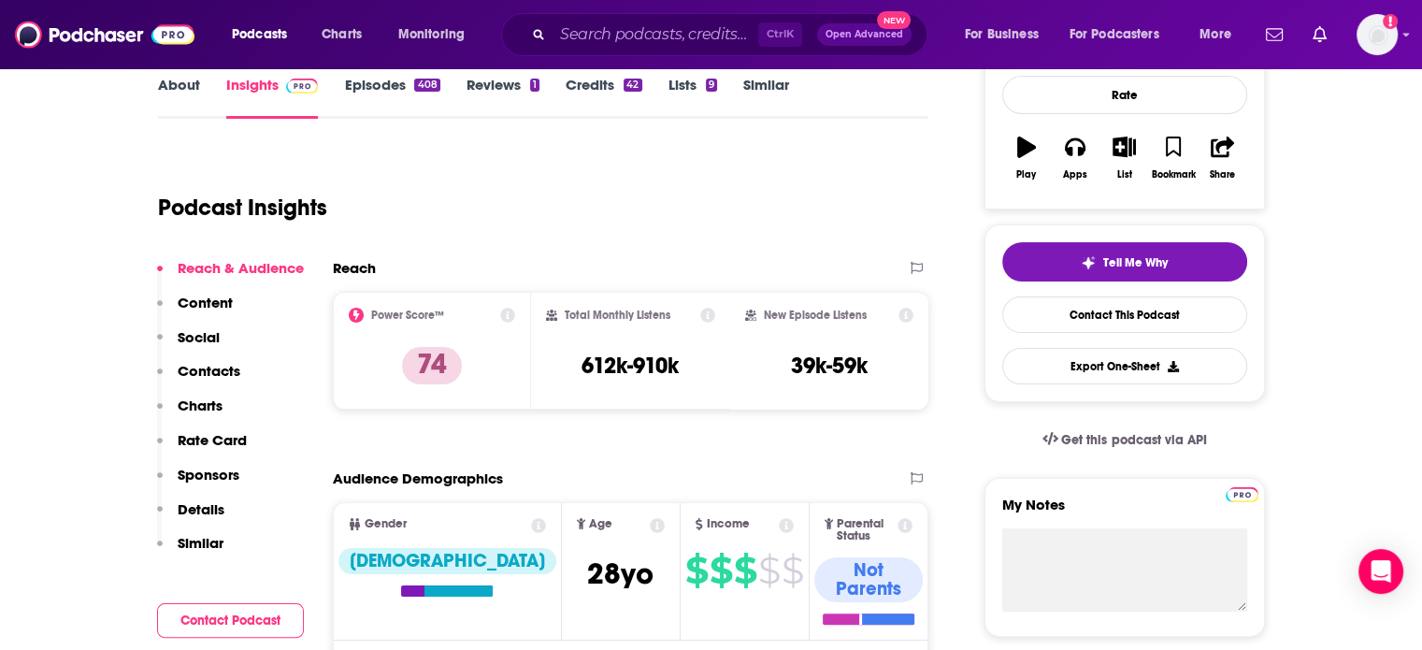
scroll to position [0, 0]
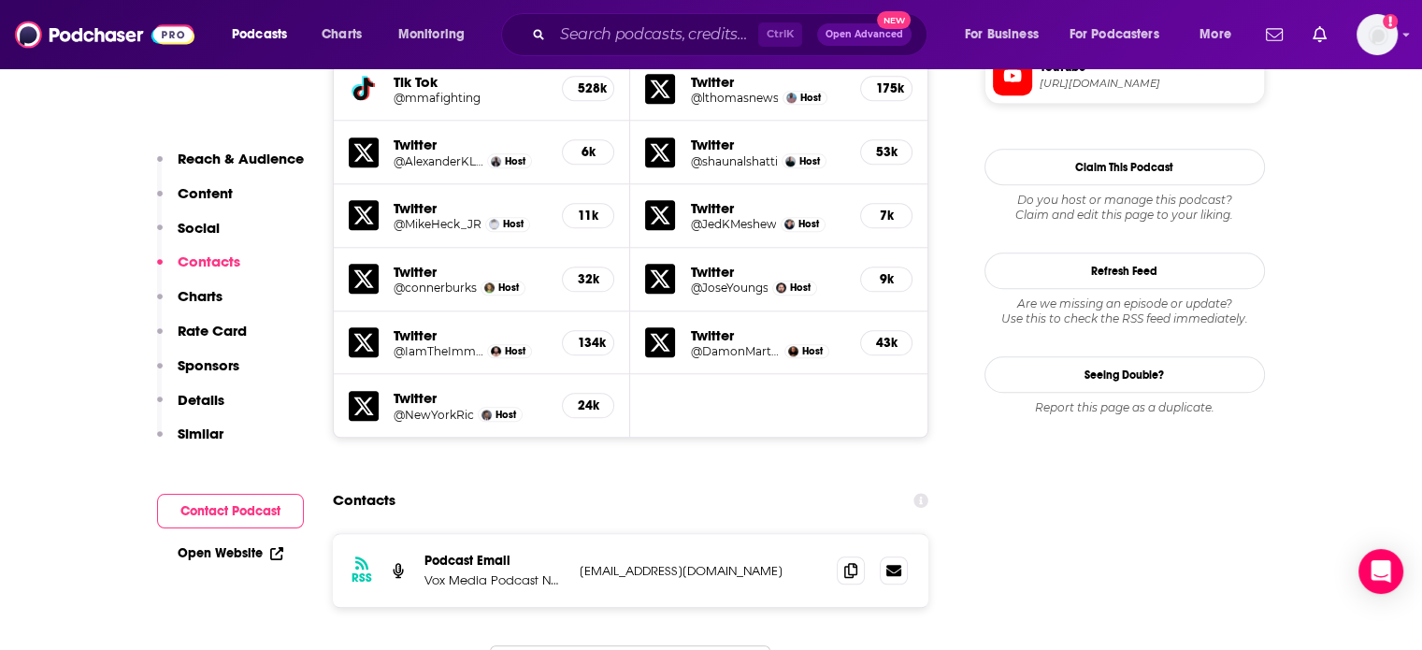
scroll to position [2150, 0]
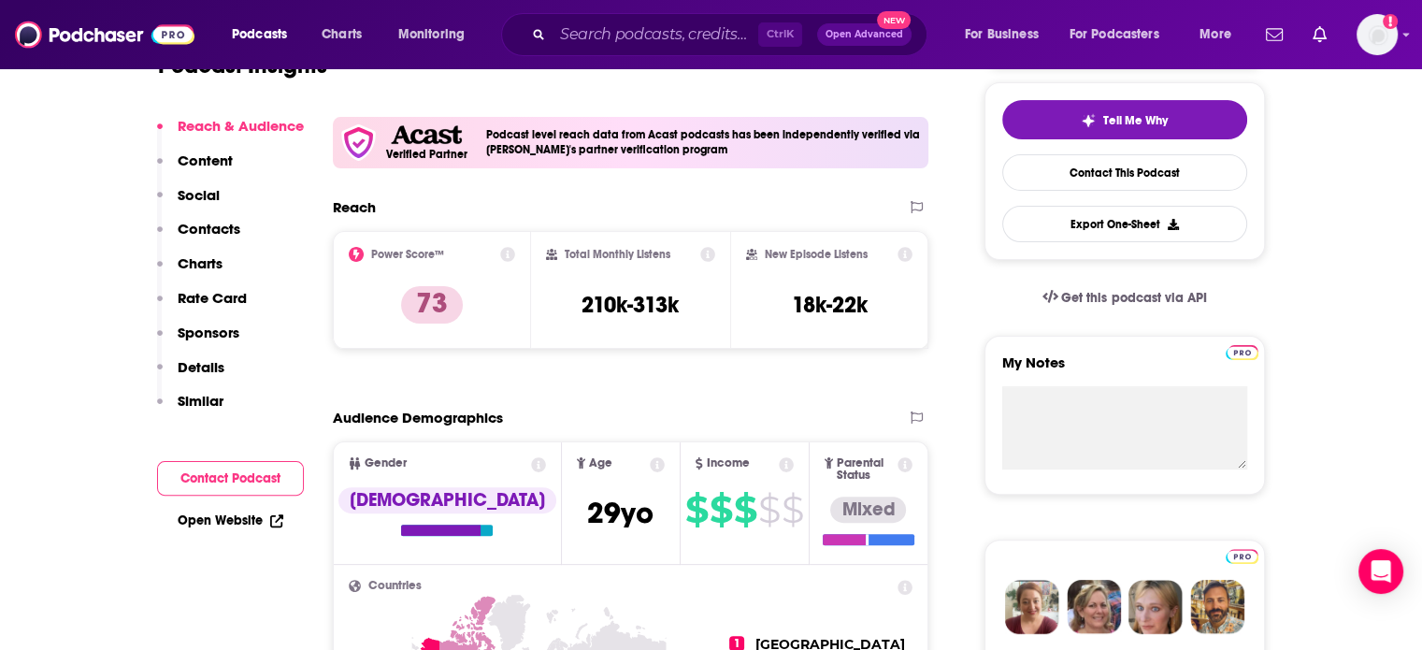
scroll to position [93, 0]
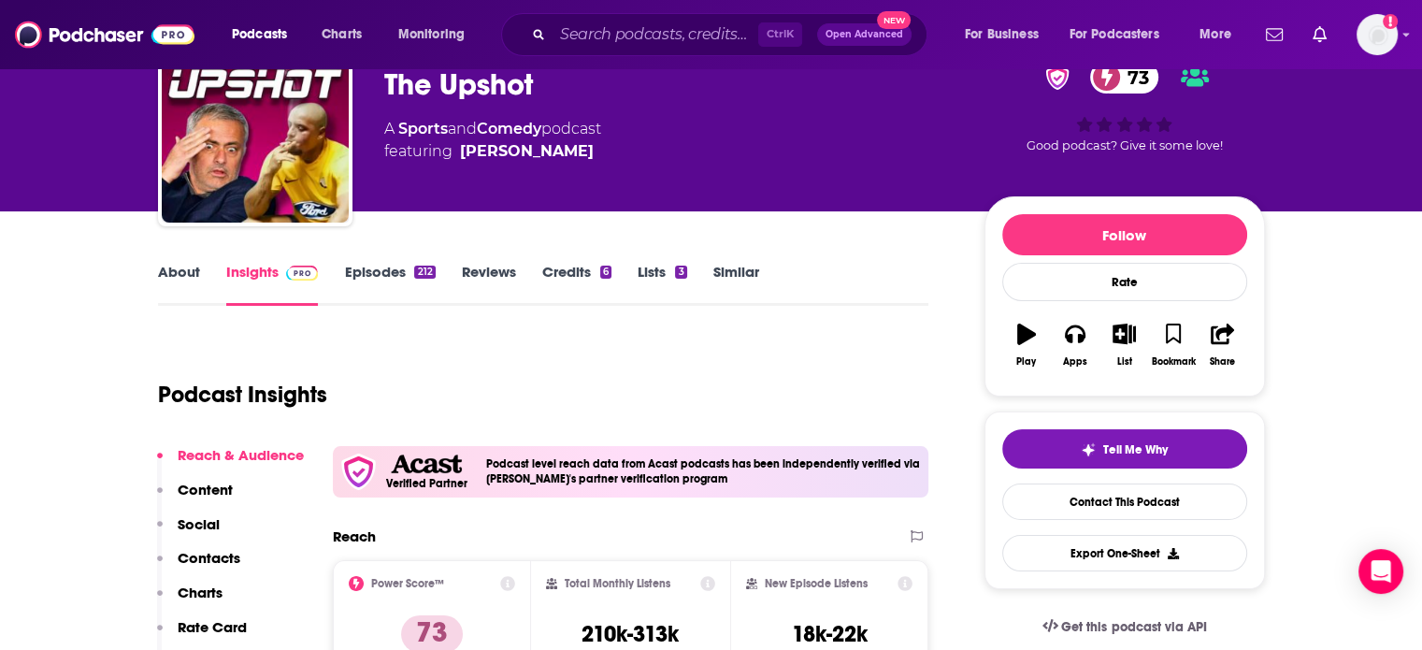
click at [172, 283] on link "About" at bounding box center [179, 284] width 42 height 43
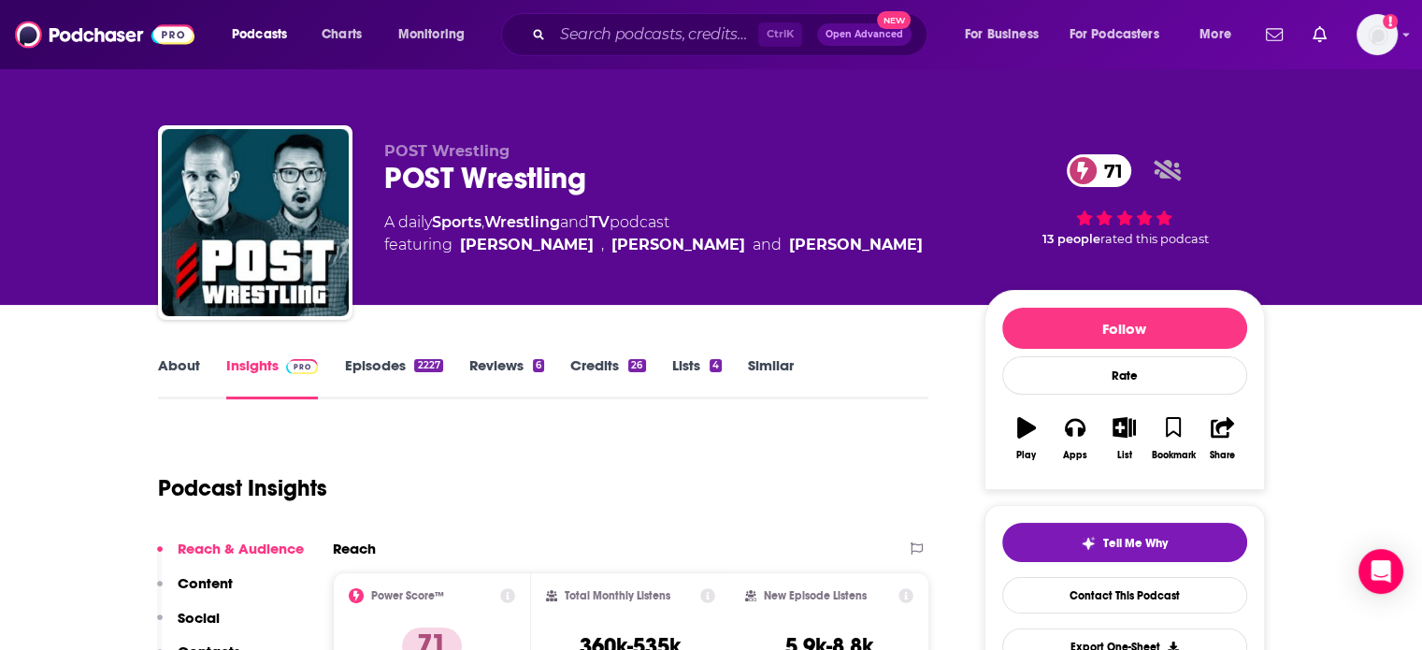
click at [427, 175] on div "POST Wrestling 71" at bounding box center [669, 178] width 570 height 36
click at [428, 175] on div "POST Wrestling 71" at bounding box center [669, 178] width 570 height 36
click at [366, 366] on link "Episodes 2227" at bounding box center [393, 377] width 98 height 43
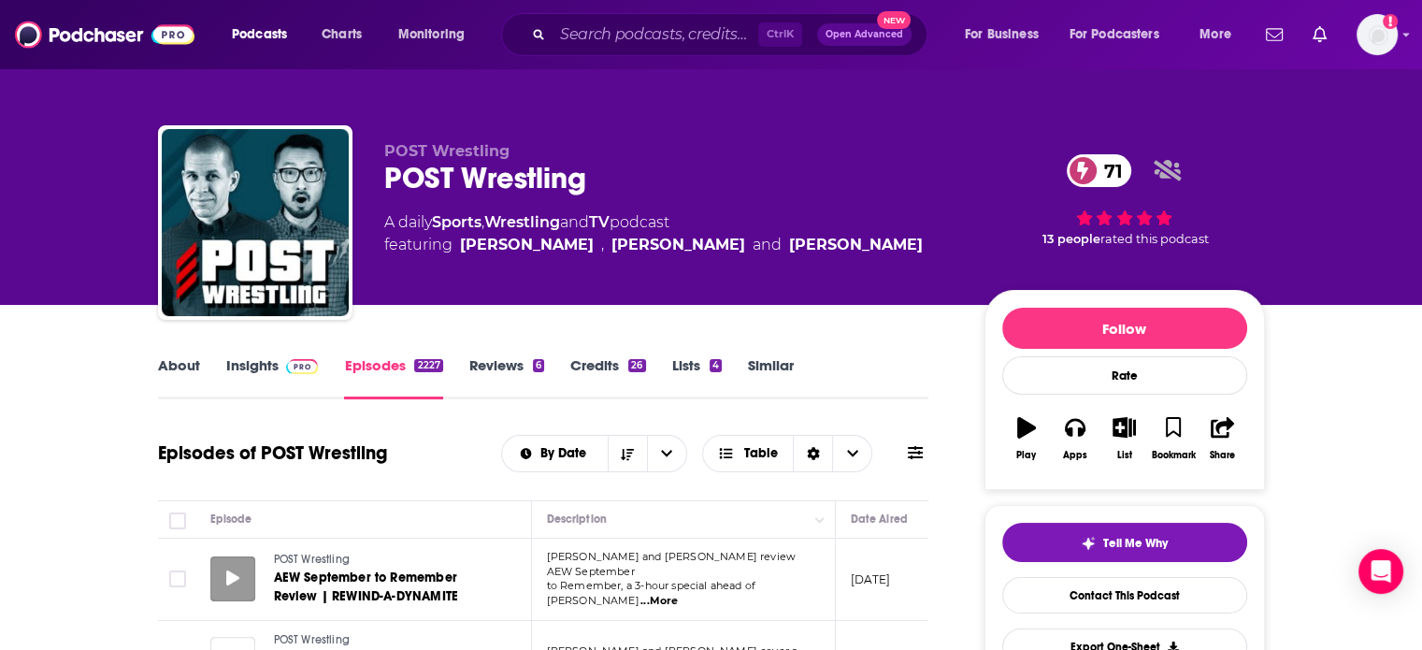
scroll to position [187, 0]
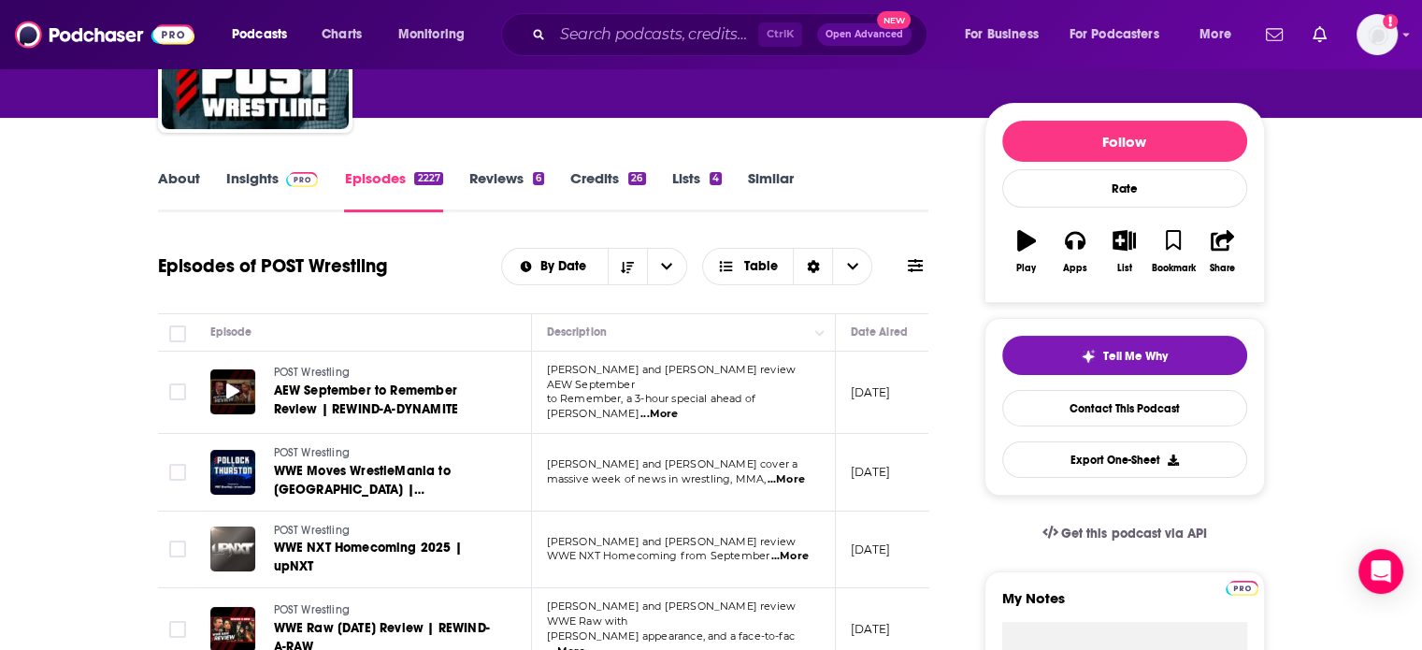
click at [226, 387] on icon at bounding box center [232, 390] width 13 height 15
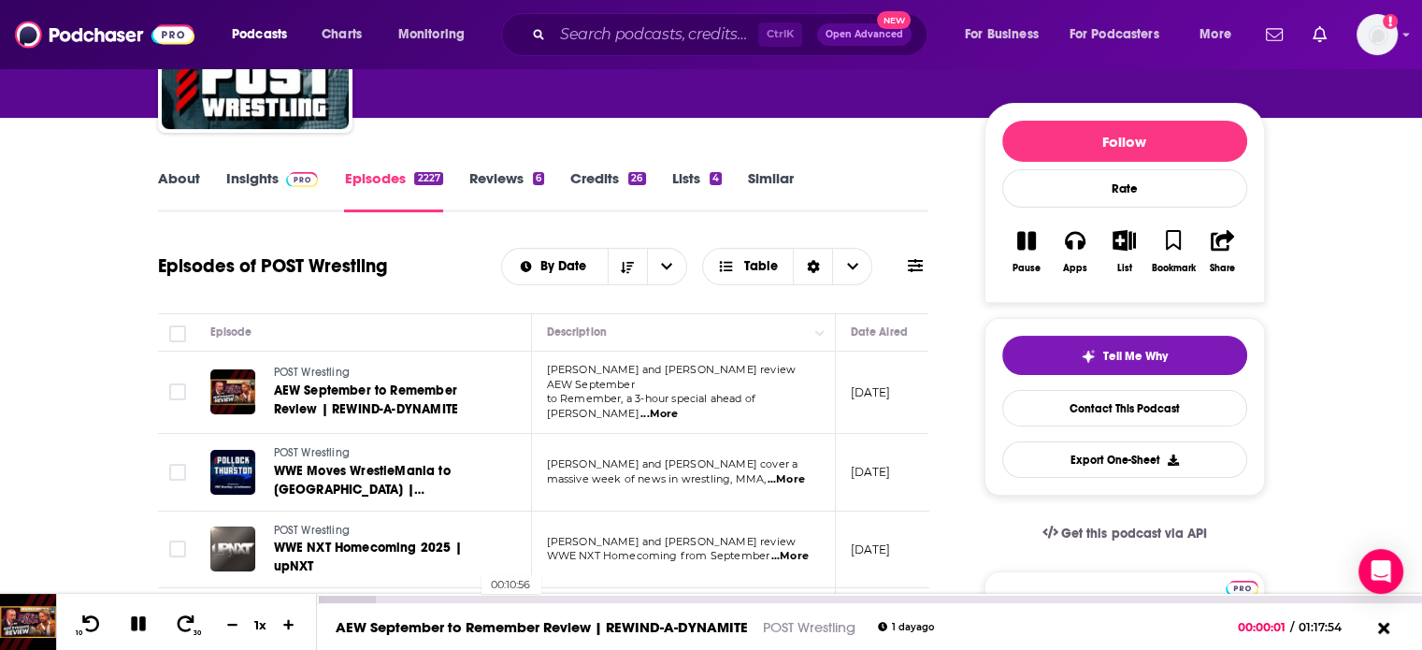
click at [472, 597] on div "00:10:56" at bounding box center [869, 598] width 1105 height 7
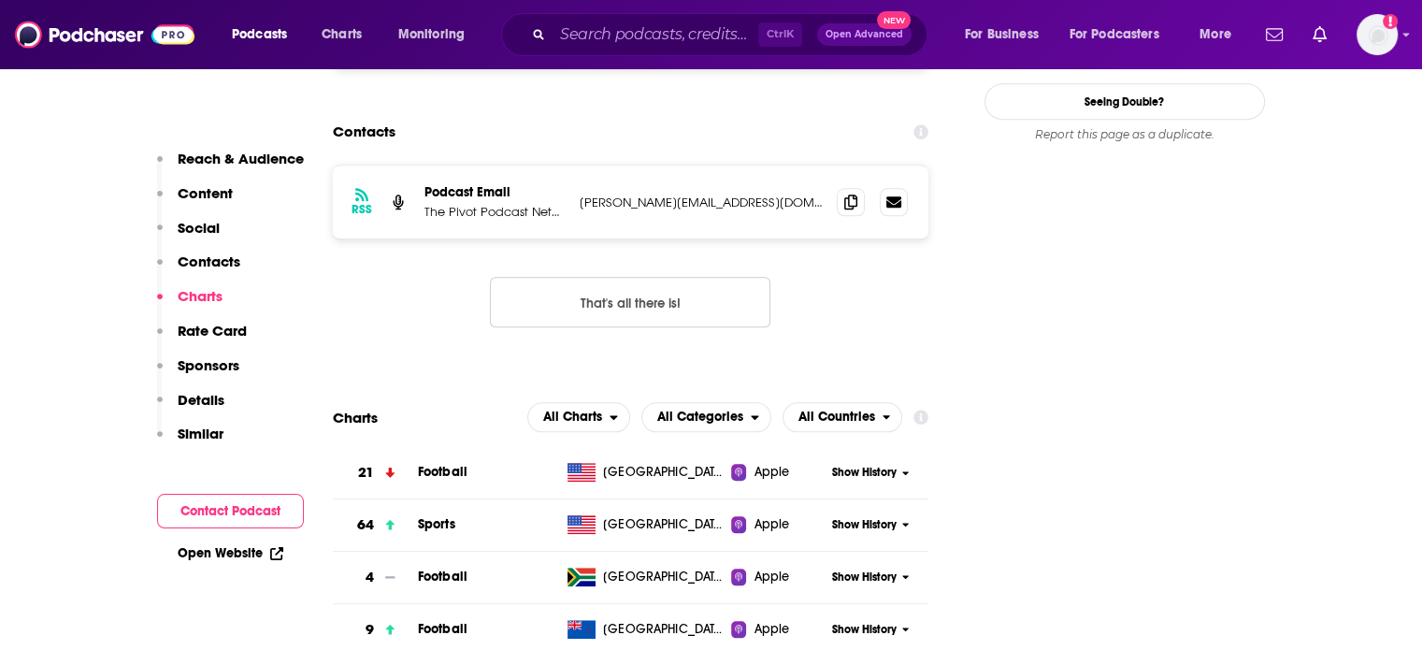
scroll to position [1683, 0]
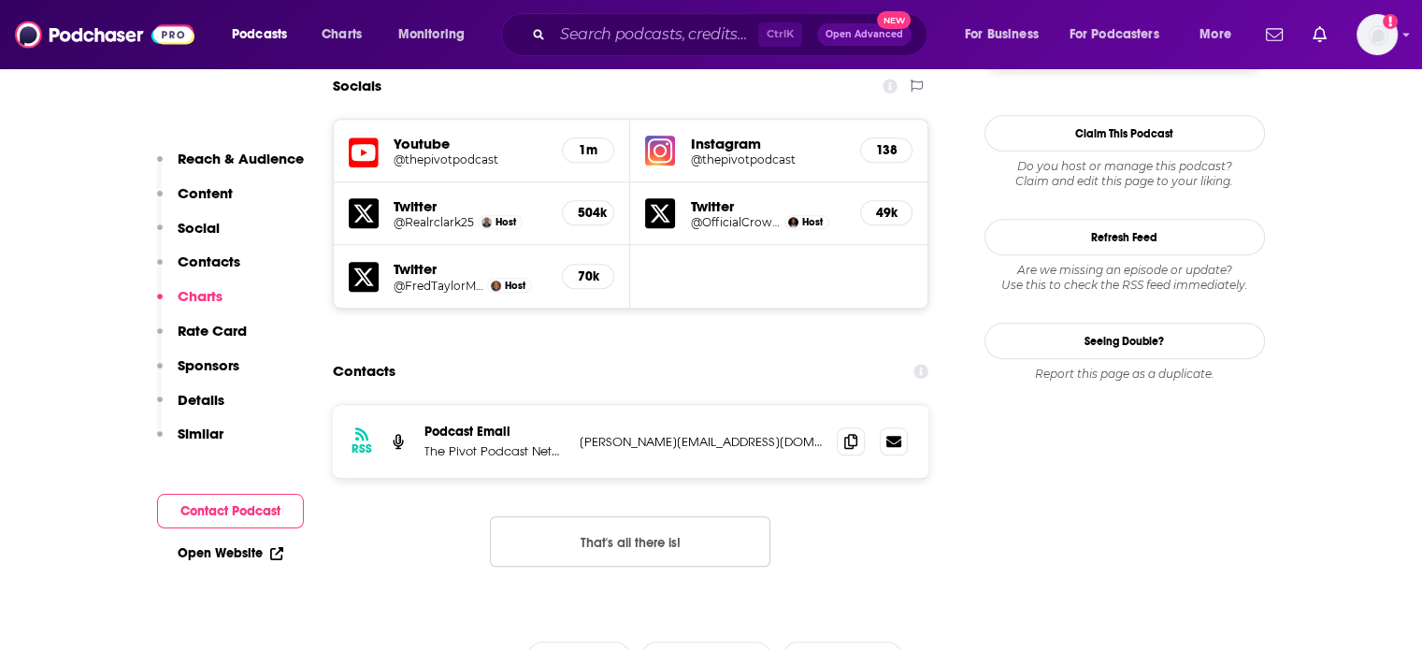
click at [643, 434] on p "[PERSON_NAME][EMAIL_ADDRESS][DOMAIN_NAME]" at bounding box center [701, 442] width 243 height 16
copy div "[PERSON_NAME][EMAIL_ADDRESS][DOMAIN_NAME] [PERSON_NAME][EMAIL_ADDRESS][DOMAIN_N…"
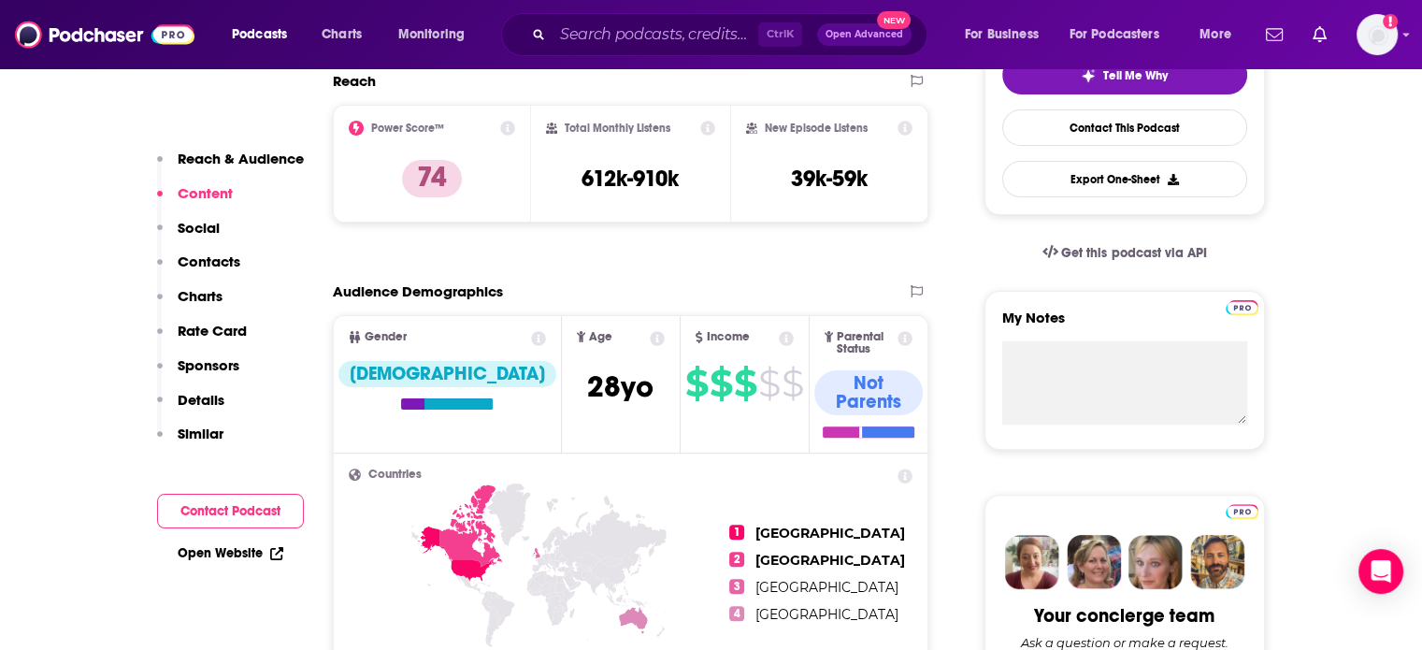
scroll to position [0, 0]
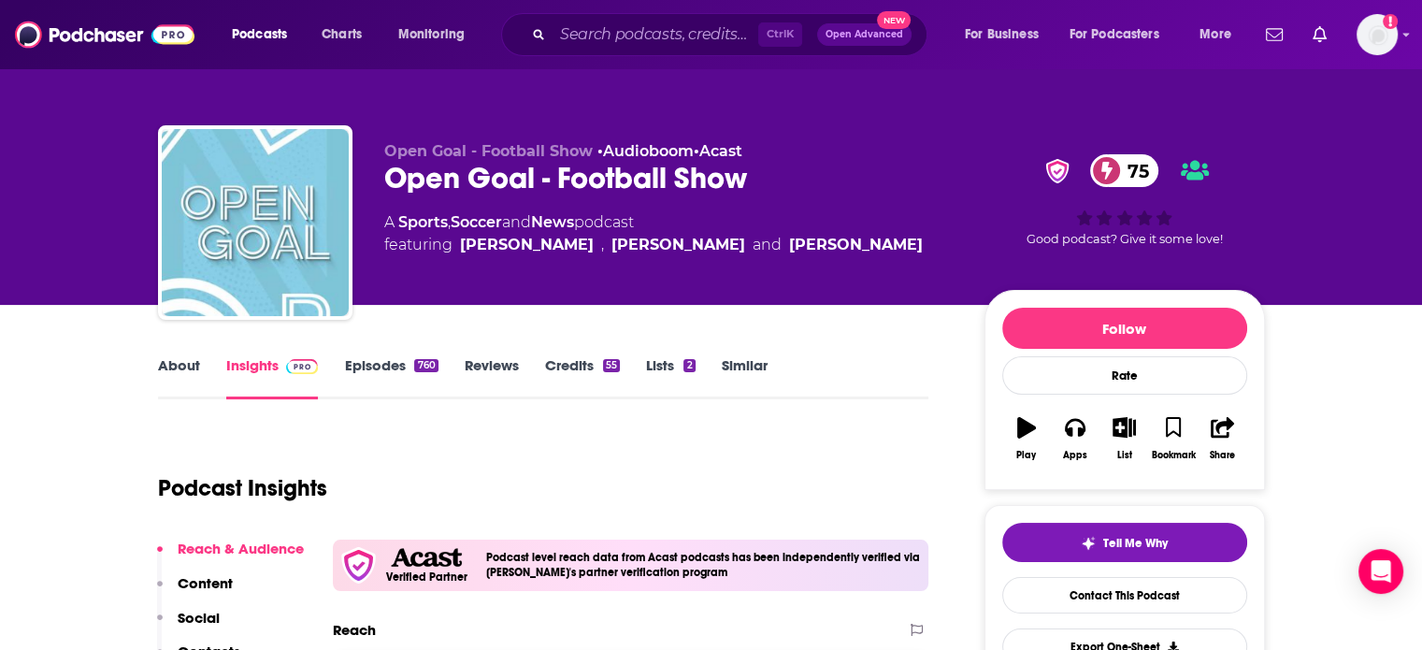
click at [475, 191] on div "Open Goal - Football Show 75" at bounding box center [669, 178] width 570 height 36
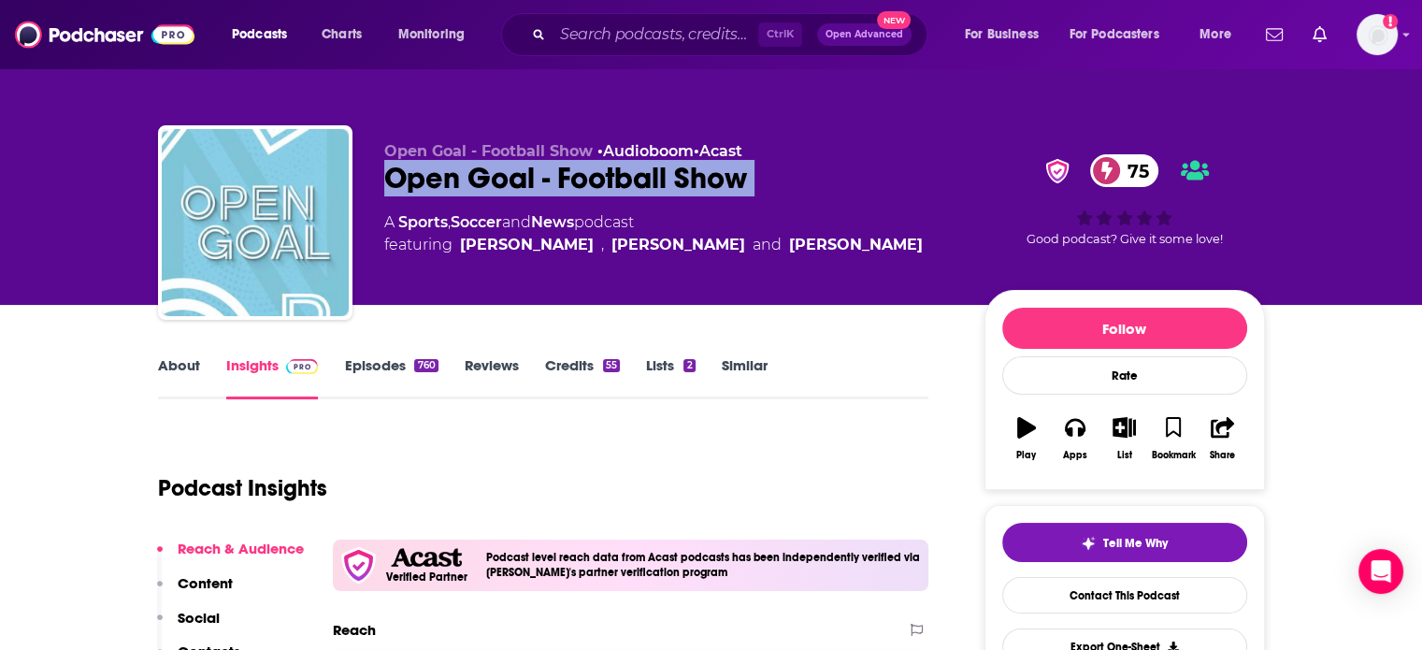
click at [475, 191] on div "Open Goal - Football Show 75" at bounding box center [669, 178] width 570 height 36
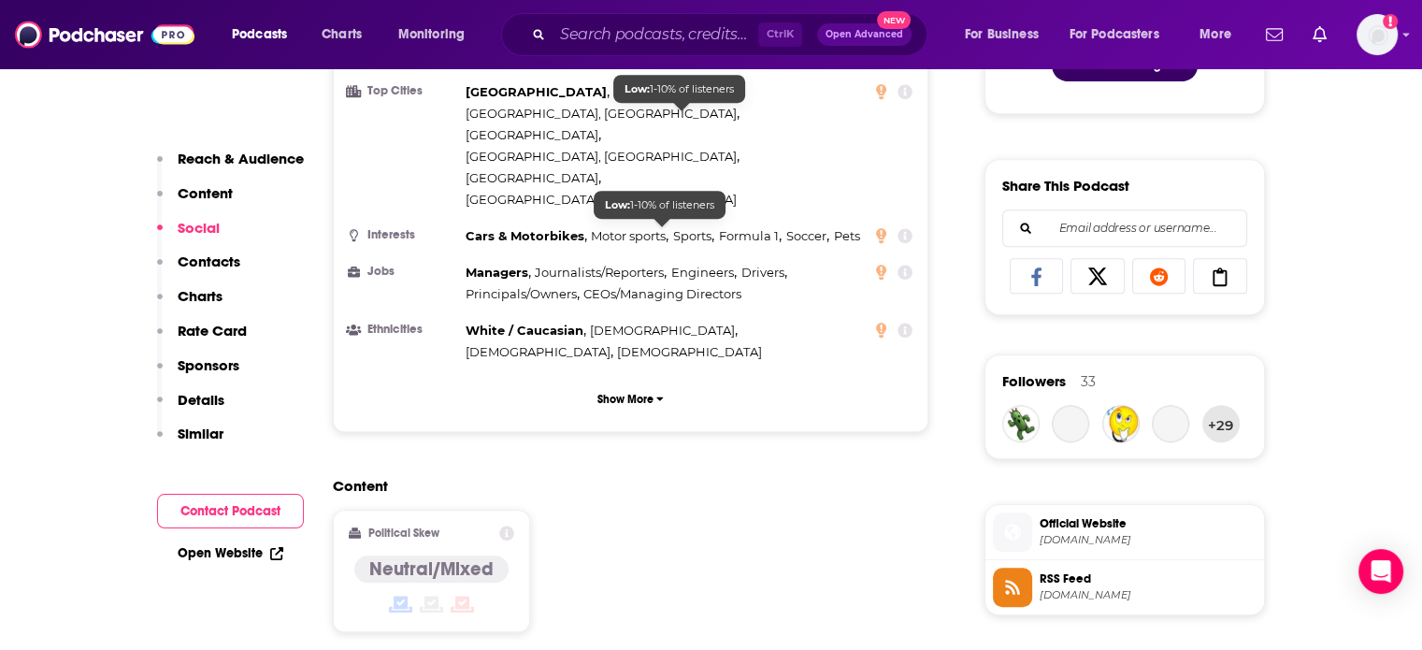
scroll to position [1402, 0]
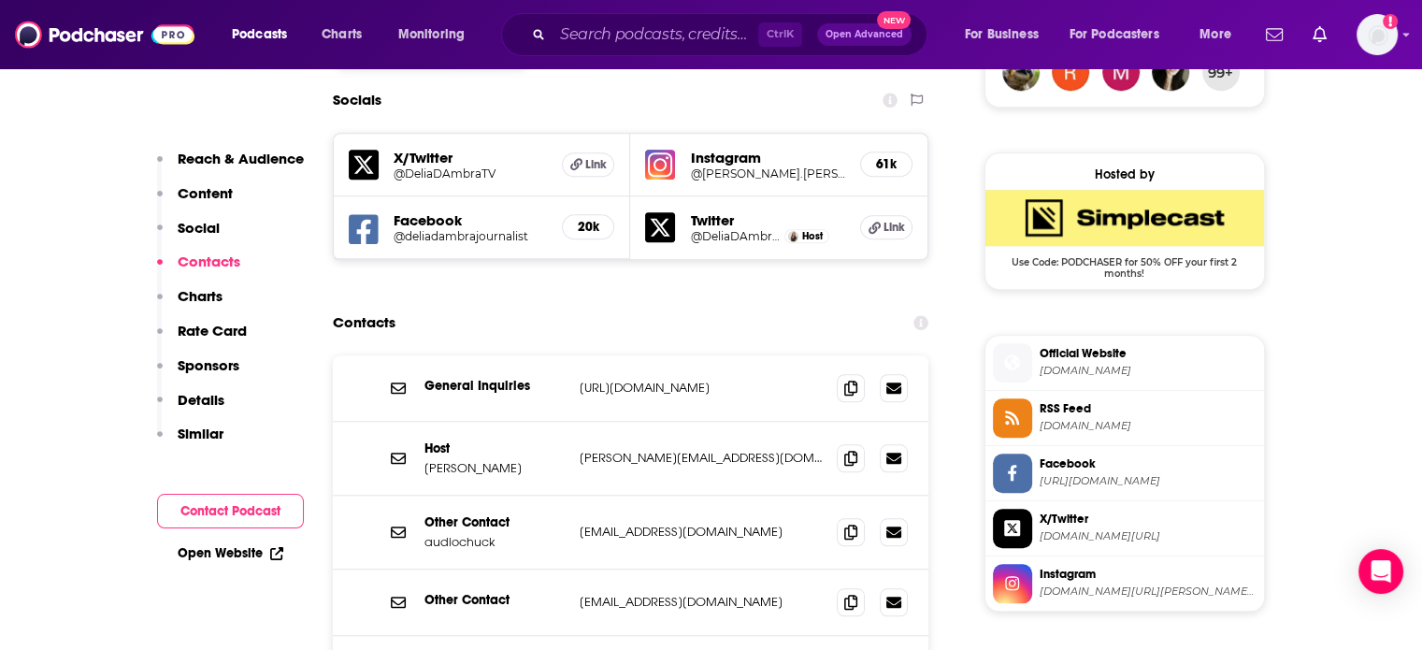
scroll to position [1683, 0]
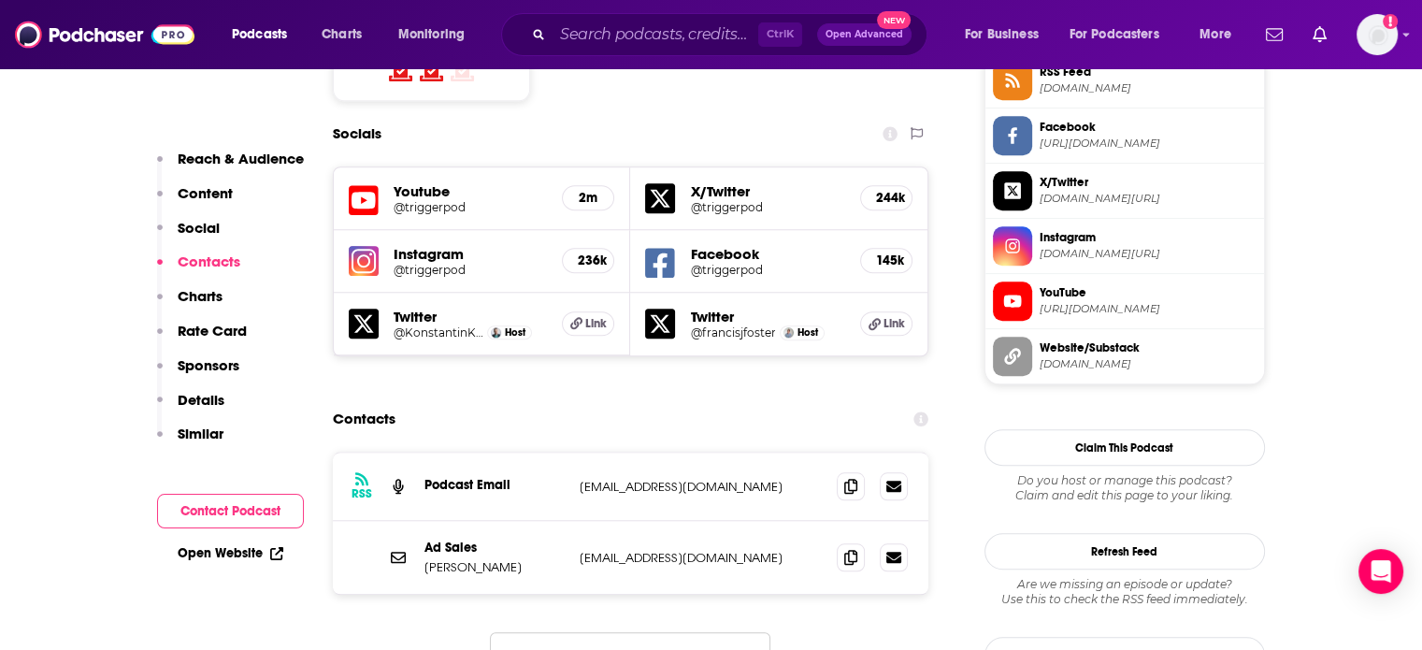
scroll to position [1870, 0]
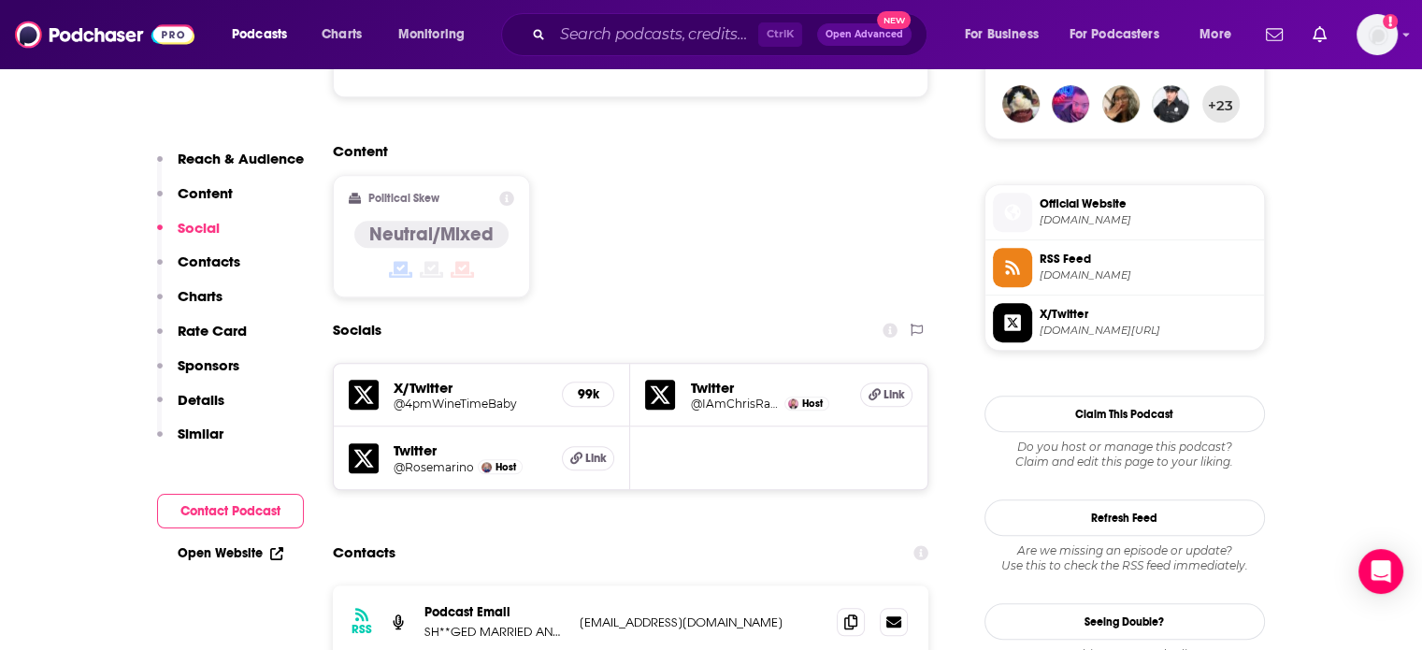
scroll to position [1589, 0]
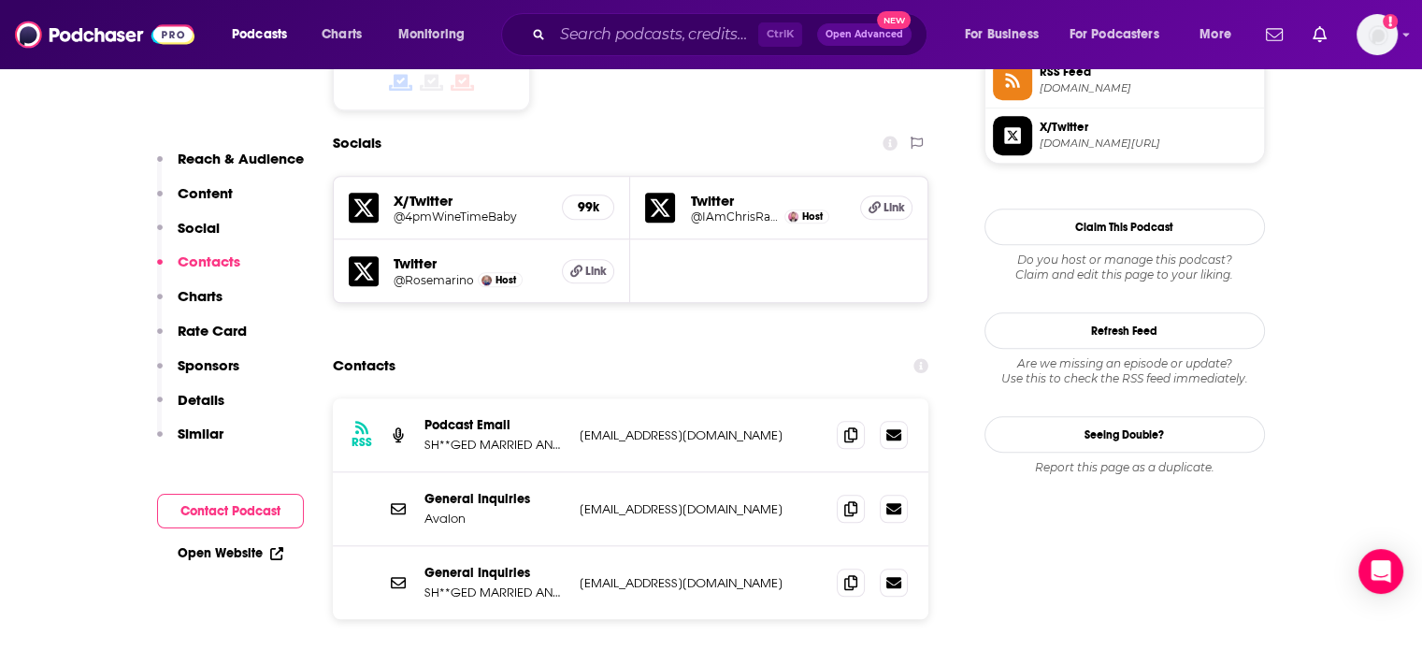
click at [682, 575] on p "smapodcast@gmail.com" at bounding box center [701, 583] width 243 height 16
copy div "smapodcast@gmail.com smapodcast@gmail.com"
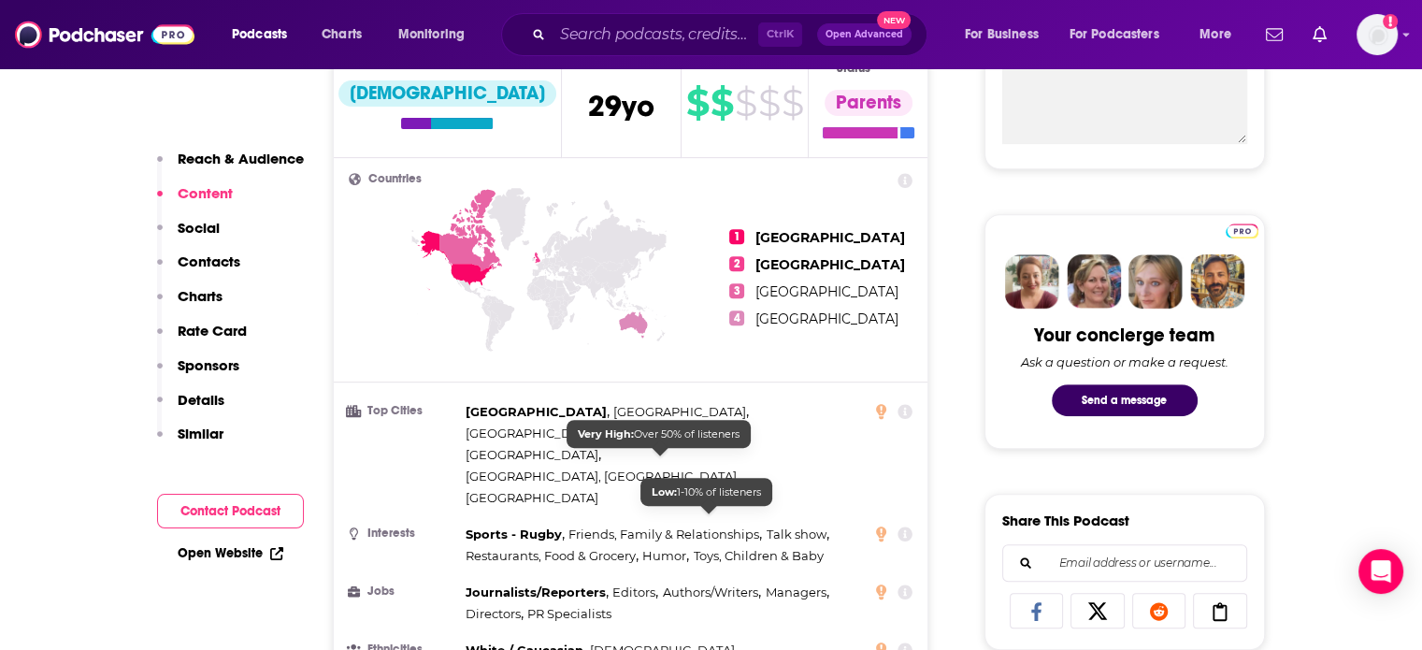
scroll to position [0, 0]
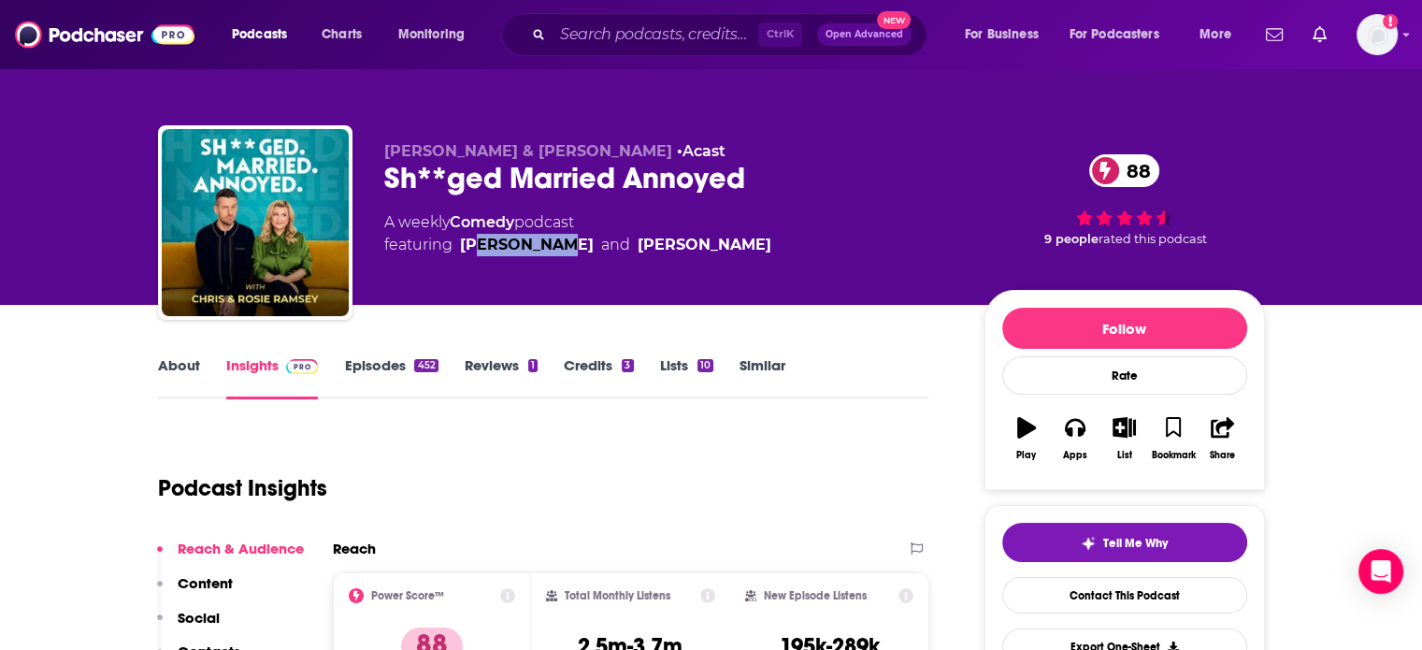
drag, startPoint x: 561, startPoint y: 264, endPoint x: 476, endPoint y: 263, distance: 85.1
click at [476, 263] on div "Chris & Rosie Ramsey • Acast Sh**ged Married Annoyed 88 A weekly Comedy podcast…" at bounding box center [669, 217] width 570 height 150
drag, startPoint x: 563, startPoint y: 263, endPoint x: 461, endPoint y: 261, distance: 101.9
click at [461, 261] on div "Chris & Rosie Ramsey • Acast Sh**ged Married Annoyed 88 A weekly Comedy podcast…" at bounding box center [669, 217] width 570 height 150
copy link "Chris Ramsey"
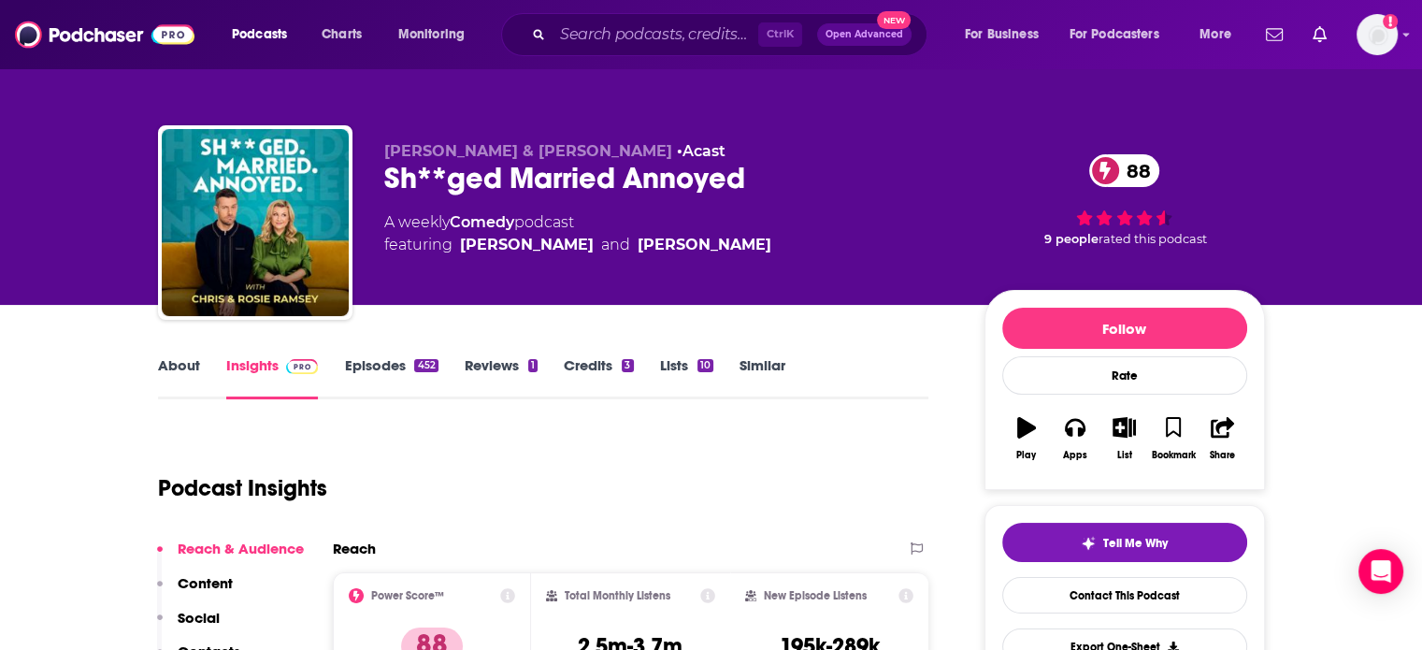
click at [413, 184] on div "Sh**ged Married Annoyed 88" at bounding box center [669, 178] width 570 height 36
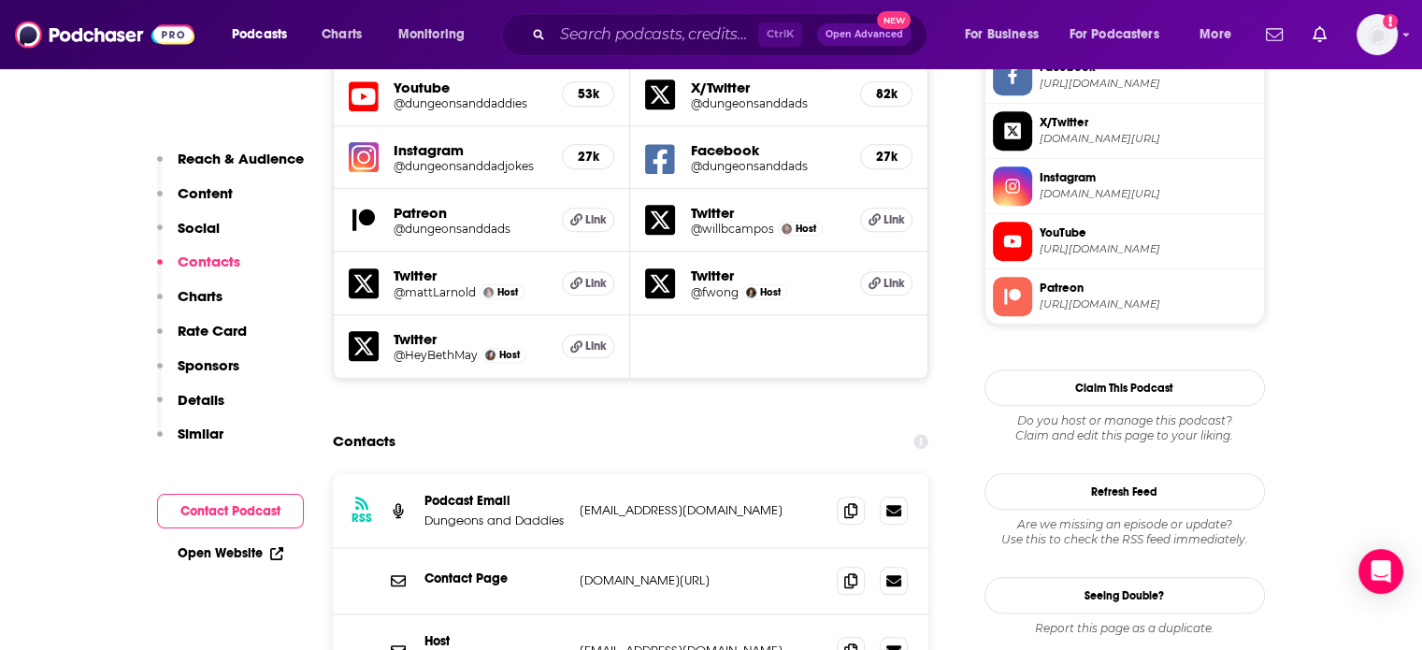
scroll to position [2057, 0]
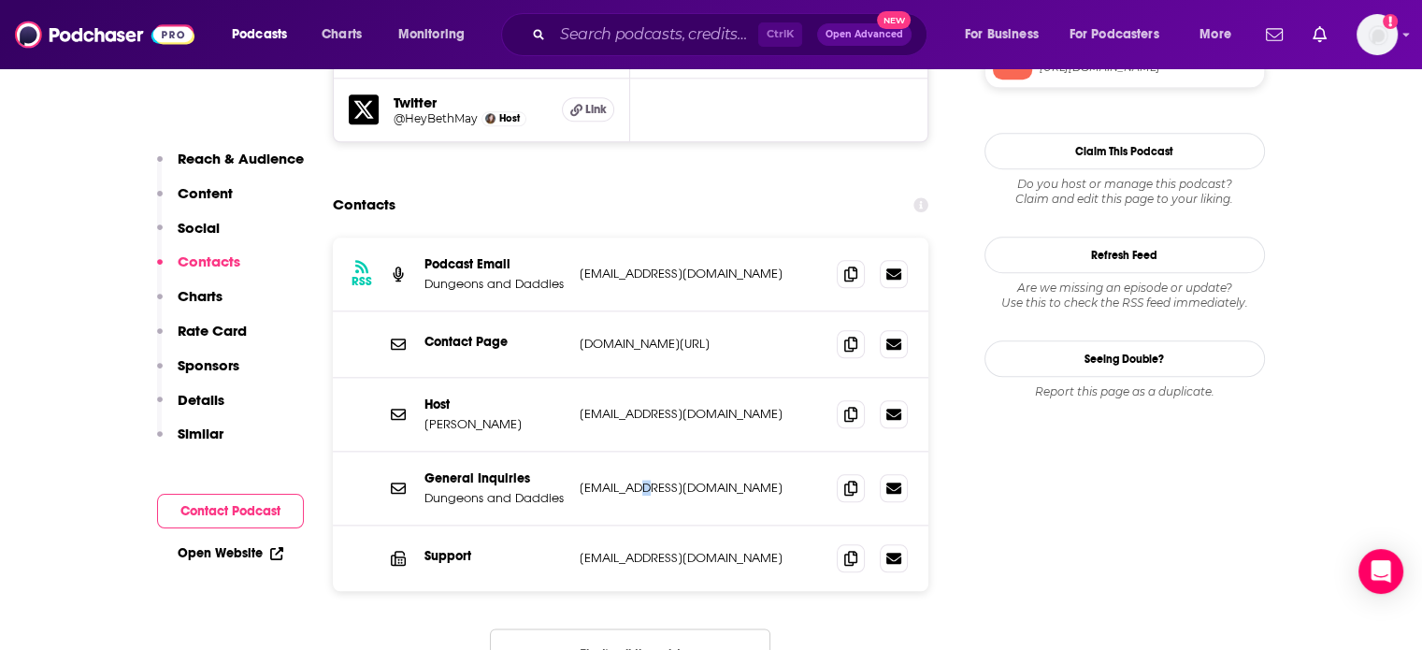
click at [645, 480] on p "contact@dungeonsanddaddies.com" at bounding box center [701, 488] width 243 height 16
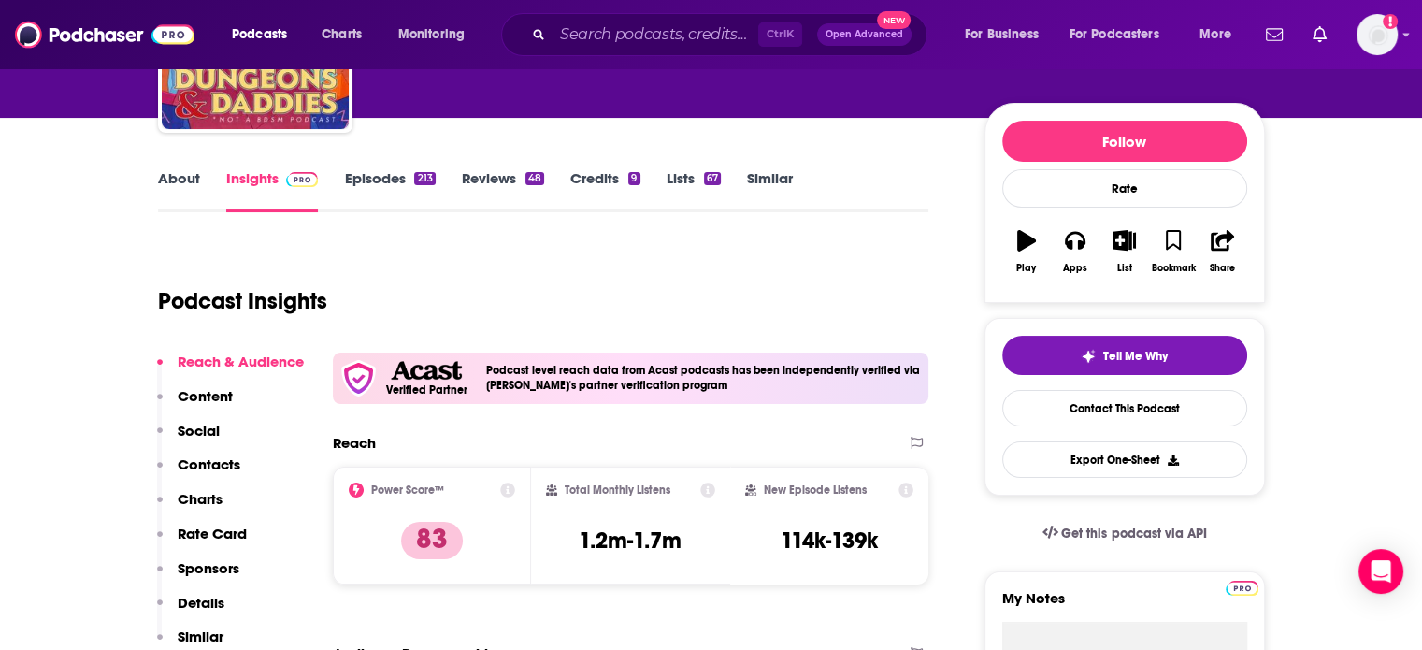
scroll to position [0, 0]
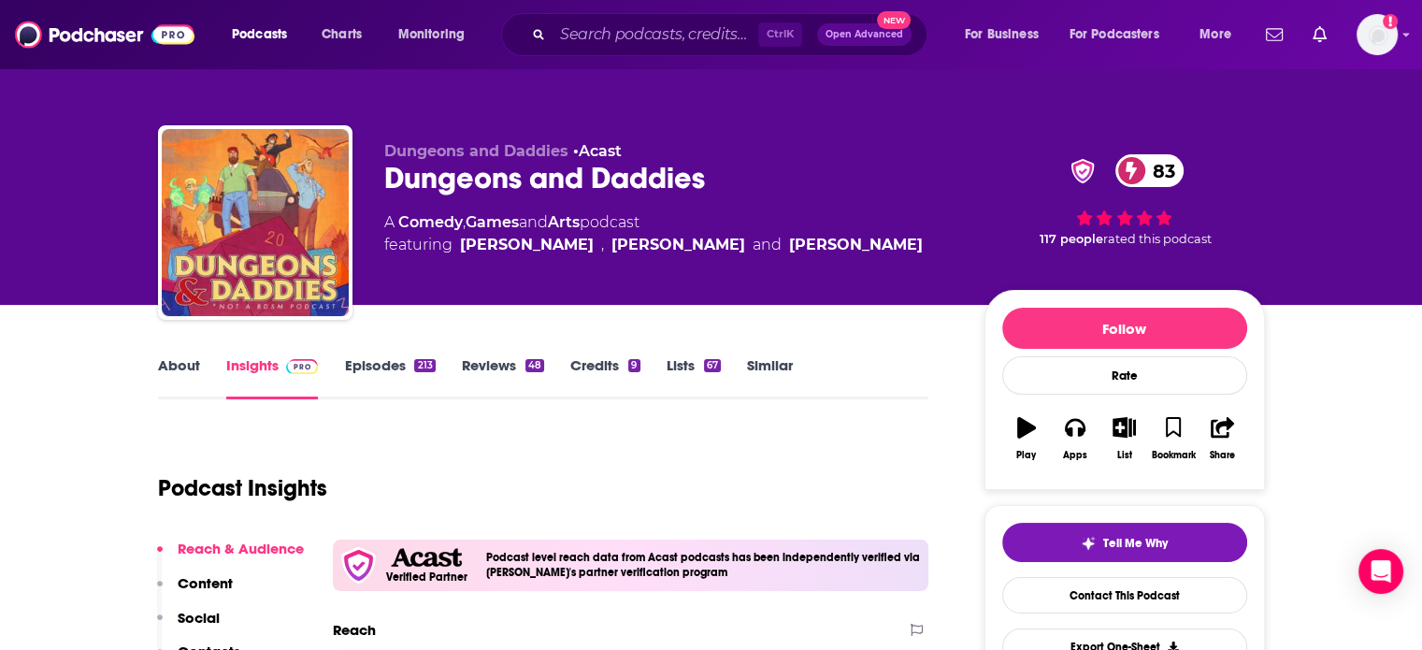
click at [455, 179] on div "Dungeons and Daddies 83" at bounding box center [669, 178] width 570 height 36
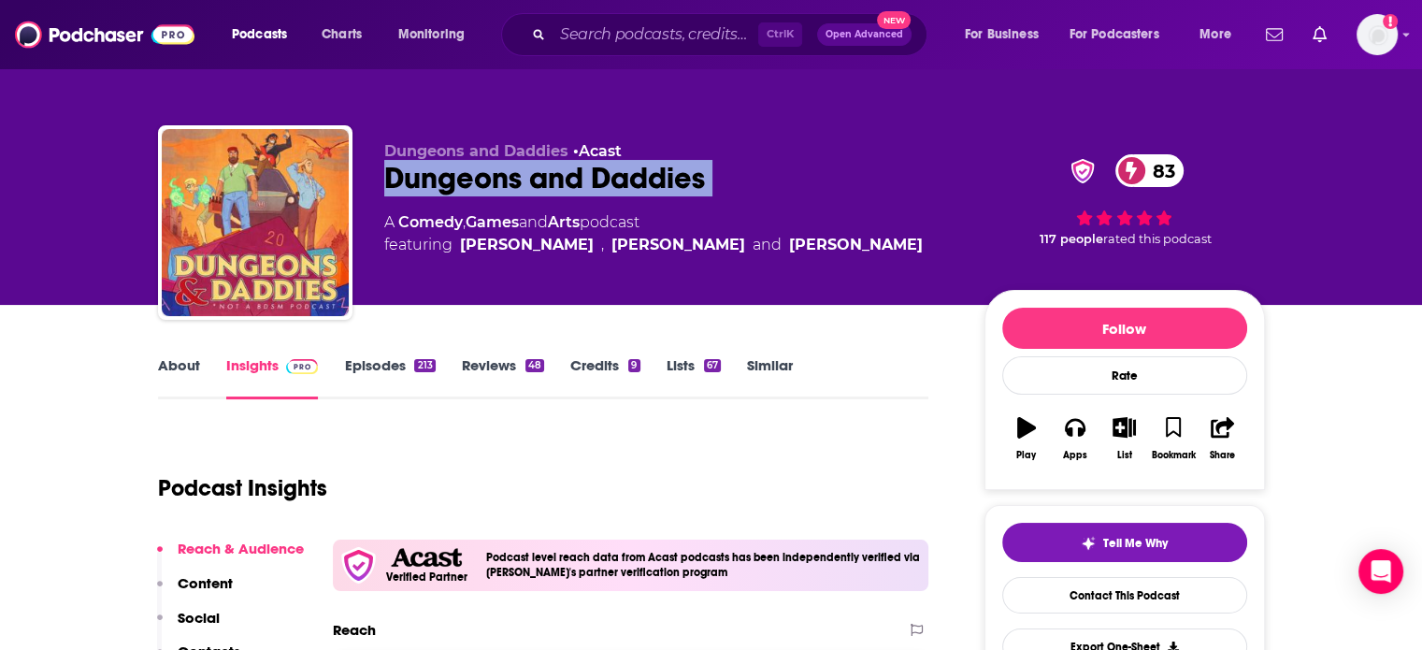
click at [455, 179] on div "Dungeons and Daddies 83" at bounding box center [669, 178] width 570 height 36
copy div "Dungeons and Daddies 83"
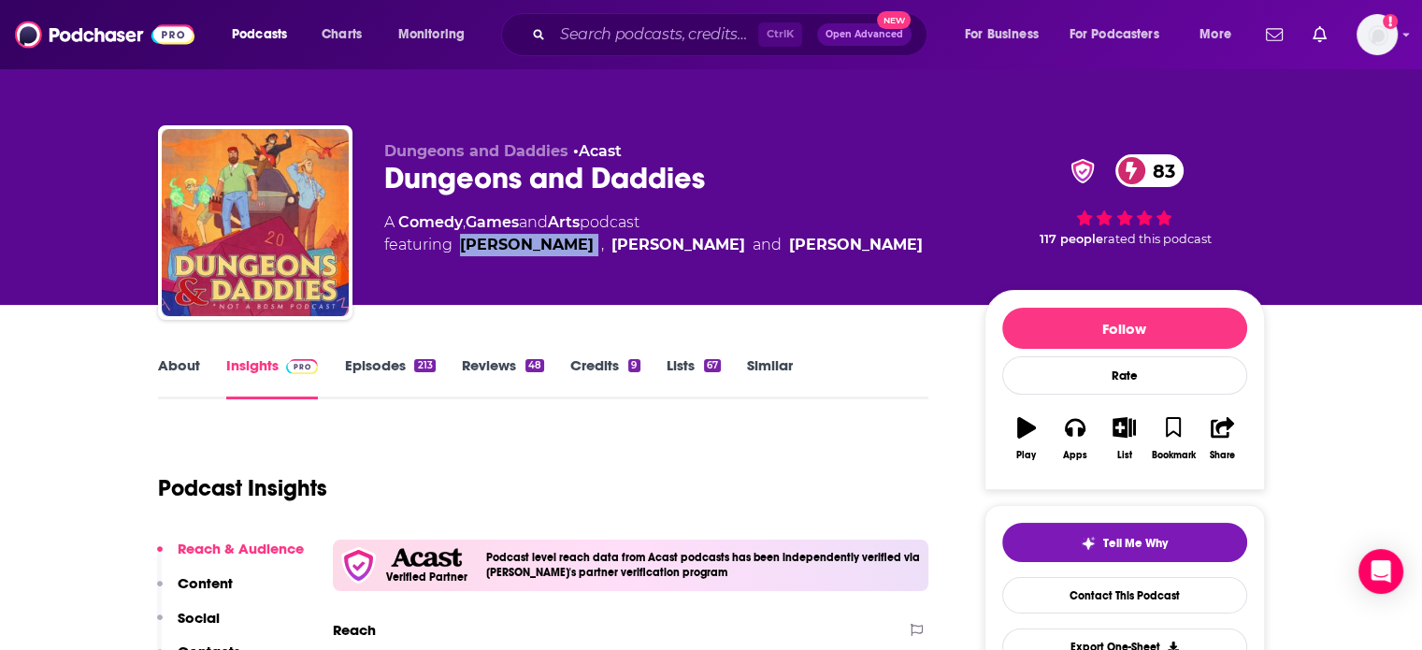
drag, startPoint x: 563, startPoint y: 257, endPoint x: 465, endPoint y: 267, distance: 98.7
click at [465, 267] on div "Dungeons and Daddies • Acast Dungeons and Daddies 83 A Comedy , Games and Arts …" at bounding box center [669, 217] width 570 height 150
copy link "Will Campos"
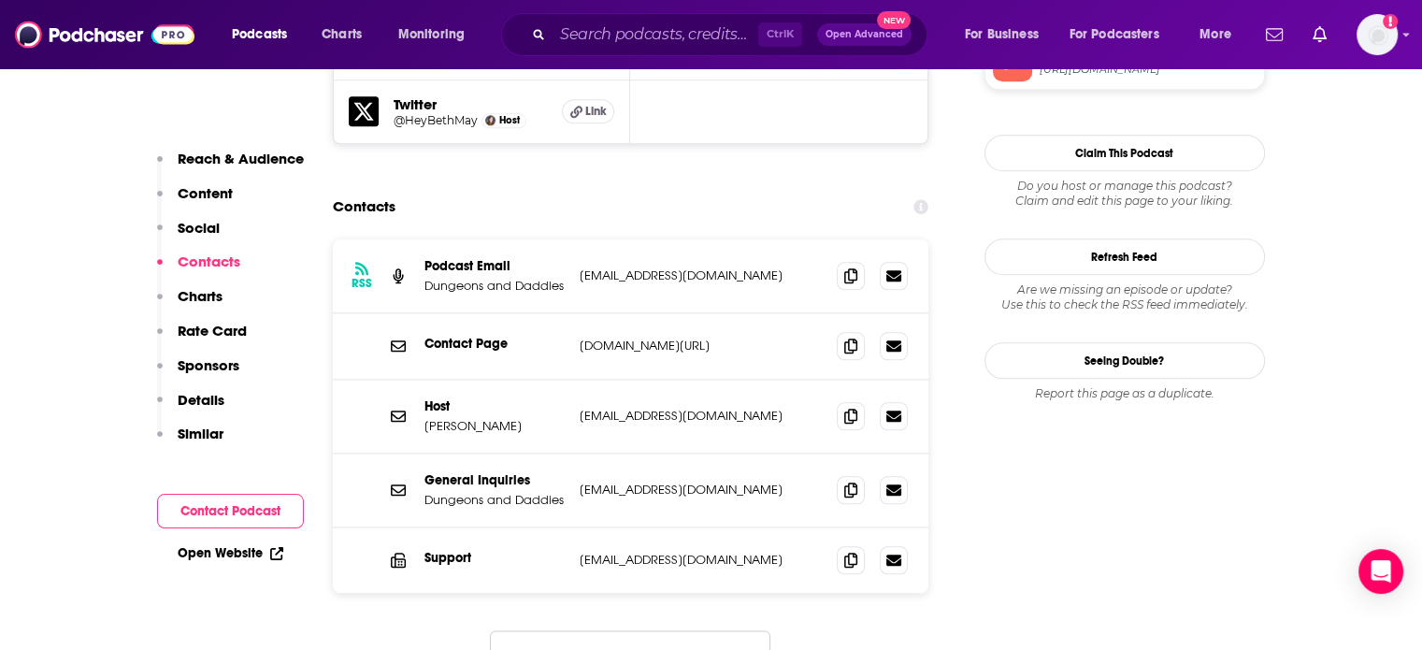
scroll to position [2057, 0]
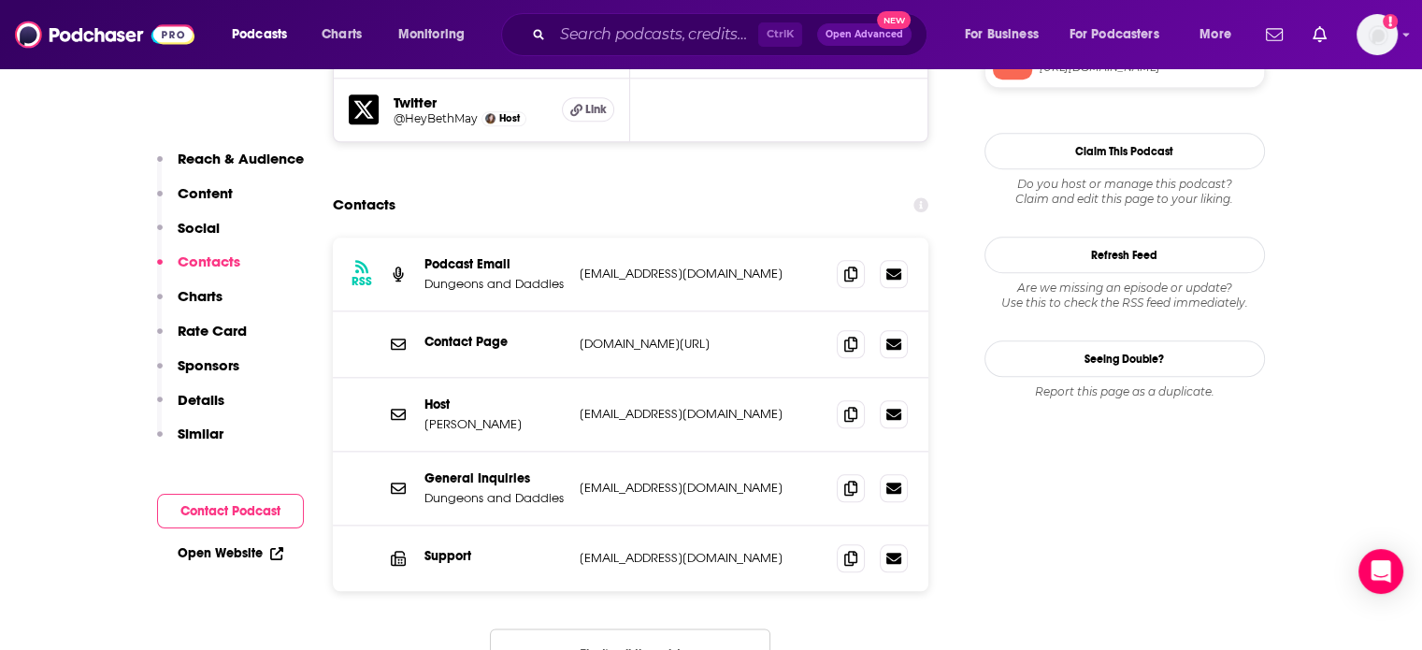
click at [445, 416] on p "Freddie Wong" at bounding box center [494, 424] width 140 height 16
drag, startPoint x: 445, startPoint y: 306, endPoint x: 486, endPoint y: 308, distance: 41.2
click at [486, 378] on div "Host Freddie Wong fraddie@dungeonsanddaddies.com fraddie@dungeonsanddaddies.com" at bounding box center [631, 415] width 596 height 74
copy p "Freddie Wong"
click at [642, 406] on p "fraddie@dungeonsanddaddies.com" at bounding box center [701, 414] width 243 height 16
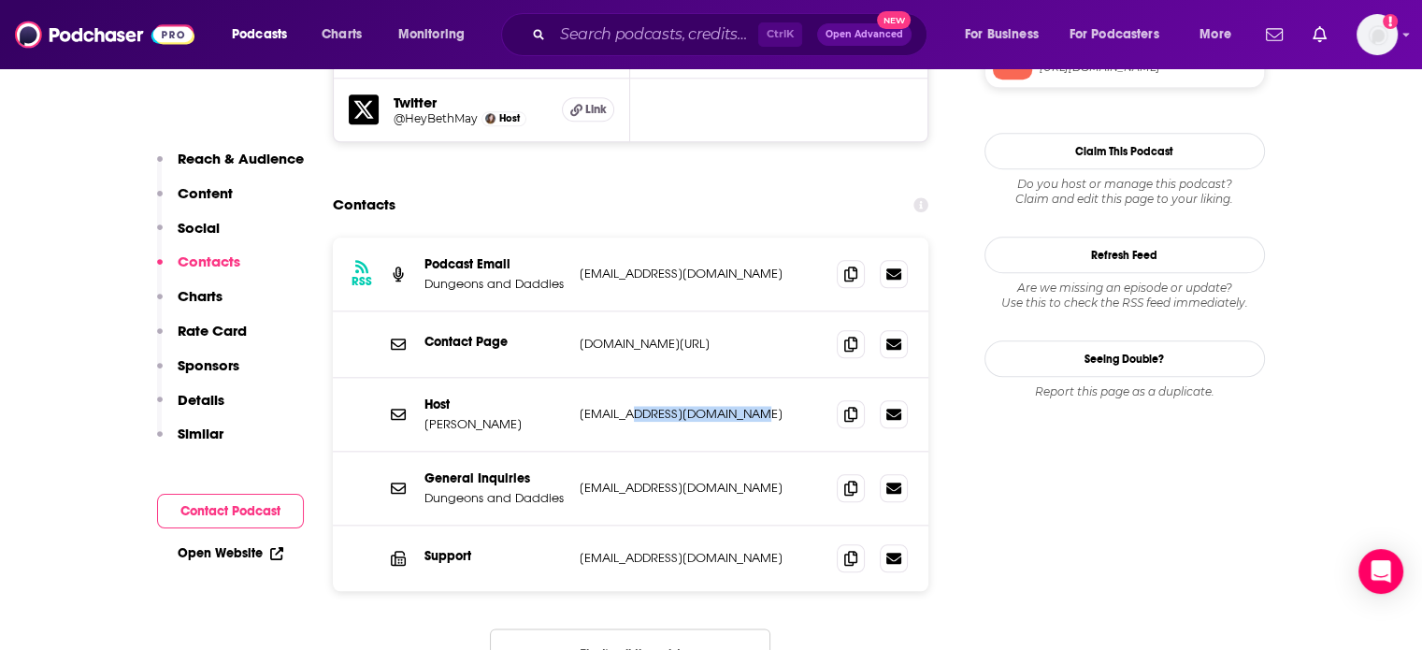
click at [642, 406] on p "fraddie@dungeonsanddaddies.com" at bounding box center [701, 414] width 243 height 16
copy div "fraddie@dungeonsanddaddies.com fraddie@dungeonsanddaddies.com"
click at [662, 550] on p "contact@dungeonsanddaddies.com" at bounding box center [701, 558] width 243 height 16
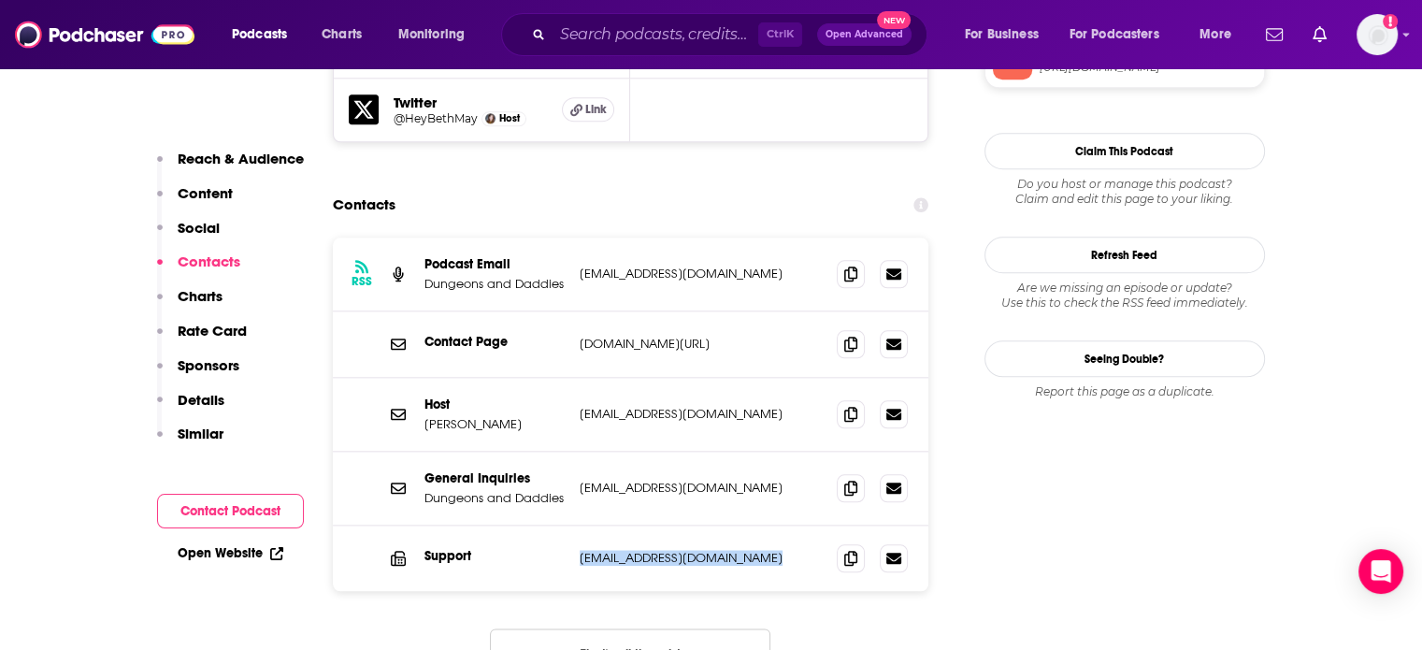
click at [662, 550] on p "contact@dungeonsanddaddies.com" at bounding box center [701, 558] width 243 height 16
copy div "contact@dungeonsanddaddies.com contact@dungeonsanddaddies.com"
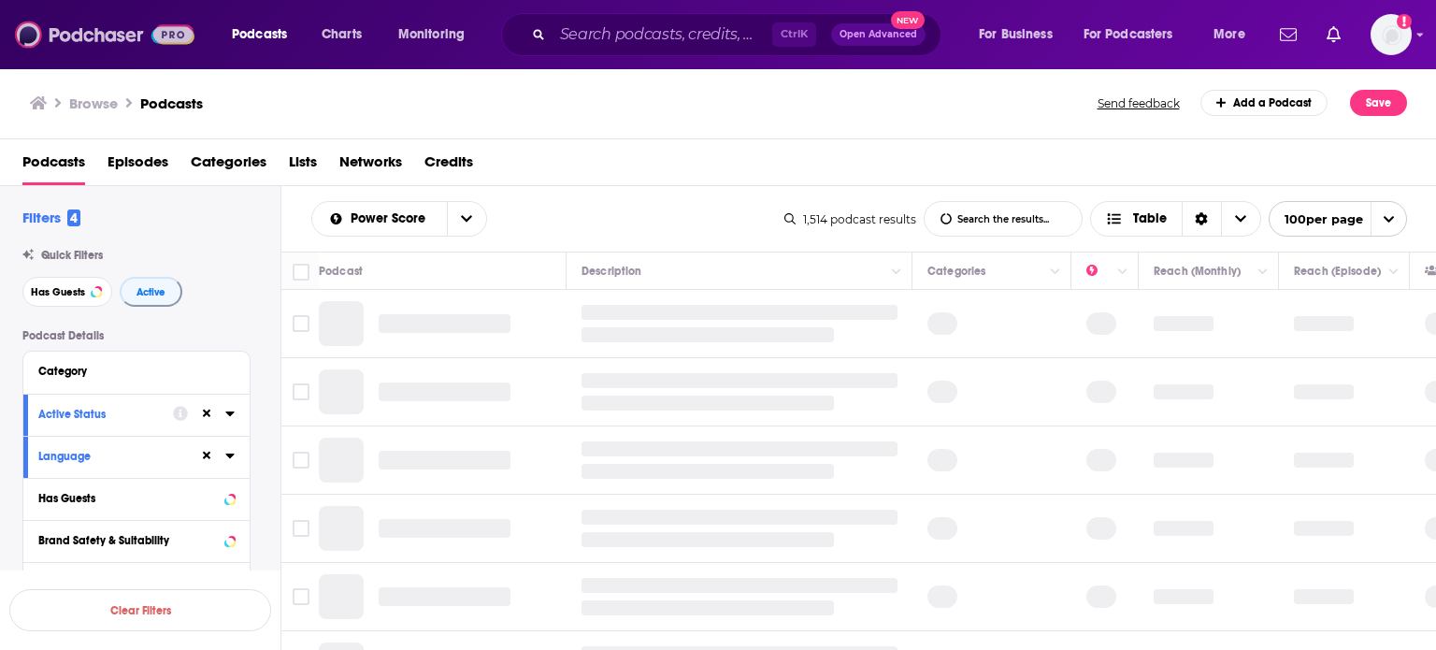
click at [133, 37] on img at bounding box center [104, 35] width 179 height 36
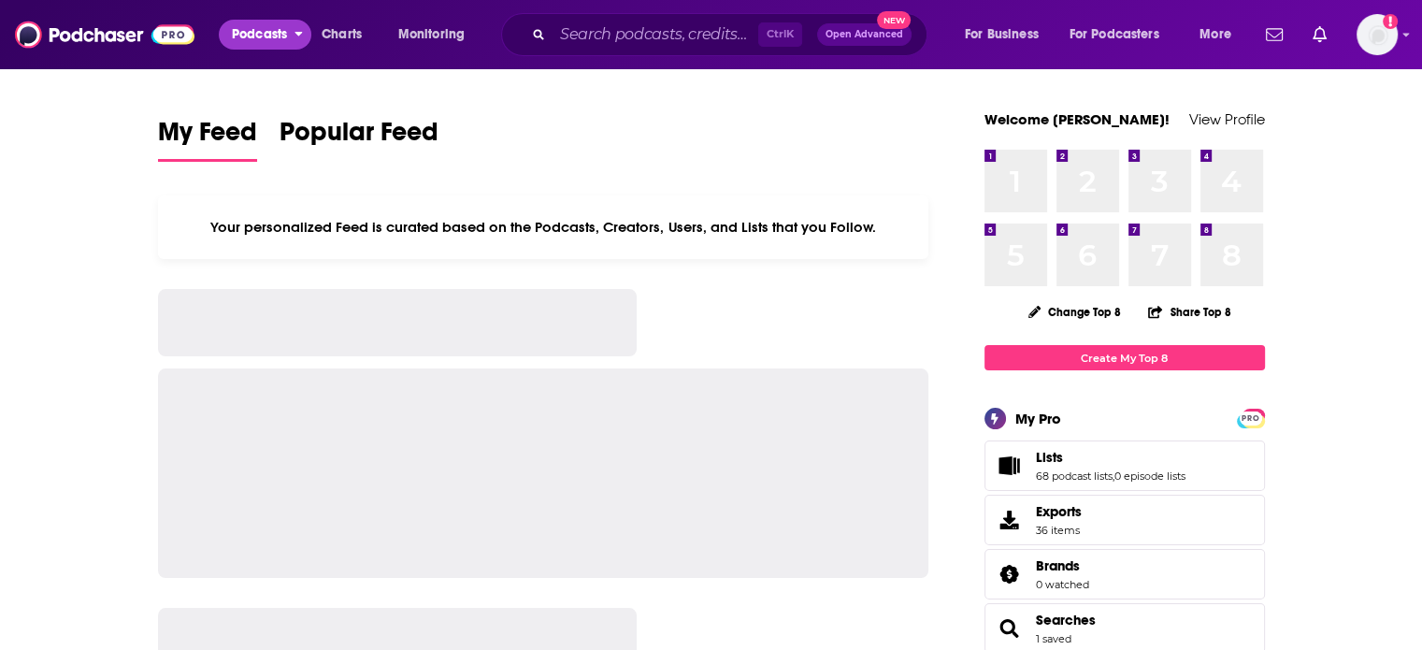
click at [289, 38] on button "Podcasts" at bounding box center [265, 35] width 93 height 30
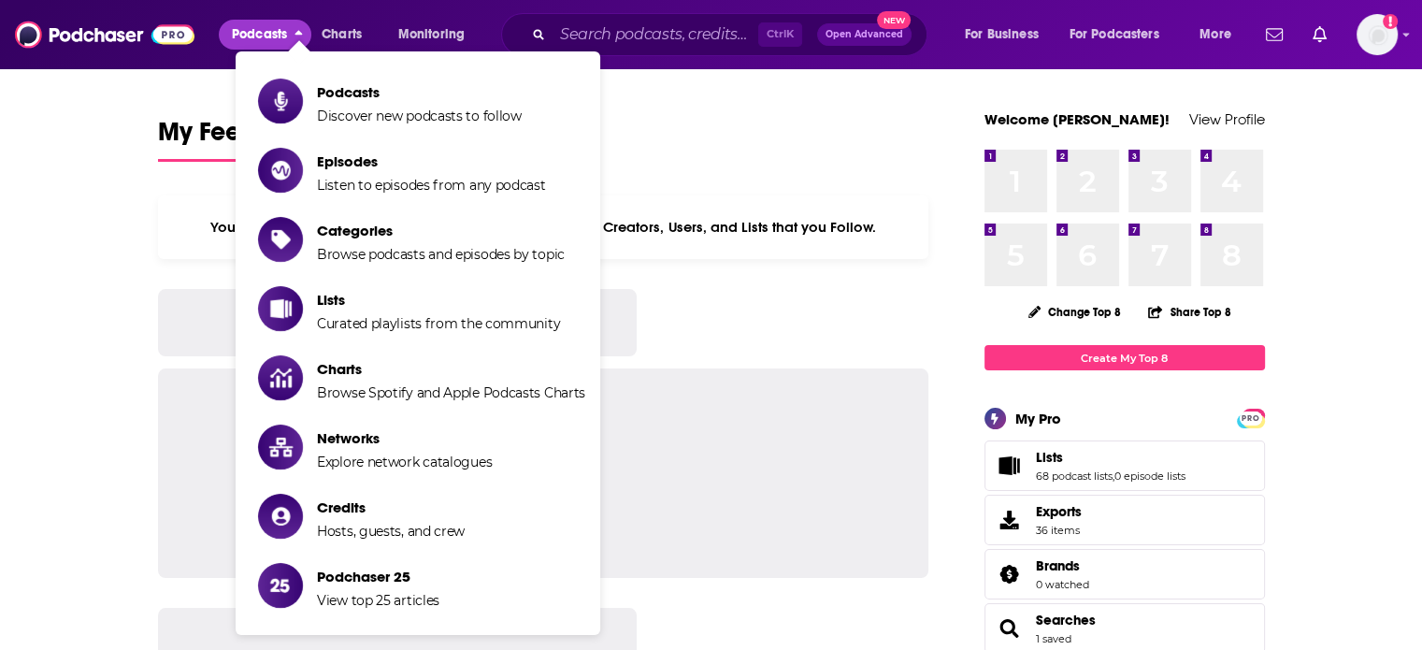
click at [303, 100] on span "Show item sub-menu" at bounding box center [280, 101] width 45 height 45
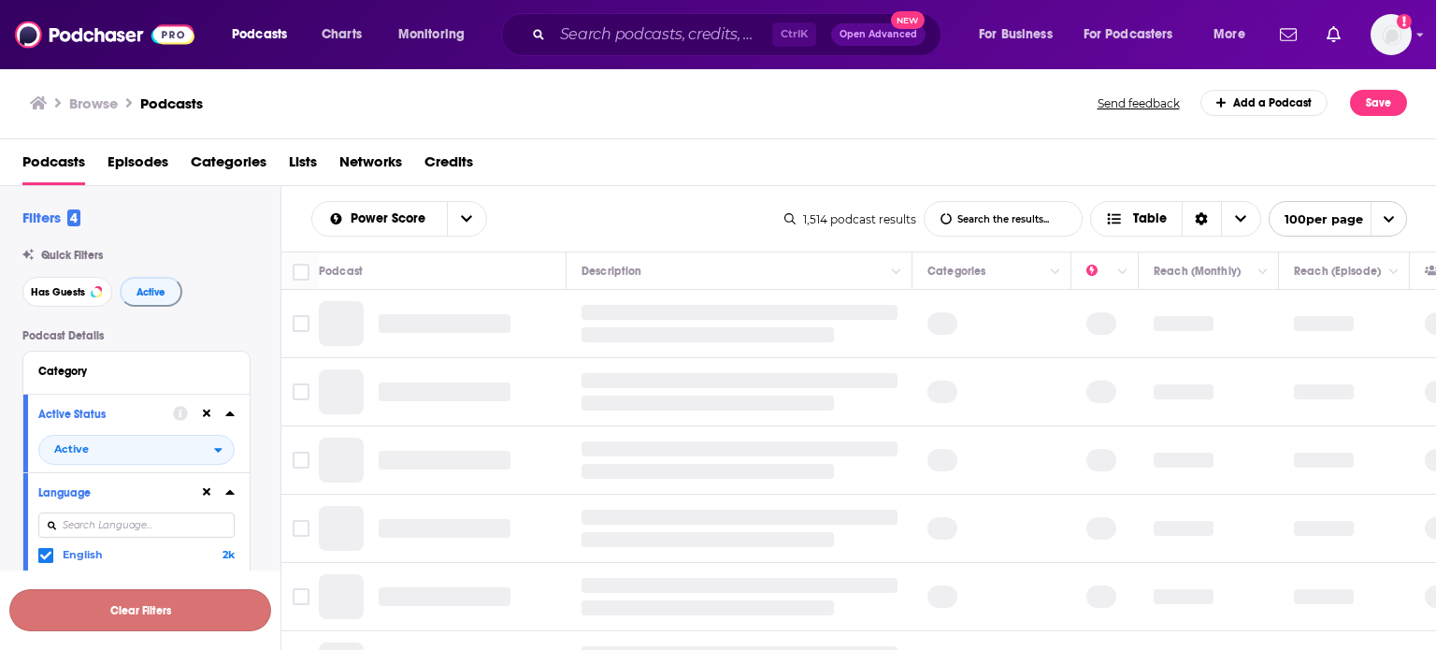
click at [129, 621] on button "Clear Filters" at bounding box center [140, 610] width 262 height 42
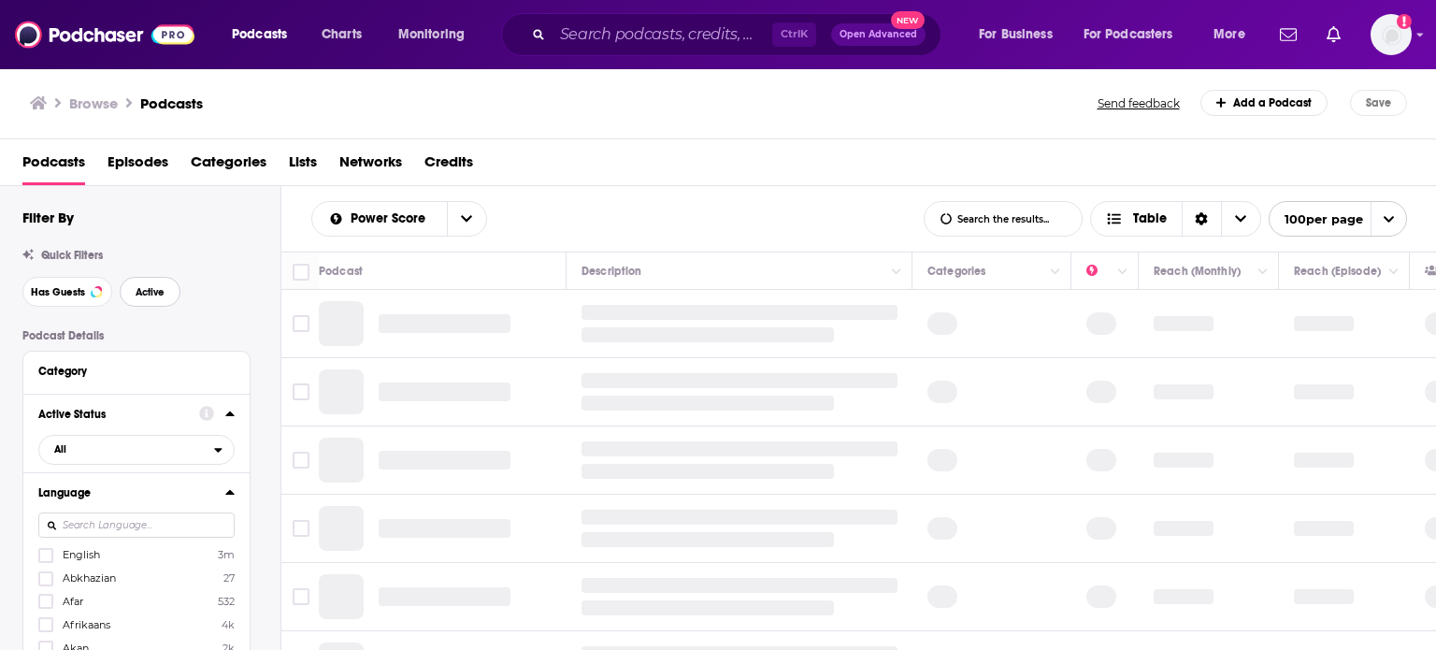
click at [171, 298] on button "Active" at bounding box center [150, 292] width 61 height 30
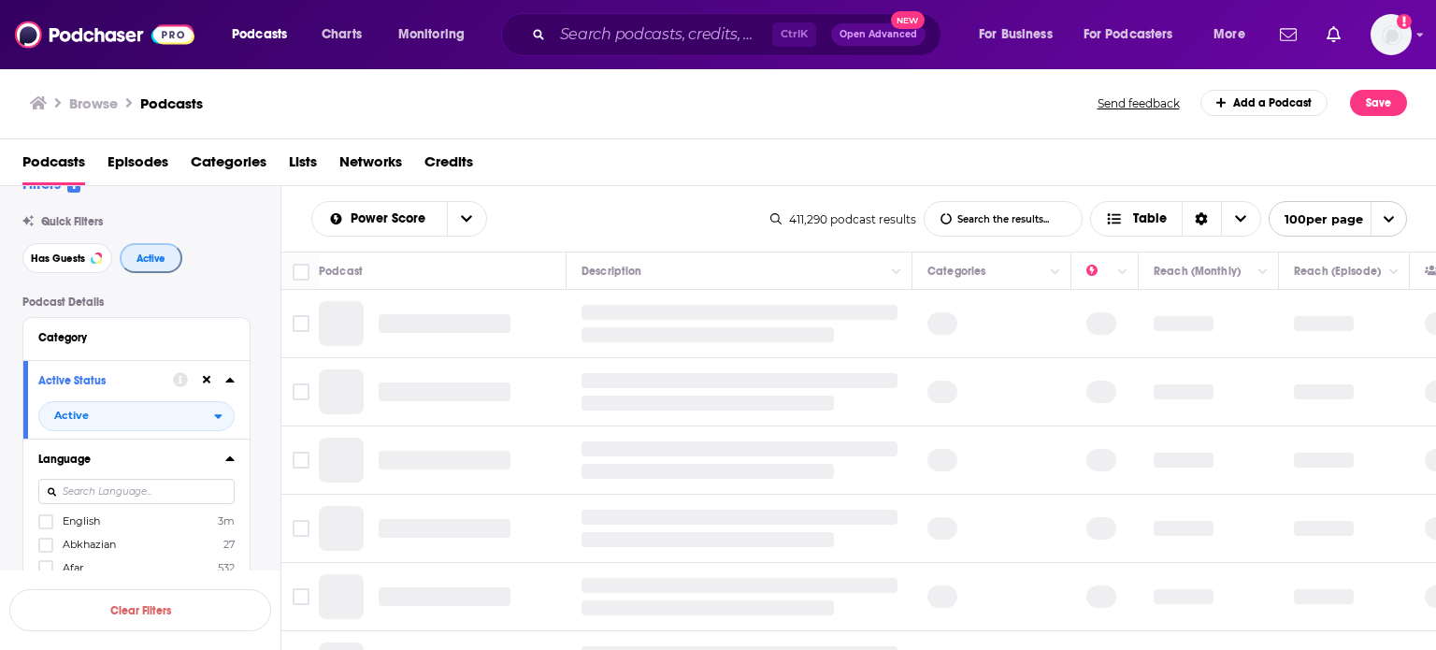
scroll to position [93, 0]
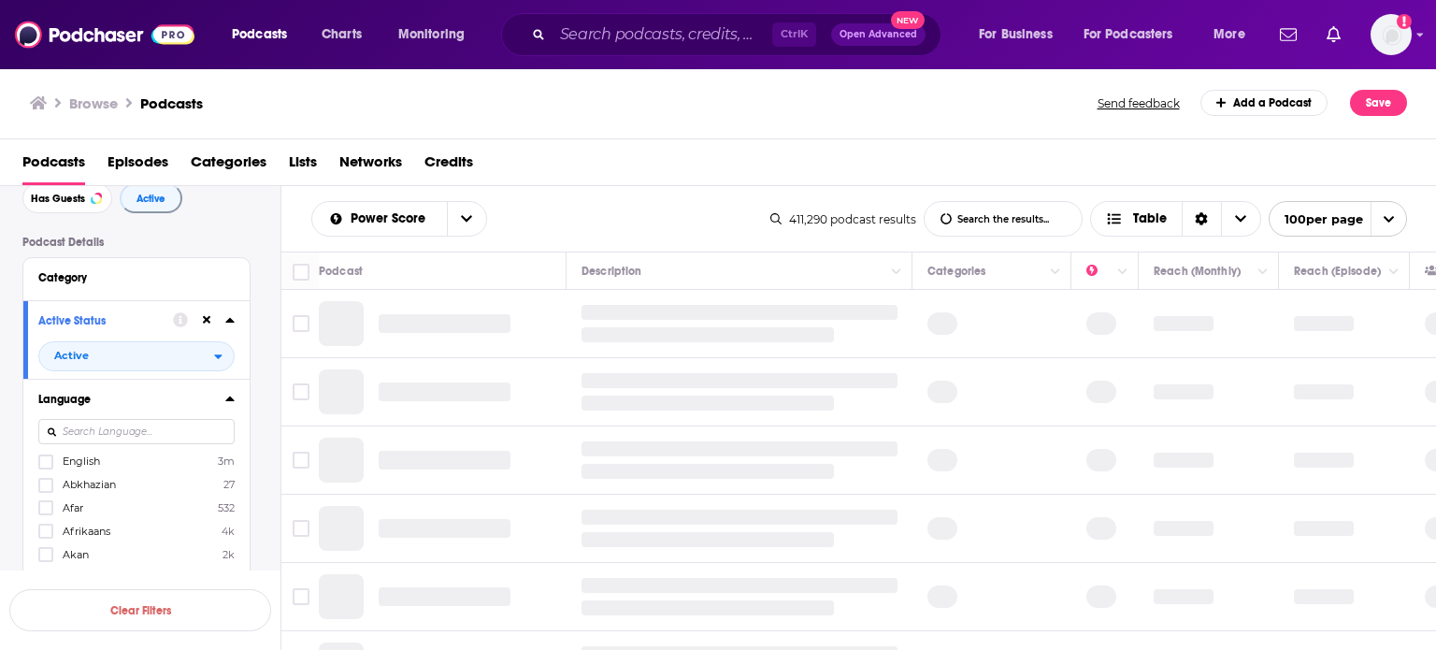
click at [89, 461] on span "English" at bounding box center [81, 460] width 37 height 13
click at [46, 467] on input "multiSelectOption-en-0" at bounding box center [46, 467] width 0 height 0
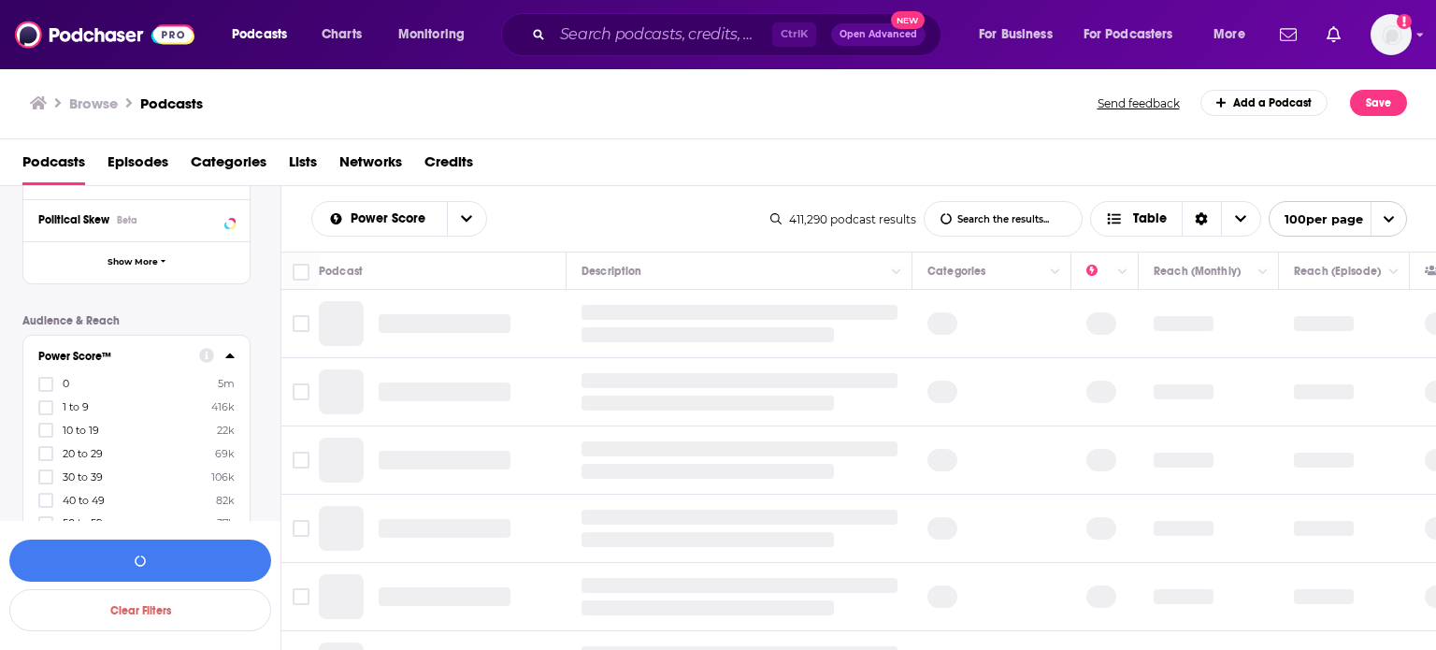
scroll to position [467, 0]
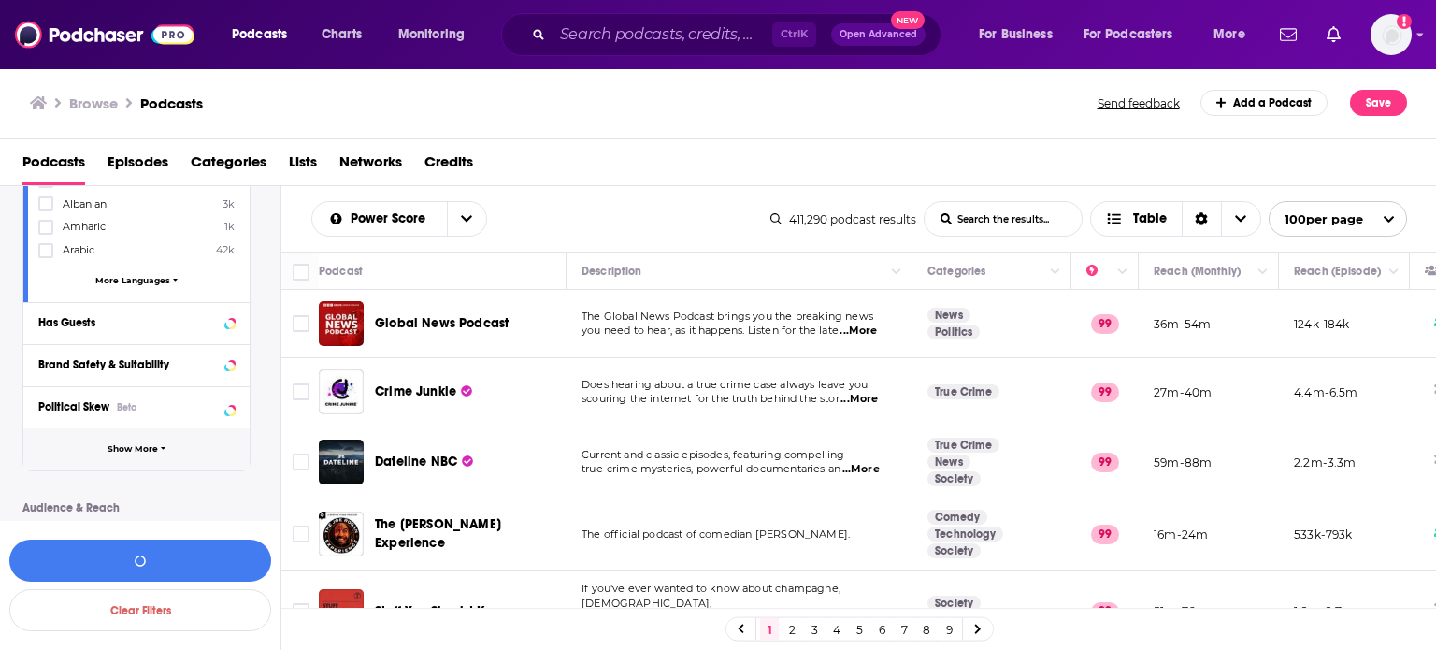
click at [206, 452] on button "Show More" at bounding box center [136, 449] width 226 height 42
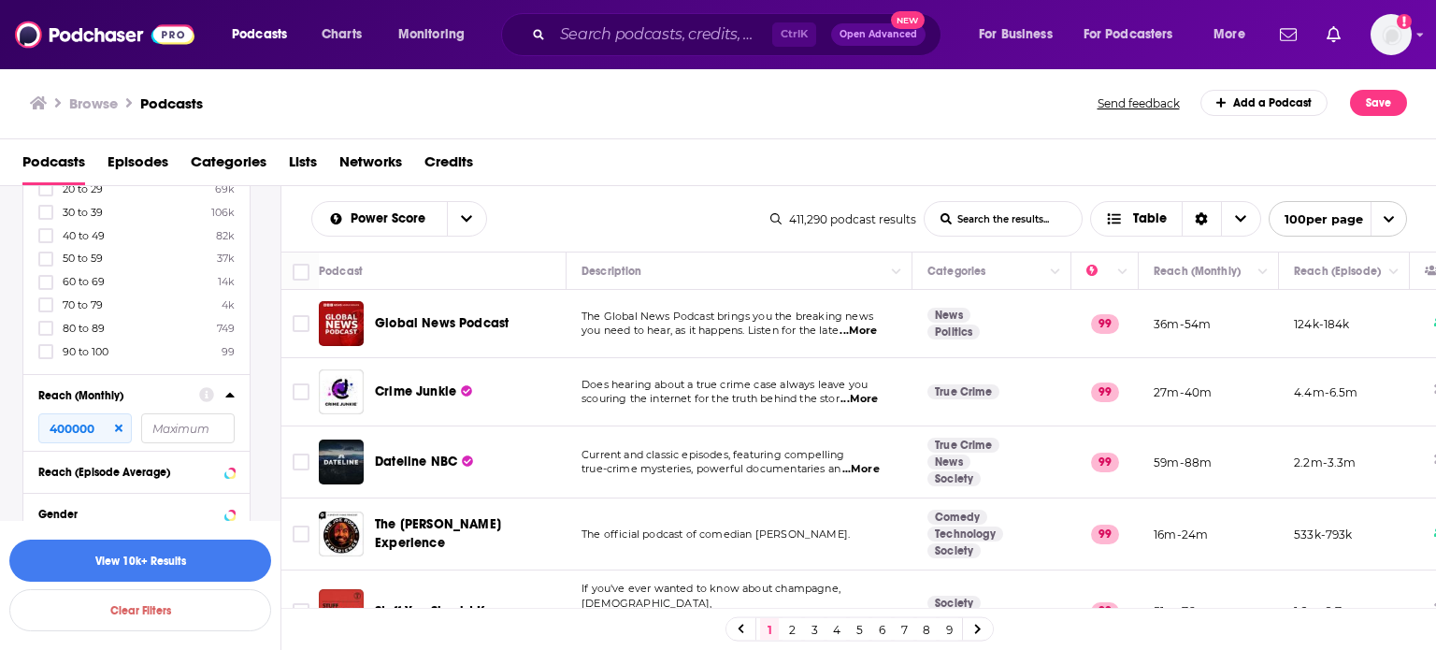
scroll to position [1309, 0]
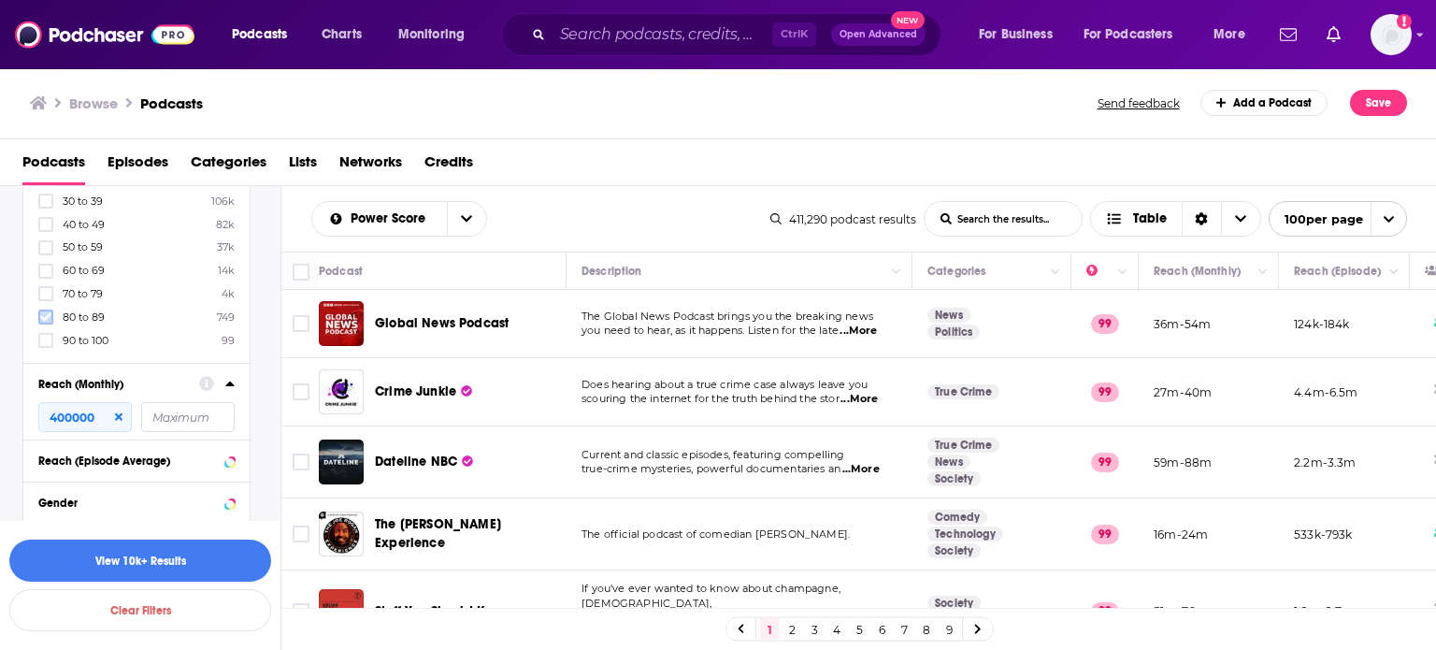
click at [45, 314] on icon at bounding box center [45, 316] width 11 height 11
click at [45, 321] on icon at bounding box center [45, 317] width 11 height 8
click at [45, 317] on icon at bounding box center [45, 316] width 11 height 11
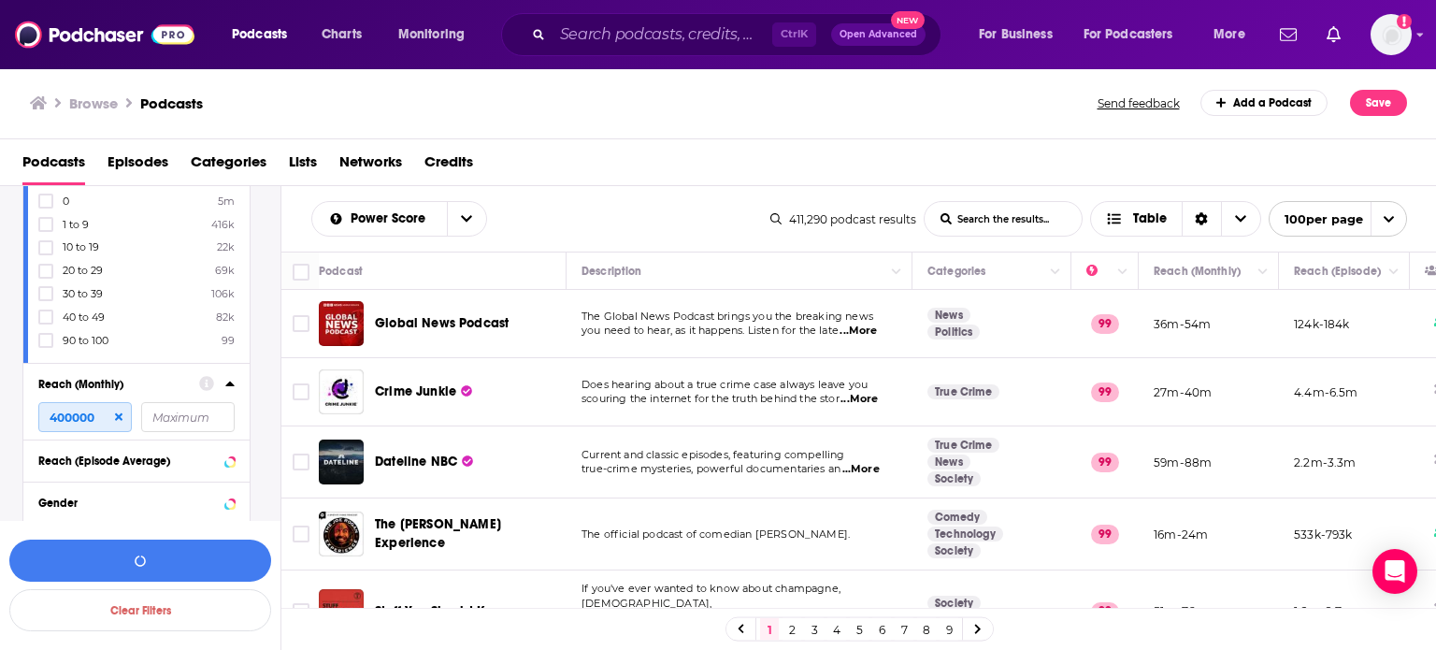
click at [49, 420] on input "400000" at bounding box center [84, 417] width 93 height 30
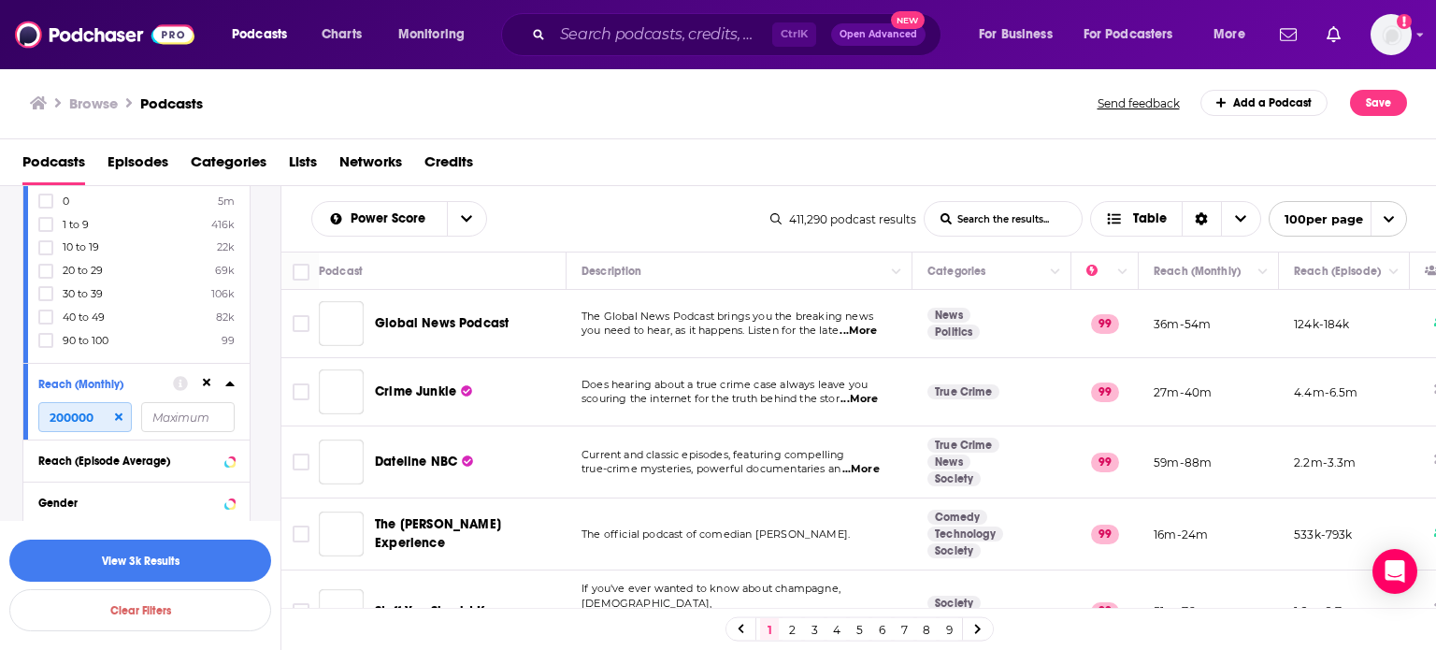
type input "200000"
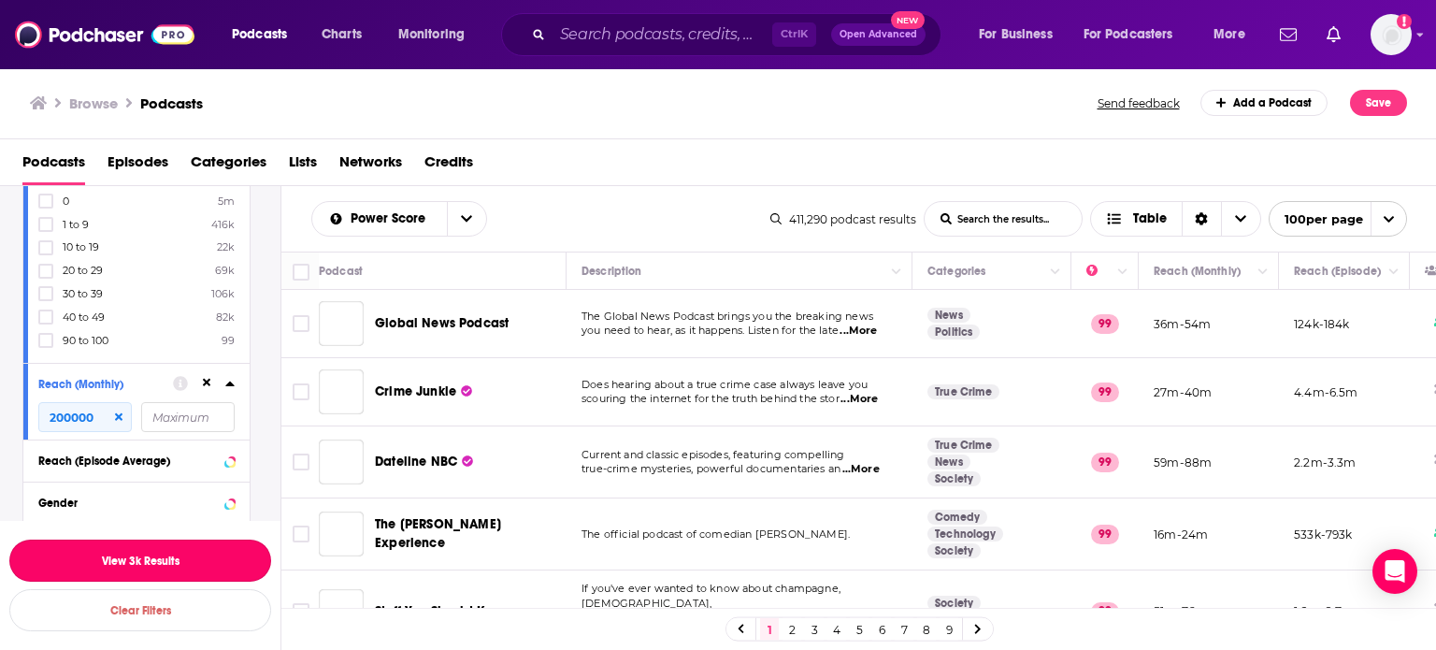
click at [211, 560] on button "View 3k Results" at bounding box center [140, 560] width 262 height 42
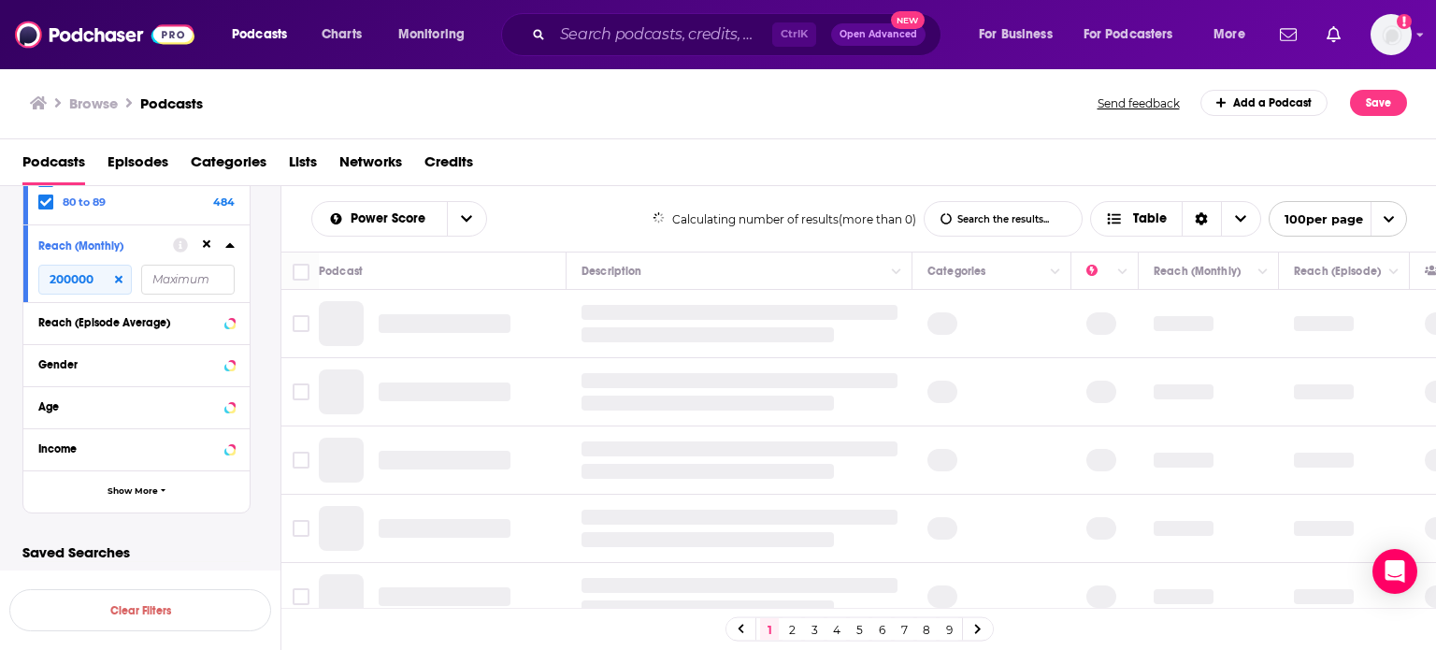
scroll to position [1096, 0]
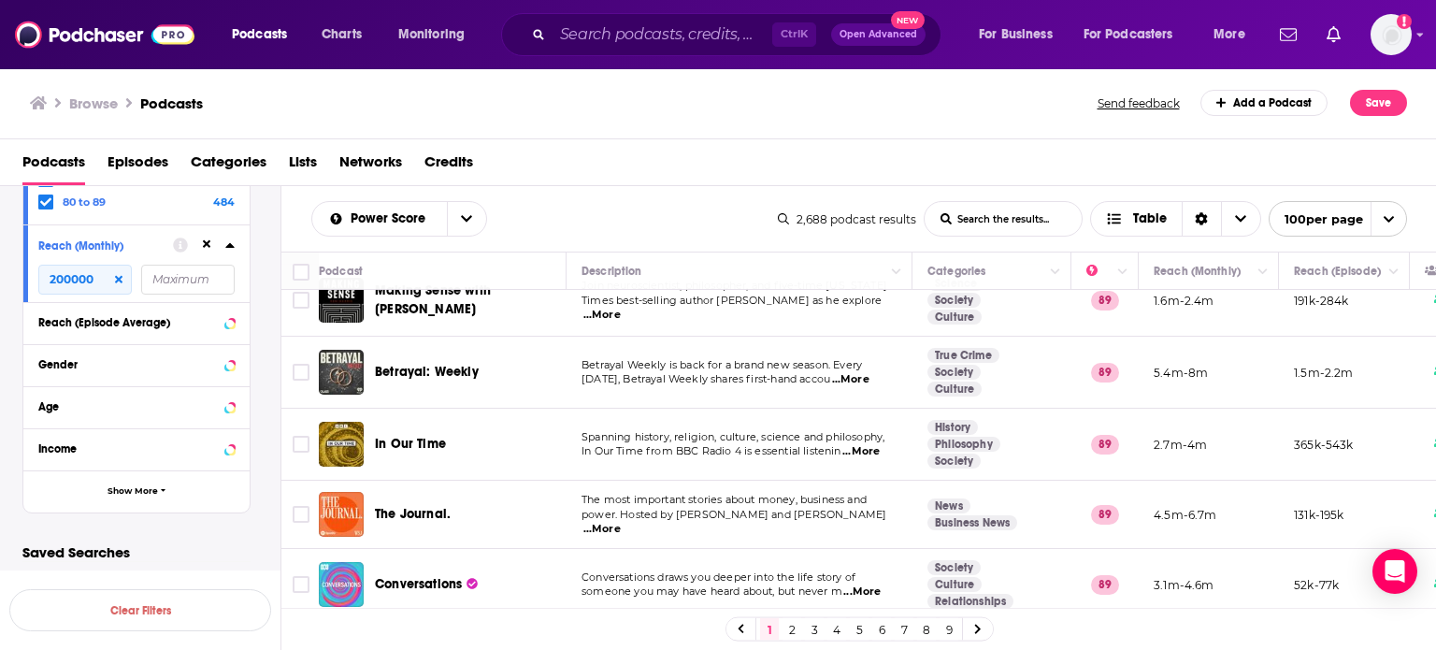
click at [946, 627] on link "9" at bounding box center [948, 629] width 19 height 22
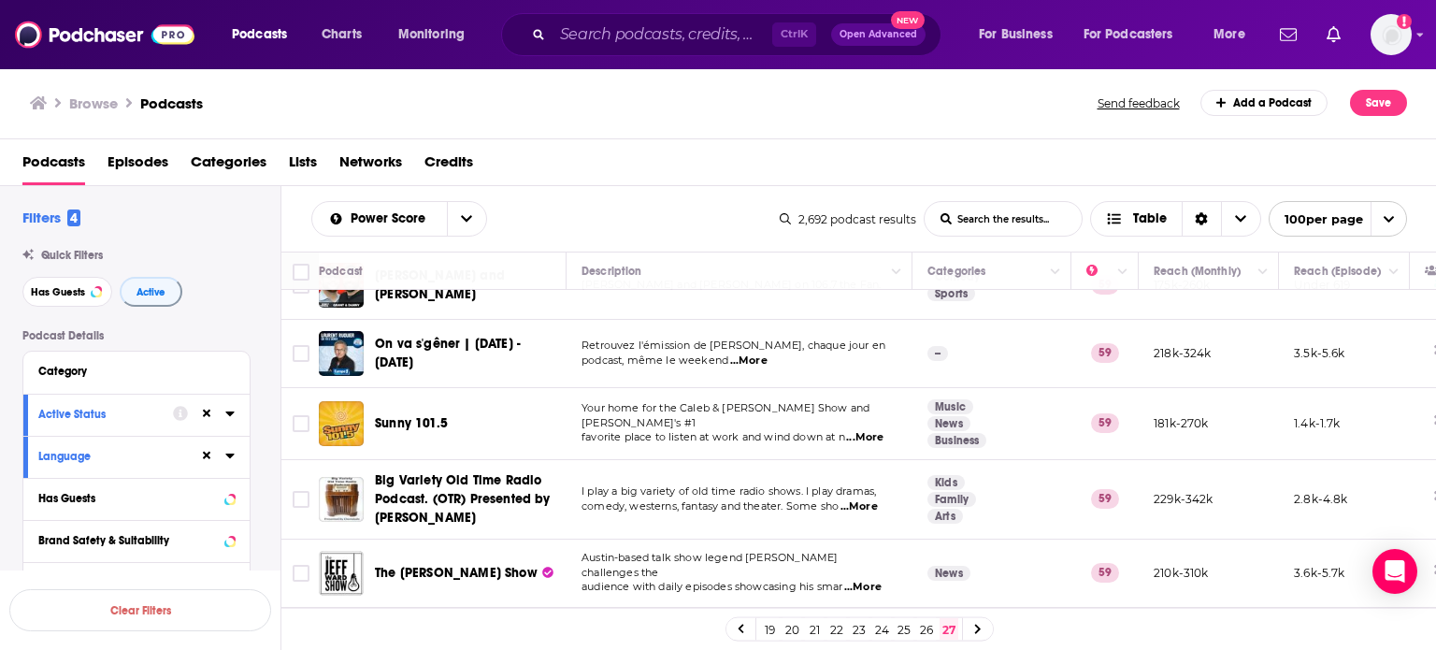
scroll to position [5257, 0]
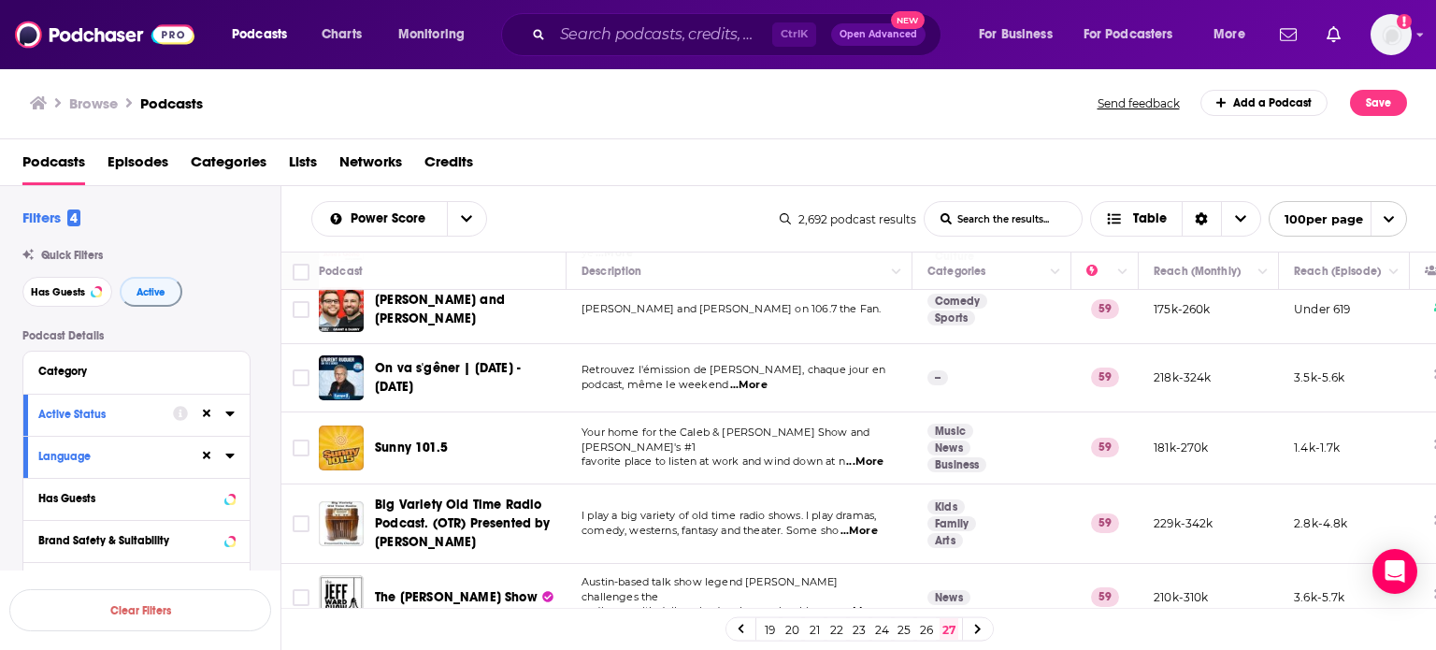
click at [12, 235] on div "Filters 4 Quick Filters Has Guests Active Podcast Details Category Active Statu…" at bounding box center [140, 615] width 280 height 815
click at [0, 276] on div "Filters 4 Quick Filters Has Guests Active Podcast Details Category Active Statu…" at bounding box center [140, 615] width 280 height 815
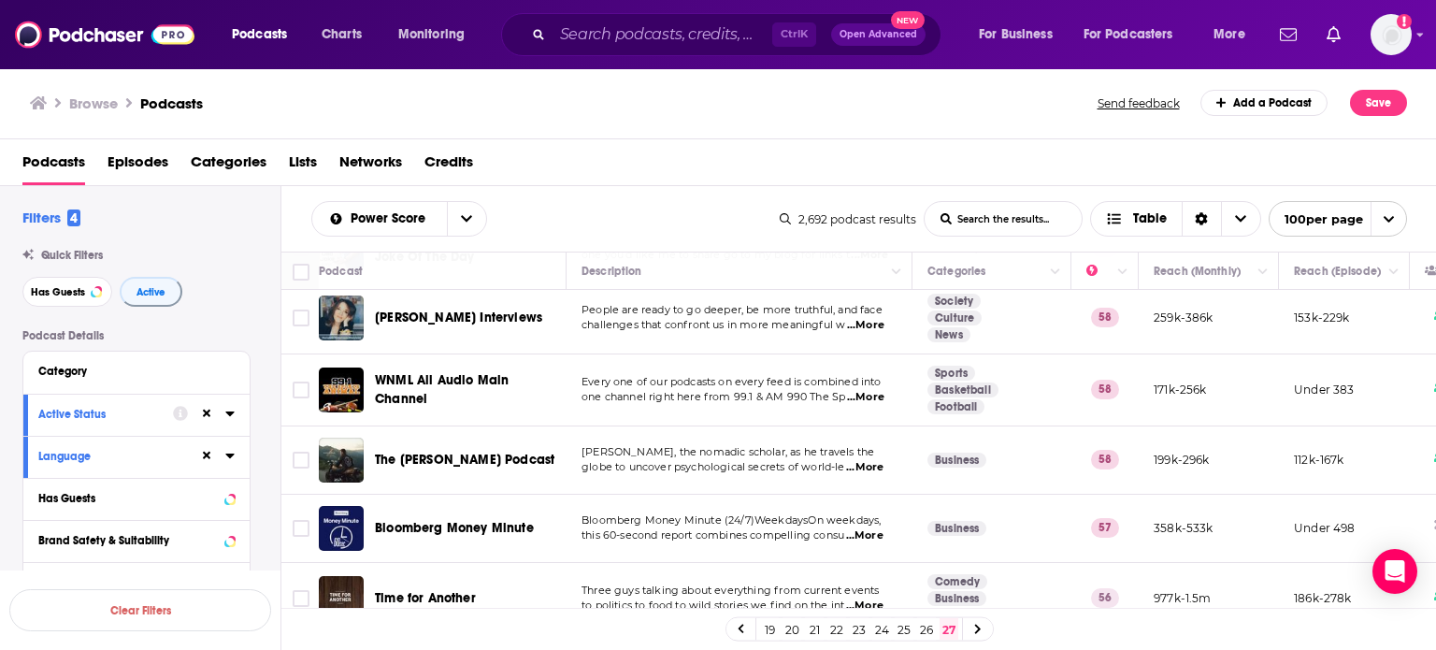
scroll to position [6005, 0]
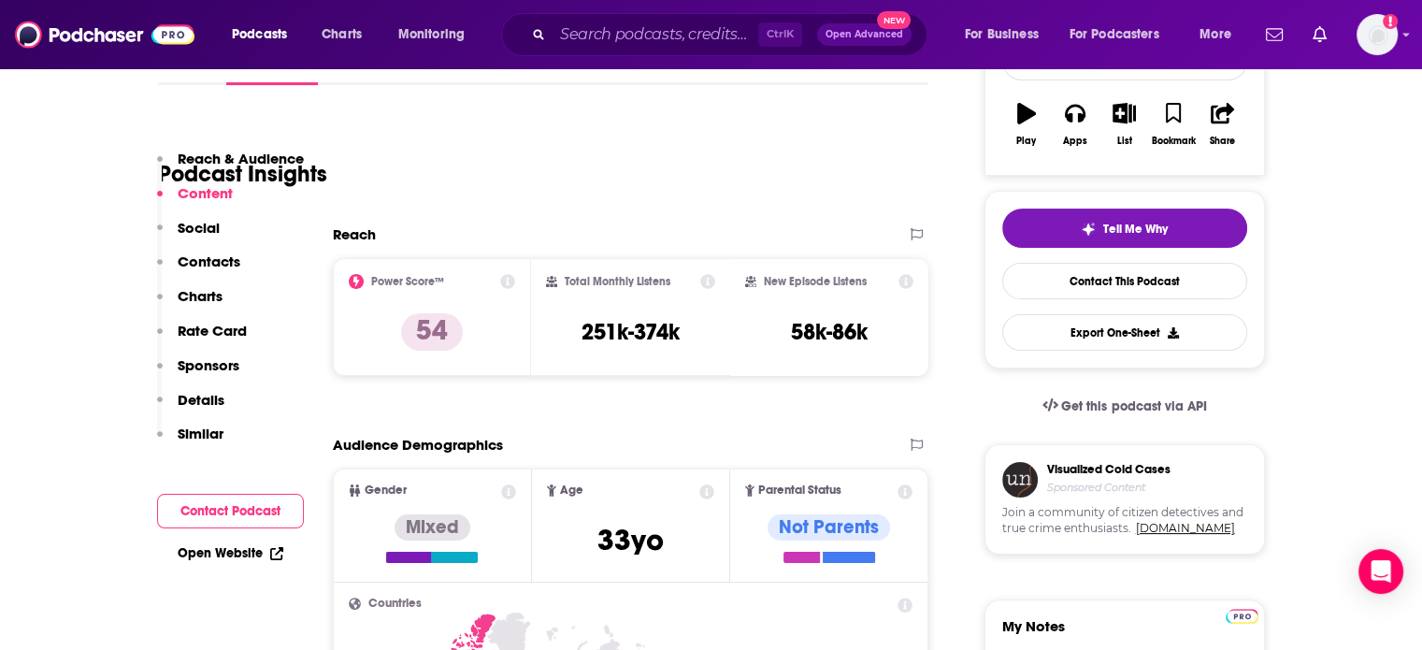
scroll to position [187, 0]
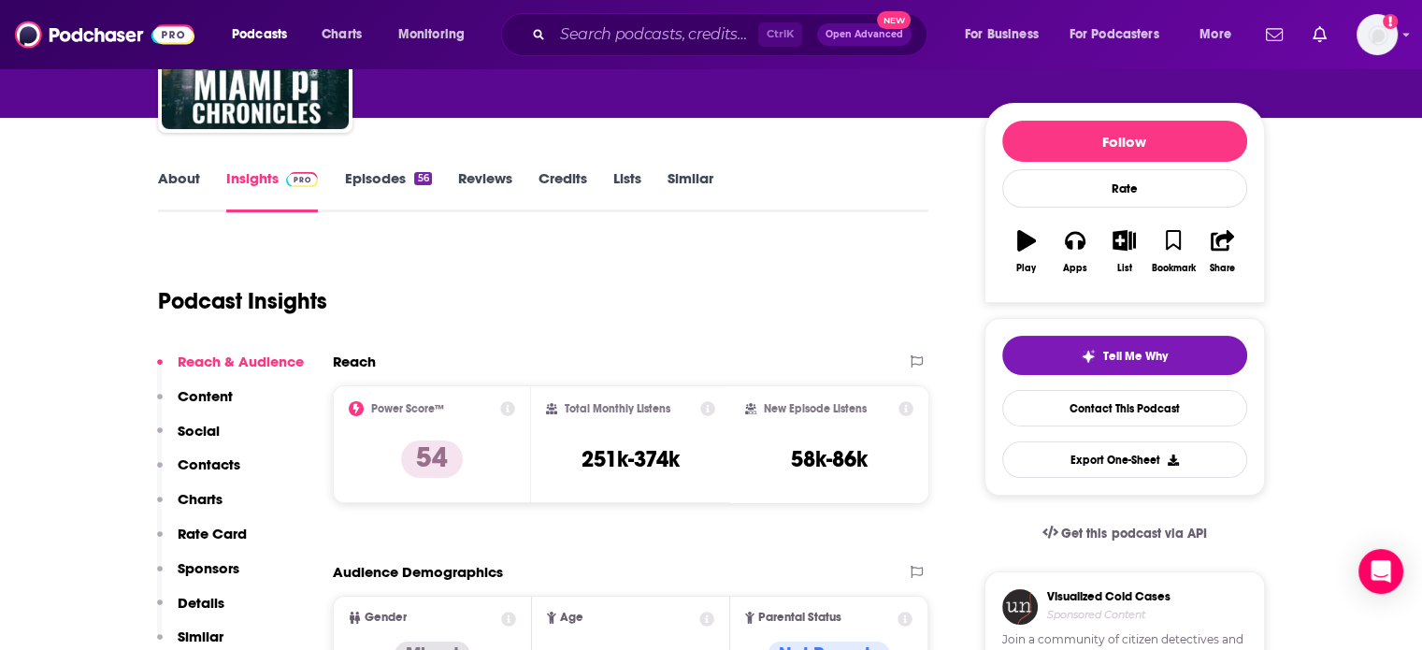
click at [359, 171] on link "Episodes 56" at bounding box center [387, 190] width 87 height 43
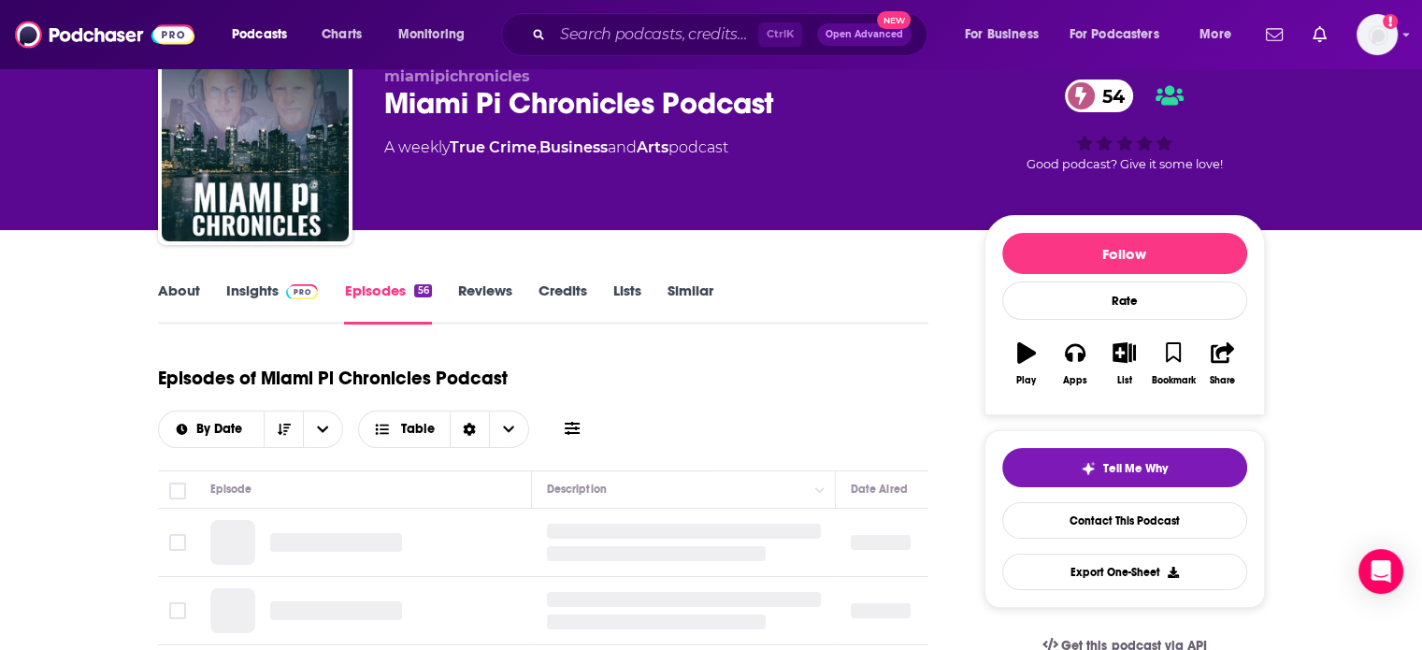
scroll to position [187, 0]
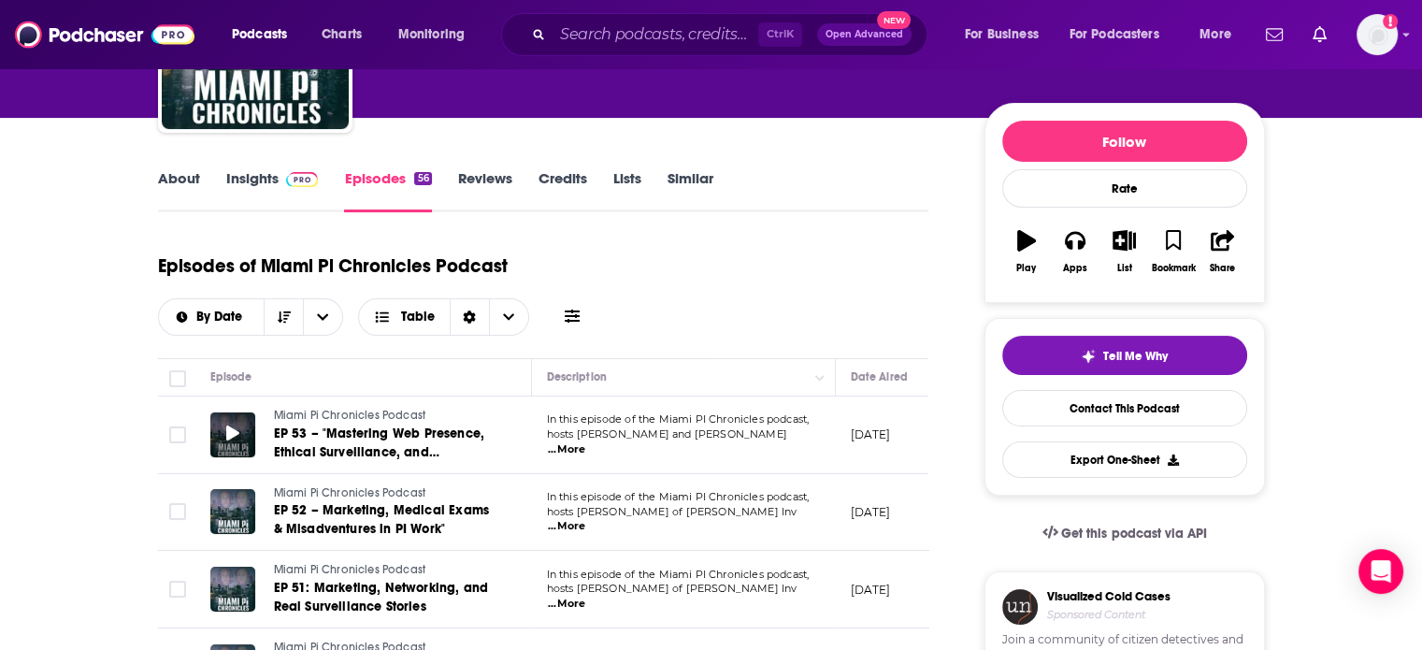
click at [221, 428] on div at bounding box center [232, 434] width 45 height 45
click at [232, 436] on icon at bounding box center [232, 432] width 13 height 15
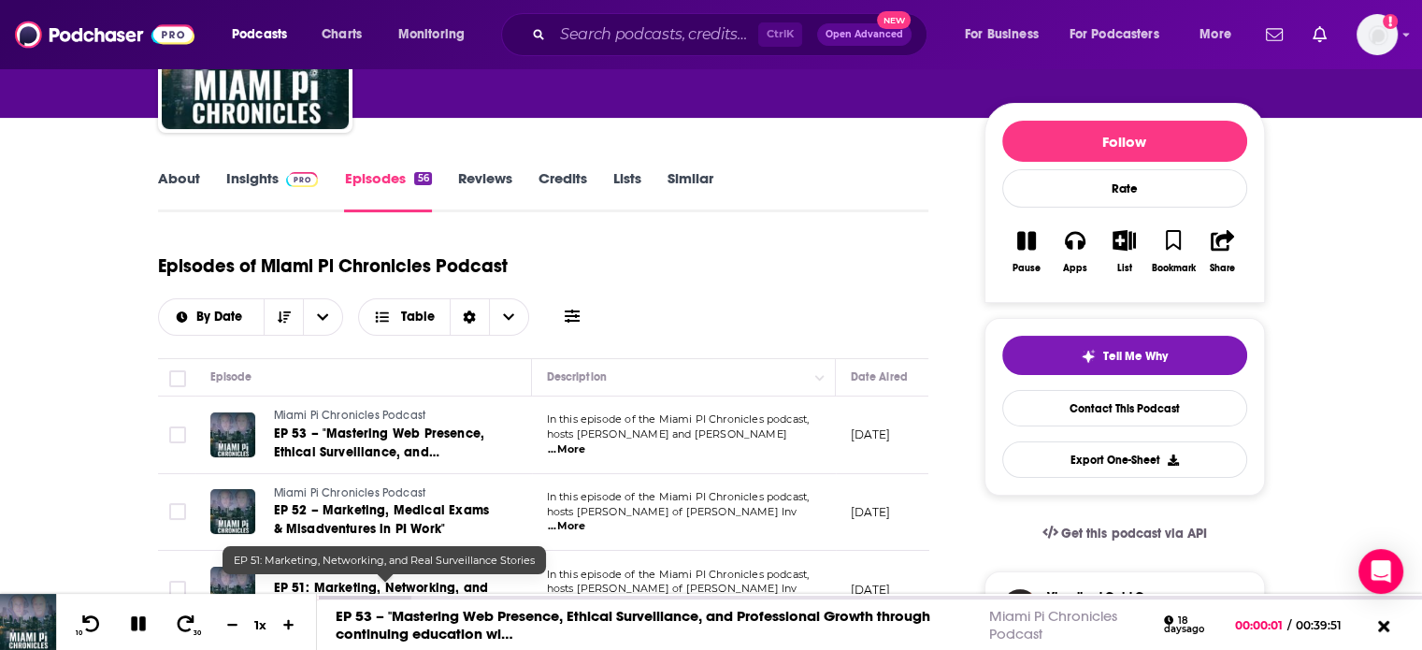
click at [469, 591] on span "EP 51: Marketing, Networking, and Real Surveillance Stories" at bounding box center [381, 597] width 215 height 35
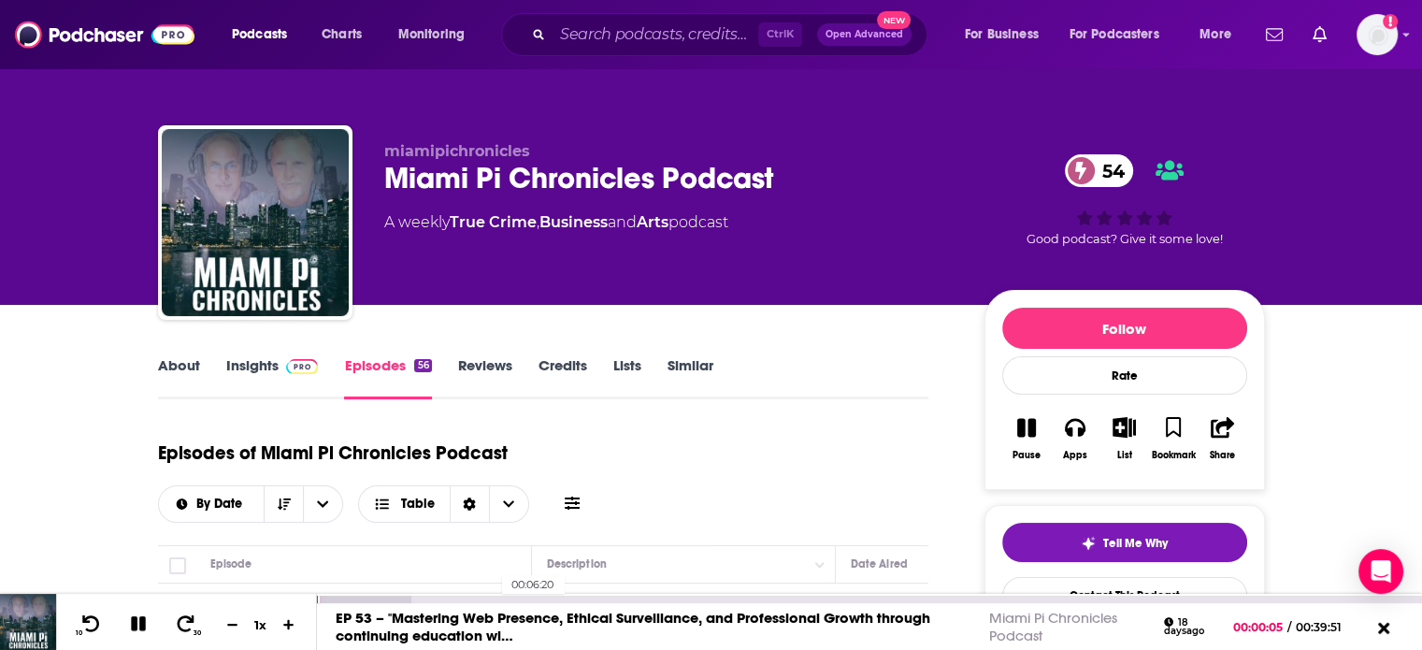
click at [495, 601] on div "00:06:20" at bounding box center [869, 598] width 1105 height 7
click at [558, 597] on div at bounding box center [466, 598] width 299 height 7
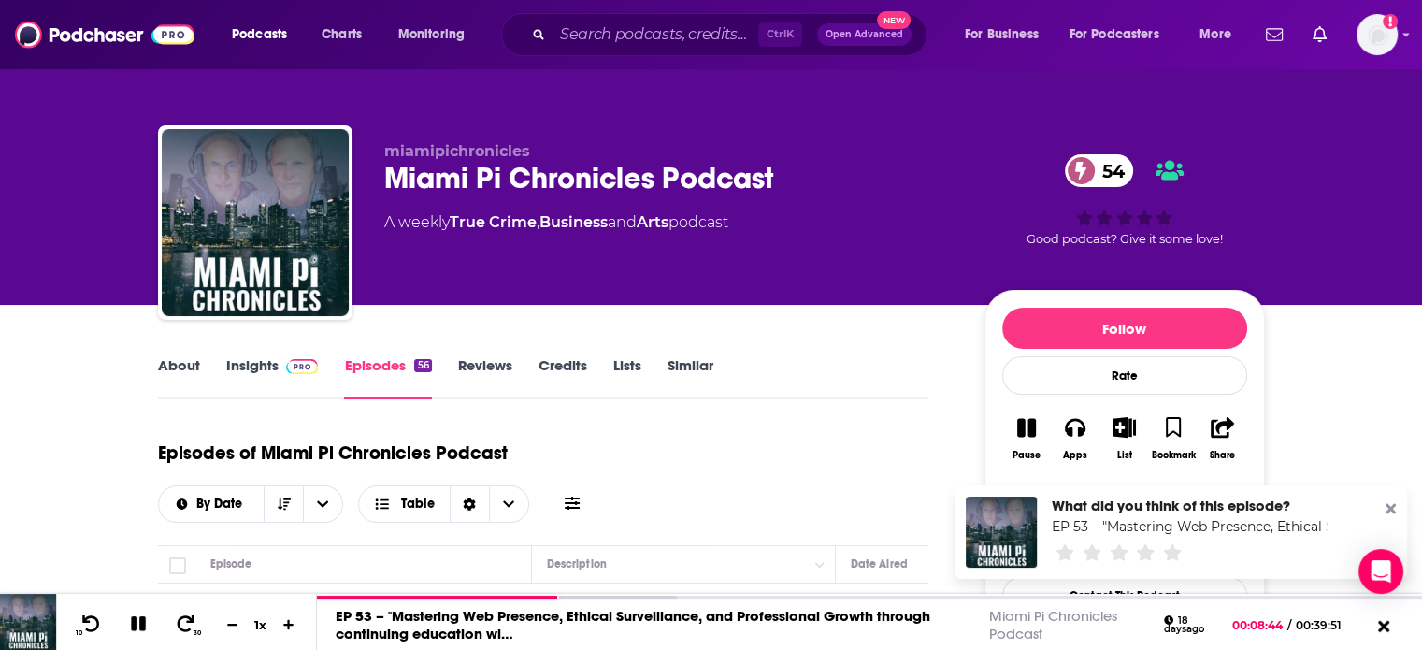
click at [1385, 510] on icon at bounding box center [1390, 508] width 10 height 15
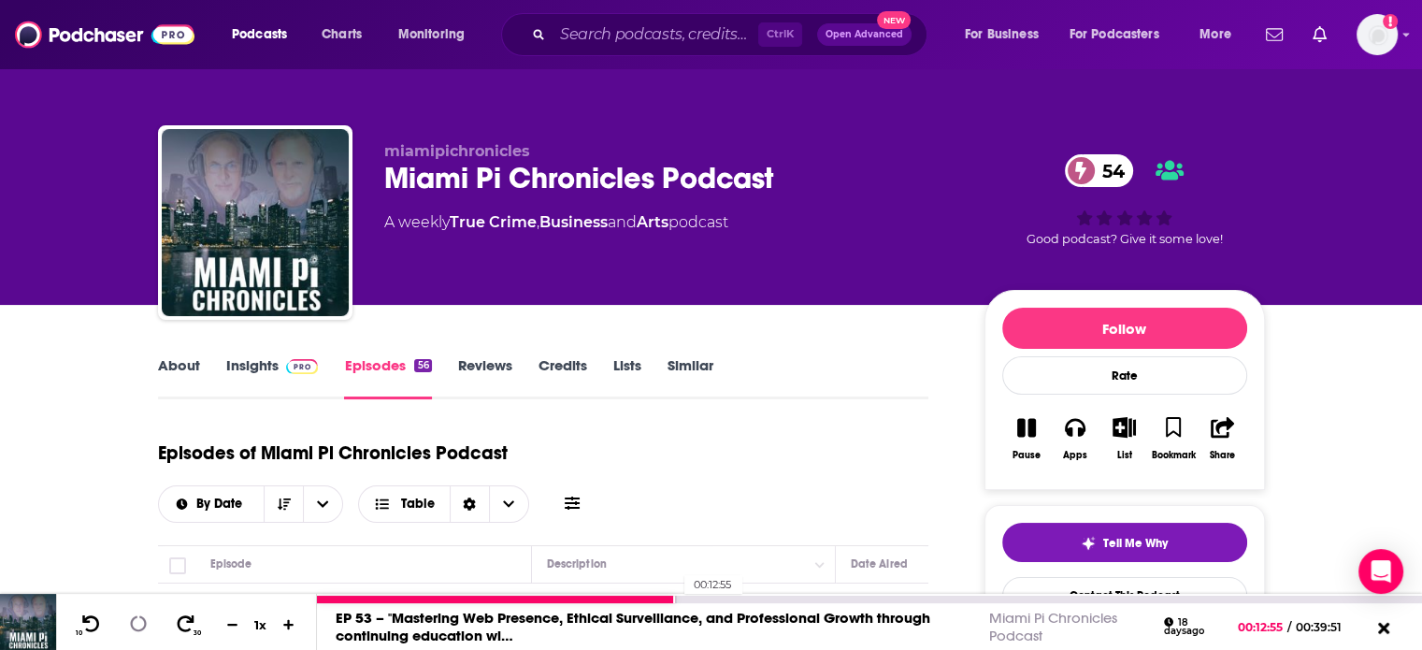
click at [674, 599] on div at bounding box center [497, 598] width 360 height 7
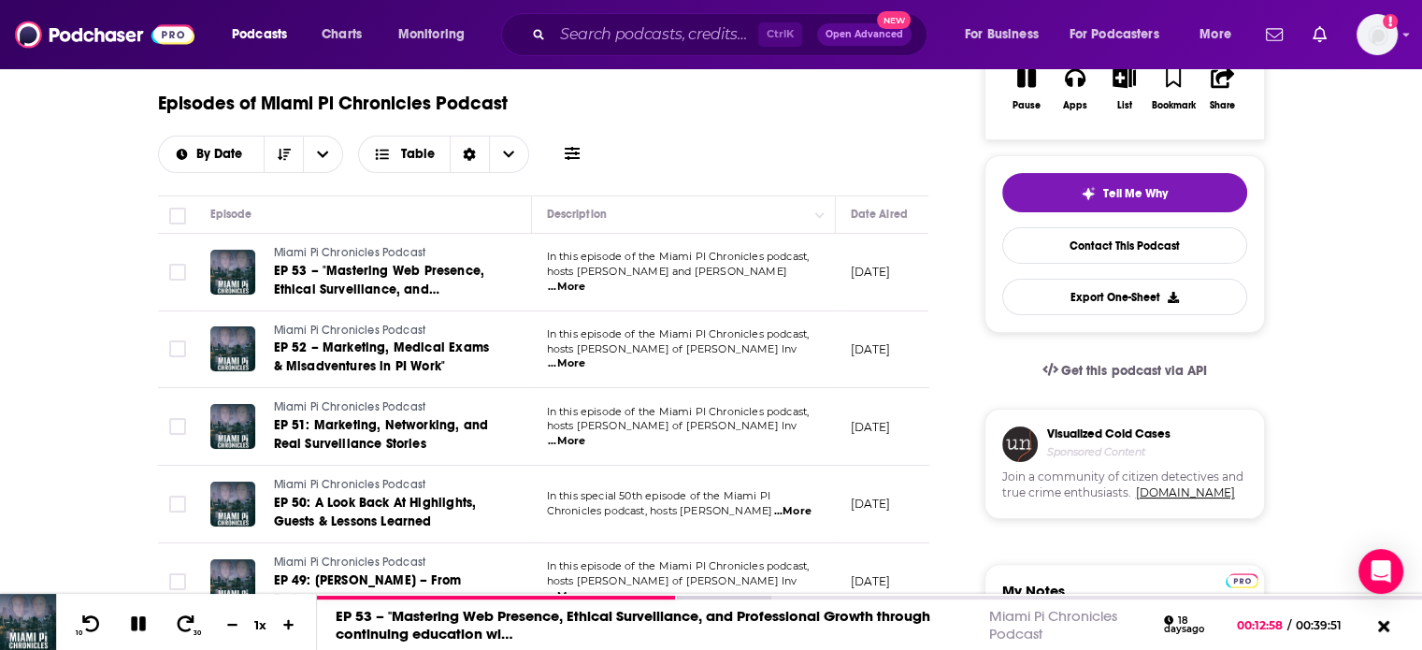
scroll to position [93, 0]
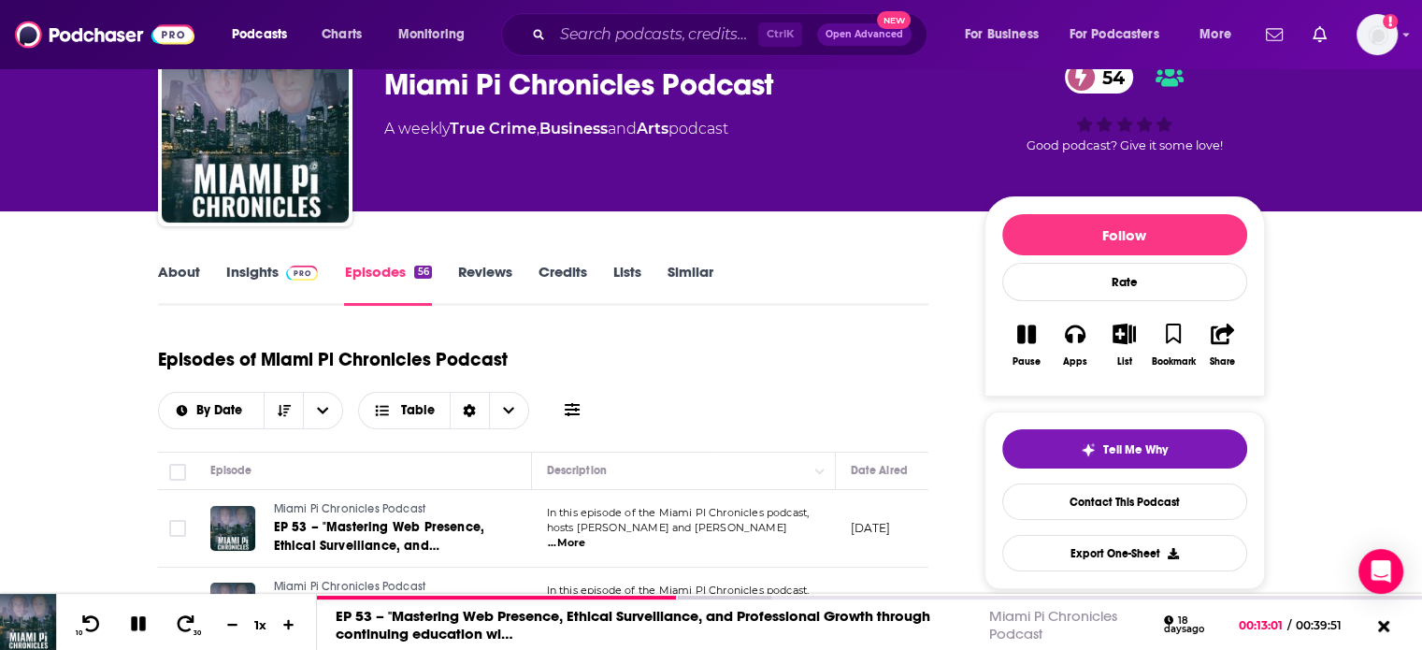
click at [286, 270] on img at bounding box center [302, 272] width 33 height 15
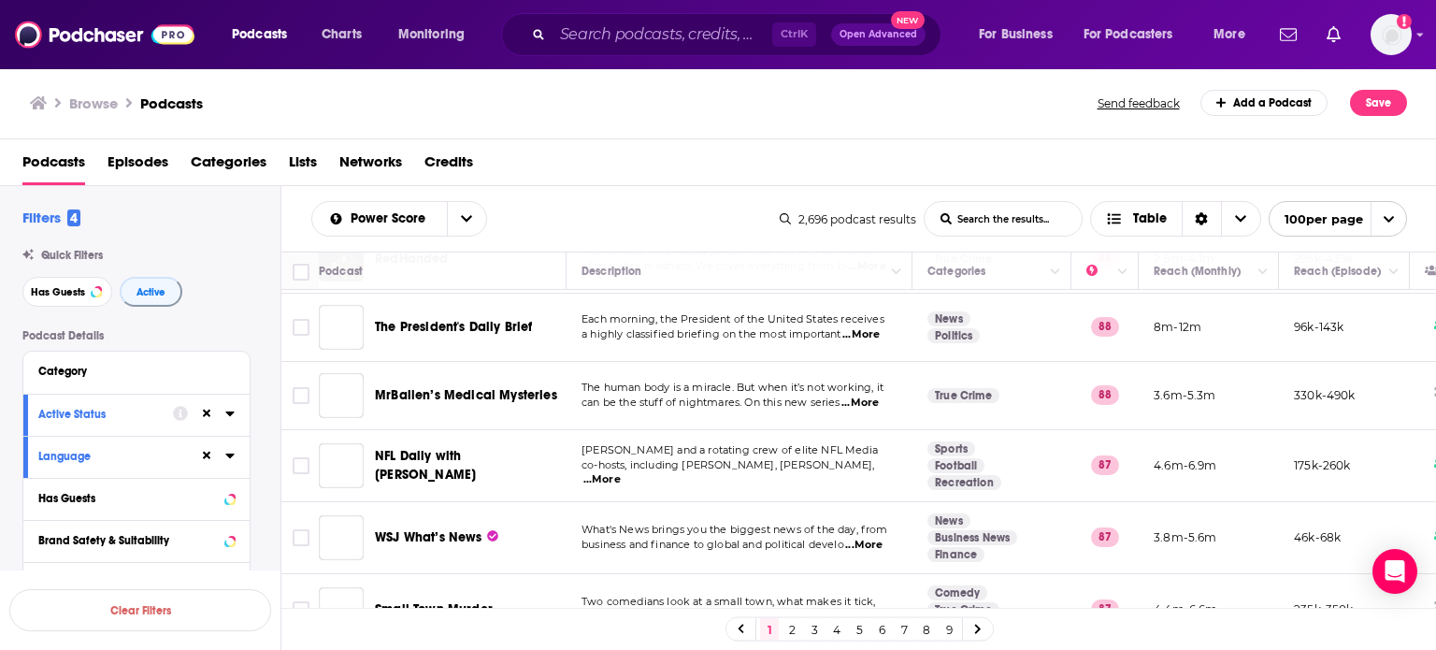
scroll to position [3926, 0]
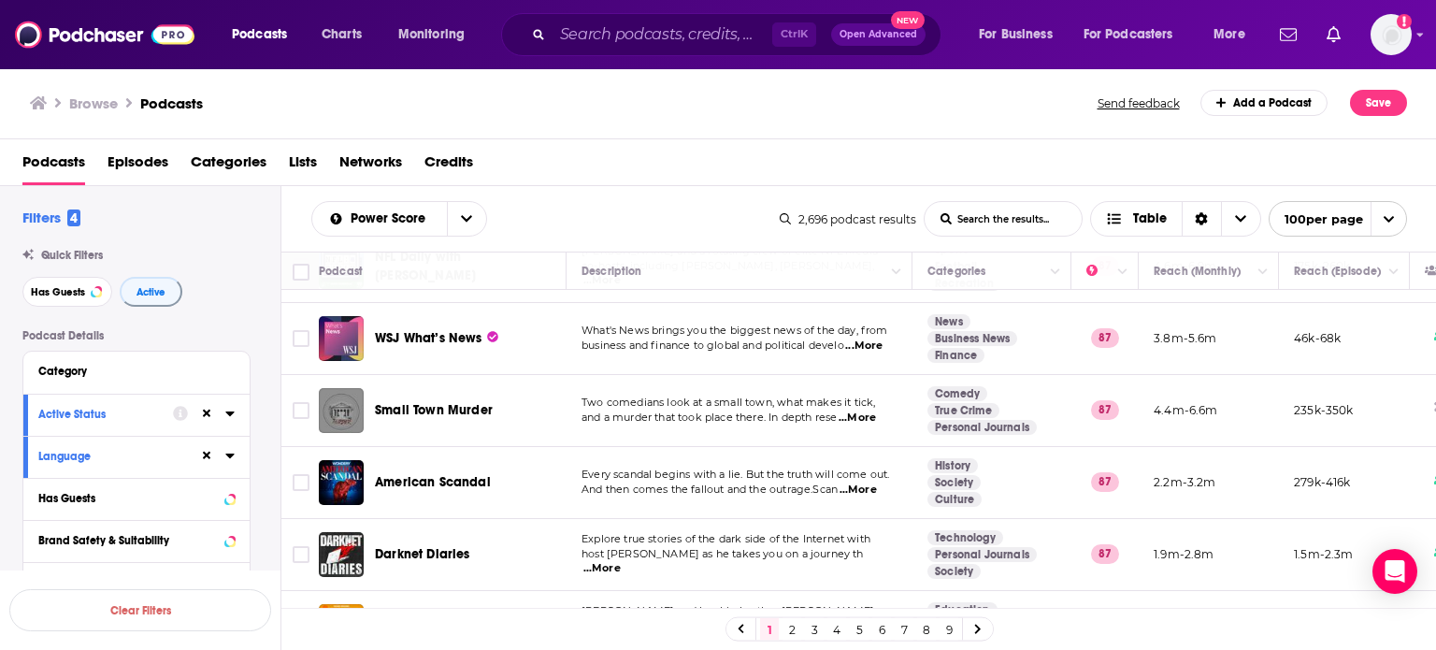
click at [865, 628] on link "5" at bounding box center [859, 629] width 19 height 22
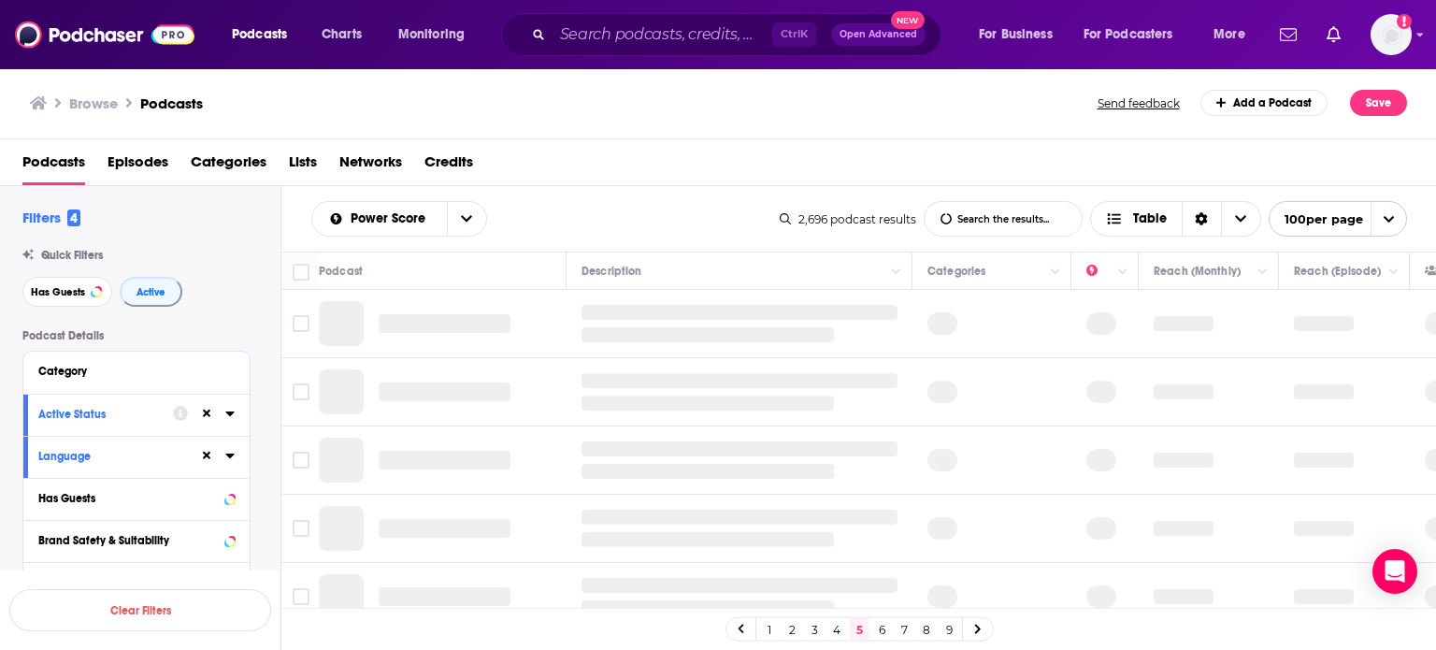
click at [772, 631] on link "1" at bounding box center [769, 629] width 19 height 22
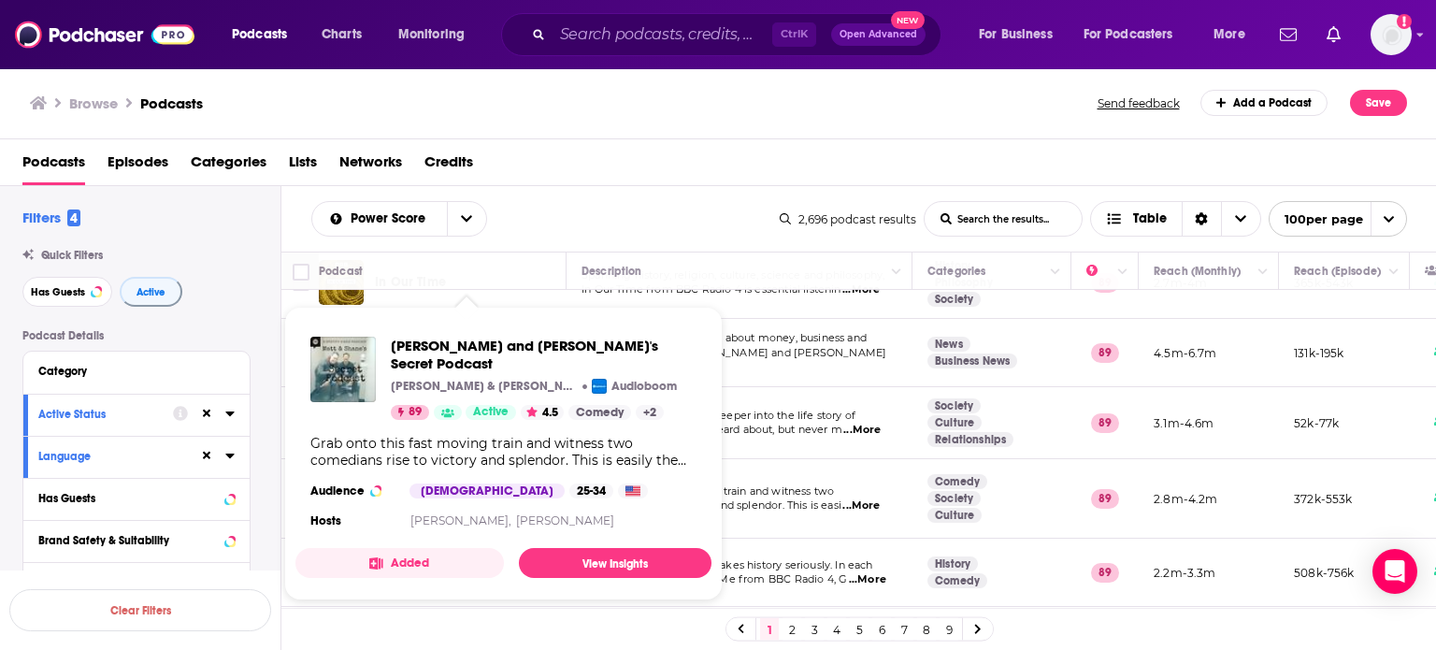
scroll to position [187, 0]
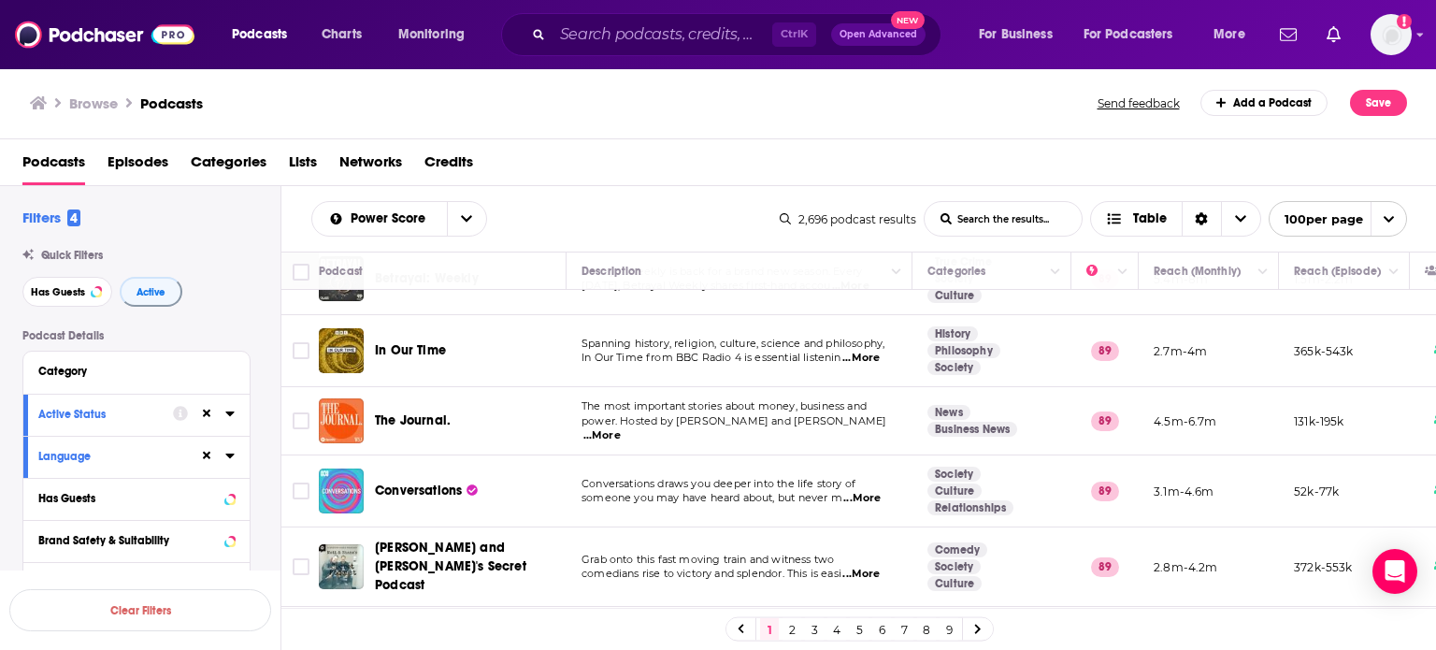
click at [947, 632] on link "9" at bounding box center [948, 629] width 19 height 22
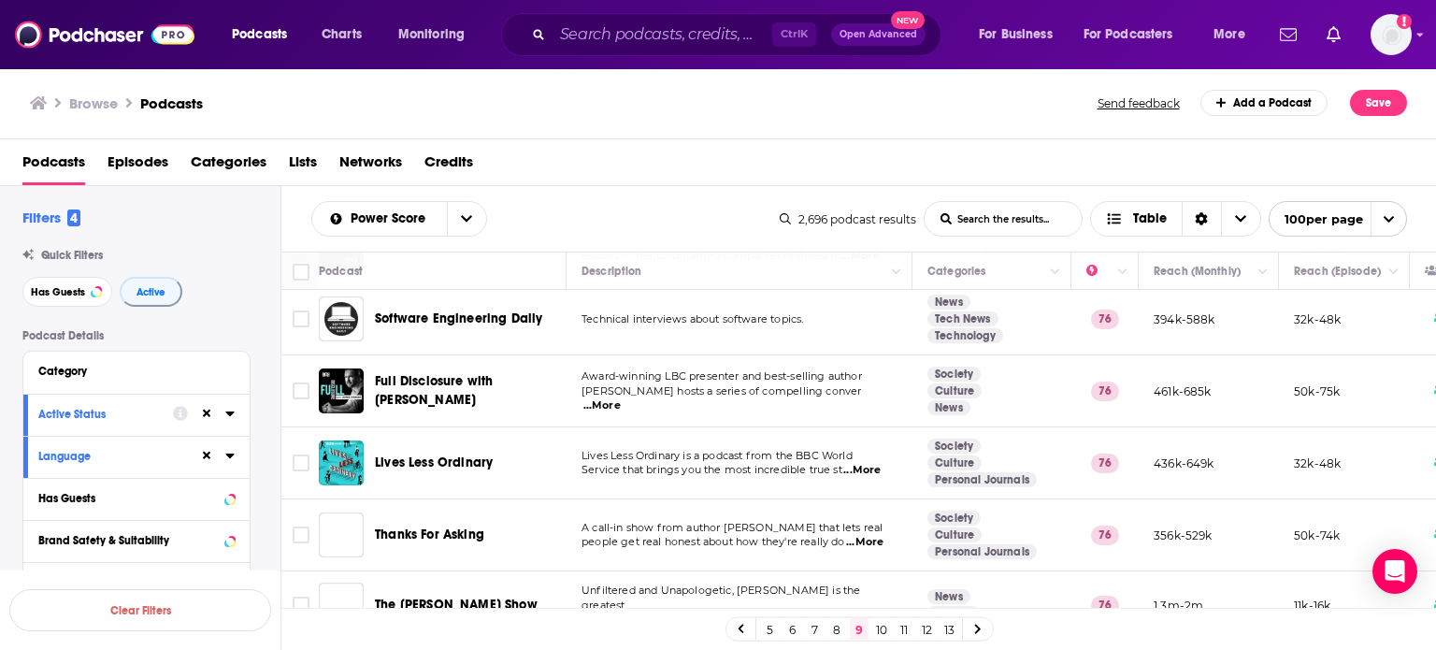
scroll to position [3646, 0]
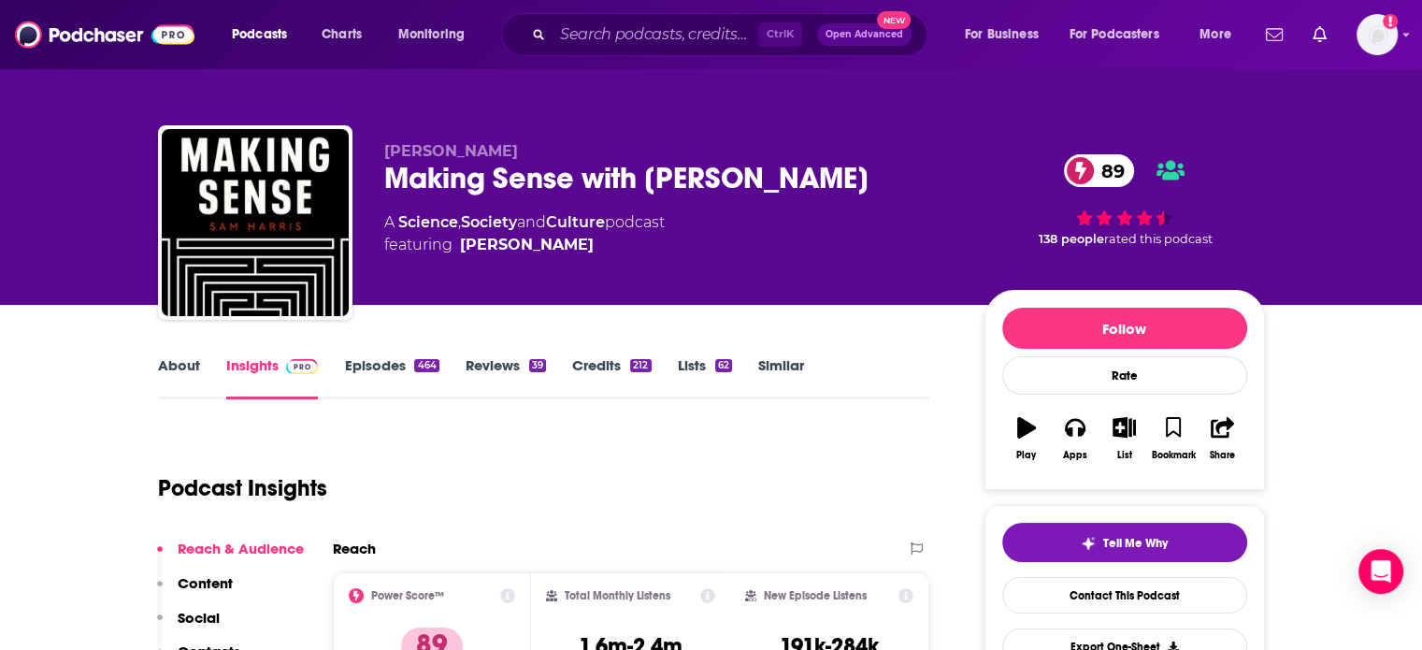
click at [193, 373] on link "About" at bounding box center [179, 377] width 42 height 43
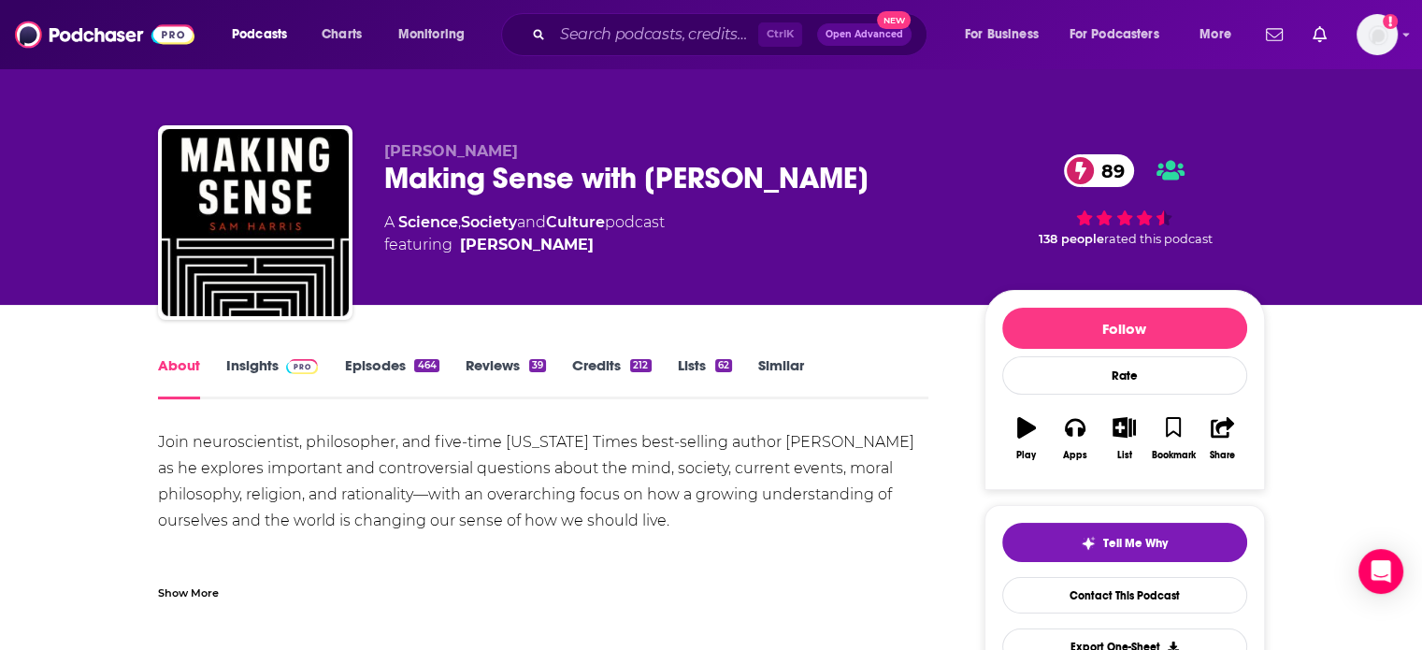
click at [276, 387] on link "Insights" at bounding box center [272, 377] width 93 height 43
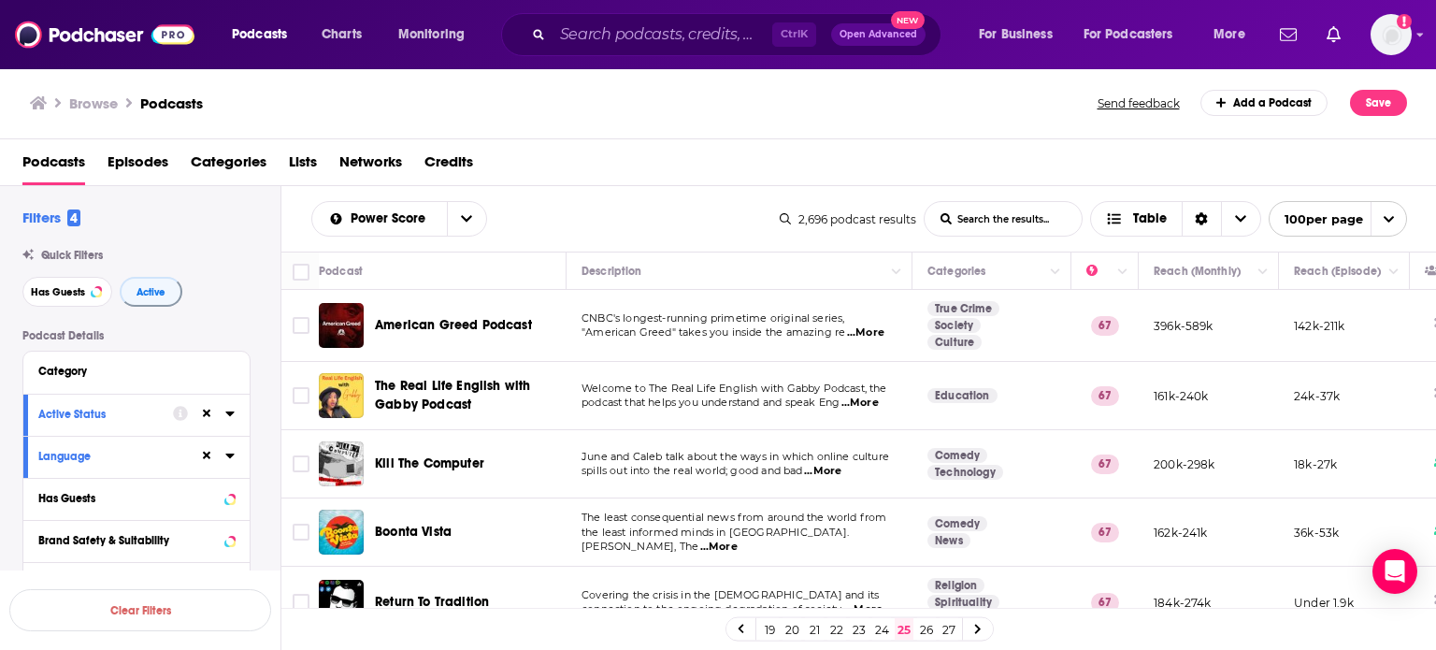
click at [885, 627] on link "24" at bounding box center [881, 629] width 19 height 22
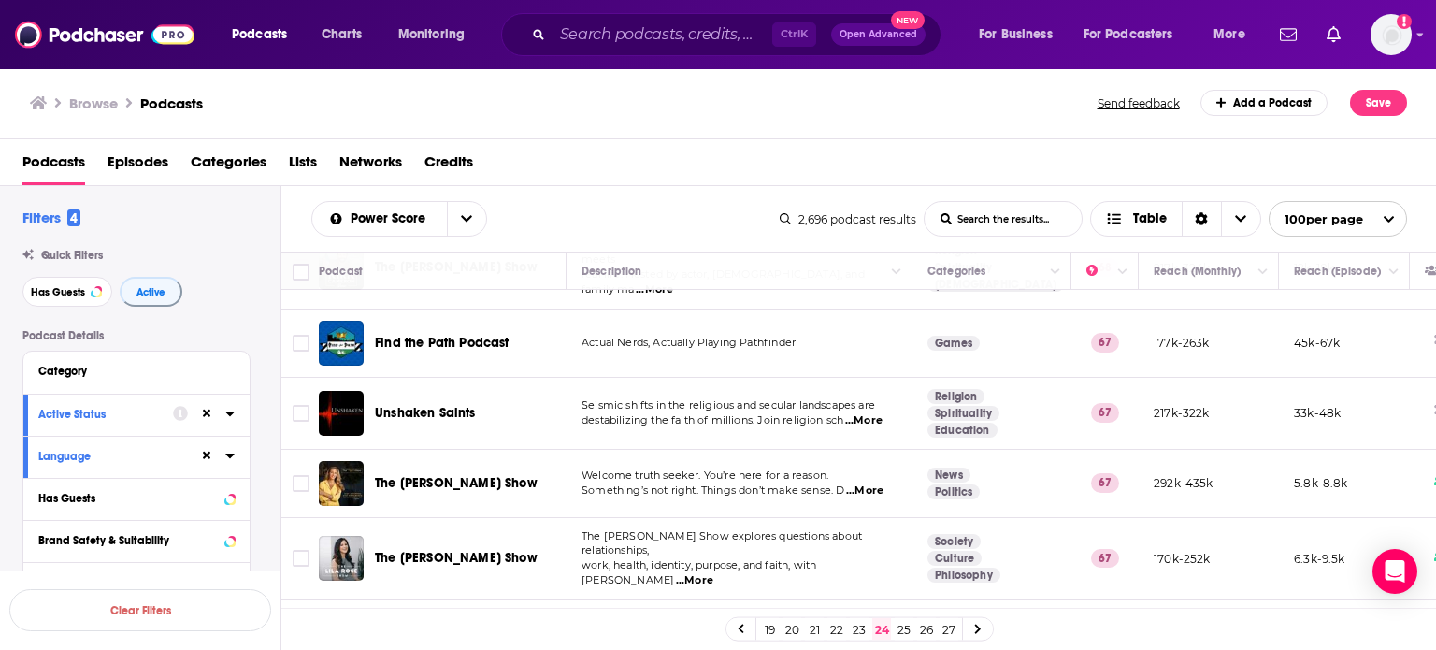
scroll to position [2804, 0]
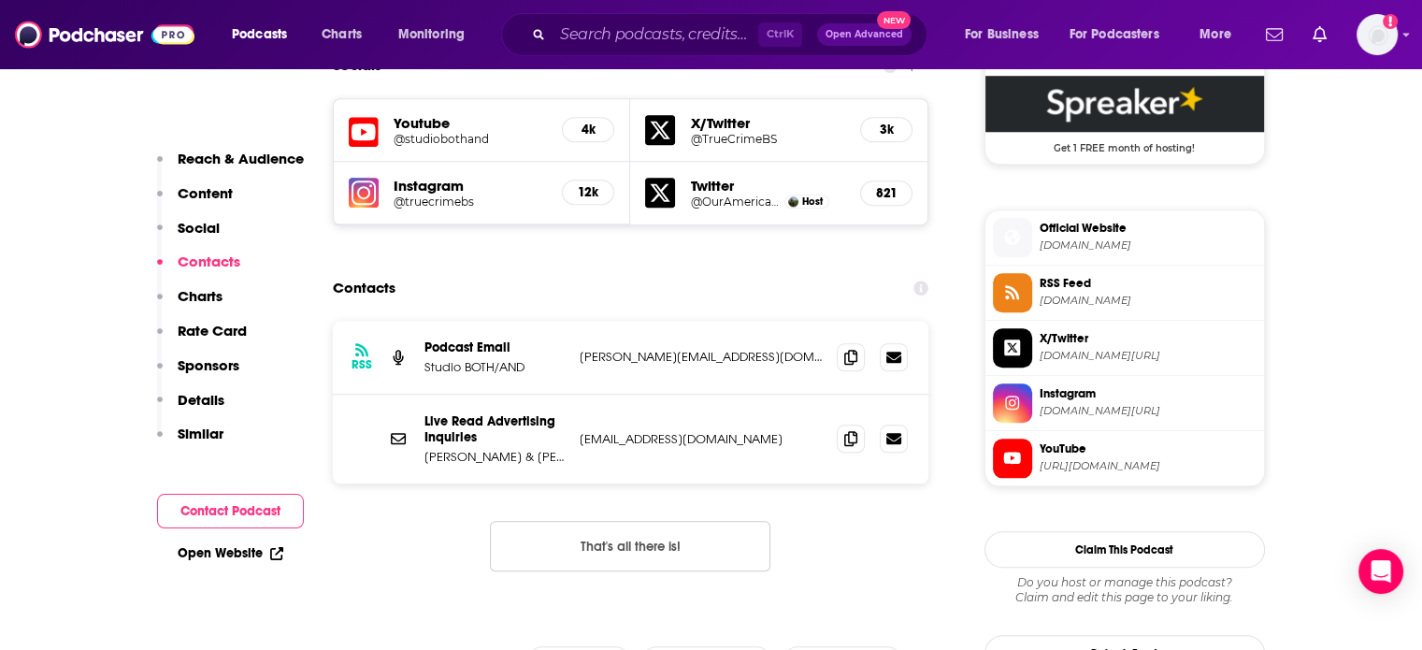
scroll to position [1683, 0]
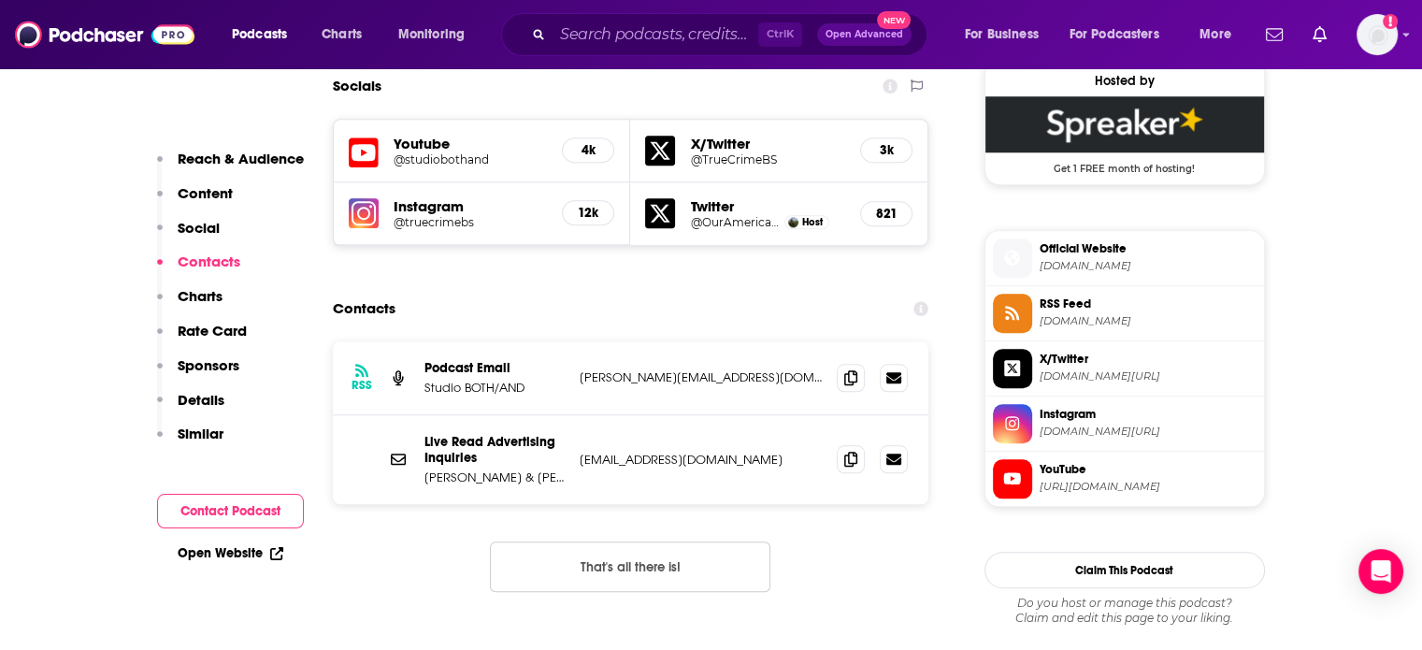
click at [628, 369] on p "[PERSON_NAME][EMAIL_ADDRESS][DOMAIN_NAME]" at bounding box center [701, 377] width 243 height 16
copy div "[PERSON_NAME][EMAIL_ADDRESS][DOMAIN_NAME] [PERSON_NAME][EMAIL_ADDRESS][DOMAIN_N…"
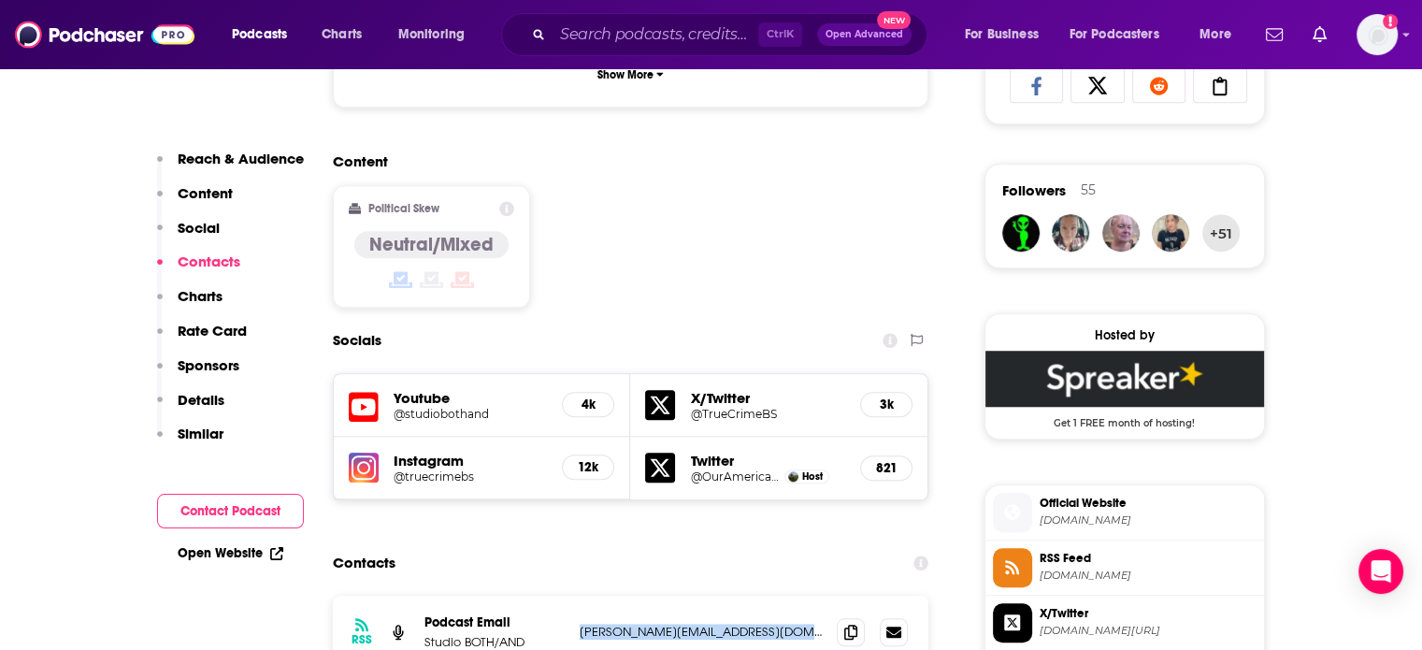
scroll to position [1589, 0]
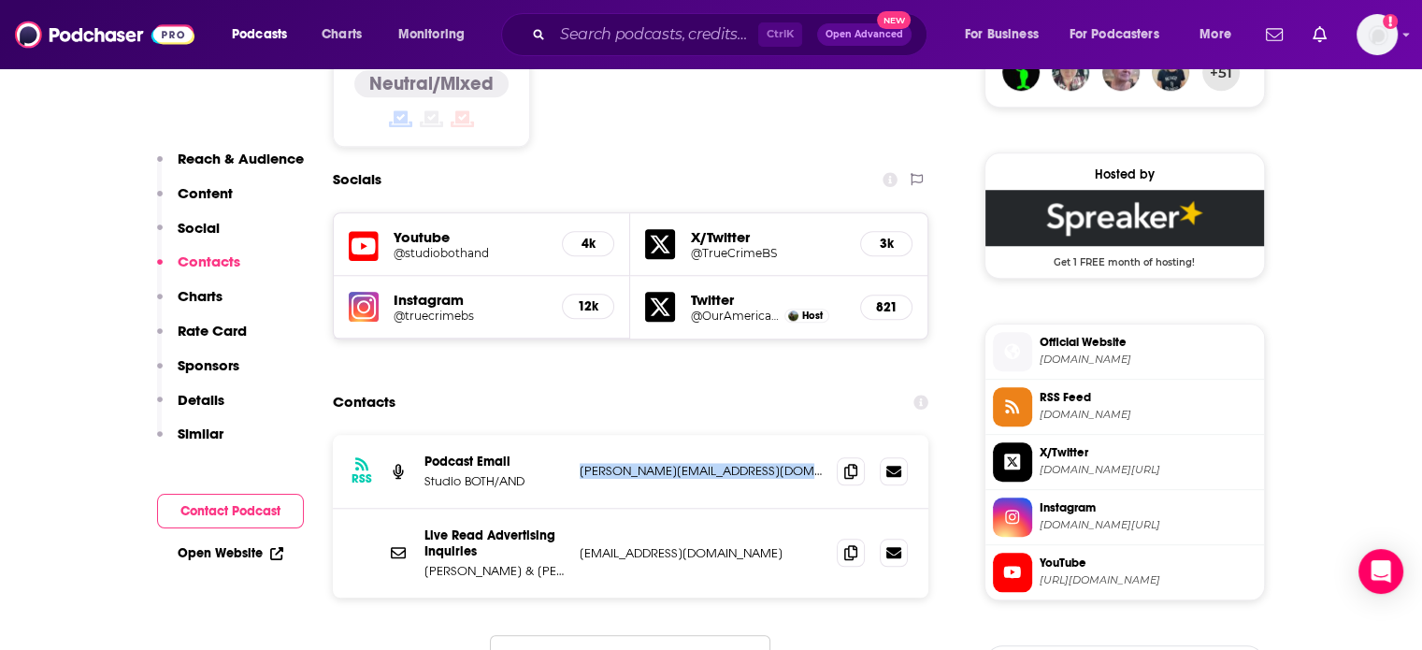
click at [621, 435] on div "RSS Podcast Email Studio BOTH/AND [PERSON_NAME][EMAIL_ADDRESS][DOMAIN_NAME] [EM…" at bounding box center [631, 472] width 596 height 74
click at [614, 463] on p "[PERSON_NAME][EMAIL_ADDRESS][DOMAIN_NAME]" at bounding box center [701, 471] width 243 height 16
drag, startPoint x: 614, startPoint y: 341, endPoint x: 663, endPoint y: 344, distance: 48.7
click at [663, 463] on p "[PERSON_NAME][EMAIL_ADDRESS][DOMAIN_NAME]" at bounding box center [701, 471] width 243 height 16
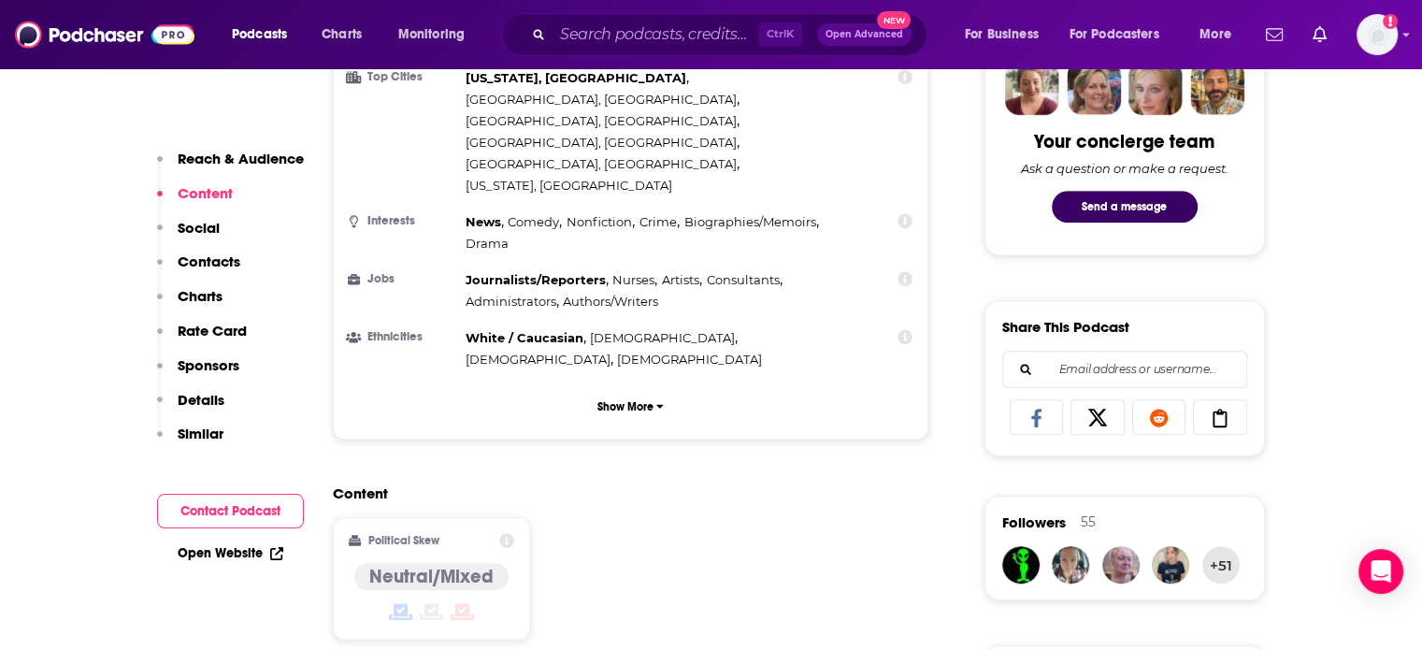
scroll to position [1028, 0]
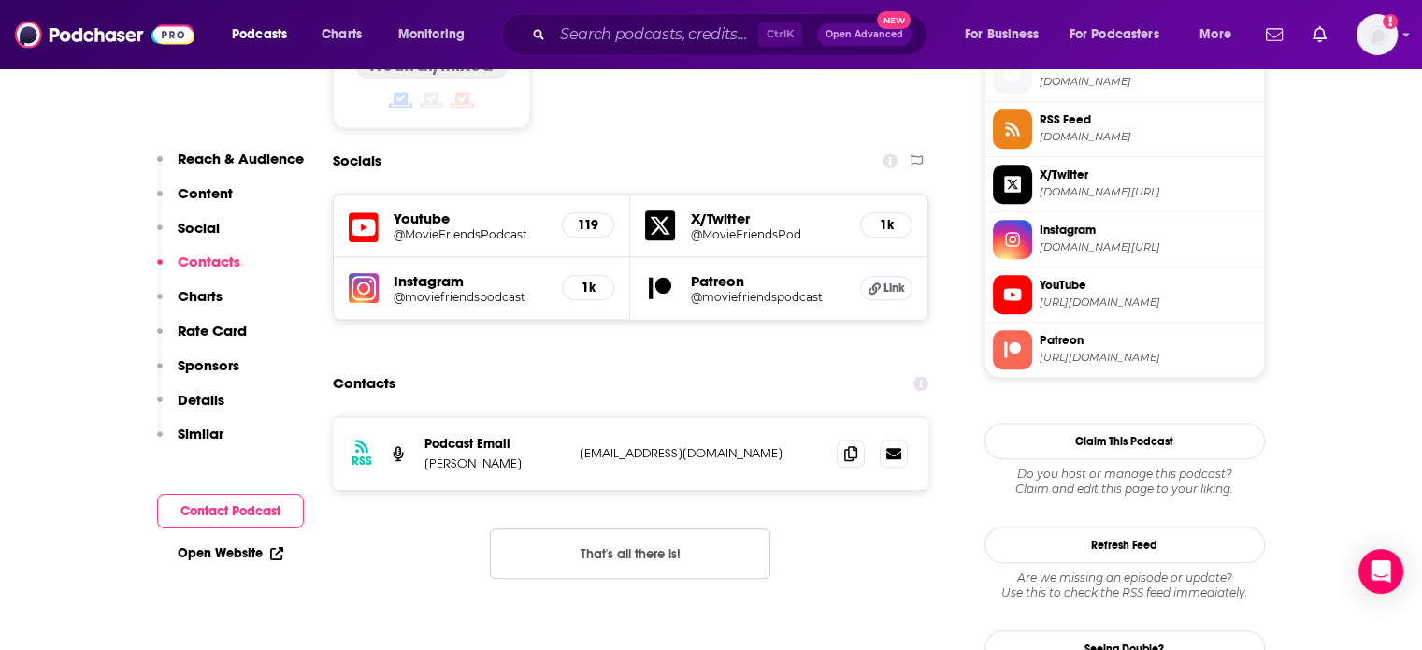
scroll to position [1589, 0]
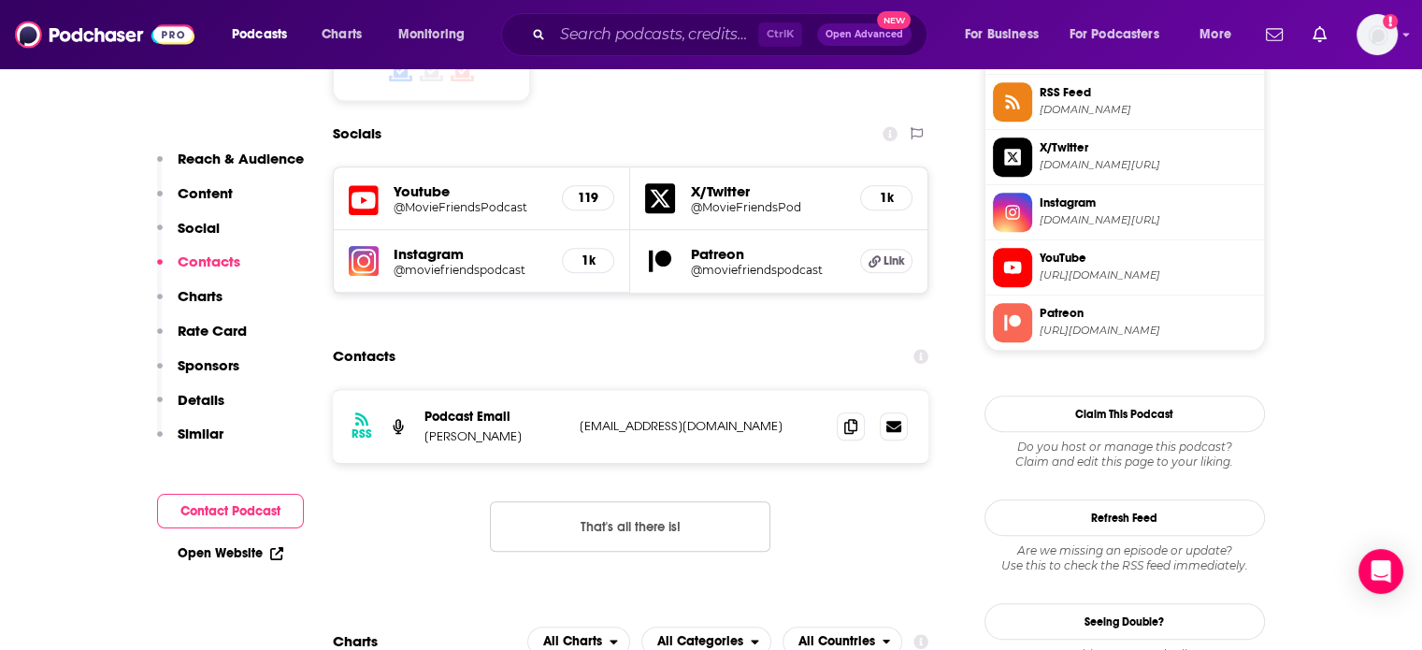
click at [627, 418] on p "moviefriendspodcast@gmail.com" at bounding box center [701, 426] width 243 height 16
copy div "moviefriendspodcast@gmail.com moviefriendspodcast@gmail.com"
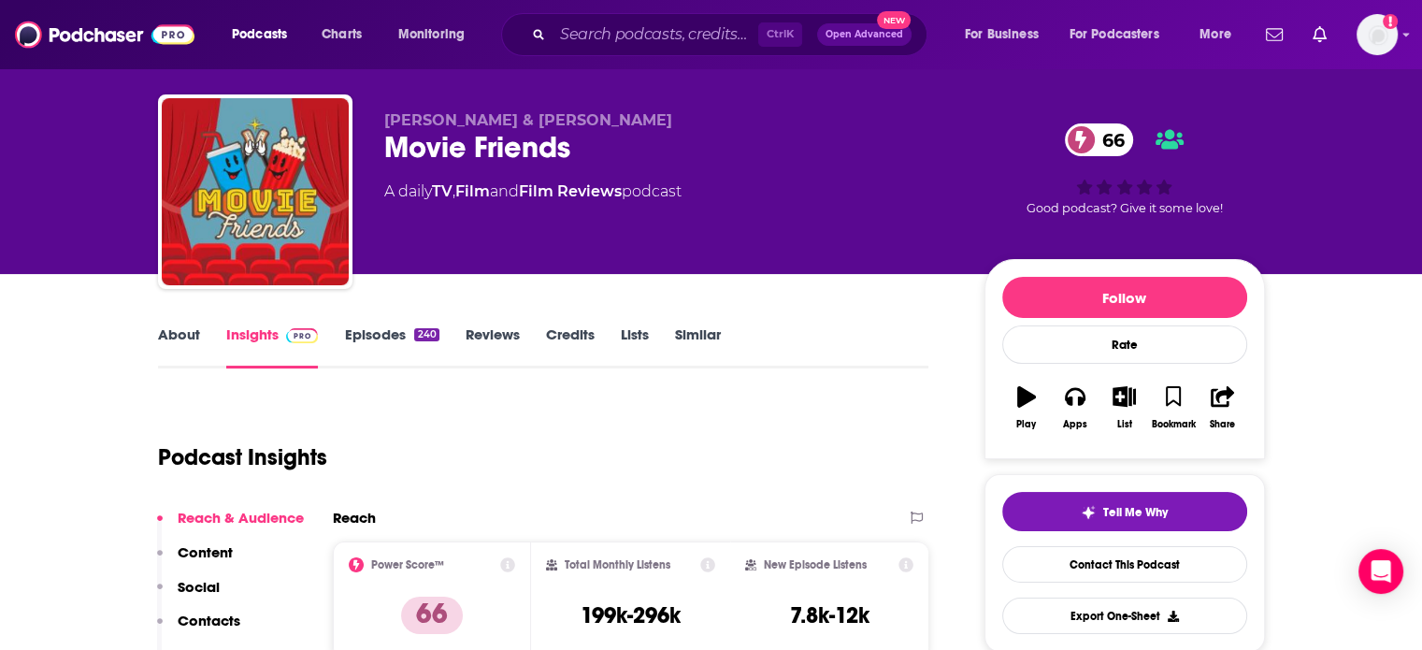
scroll to position [0, 0]
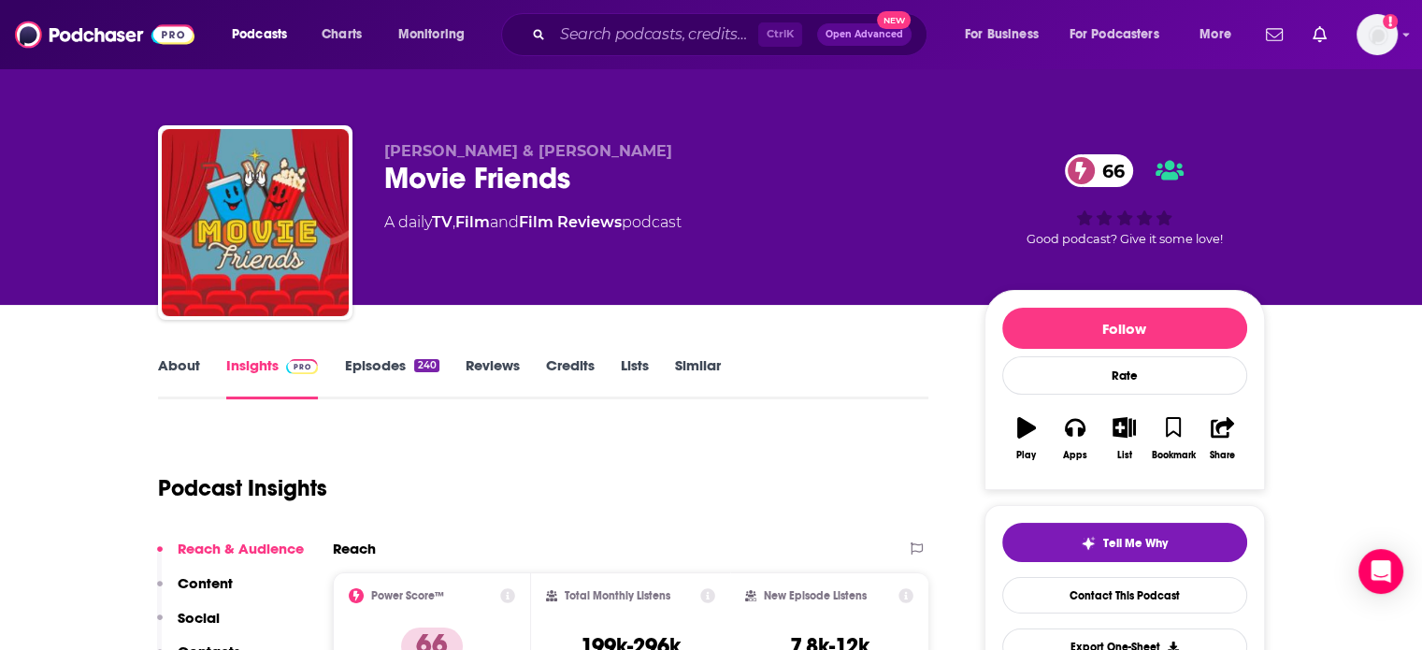
click at [381, 369] on link "Episodes 240" at bounding box center [391, 377] width 94 height 43
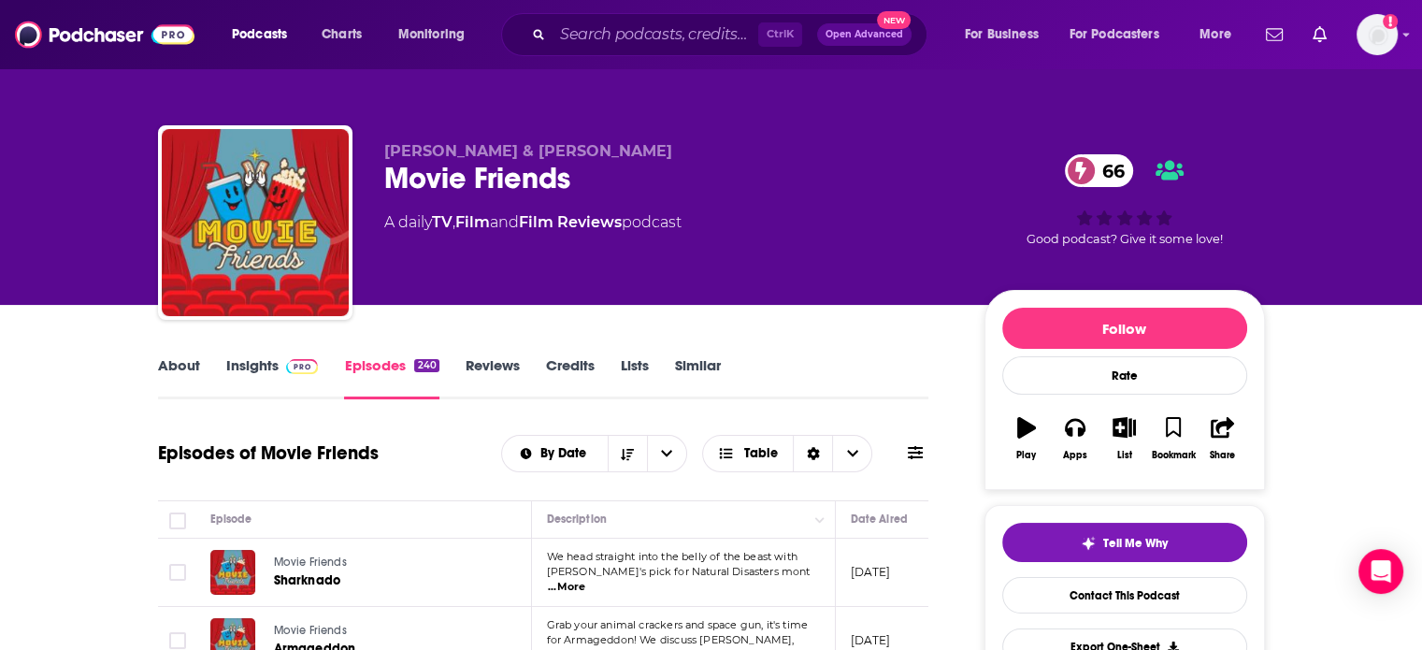
click at [239, 394] on link "Insights" at bounding box center [272, 377] width 93 height 43
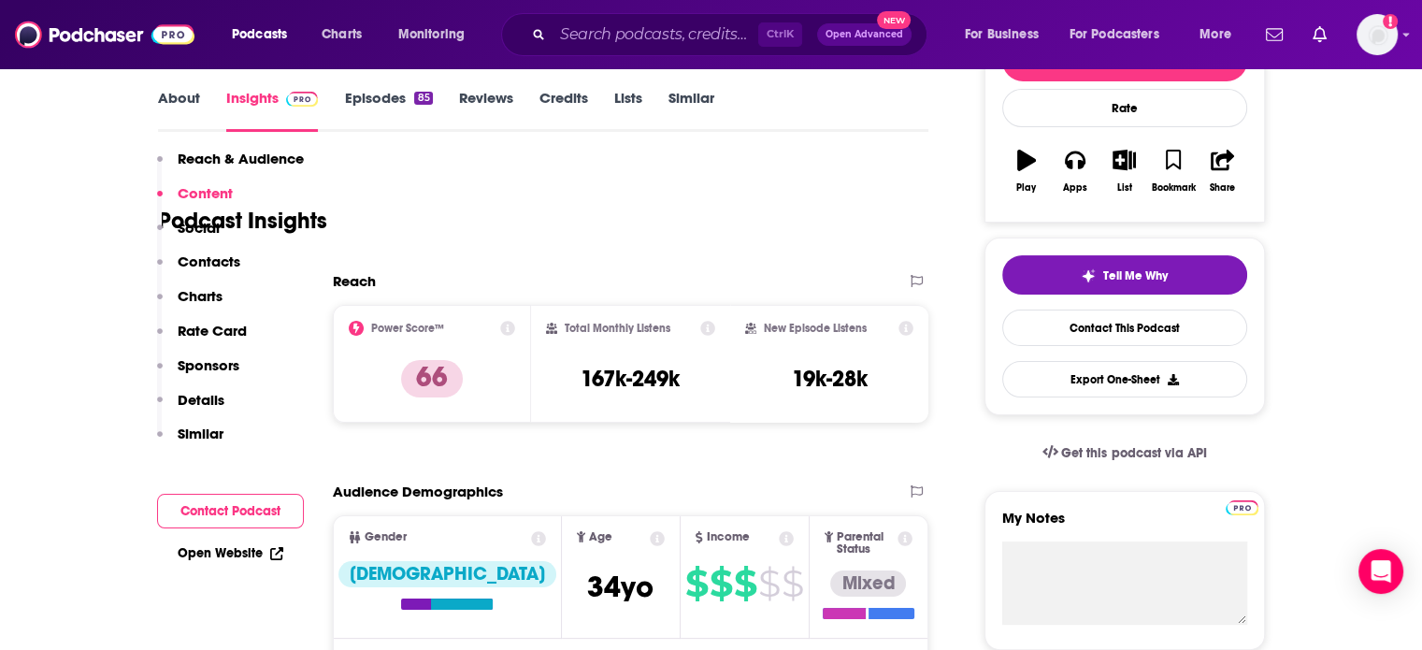
scroll to position [93, 0]
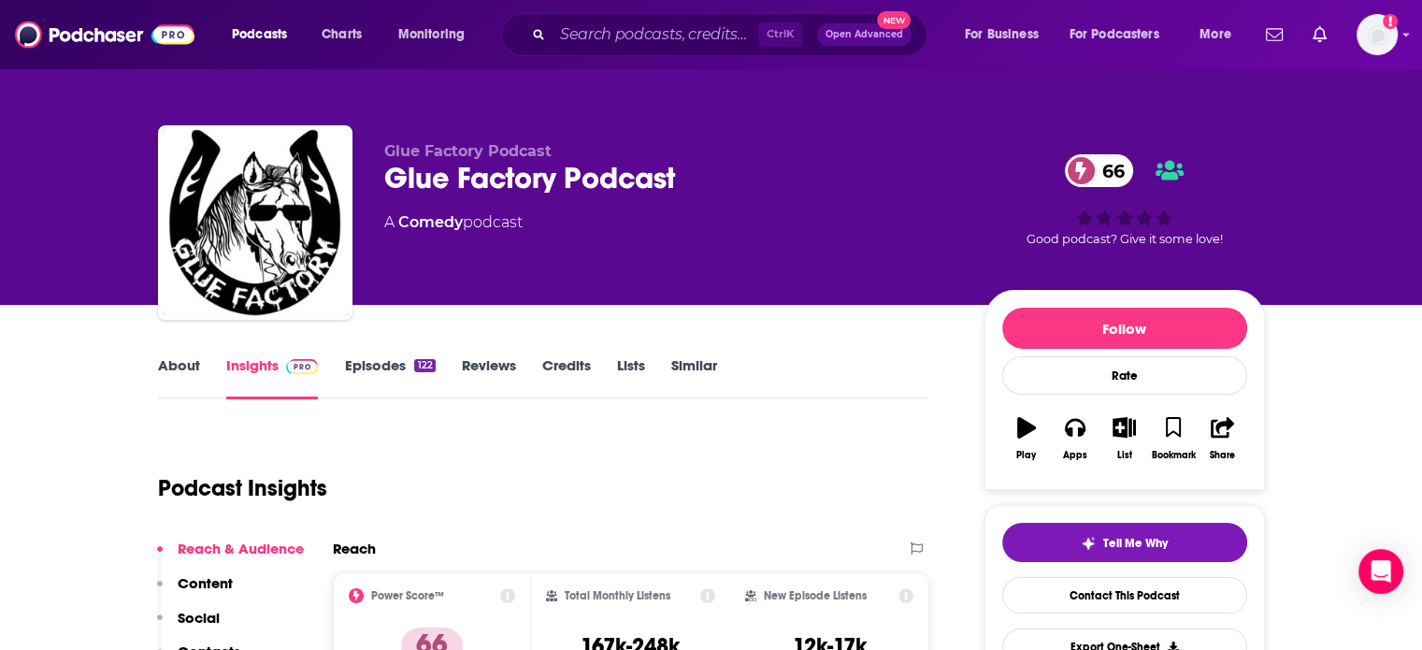
click at [177, 380] on link "About" at bounding box center [179, 377] width 42 height 43
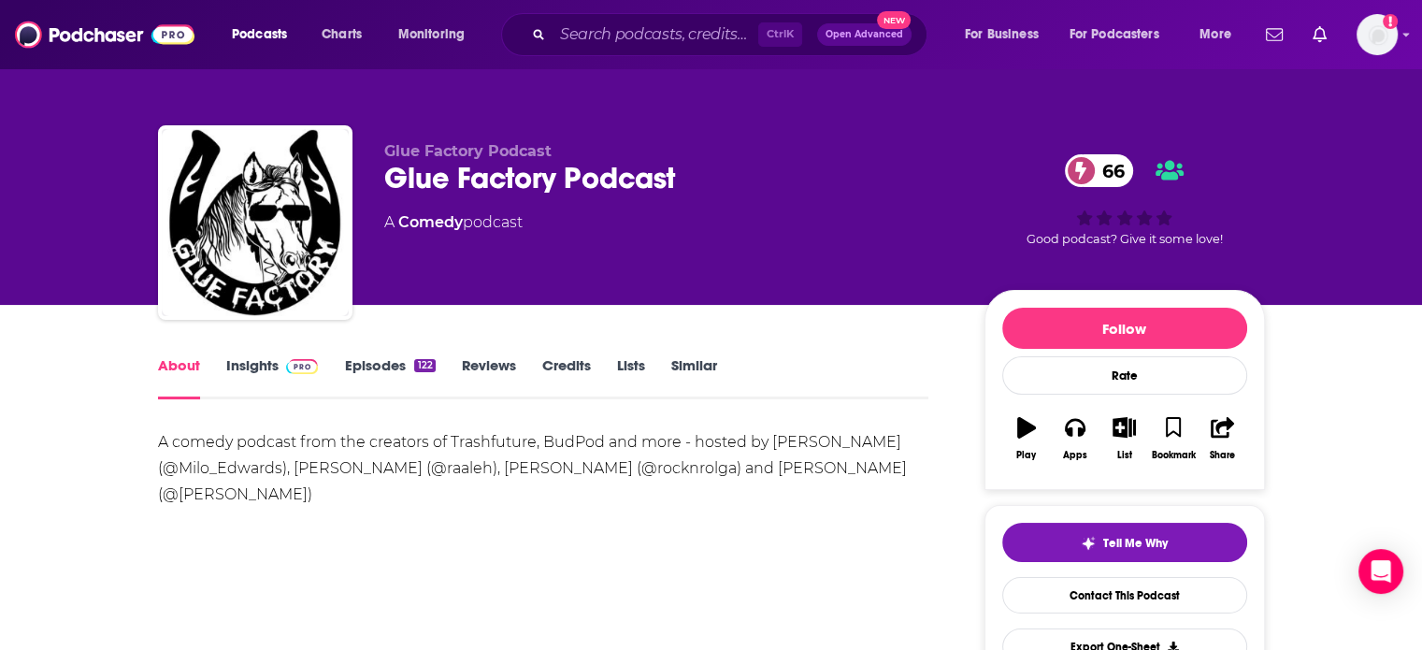
click at [249, 374] on link "Insights" at bounding box center [272, 377] width 93 height 43
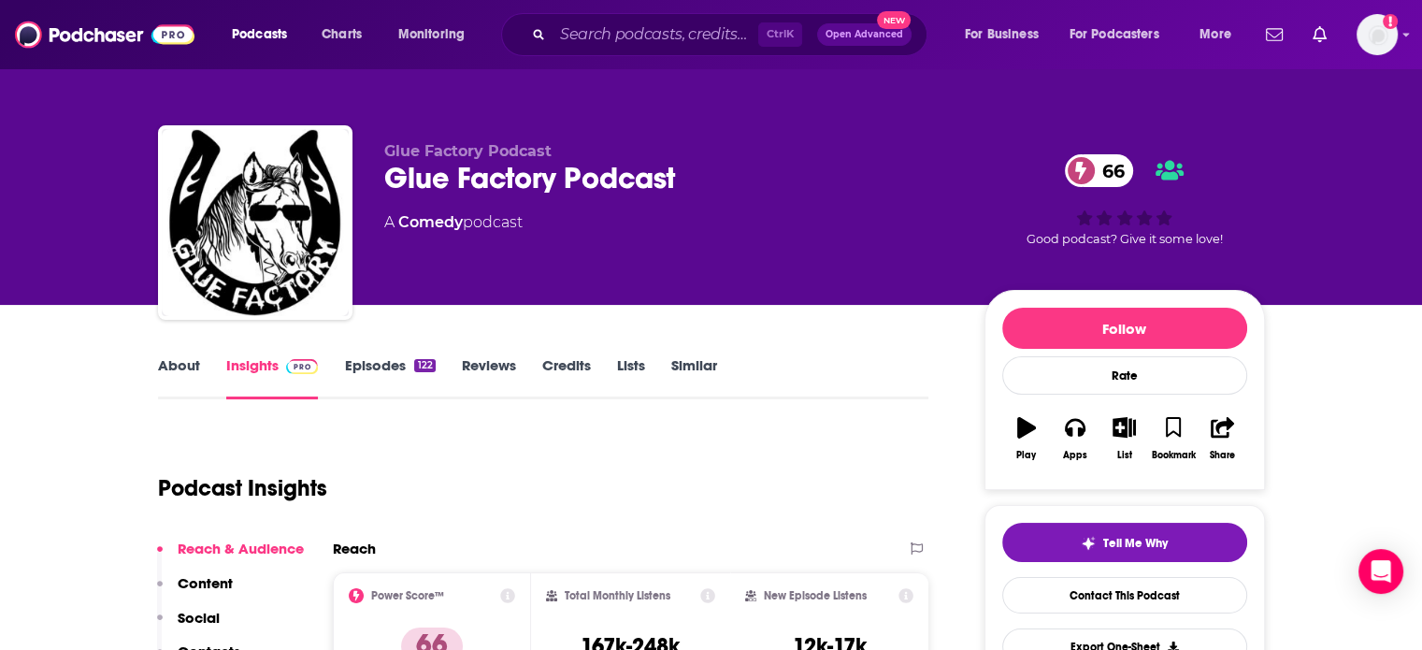
click at [373, 365] on link "Episodes 122" at bounding box center [389, 377] width 91 height 43
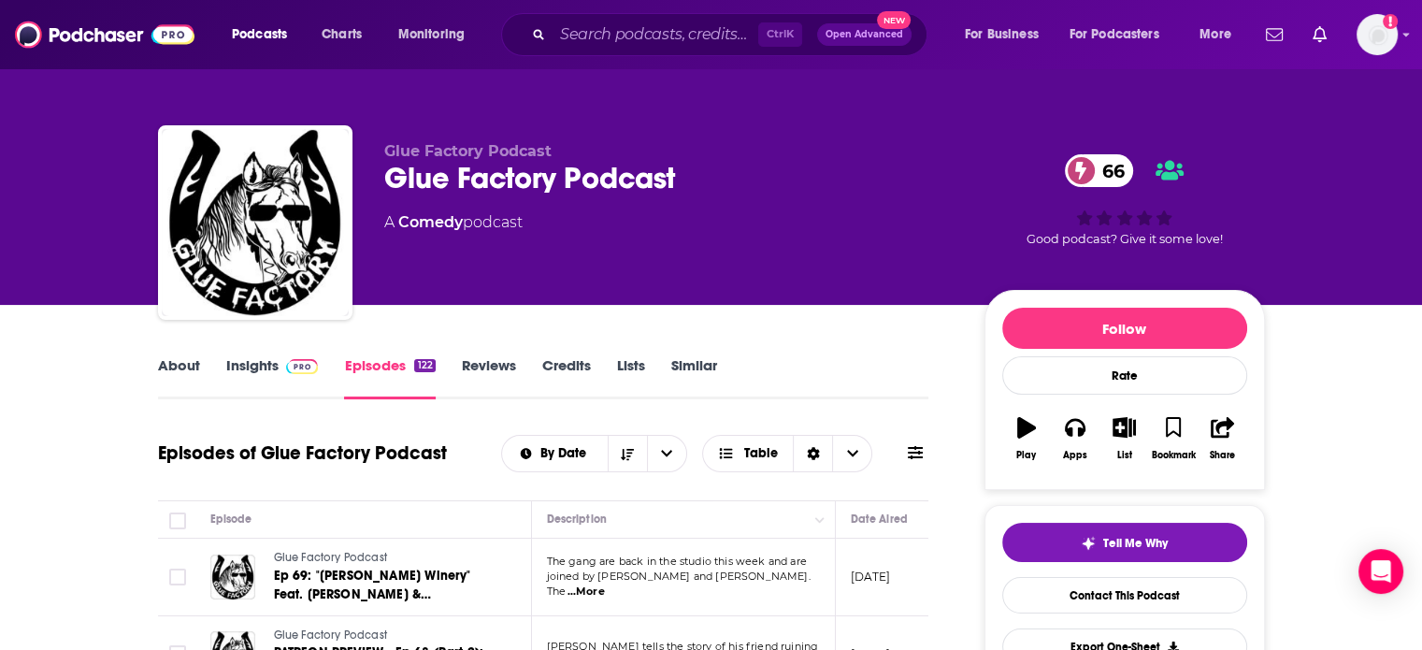
click at [286, 362] on img at bounding box center [302, 366] width 33 height 15
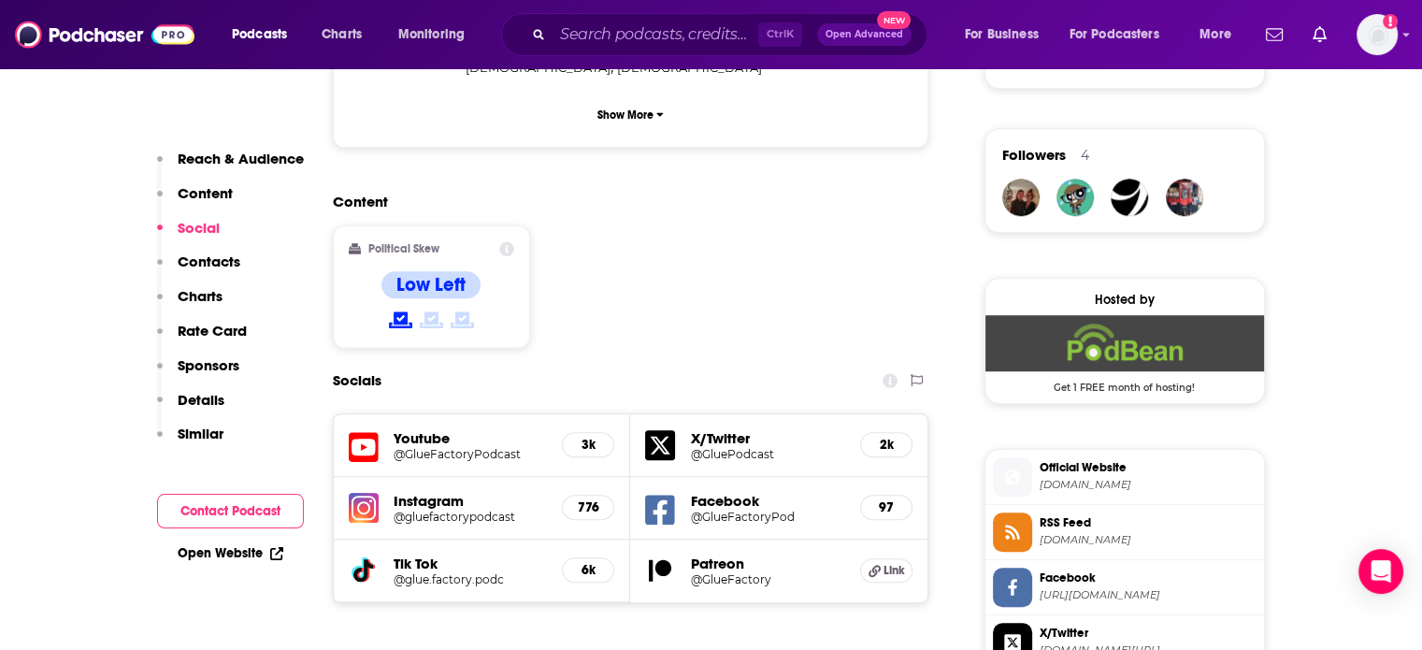
scroll to position [1683, 0]
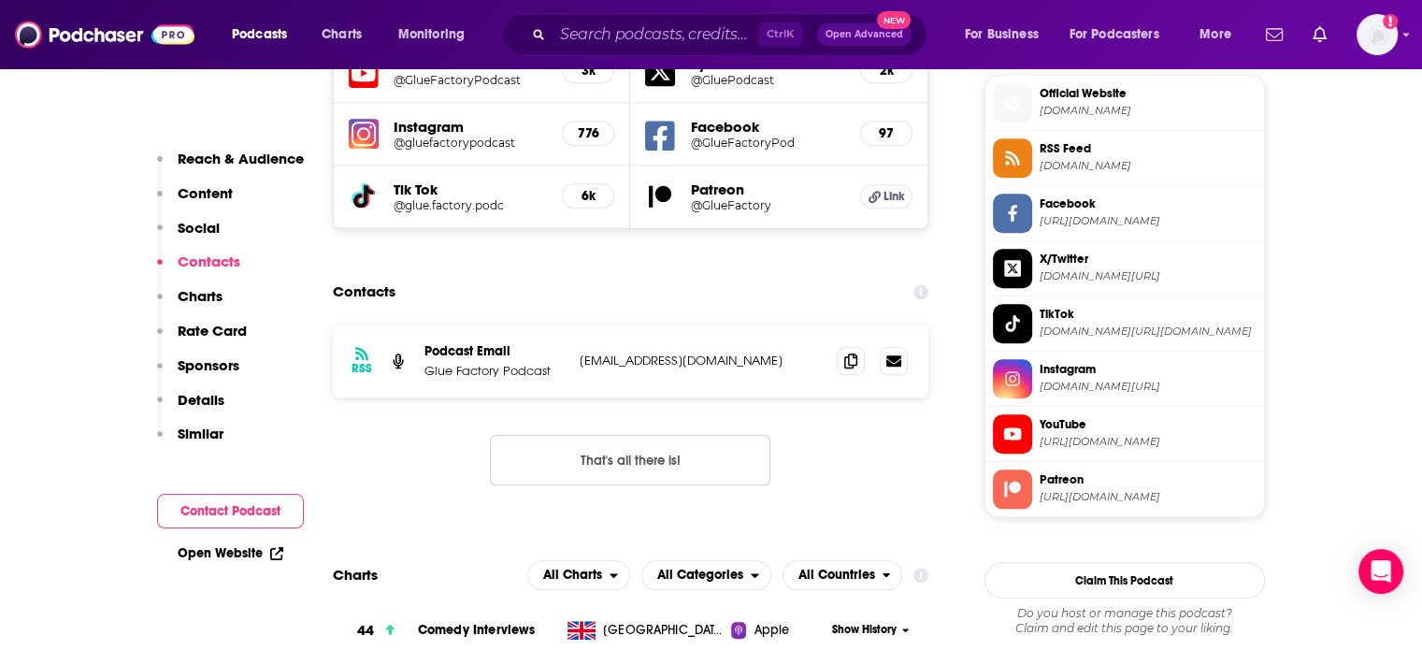
click at [646, 352] on p "[EMAIL_ADDRESS][DOMAIN_NAME]" at bounding box center [701, 360] width 243 height 16
click at [646, 352] on p "gluefactorypodcast@gmail.com" at bounding box center [701, 360] width 243 height 16
copy div "gluefactorypodcast@gmail.com gluefactorypodcast@gmail.com"
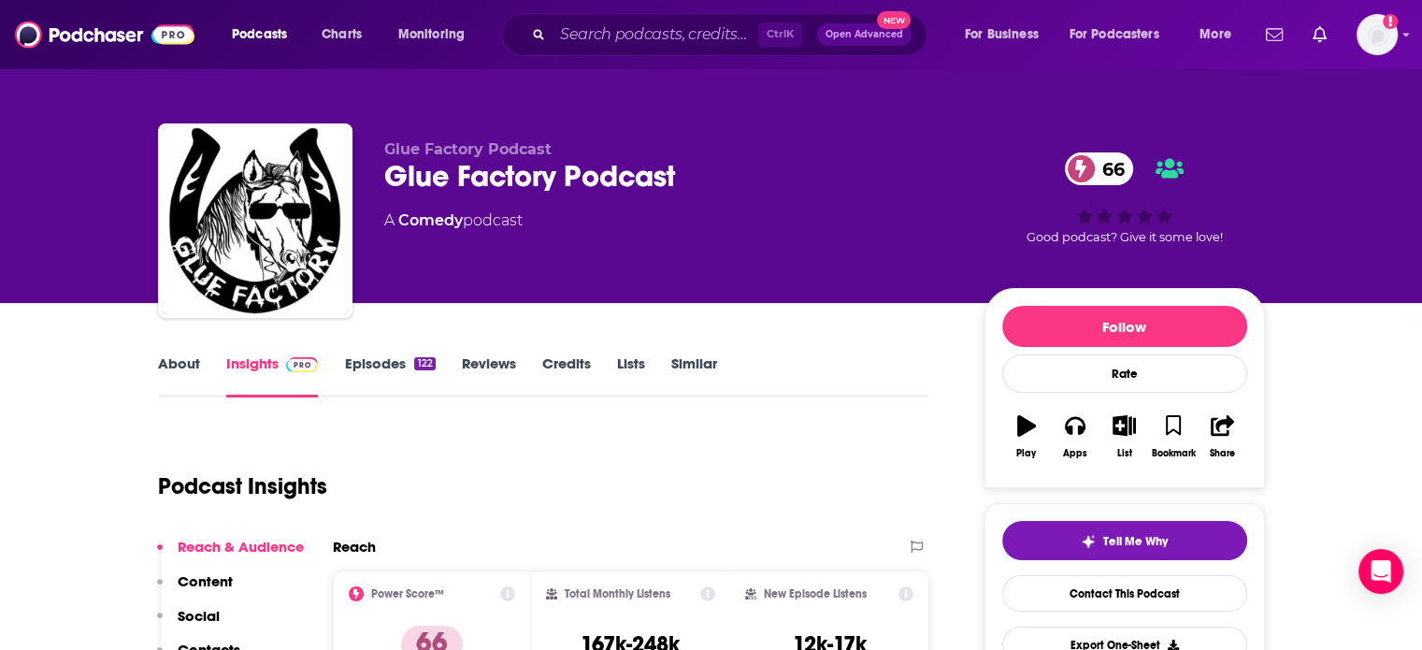
scroll to position [0, 0]
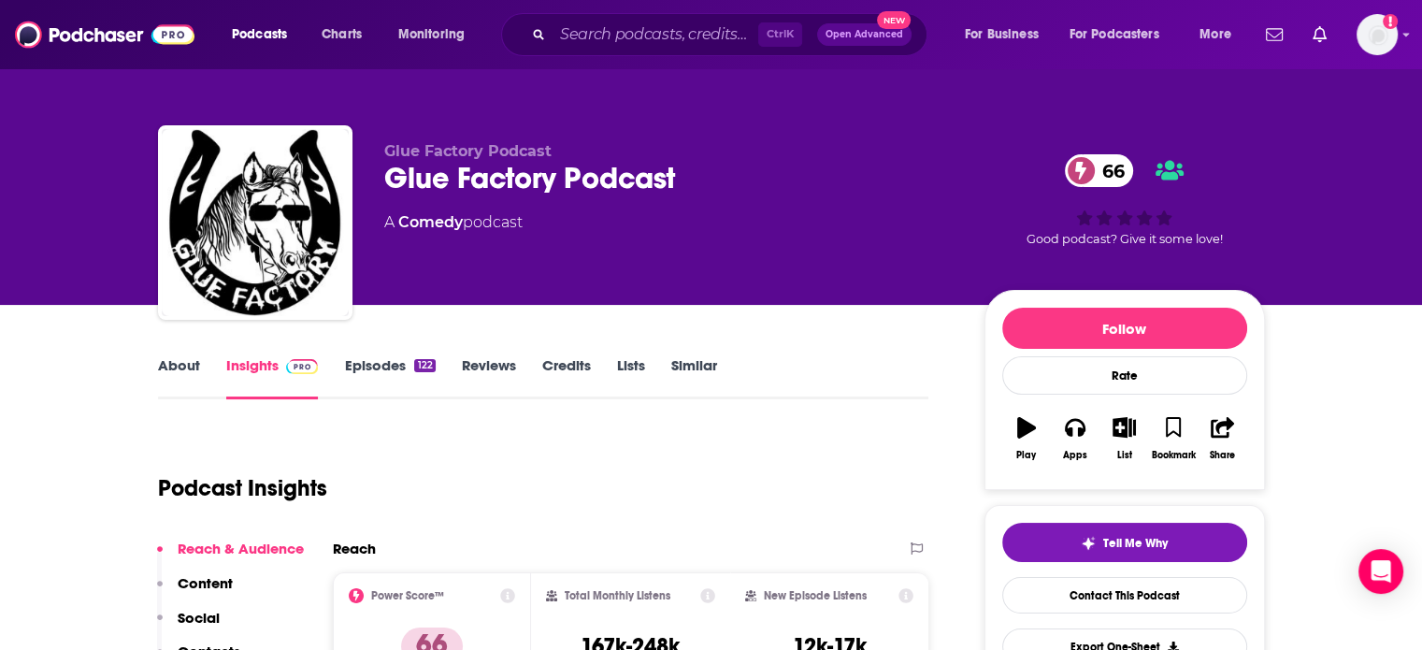
click at [165, 367] on link "About" at bounding box center [179, 377] width 42 height 43
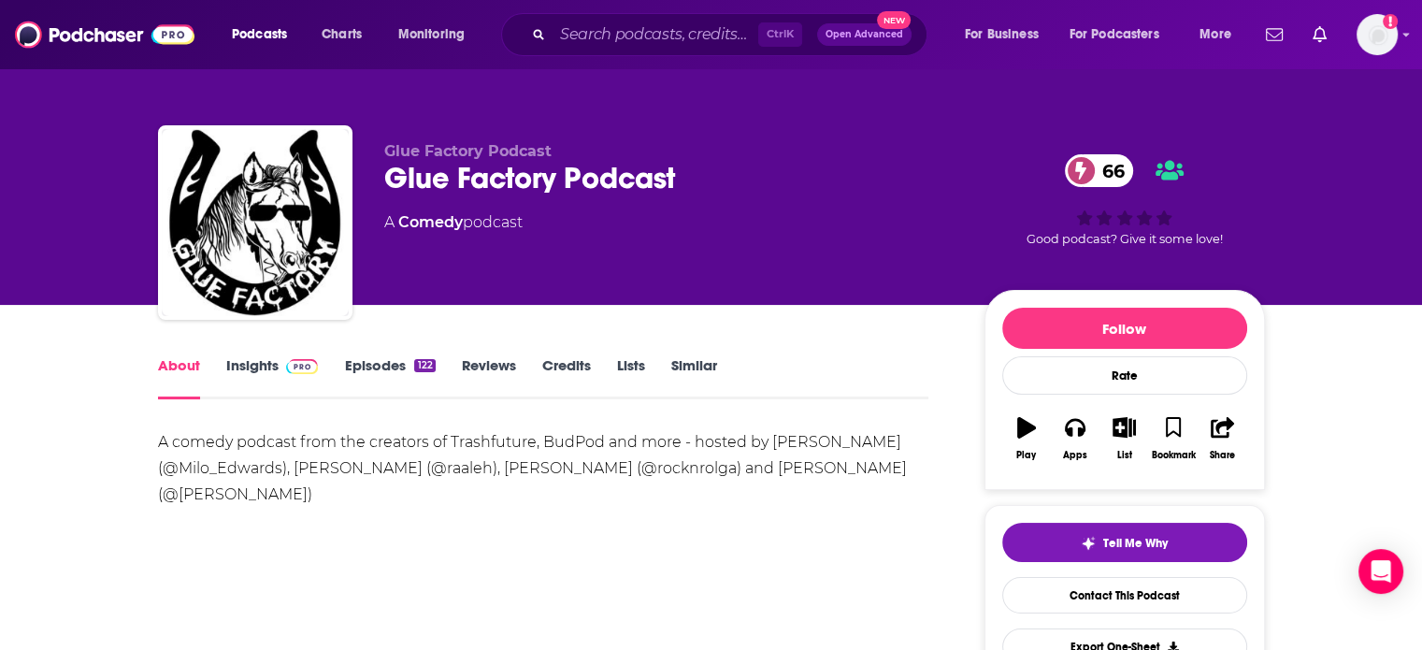
click at [778, 447] on div "A comedy podcast from the creators of Trashfuture, BudPod and more - hosted by …" at bounding box center [543, 468] width 771 height 79
drag, startPoint x: 778, startPoint y: 447, endPoint x: 824, endPoint y: 448, distance: 45.8
click at [824, 448] on div "A comedy podcast from the creators of Trashfuture, BudPod and more - hosted by …" at bounding box center [543, 468] width 771 height 79
copy div "Milo Edwards"
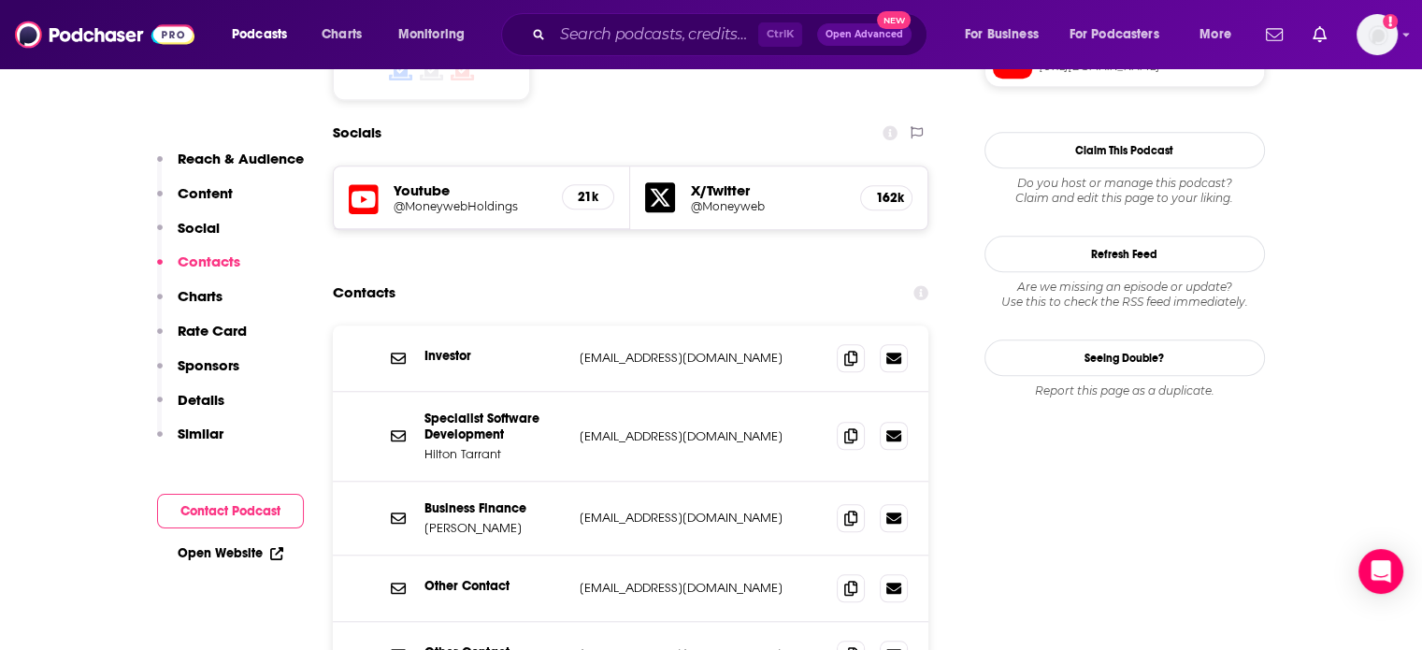
scroll to position [1683, 0]
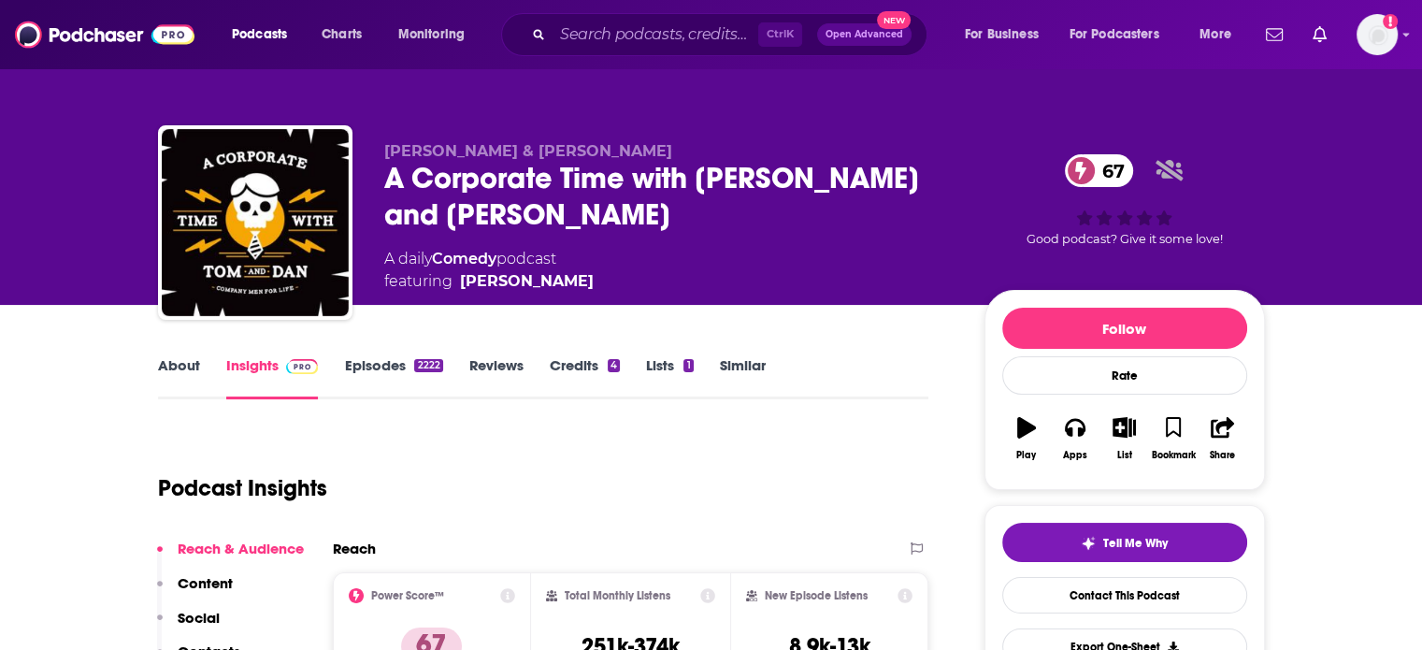
click at [174, 367] on link "About" at bounding box center [179, 377] width 42 height 43
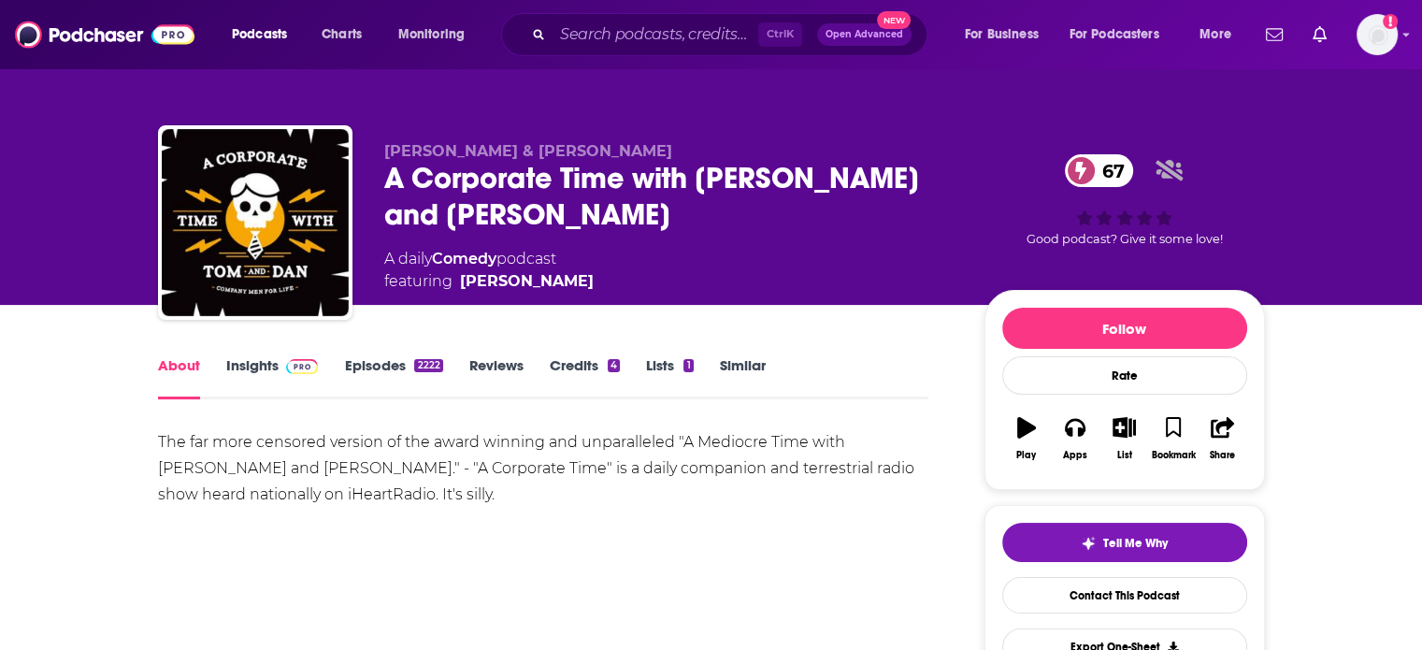
click at [681, 443] on div "The far more censored version of the award winning and unparalleled "A Mediocre…" at bounding box center [543, 468] width 771 height 79
drag, startPoint x: 681, startPoint y: 443, endPoint x: 883, endPoint y: 437, distance: 203.0
click at [883, 437] on div "The far more censored version of the award winning and unparalleled "A Mediocre…" at bounding box center [543, 468] width 771 height 79
click at [175, 468] on div "The far more censored version of the award winning and unparalleled "A Mediocre…" at bounding box center [543, 468] width 771 height 79
drag, startPoint x: 175, startPoint y: 468, endPoint x: 681, endPoint y: 447, distance: 507.1
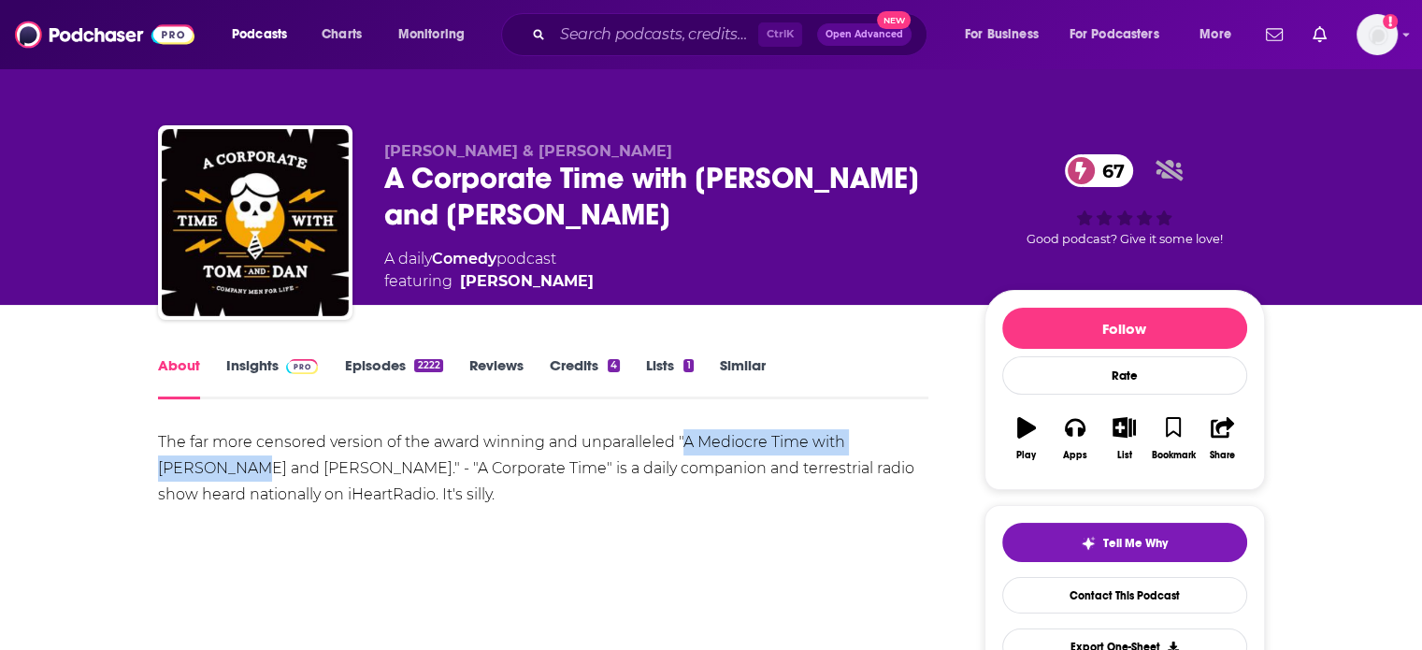
click at [681, 447] on div "The far more censored version of the award winning and unparalleled "A Mediocre…" at bounding box center [543, 468] width 771 height 79
copy div "A Mediocre Time with Tom and Dan"
click at [635, 39] on input "Search podcasts, credits, & more..." at bounding box center [655, 35] width 206 height 30
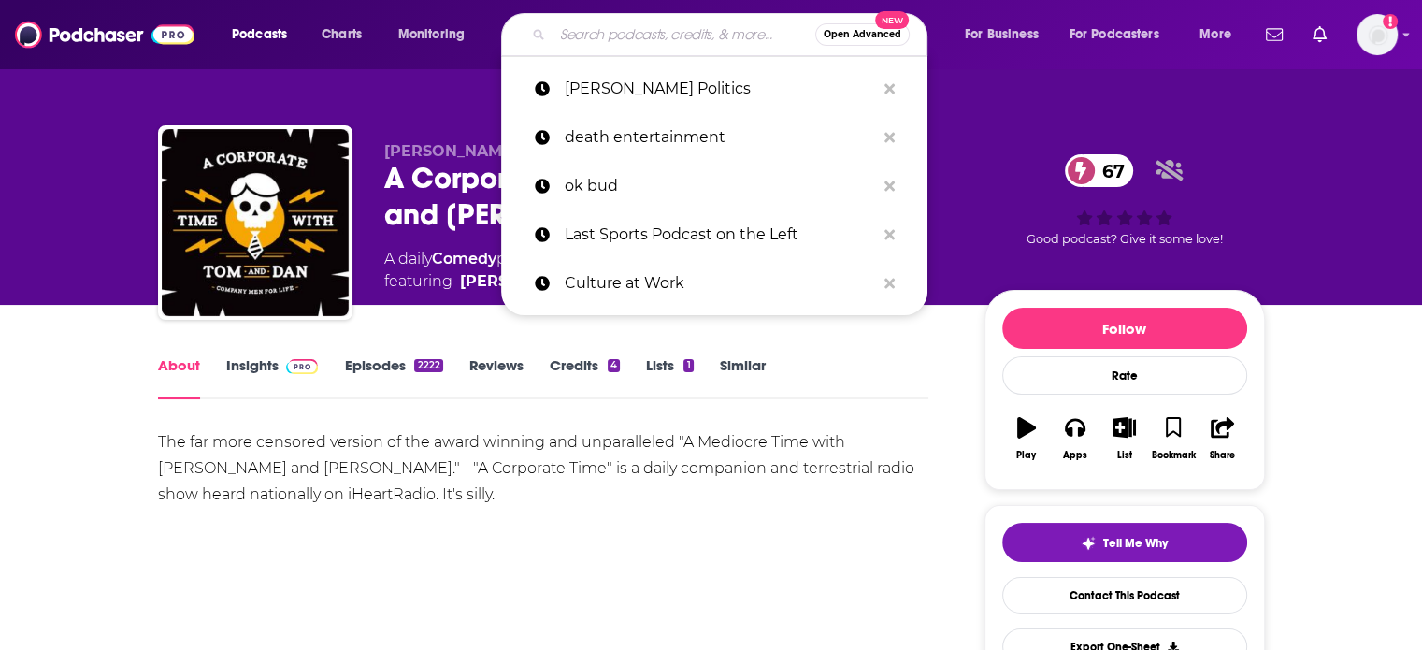
paste input "A Mediocre Time with Tom and Dan"
type input "A Mediocre Time with Tom and Dan"
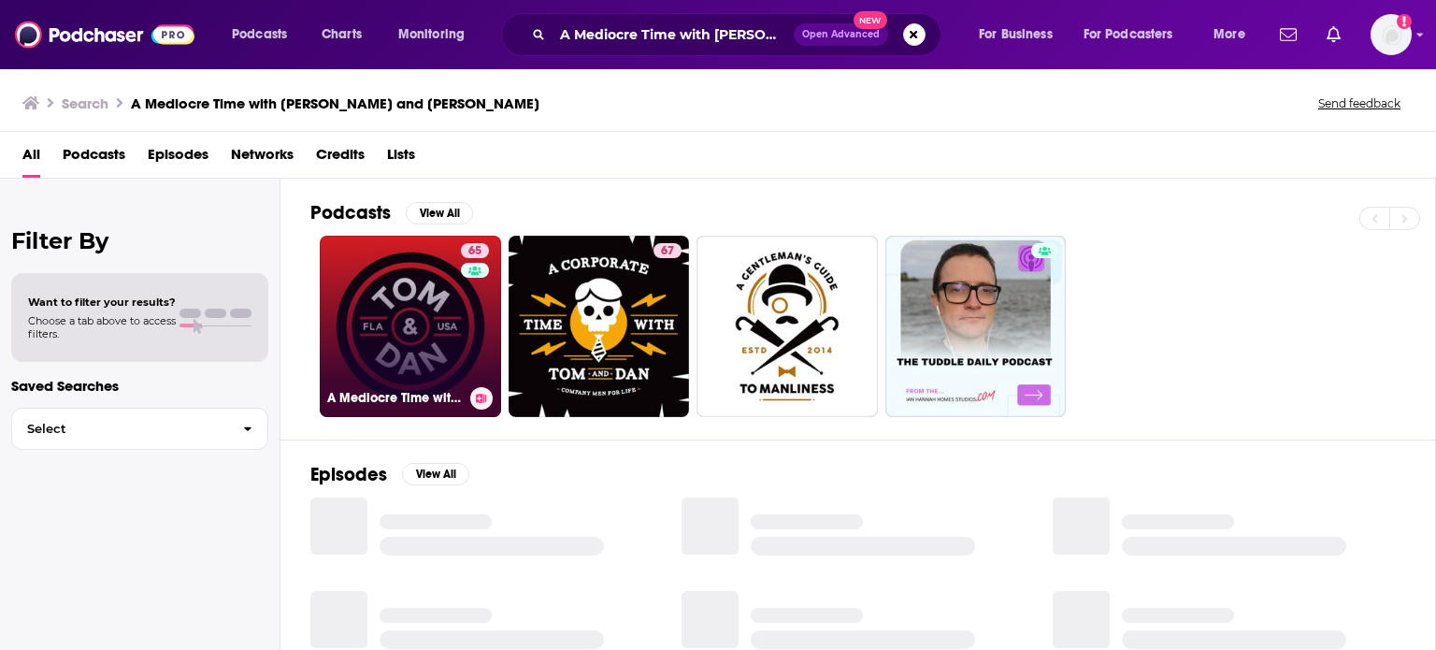
click at [425, 347] on link "65 A Mediocre Time with Tom and Dan" at bounding box center [410, 326] width 181 height 181
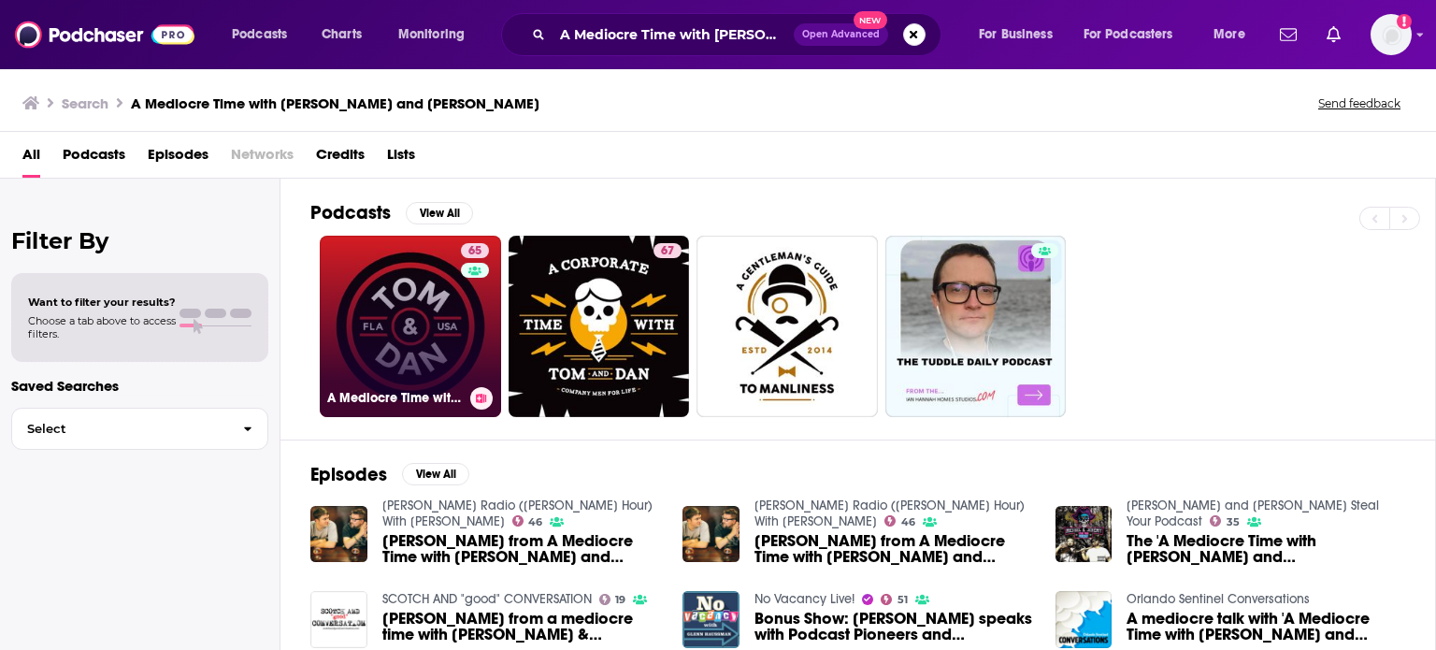
click at [363, 343] on link "65 A Mediocre Time with Tom and Dan" at bounding box center [410, 326] width 181 height 181
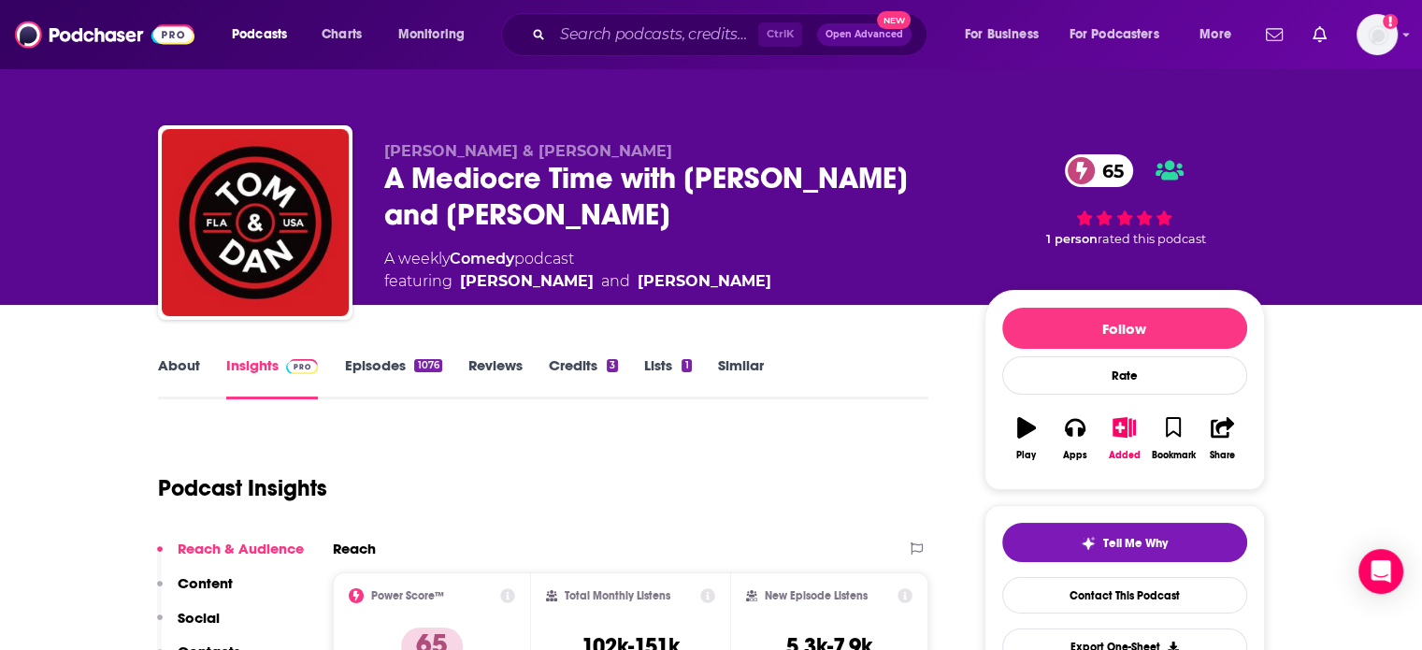
click at [191, 362] on link "About" at bounding box center [179, 377] width 42 height 43
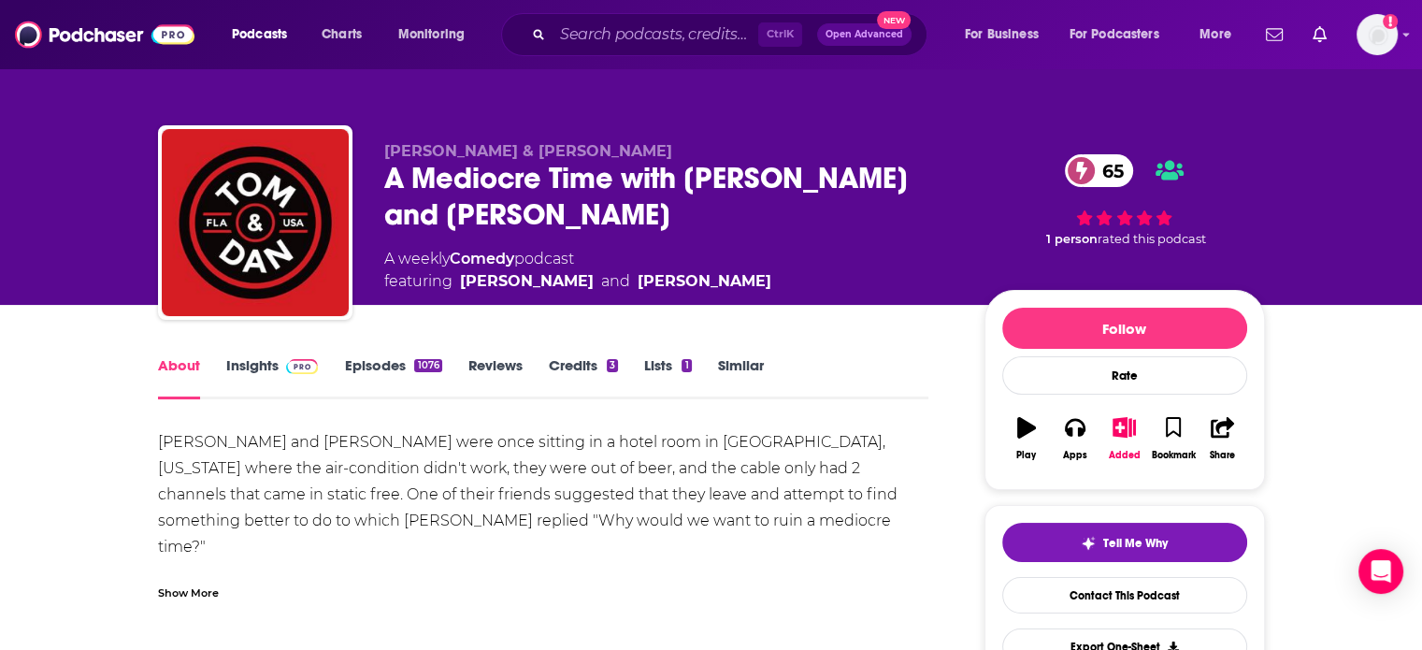
click at [211, 593] on div "Show More" at bounding box center [188, 591] width 61 height 18
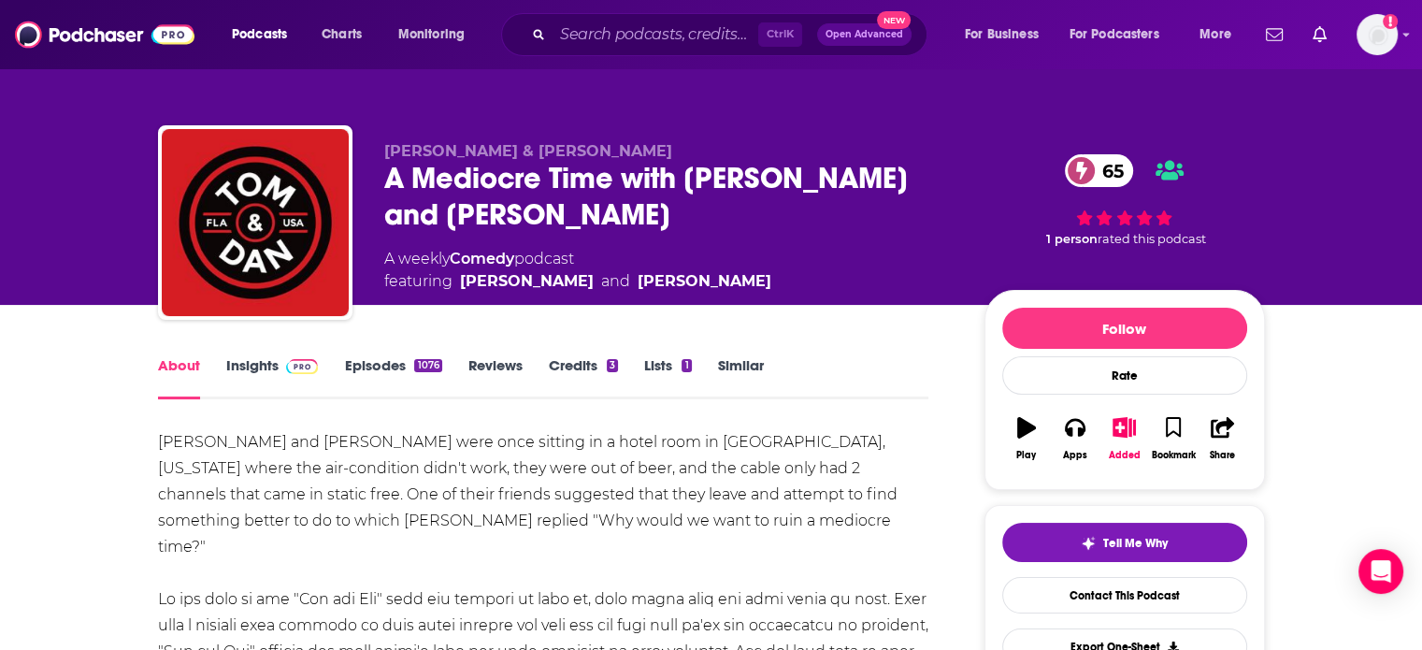
click at [295, 371] on img at bounding box center [302, 366] width 33 height 15
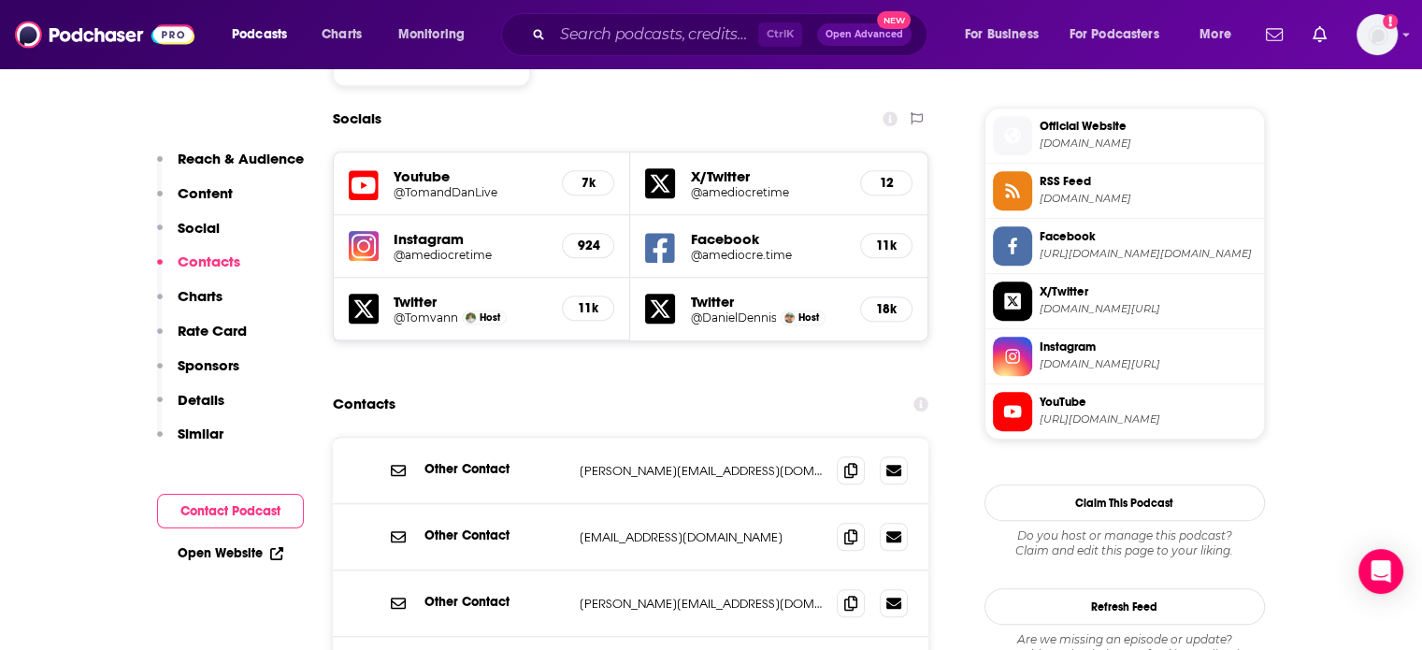
scroll to position [1683, 0]
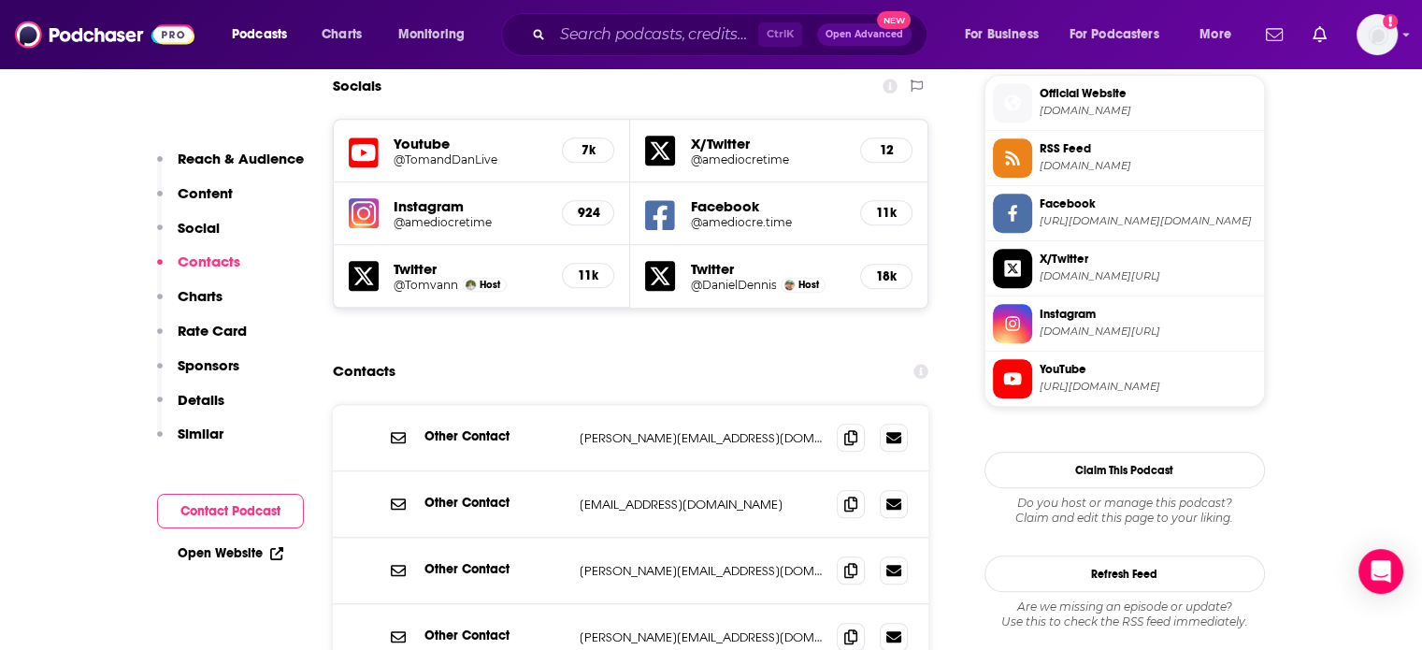
click at [671, 430] on p "dan@tomanddan.com" at bounding box center [701, 438] width 243 height 16
copy div "dan@tomanddan.com dan@tomanddan.com"
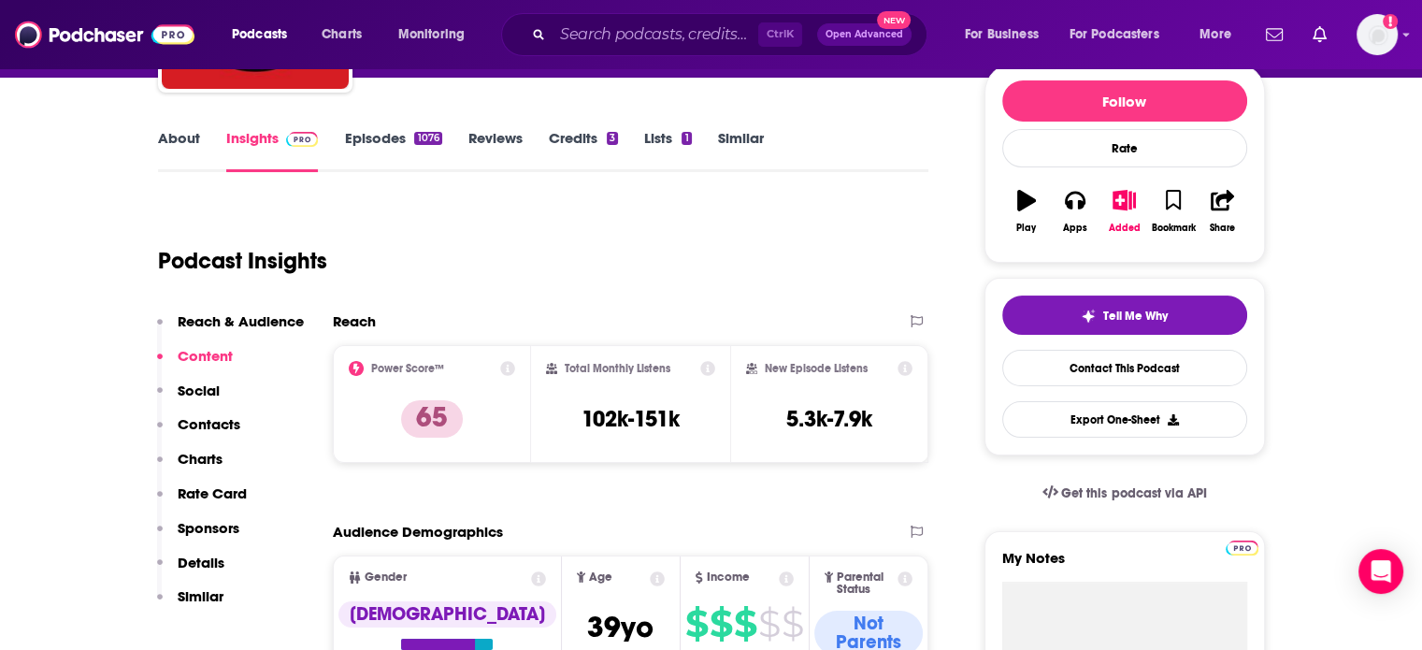
scroll to position [0, 0]
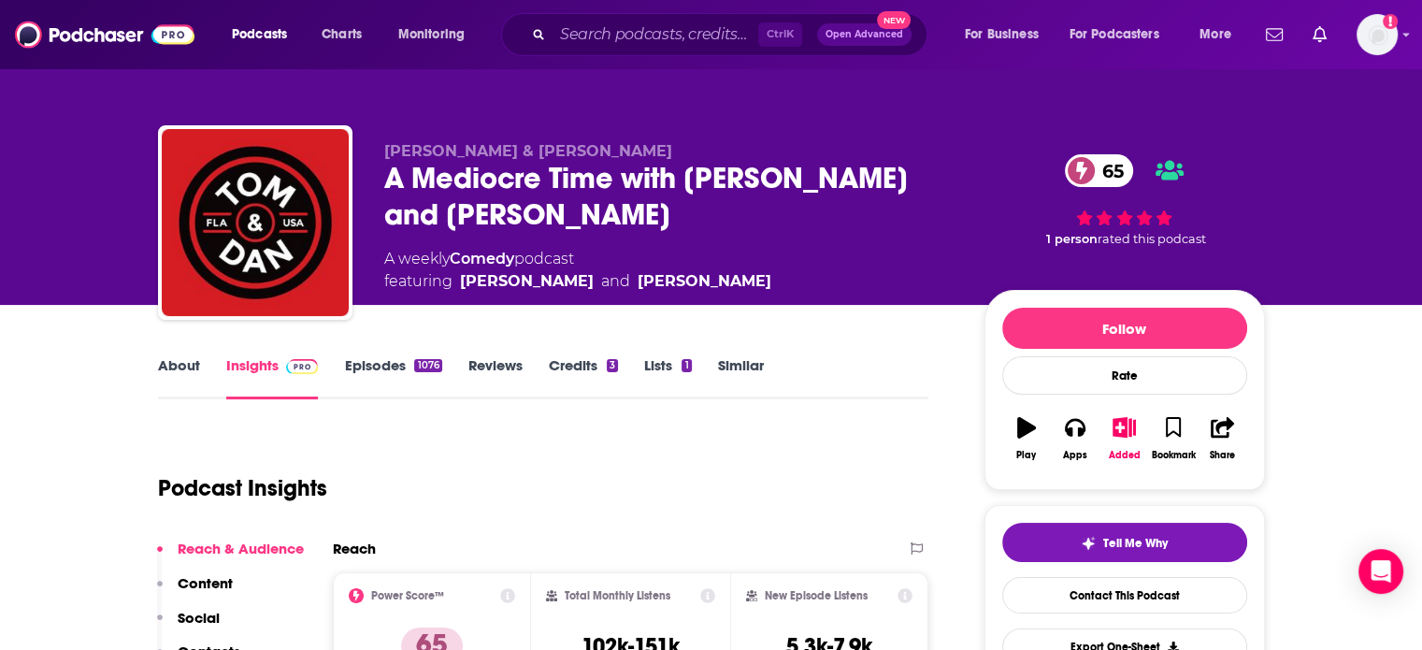
click at [394, 367] on link "Episodes 1076" at bounding box center [392, 377] width 97 height 43
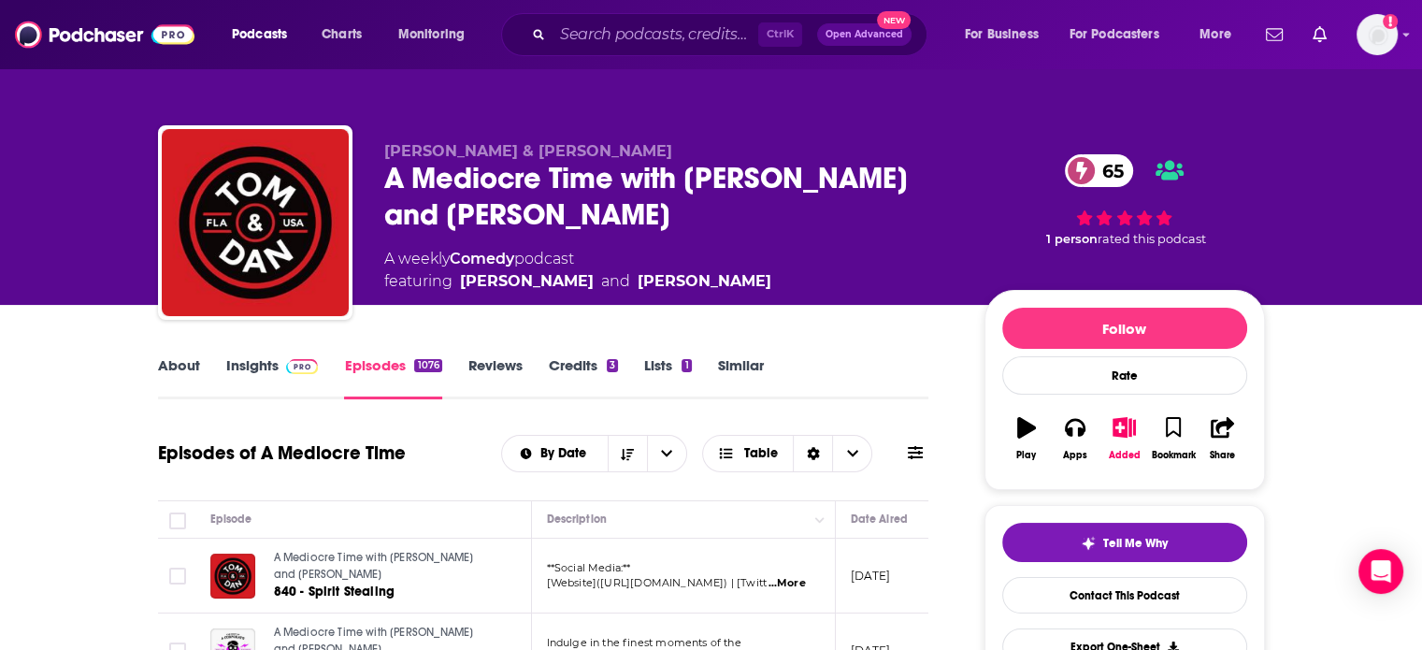
click at [188, 362] on link "About" at bounding box center [179, 377] width 42 height 43
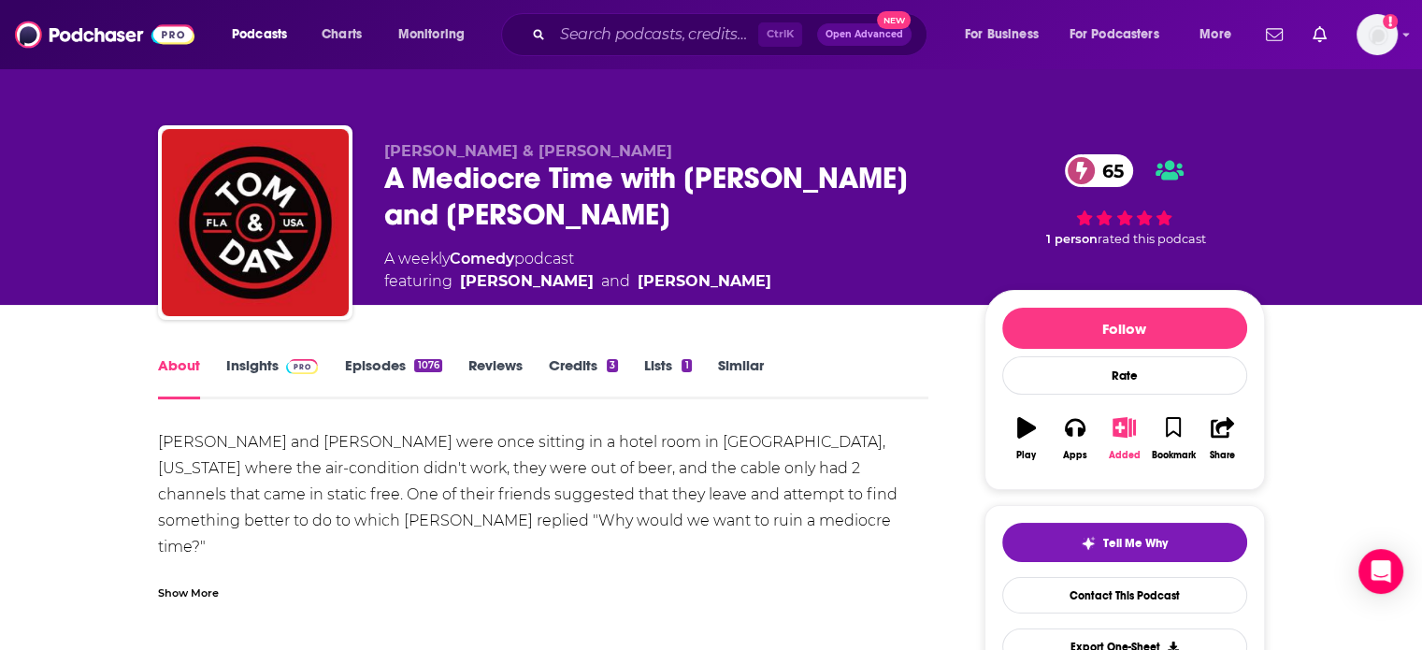
click at [1136, 420] on button "Added" at bounding box center [1123, 438] width 49 height 67
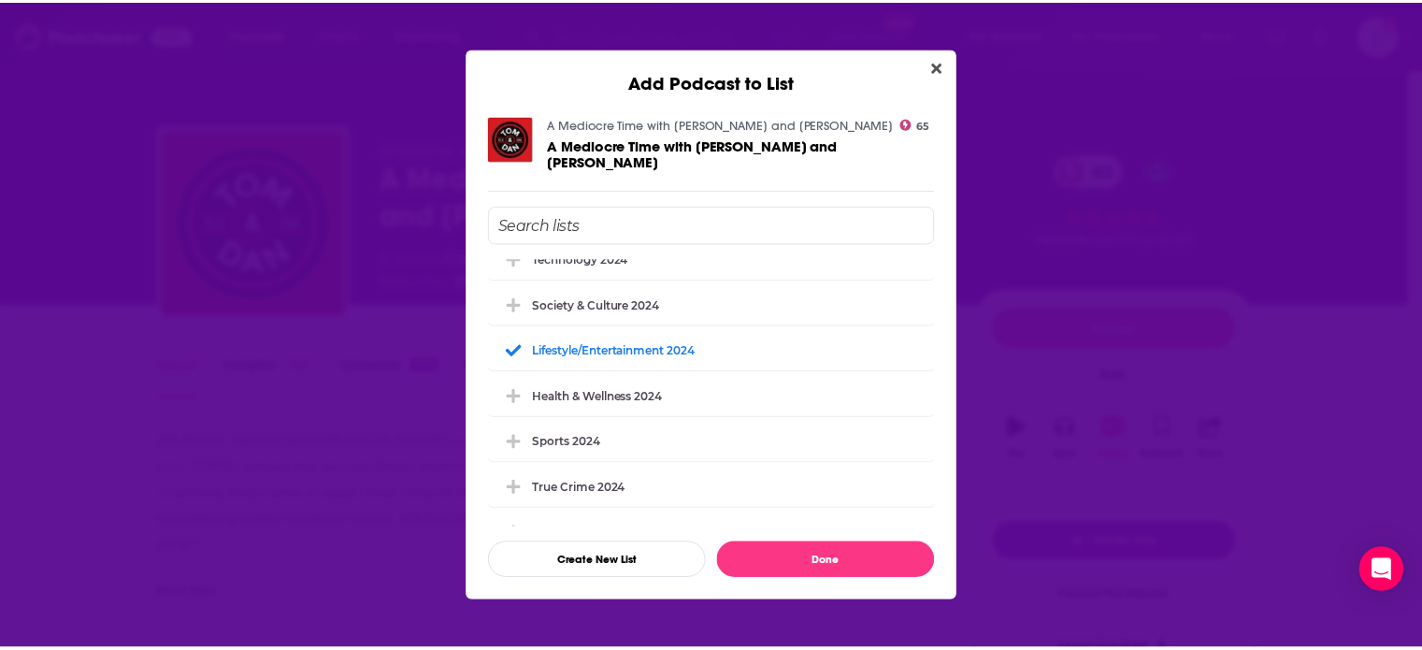
scroll to position [935, 0]
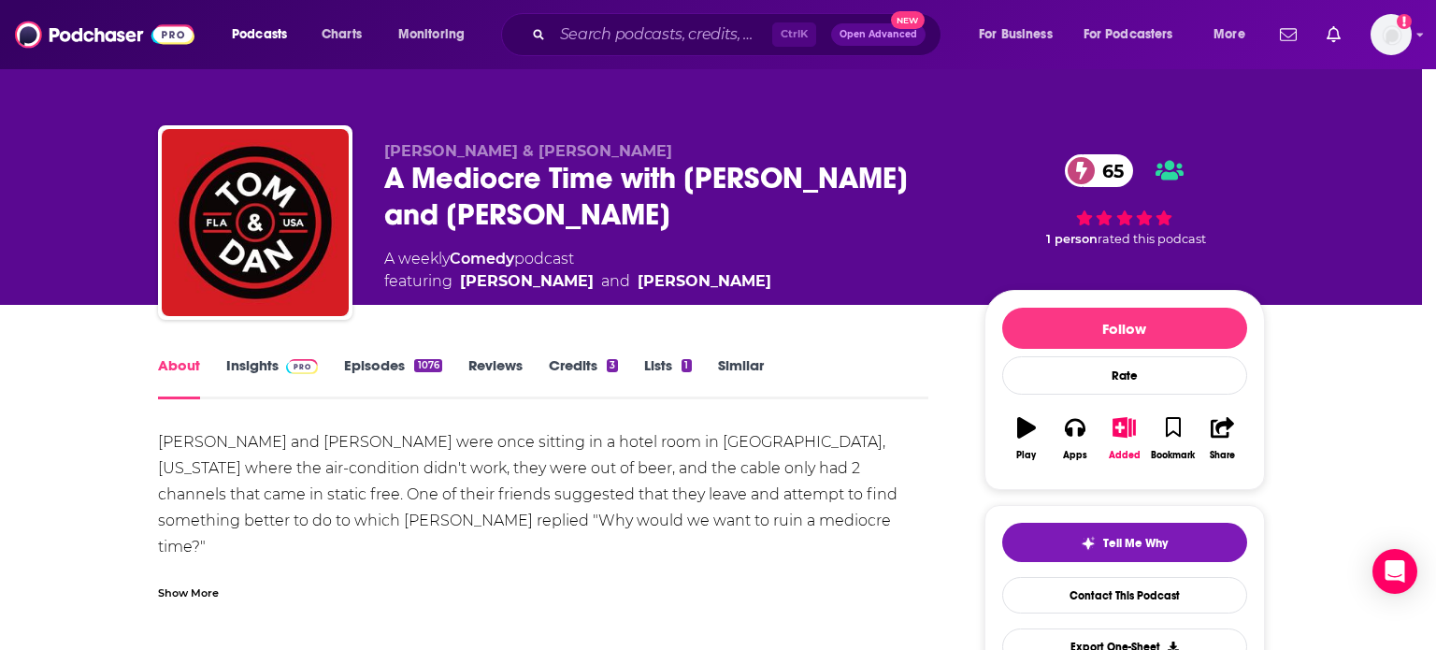
click at [273, 274] on div "Add Podcast to List A Mediocre Time with Tom and Dan 65 A Mediocre Time with To…" at bounding box center [718, 325] width 1436 height 650
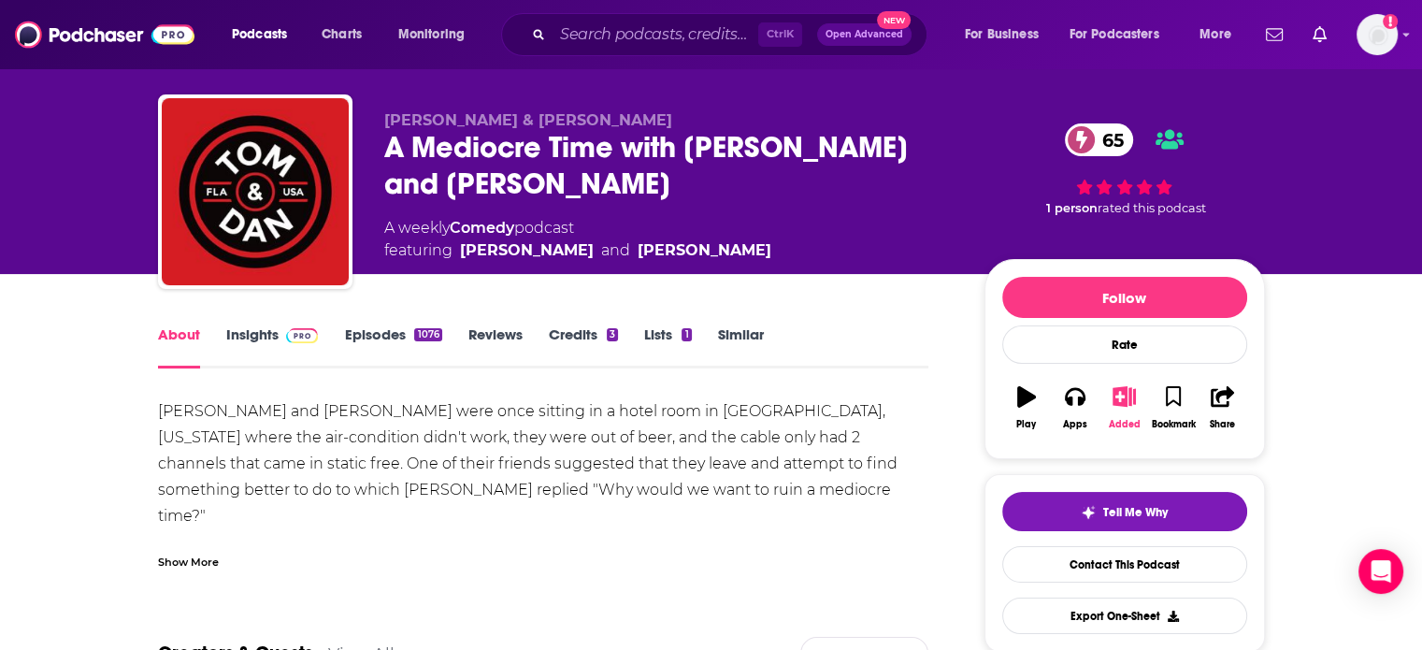
scroll to position [0, 0]
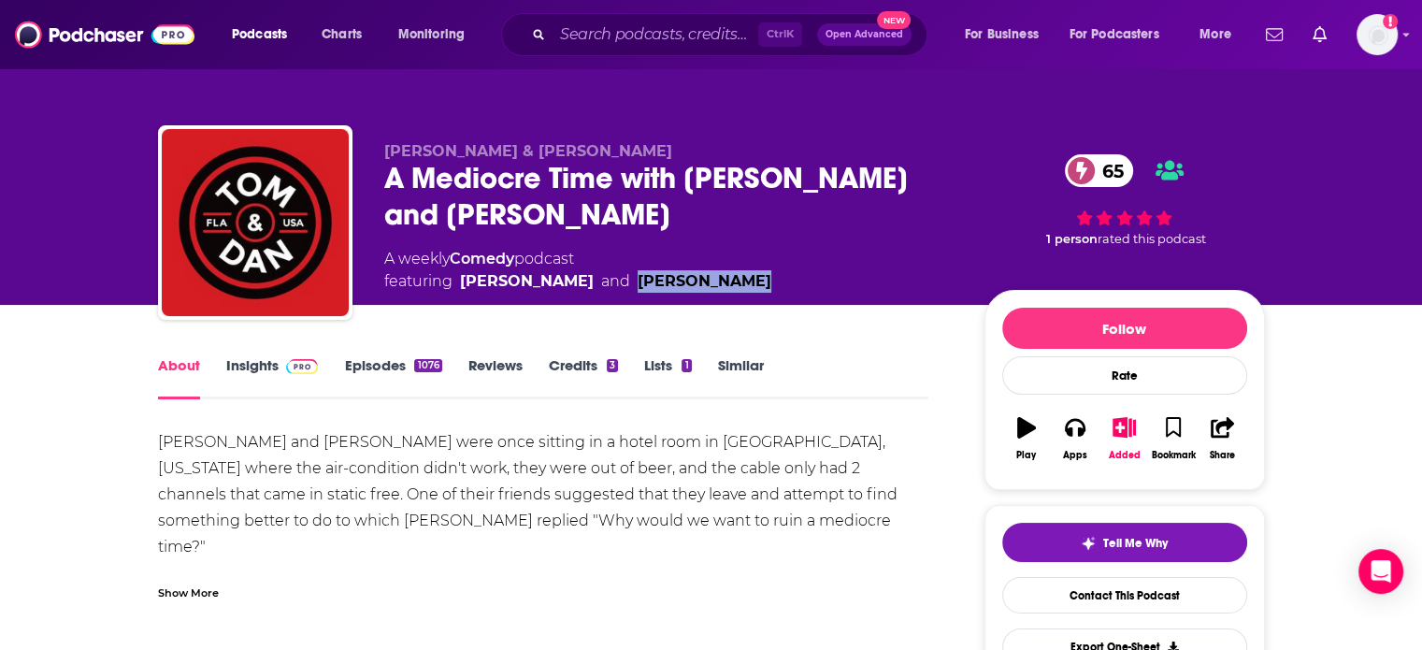
drag, startPoint x: 725, startPoint y: 260, endPoint x: 583, endPoint y: 272, distance: 142.6
click at [583, 272] on div "Tom Vann & Dan Dennis A Mediocre Time with Tom and Dan 65 A weekly Comedy podca…" at bounding box center [669, 217] width 570 height 151
copy link "Daniel Dennis"
click at [462, 185] on div "A Mediocre Time with Tom and Dan 65" at bounding box center [669, 196] width 570 height 73
click at [463, 183] on div "A Mediocre Time with Tom and Dan 65" at bounding box center [669, 196] width 570 height 73
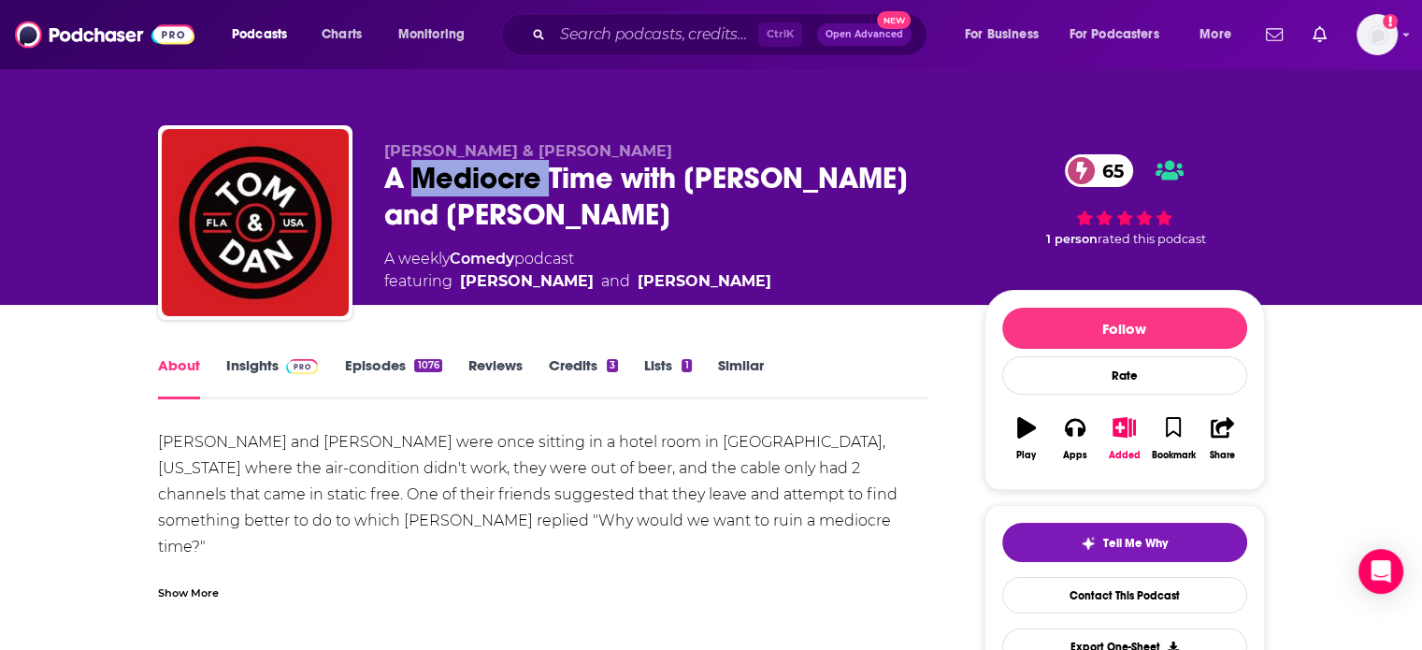
click at [463, 183] on div "A Mediocre Time with Tom and Dan 65" at bounding box center [669, 196] width 570 height 73
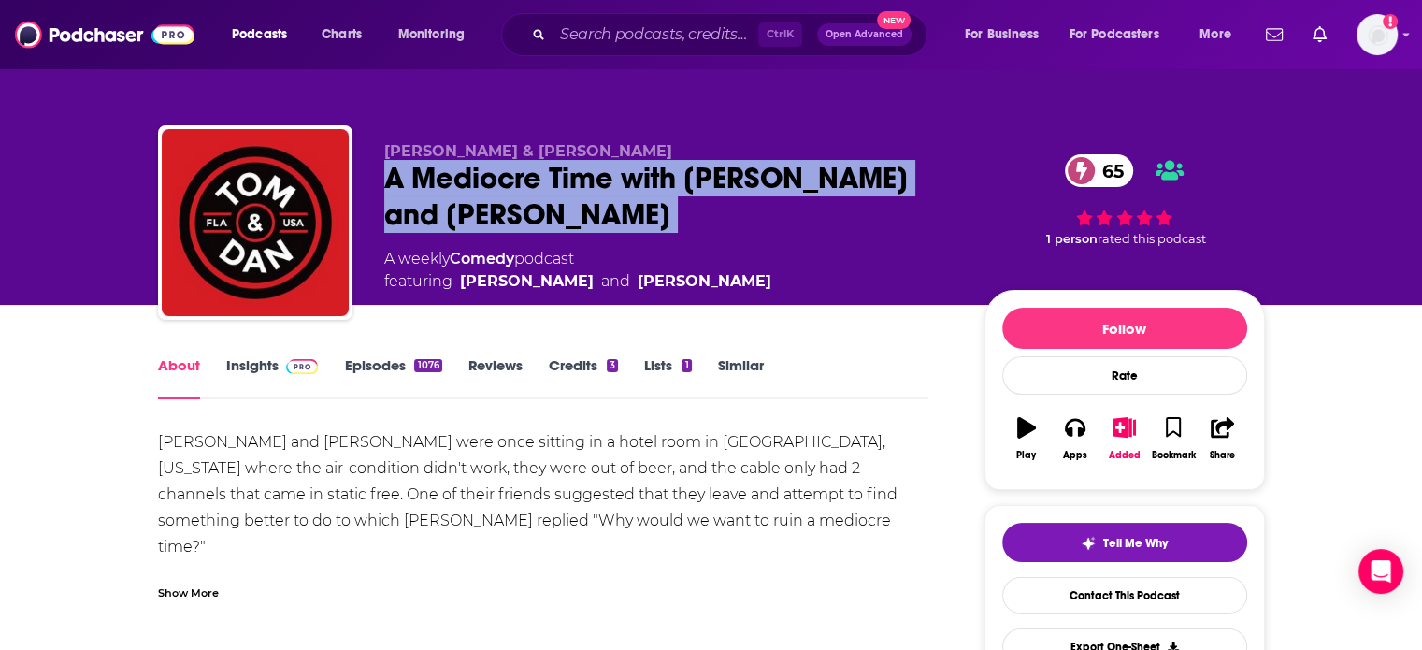
click at [463, 183] on div "A Mediocre Time with Tom and Dan 65" at bounding box center [669, 196] width 570 height 73
copy div "A Mediocre Time with Tom and Dan 65"
